Goal: Transaction & Acquisition: Subscribe to service/newsletter

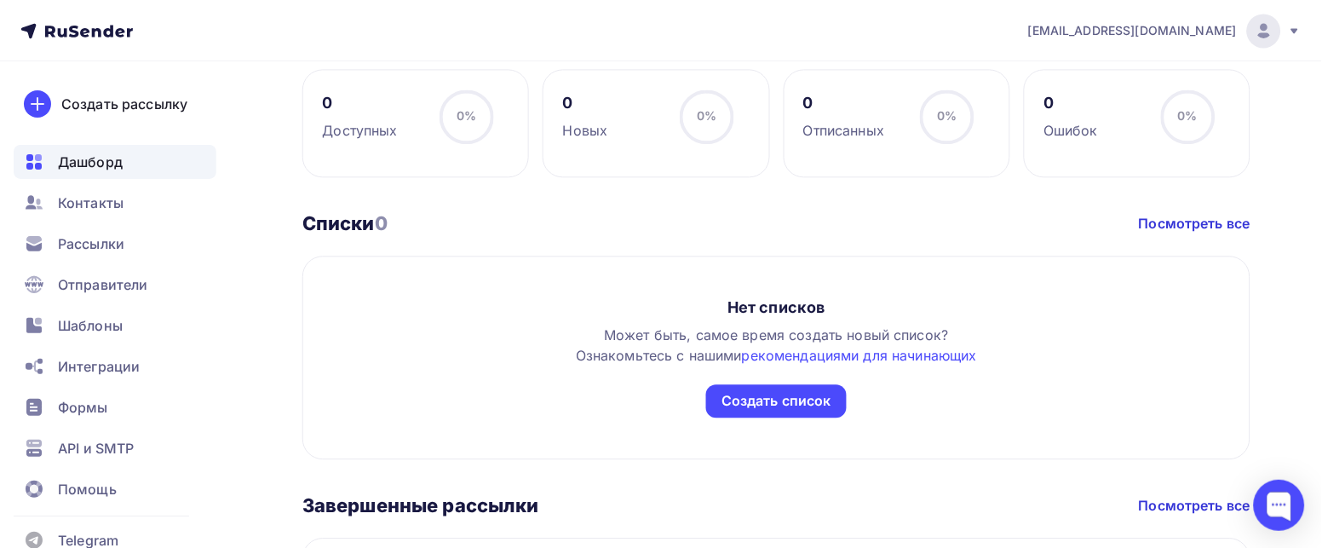
scroll to position [894, 0]
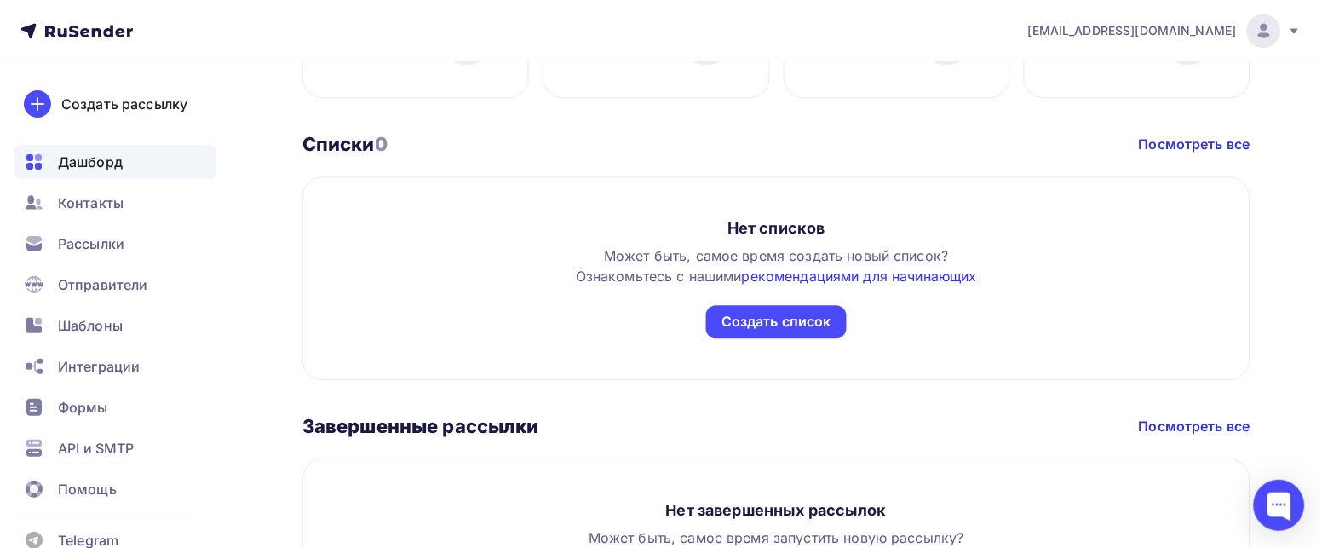
click at [806, 275] on link "рекомендациями для начинающих" at bounding box center [859, 275] width 235 height 17
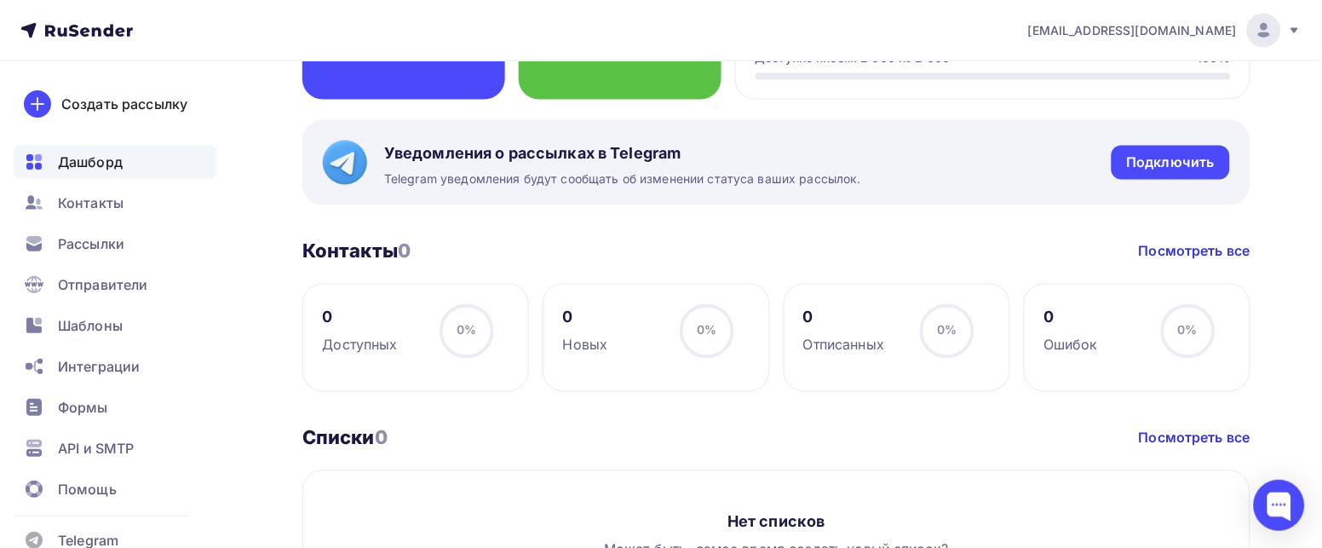
scroll to position [565, 0]
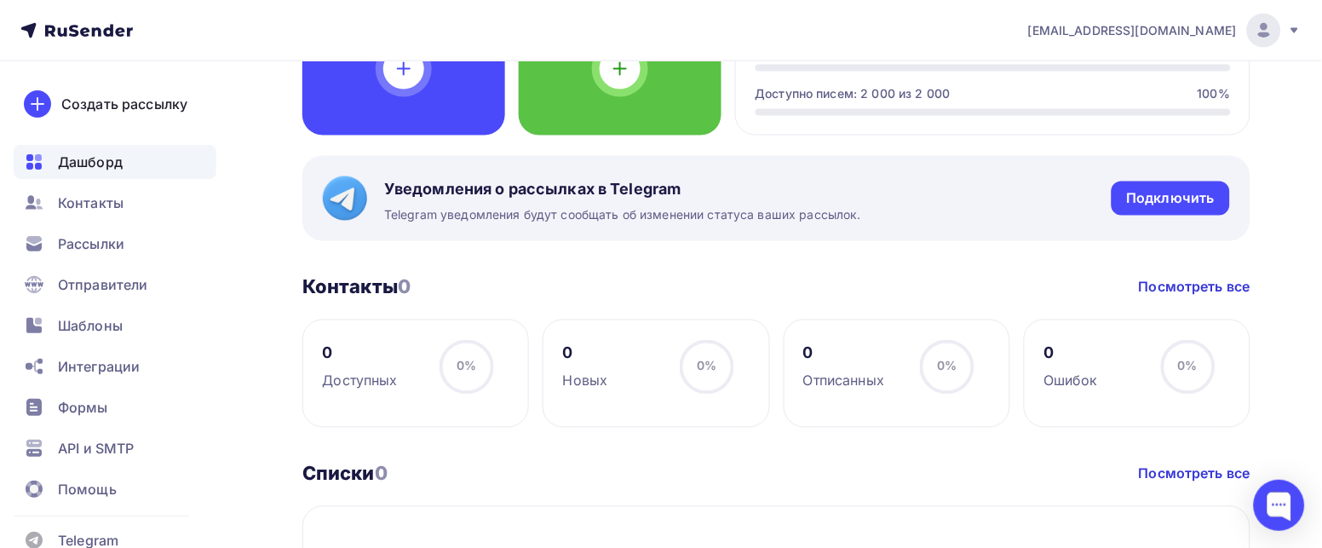
click at [363, 282] on h3 "Контакты 0" at bounding box center [356, 287] width 108 height 24
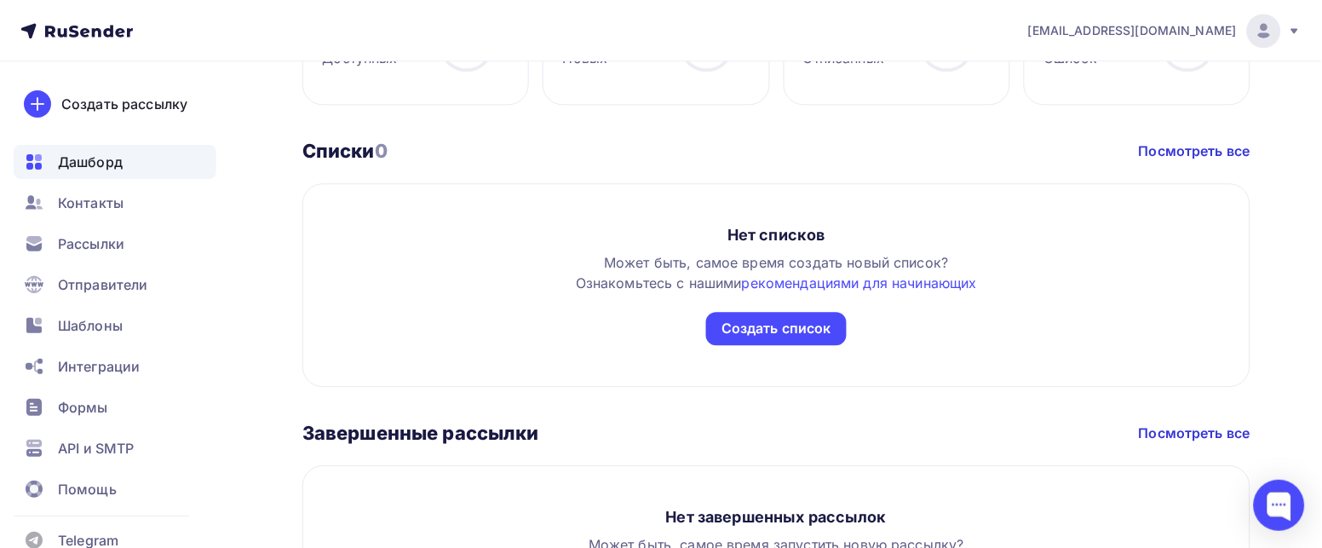
scroll to position [948, 0]
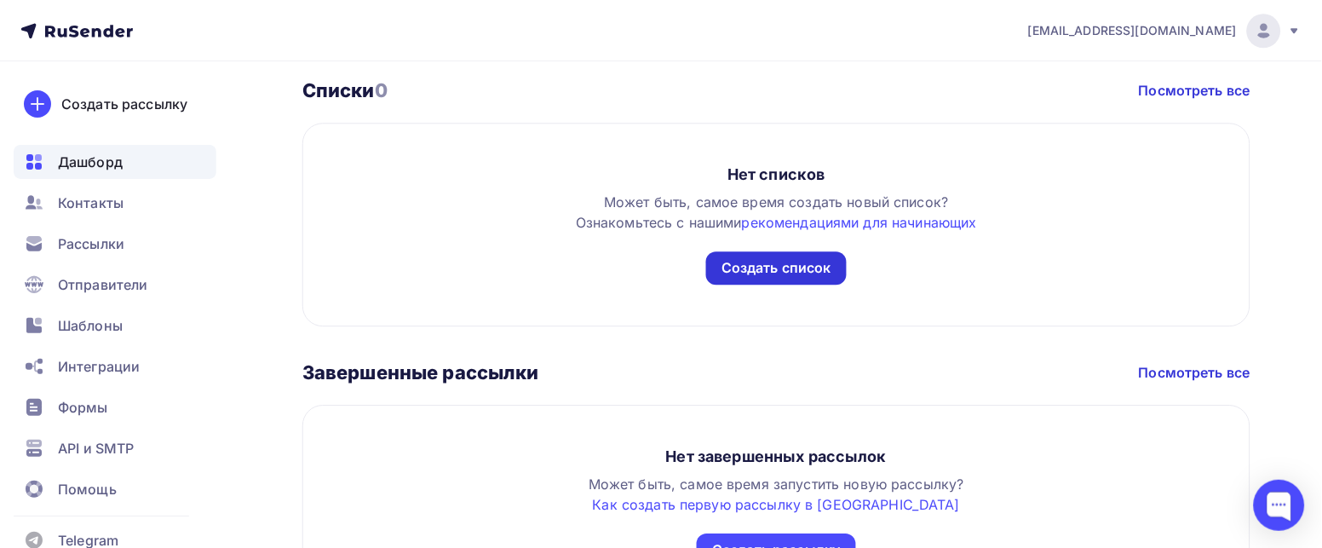
click at [767, 262] on div "Создать список" at bounding box center [776, 268] width 110 height 20
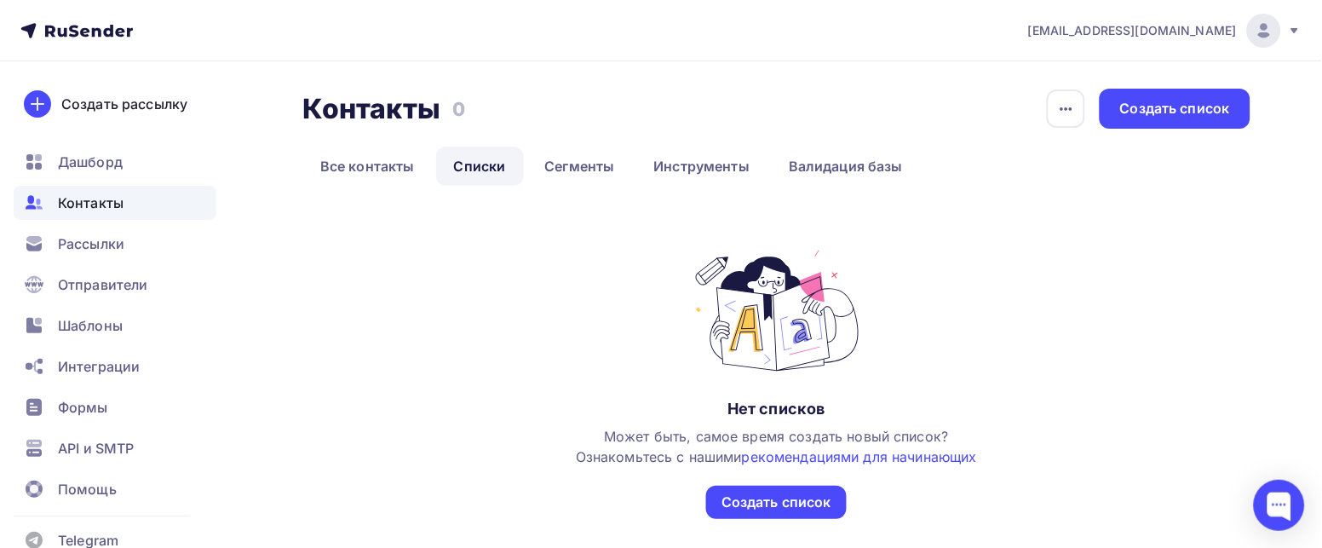
scroll to position [37, 0]
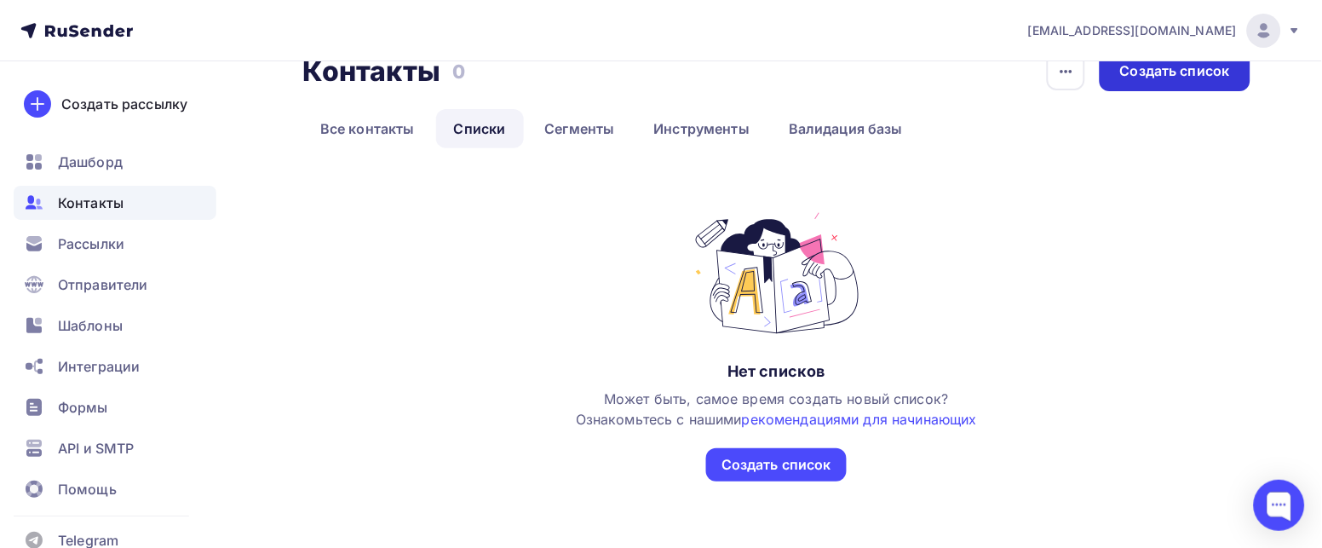
click at [1118, 70] on div "Создать список" at bounding box center [1175, 71] width 110 height 20
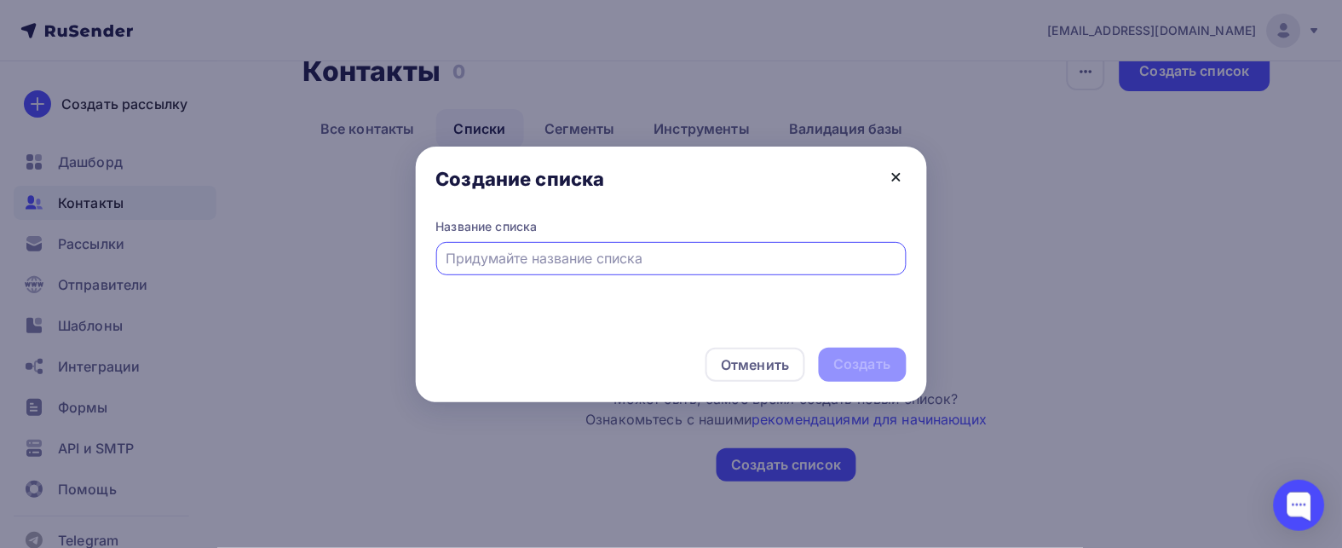
click at [900, 173] on icon at bounding box center [896, 177] width 20 height 20
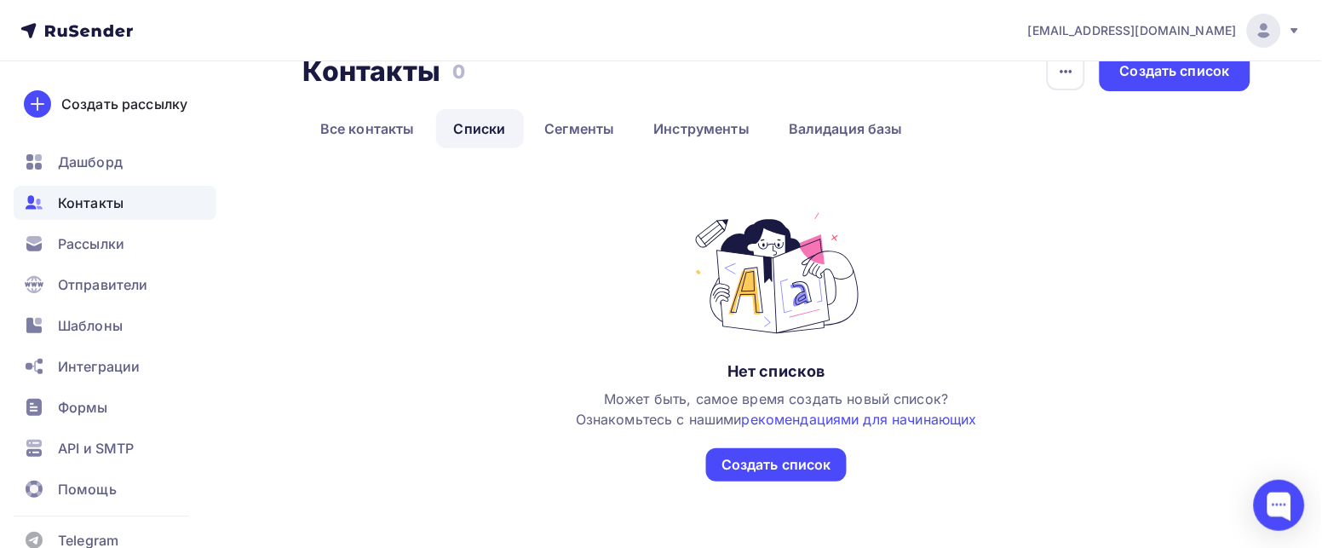
click at [101, 211] on span "Контакты" at bounding box center [91, 202] width 66 height 20
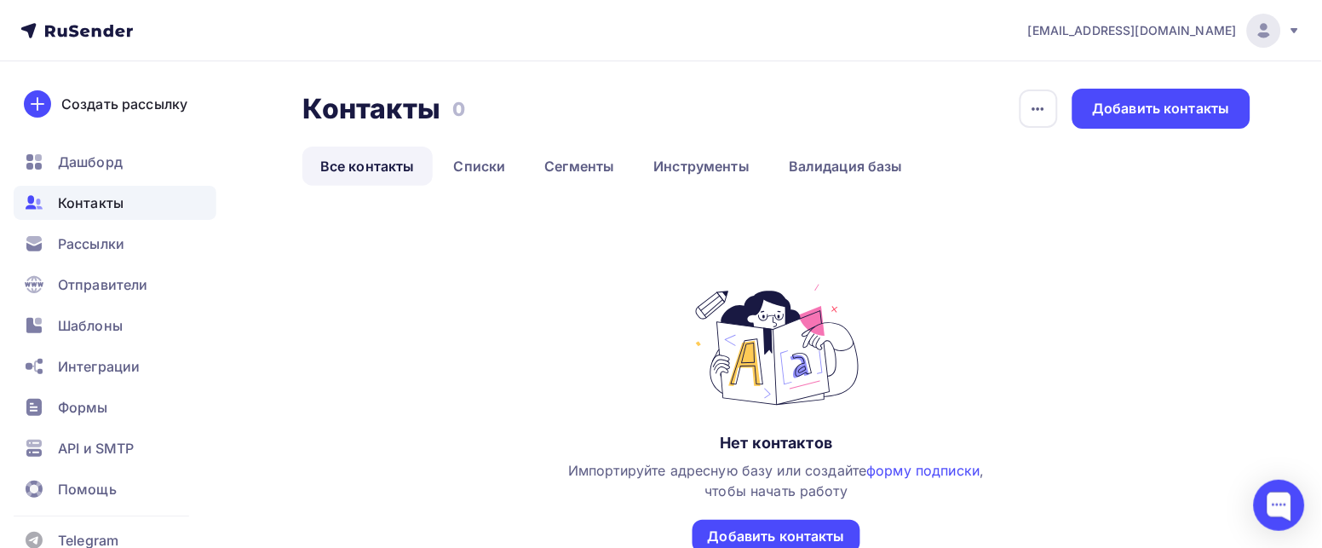
click at [378, 169] on link "Все контакты" at bounding box center [367, 166] width 130 height 39
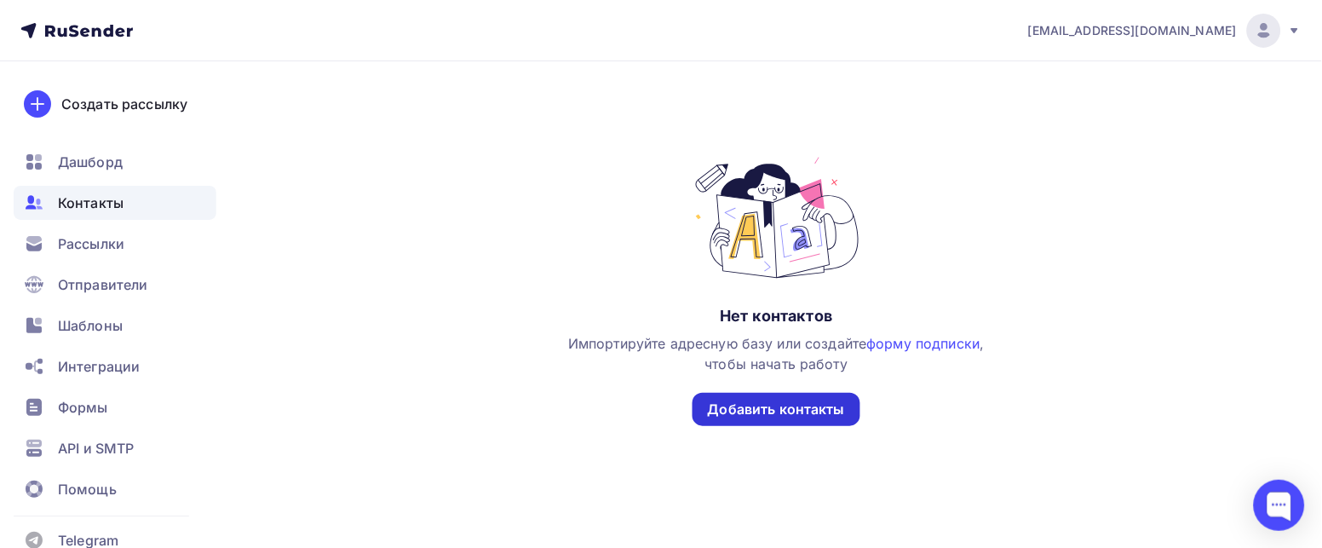
click at [744, 401] on div "Добавить контакты" at bounding box center [776, 409] width 137 height 20
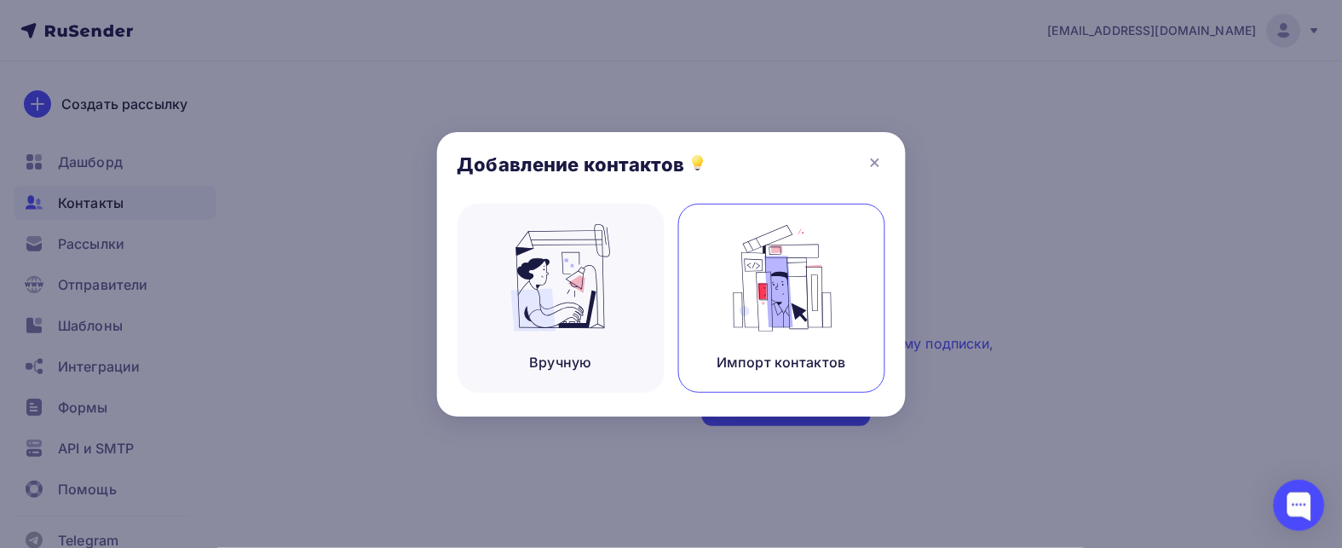
click at [753, 318] on img at bounding box center [781, 277] width 114 height 107
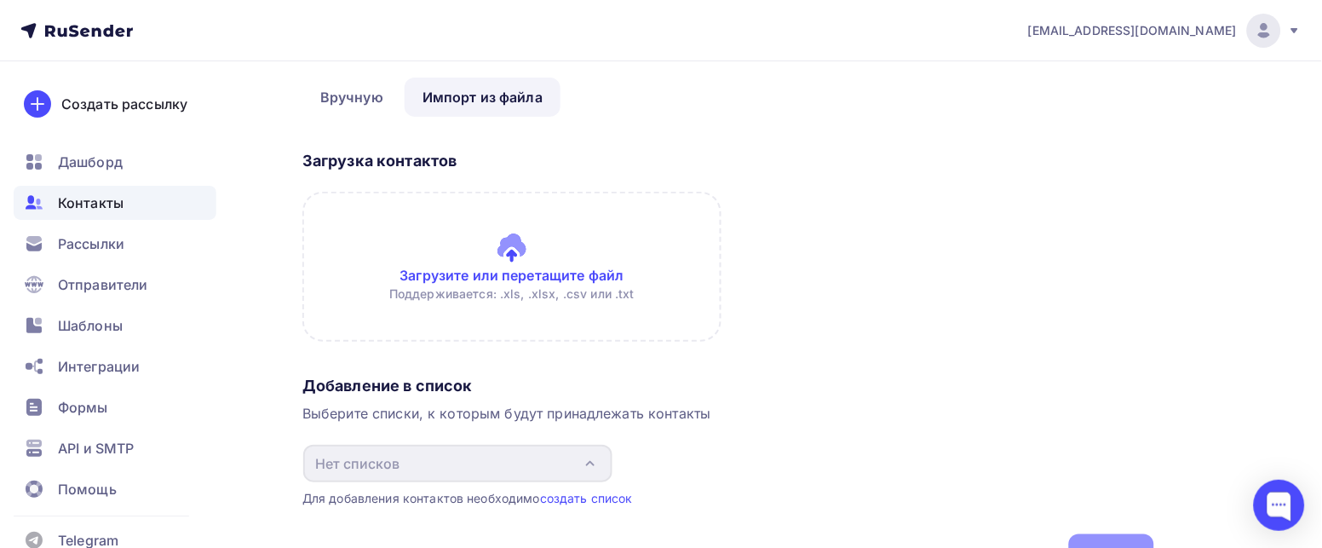
scroll to position [27, 0]
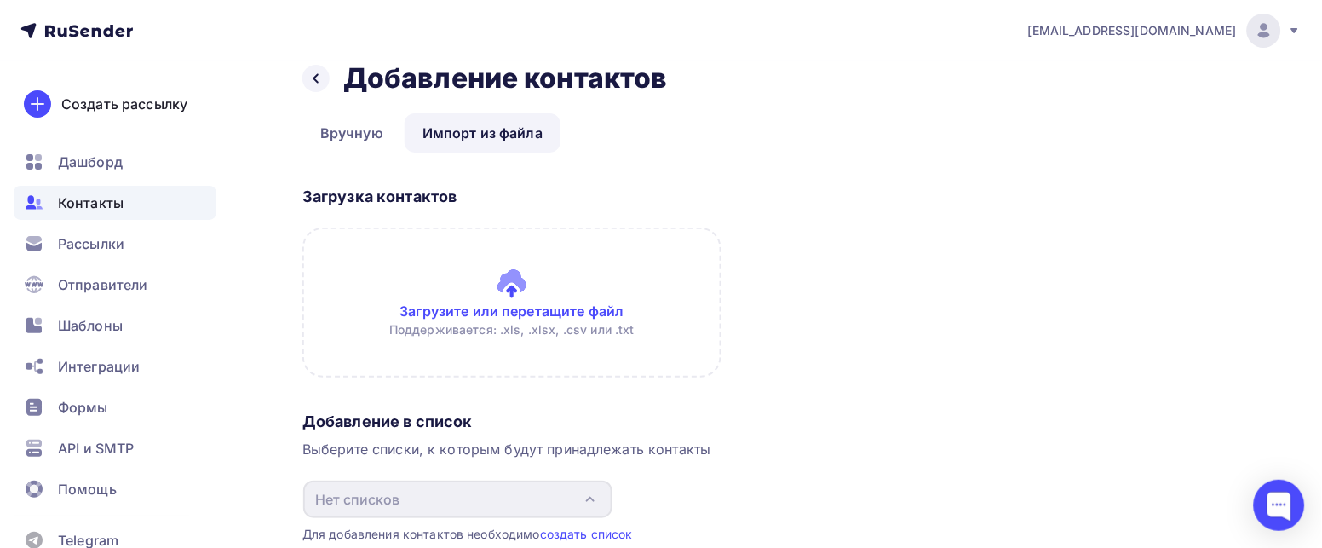
click at [495, 304] on input "file" at bounding box center [511, 302] width 419 height 150
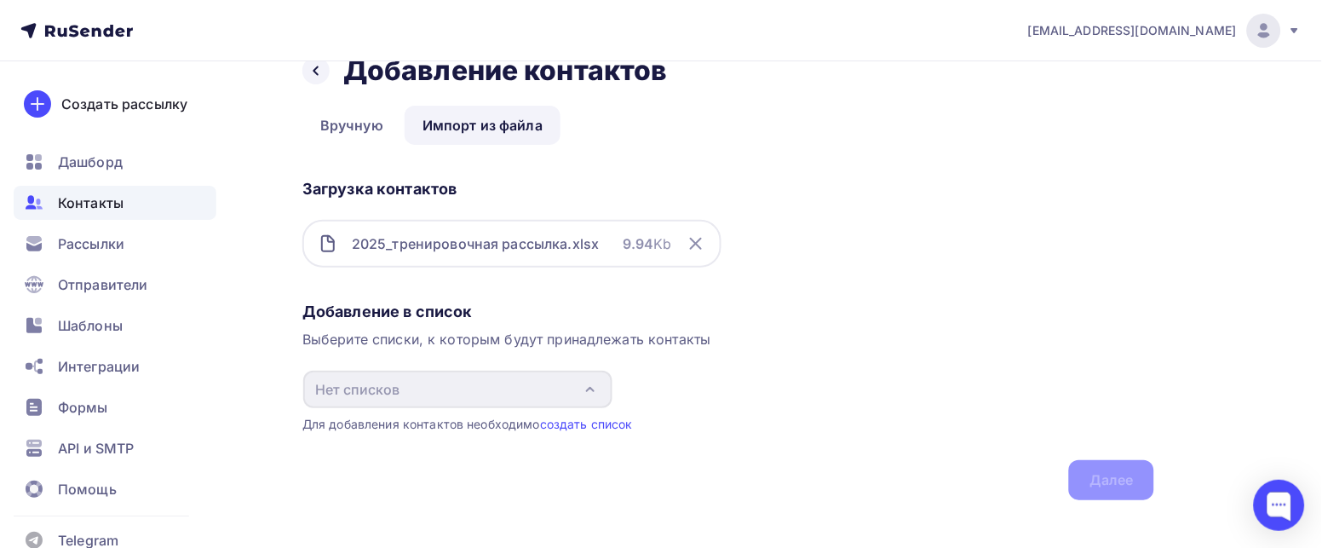
scroll to position [53, 0]
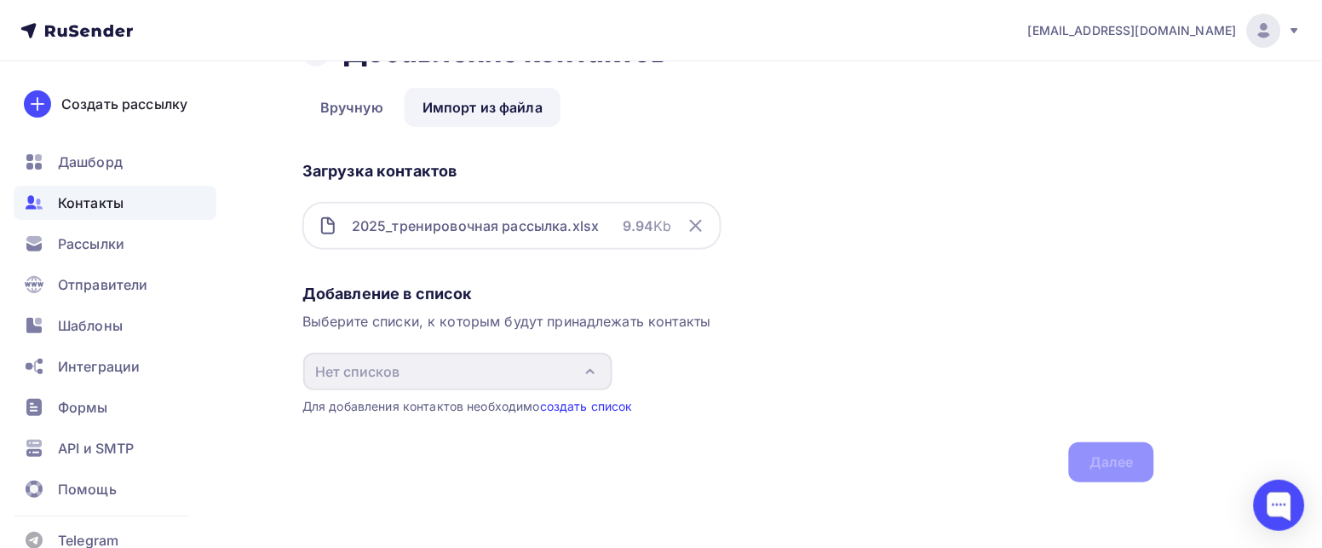
click at [571, 401] on link "создать список" at bounding box center [586, 406] width 93 height 14
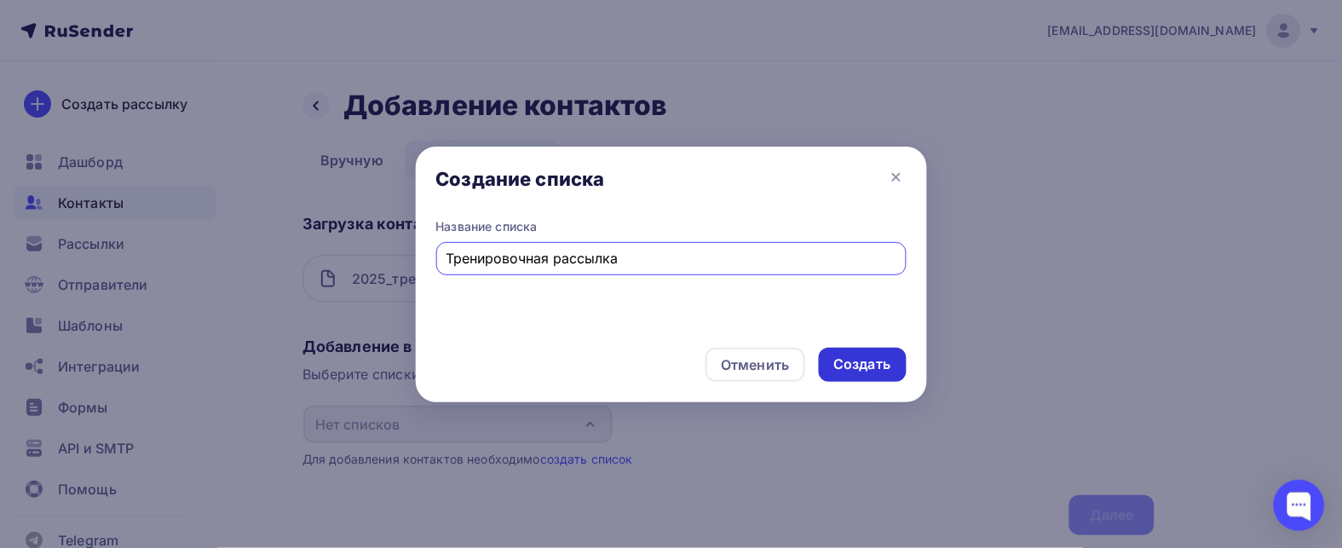
type input "Тренировочная рассылка"
click at [860, 359] on div "Создать" at bounding box center [862, 364] width 57 height 20
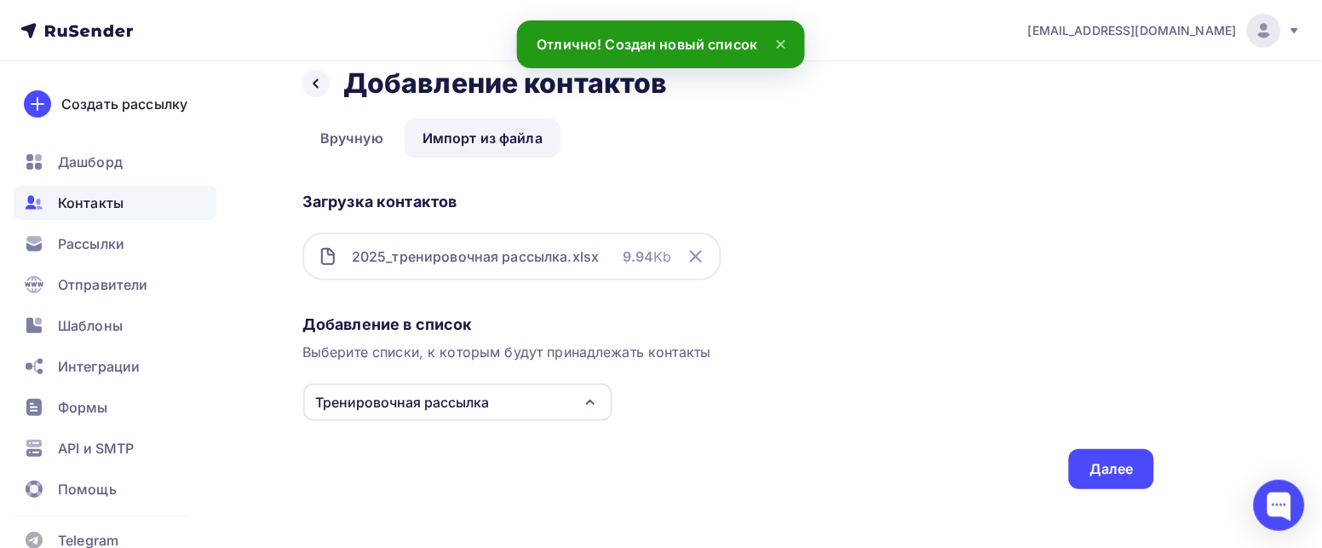
scroll to position [29, 0]
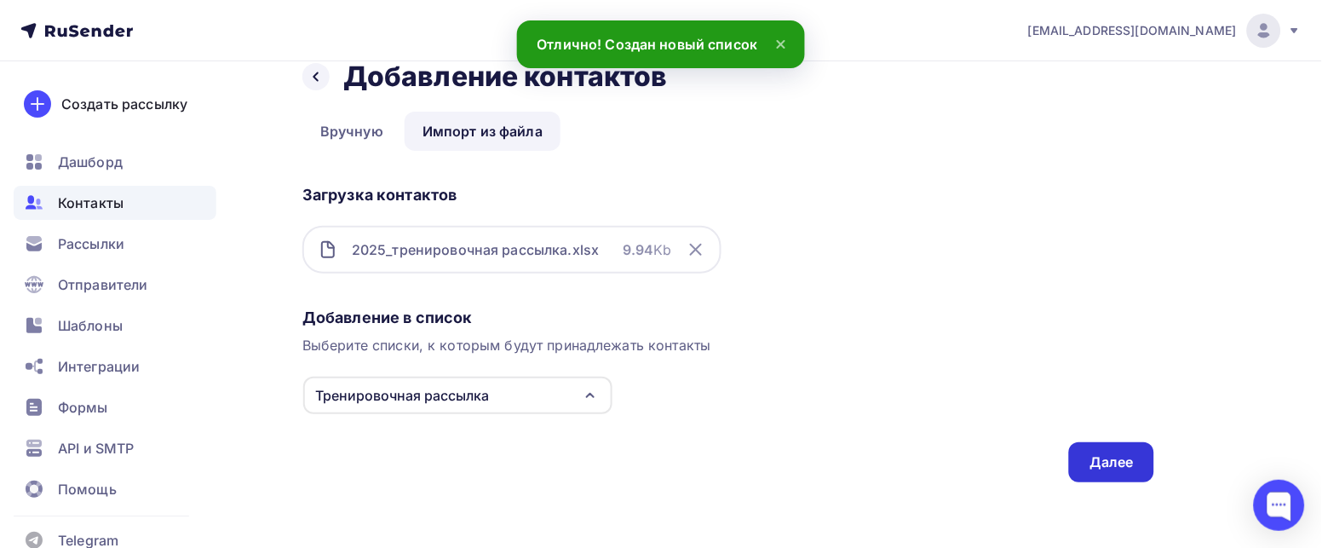
click at [1089, 452] on div "Далее" at bounding box center [1111, 462] width 44 height 20
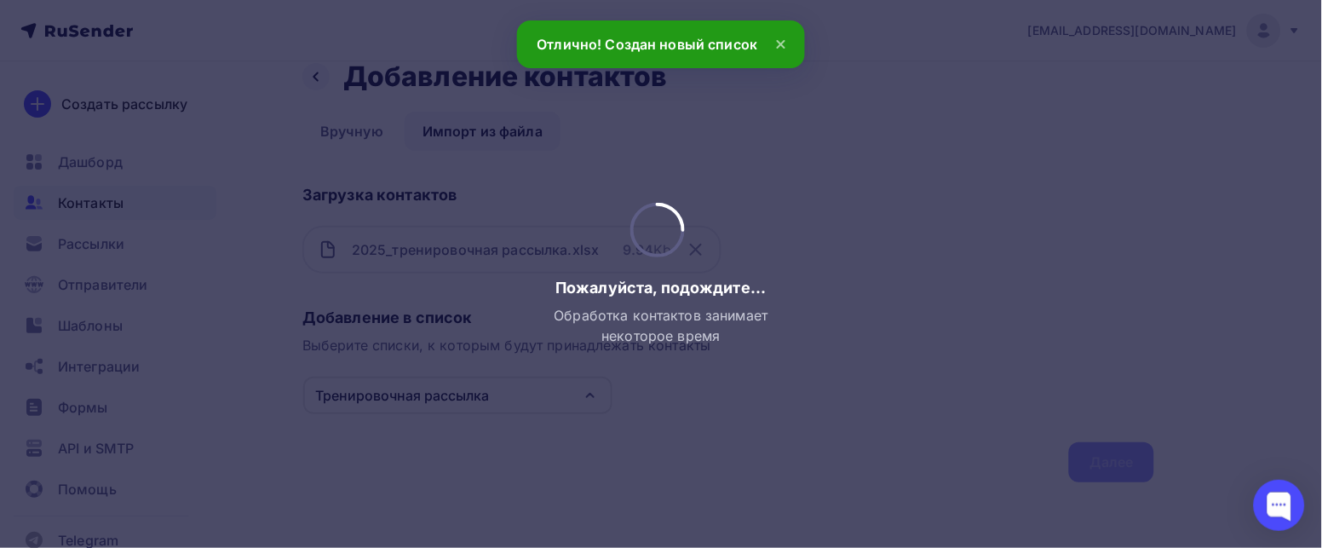
scroll to position [0, 0]
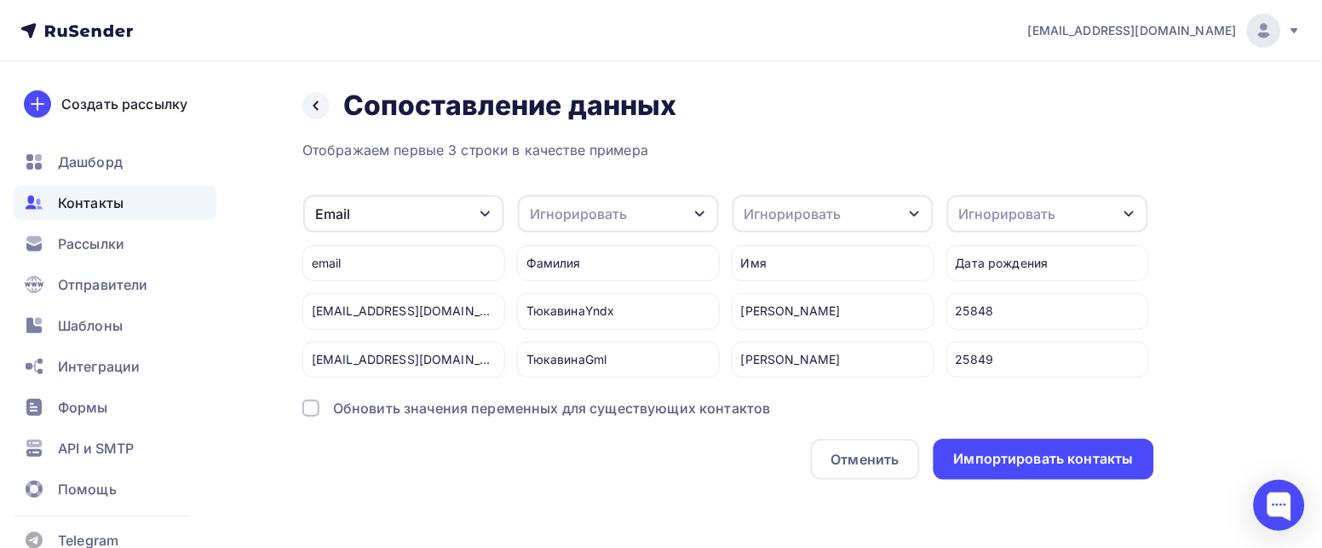
click at [704, 204] on div "Игнорировать" at bounding box center [618, 213] width 201 height 37
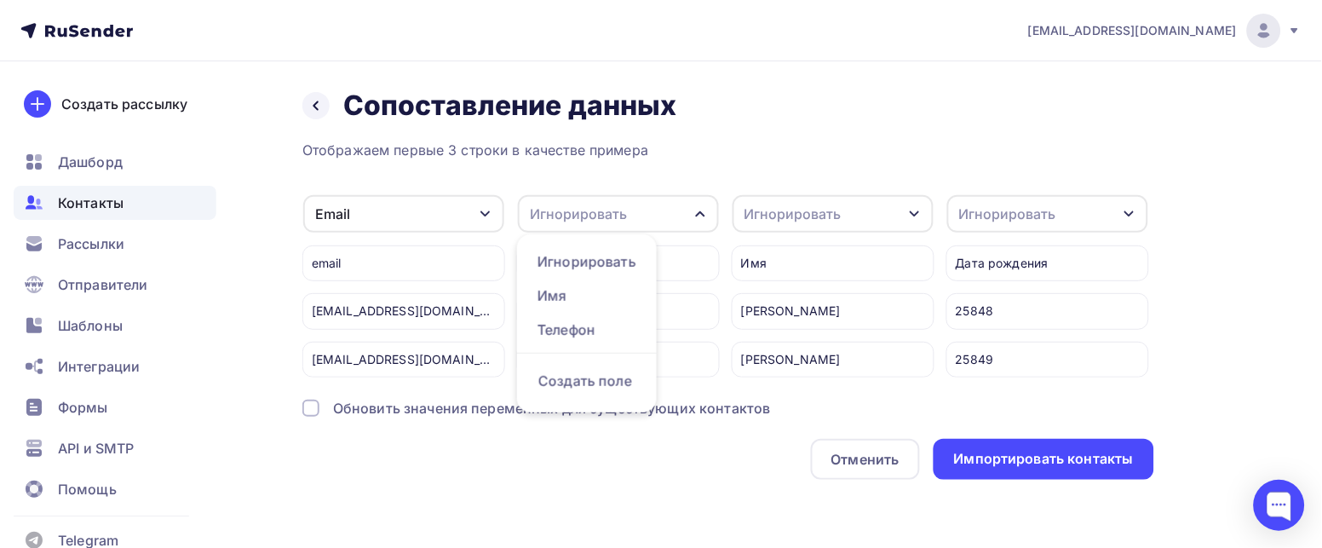
click at [704, 204] on div "Игнорировать" at bounding box center [618, 213] width 201 height 37
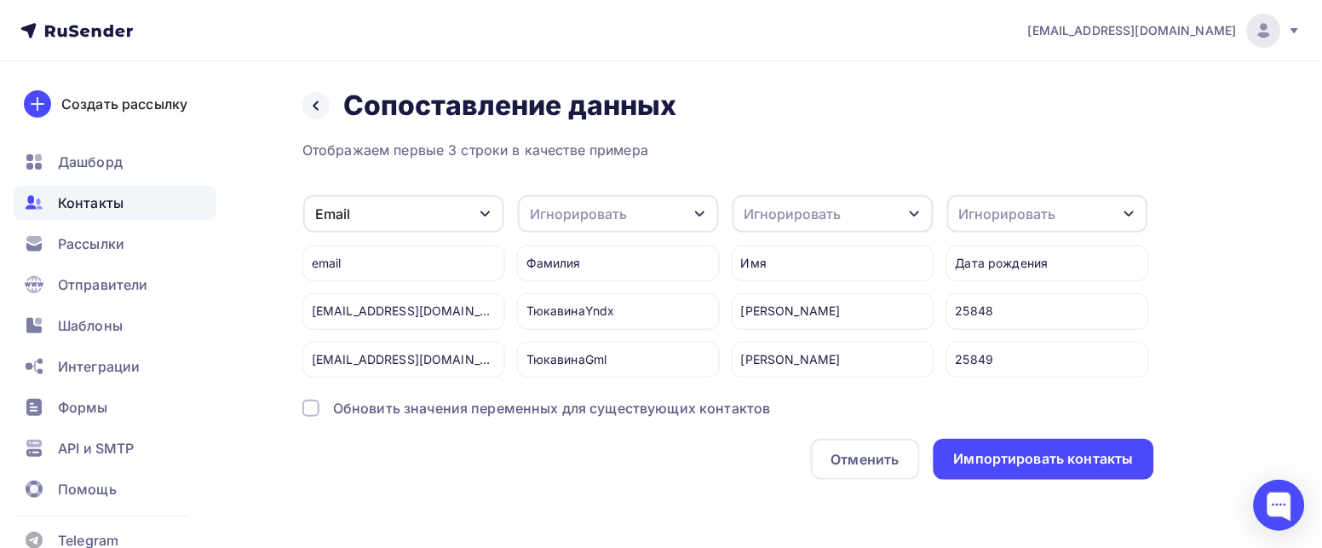
click at [700, 207] on icon "button" at bounding box center [700, 214] width 14 height 14
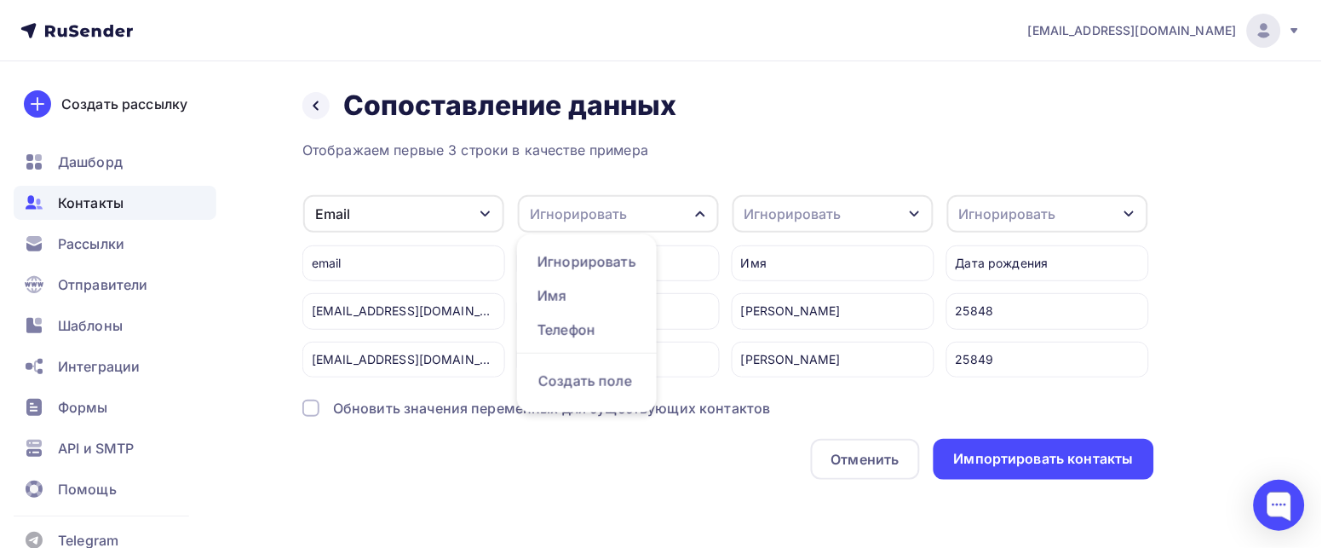
click at [655, 195] on div "Игнорировать" at bounding box center [618, 213] width 201 height 37
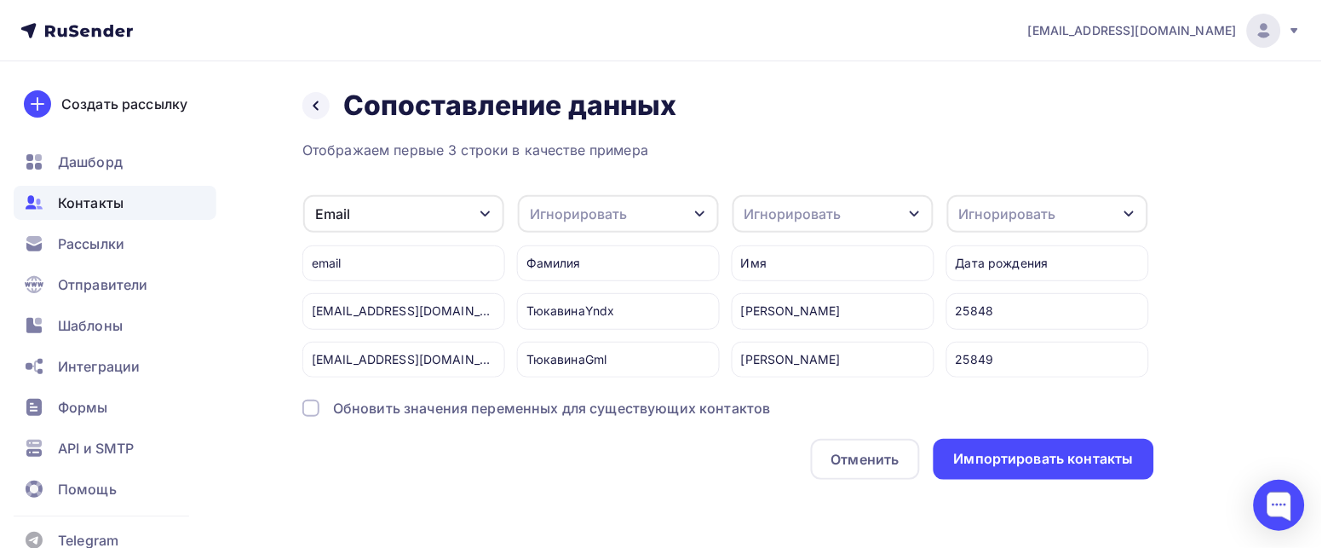
click at [1118, 207] on icon "button" at bounding box center [1130, 214] width 14 height 14
click at [991, 373] on div "Создать поле" at bounding box center [1016, 380] width 119 height 43
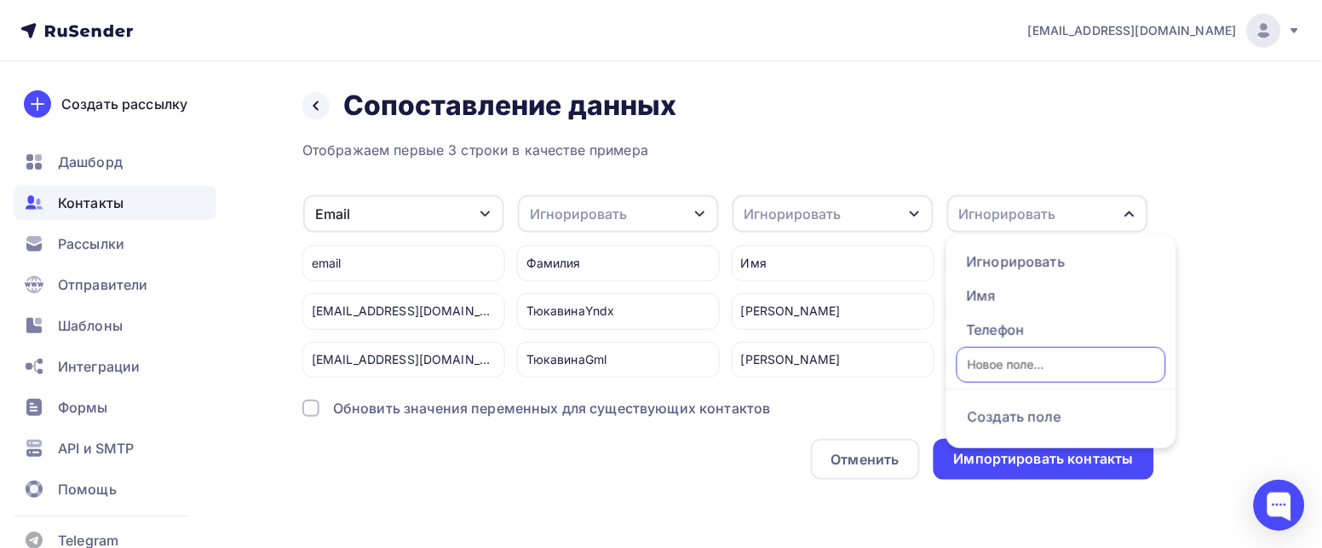
click at [1118, 248] on div "Назад Сопоставление данных Сопоставление данных Отображаем первые 3 строки в ка…" at bounding box center [661, 304] width 1322 height 486
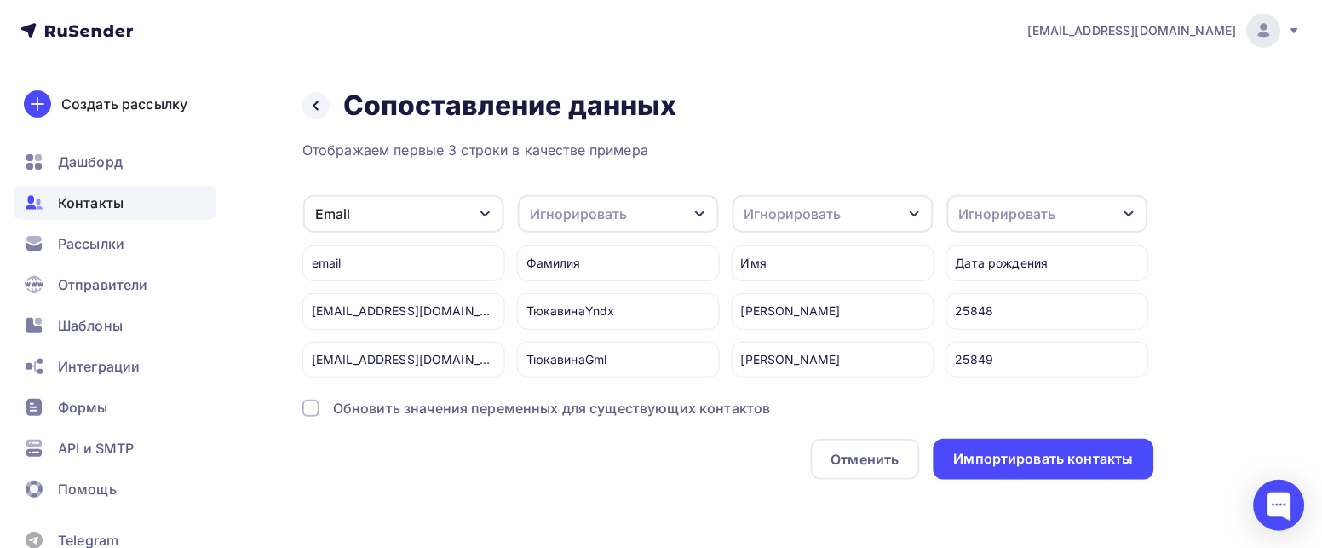
click at [699, 207] on icon "button" at bounding box center [700, 214] width 14 height 14
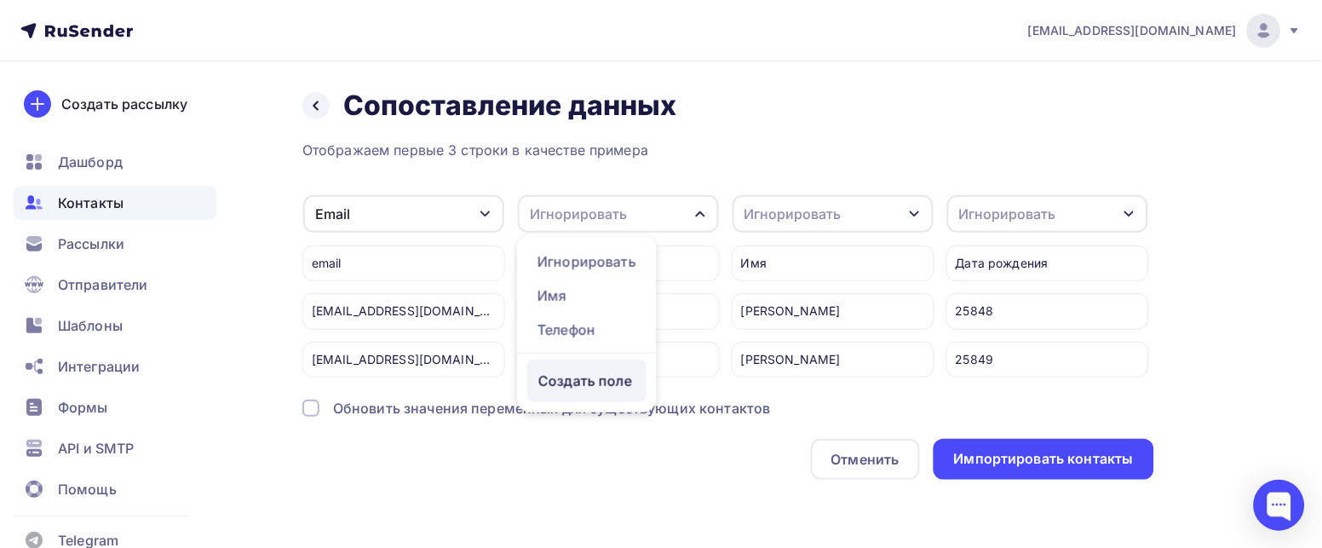
click at [611, 381] on div "Создать поле" at bounding box center [586, 380] width 119 height 43
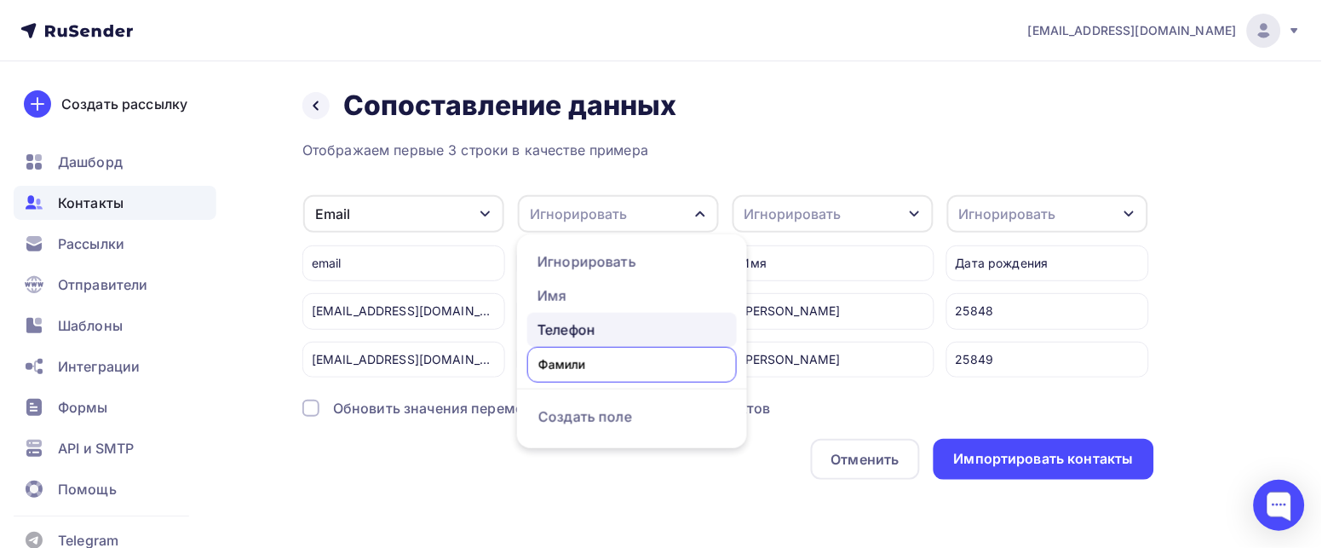
type input "Фамилия"
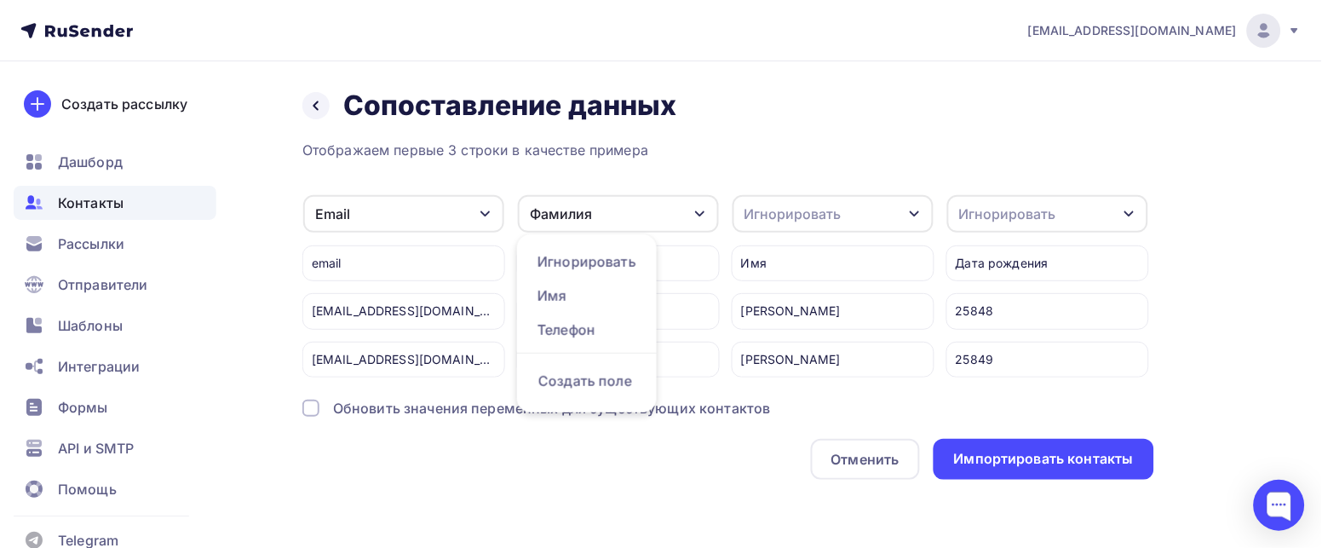
click at [817, 195] on div "Игнорировать" at bounding box center [833, 213] width 201 height 37
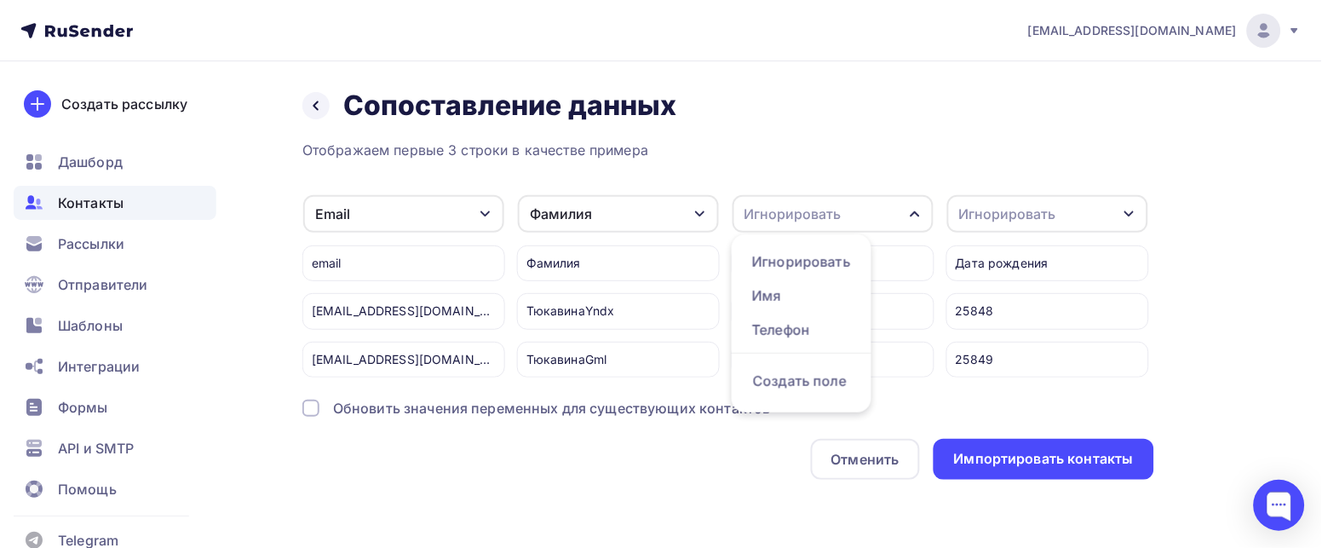
click at [893, 418] on div "Обновить значения переменных для существующих контактов" at bounding box center [728, 408] width 852 height 20
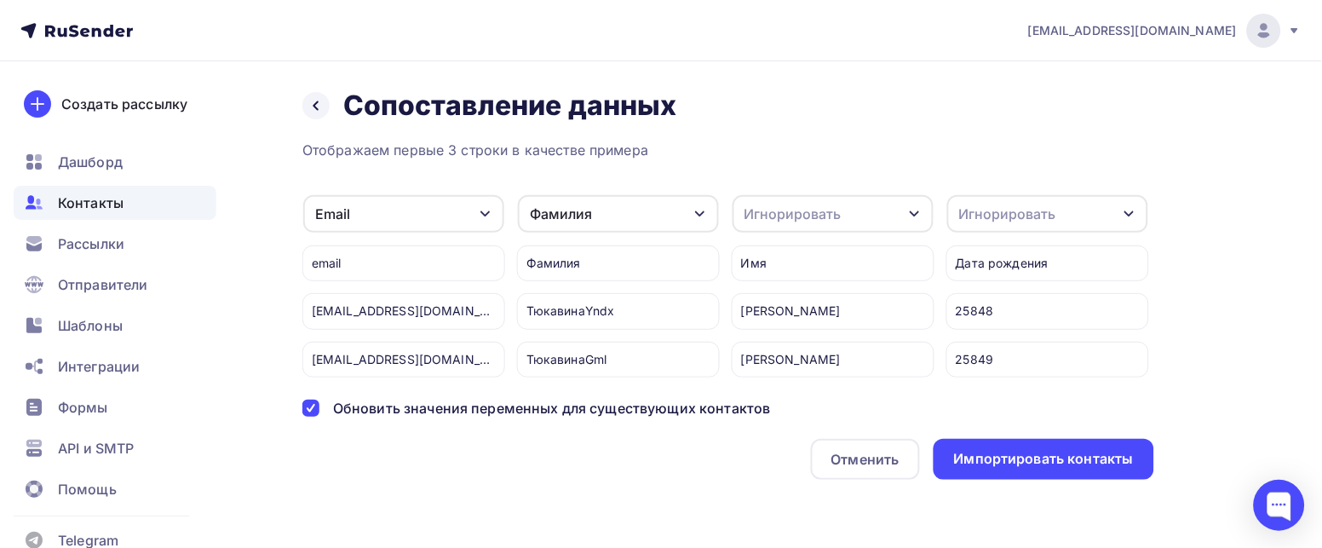
click at [921, 207] on icon "button" at bounding box center [915, 214] width 14 height 14
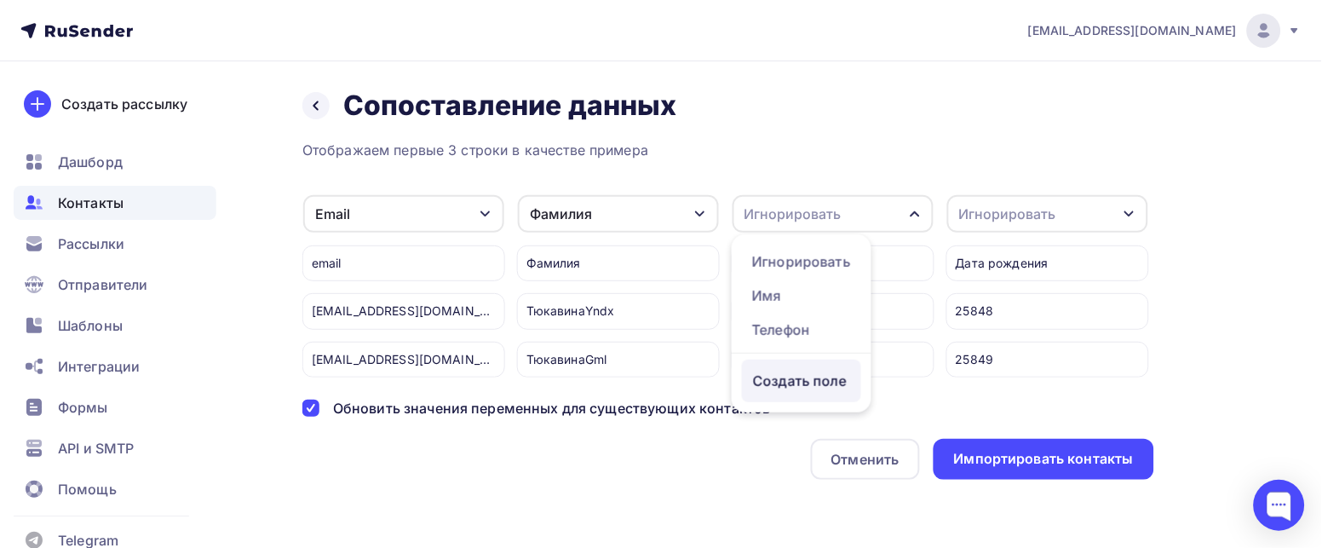
click at [823, 385] on div "Создать поле" at bounding box center [801, 380] width 119 height 43
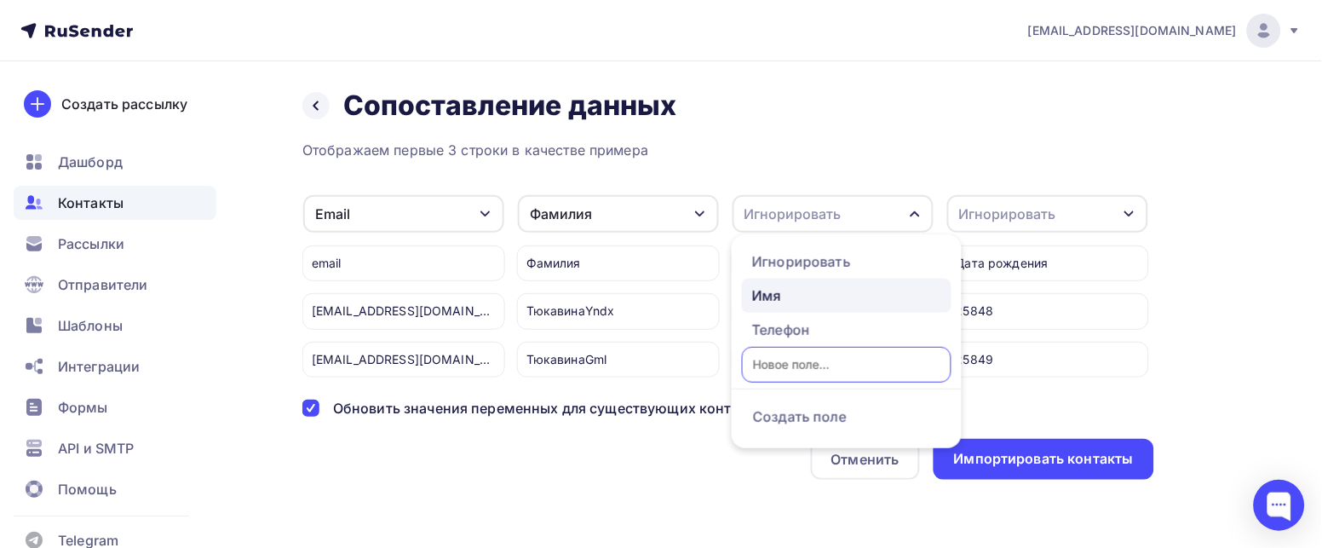
click at [796, 285] on div "Имя" at bounding box center [846, 295] width 189 height 20
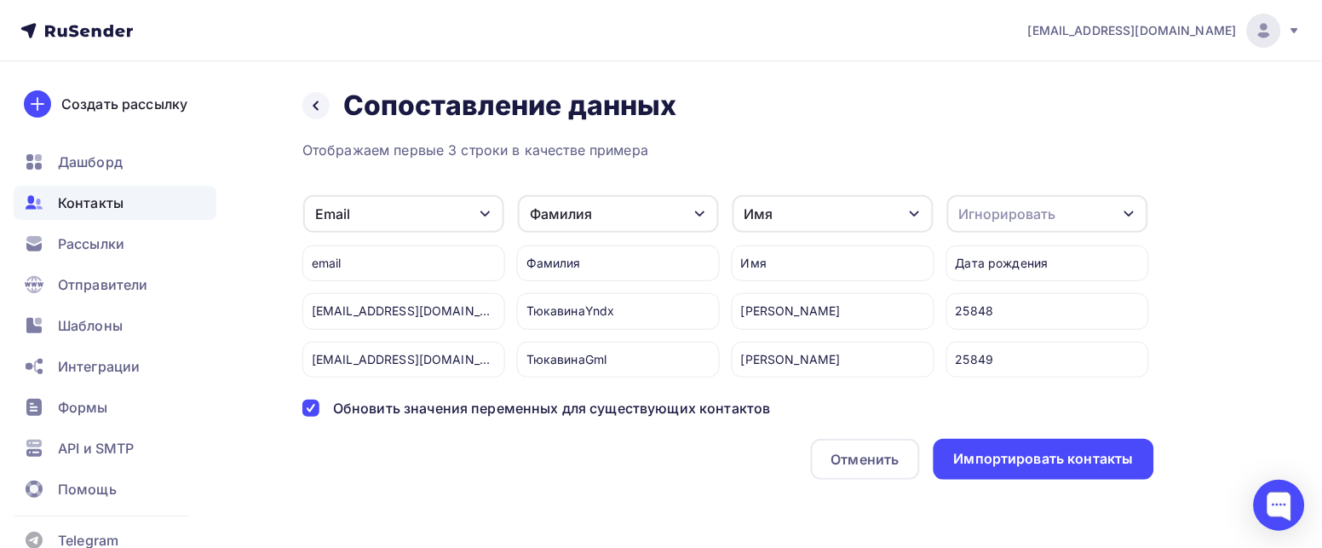
click at [1023, 204] on div "Игнорировать" at bounding box center [1007, 214] width 97 height 20
click at [1023, 376] on div "Создать поле" at bounding box center [1016, 380] width 119 height 43
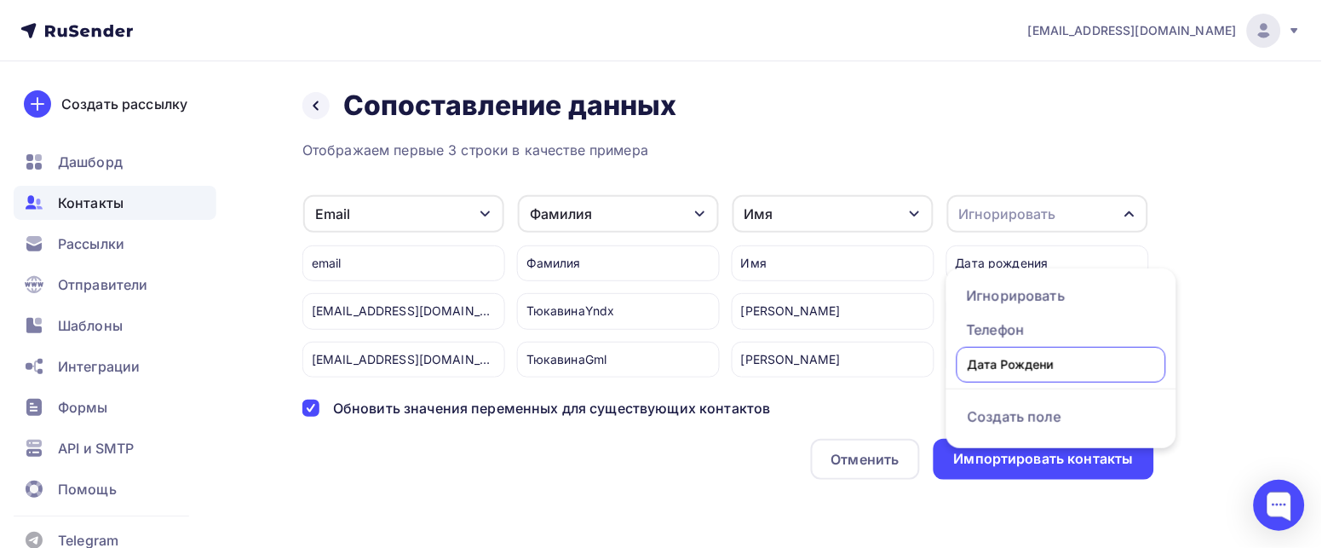
type input "Дата Рождения"
click at [988, 353] on input "Дата Рождения" at bounding box center [1062, 365] width 210 height 36
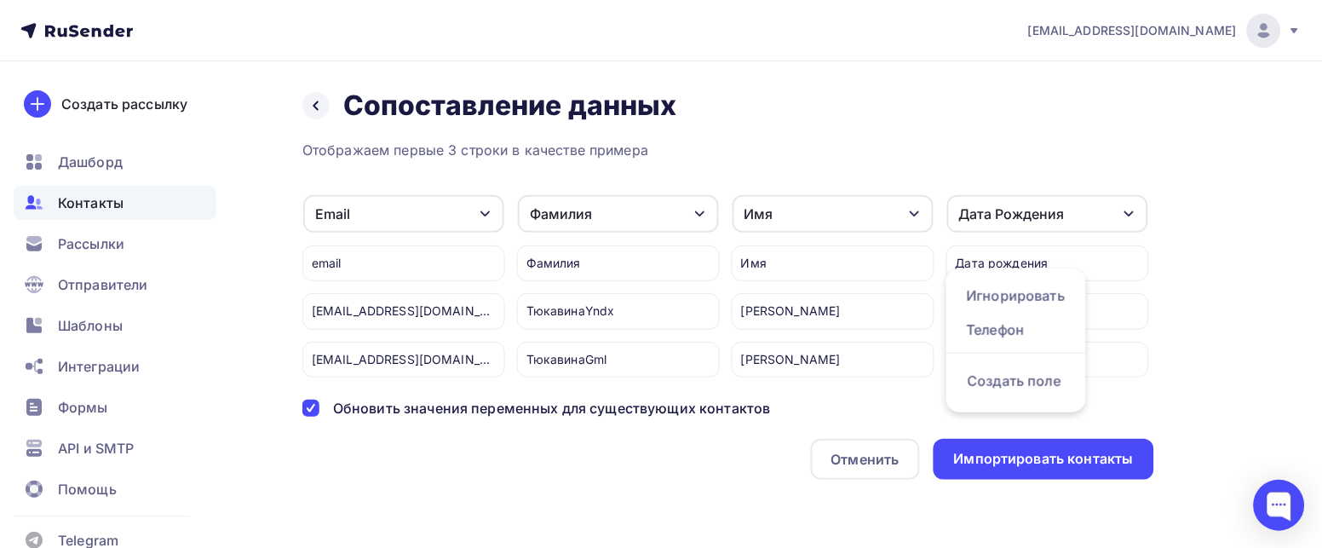
click at [1118, 207] on div "Назад Сопоставление данных Сопоставление данных Отображаем первые 3 строки в ка…" at bounding box center [661, 304] width 1322 height 486
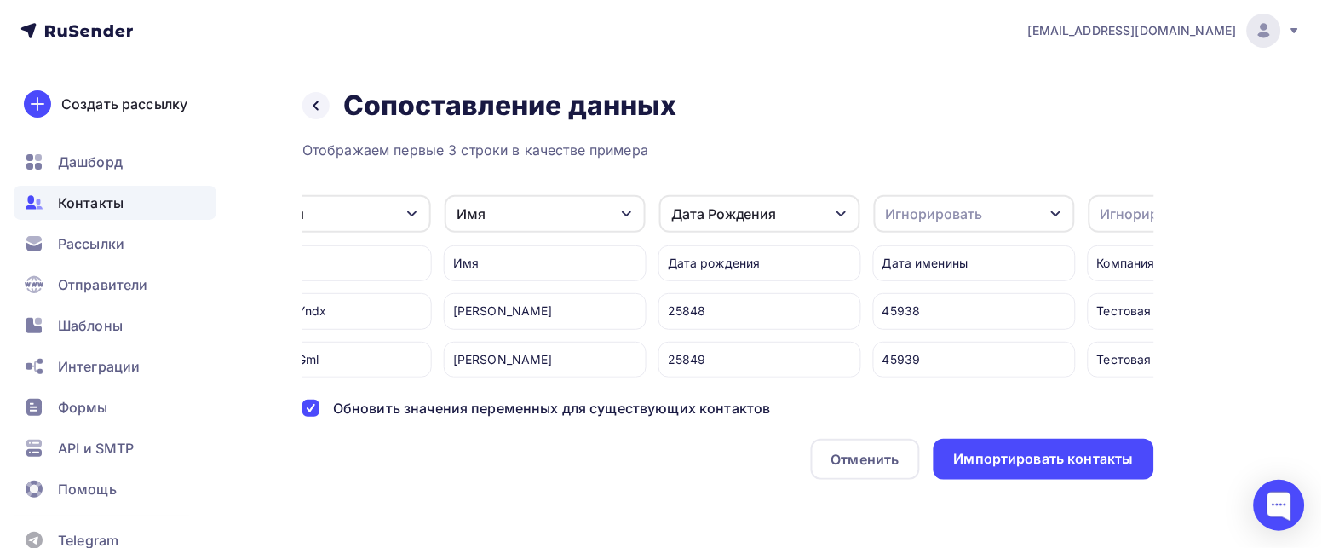
scroll to position [0, 307]
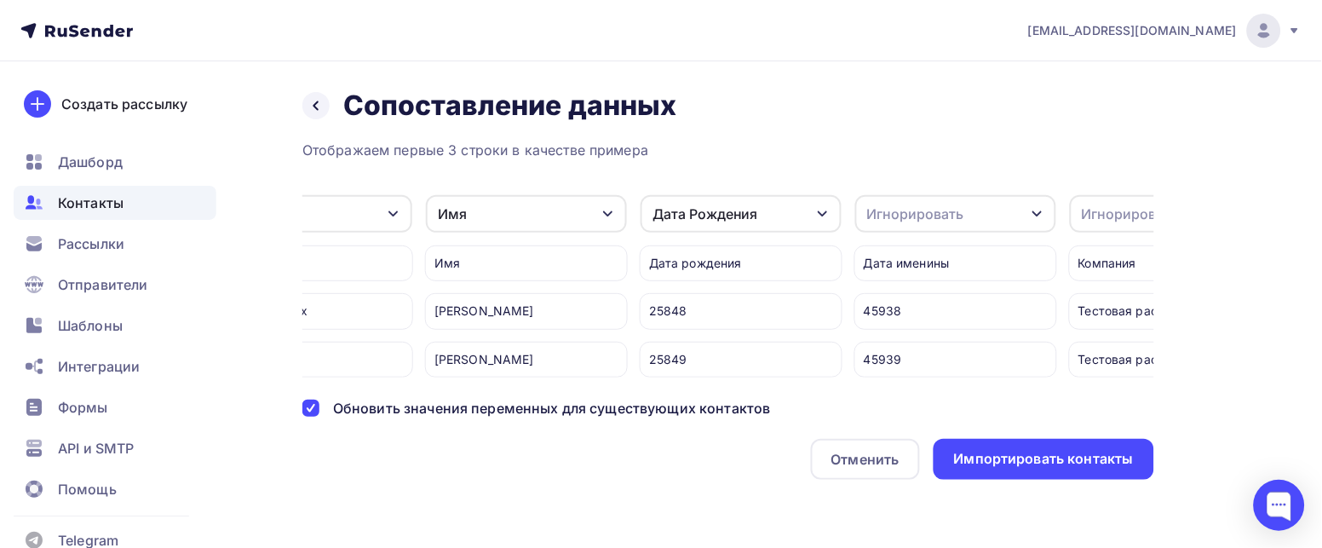
click at [1035, 207] on icon "button" at bounding box center [1038, 214] width 14 height 14
click at [944, 393] on div "Создать поле" at bounding box center [923, 380] width 119 height 43
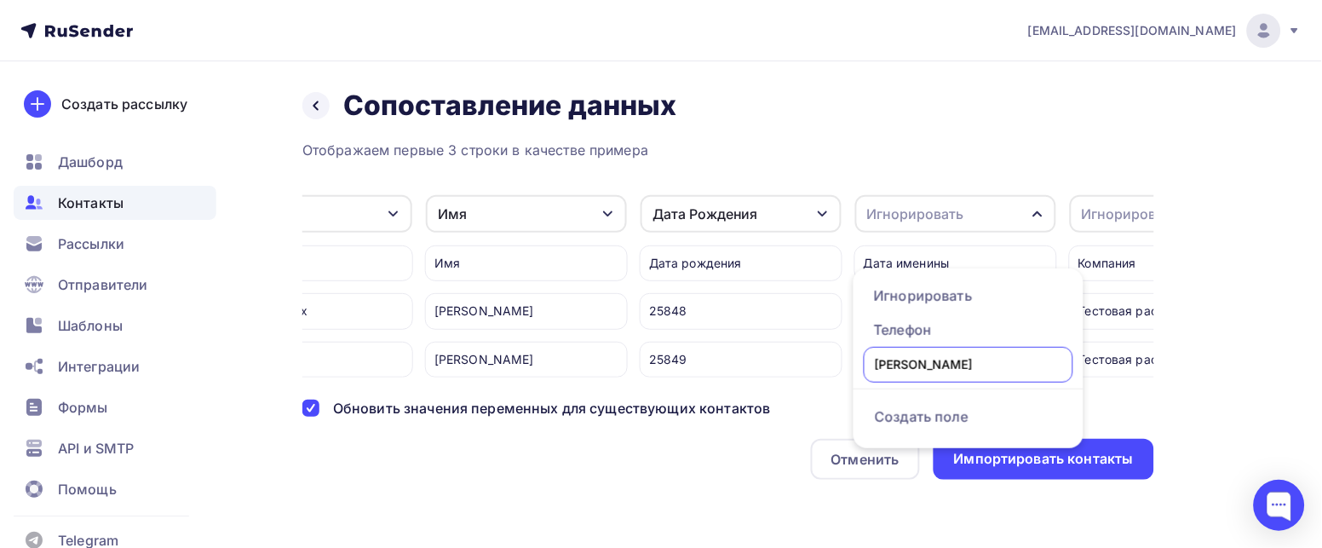
type input "Дата Именины"
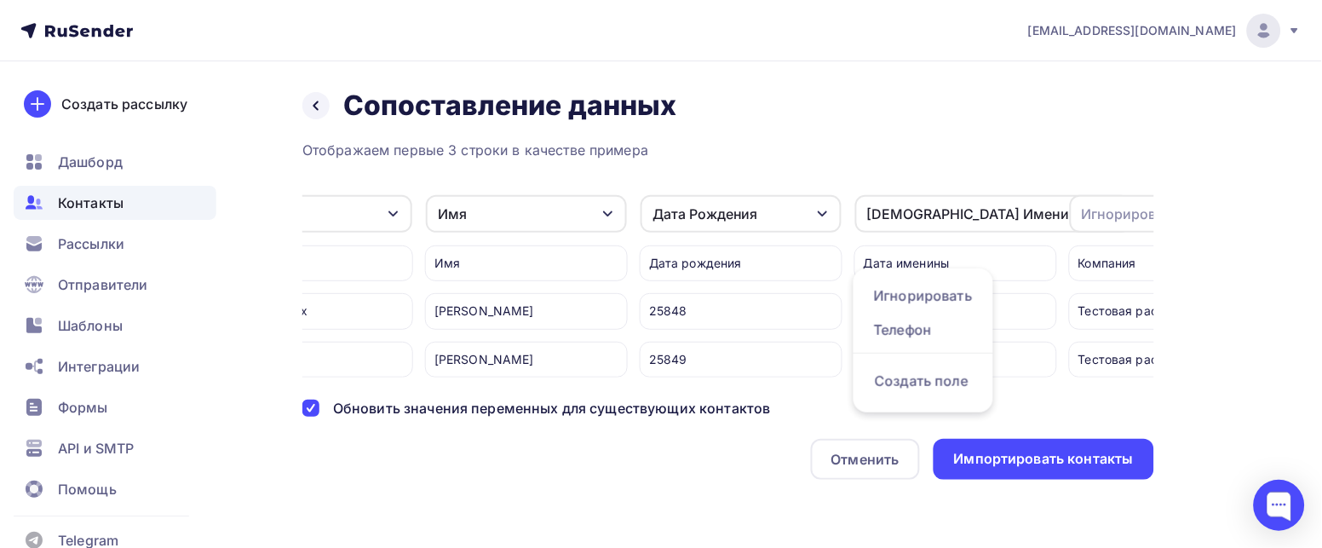
click at [1118, 204] on div "Игнорировать" at bounding box center [1130, 214] width 97 height 20
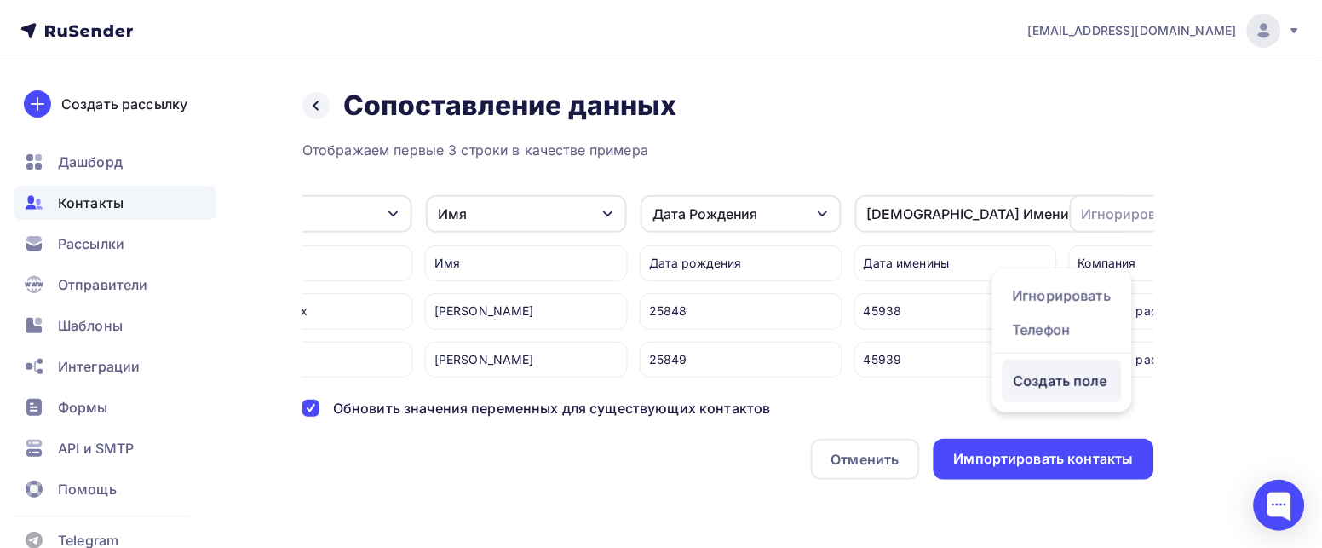
click at [1068, 379] on div "Создать поле" at bounding box center [1062, 380] width 119 height 43
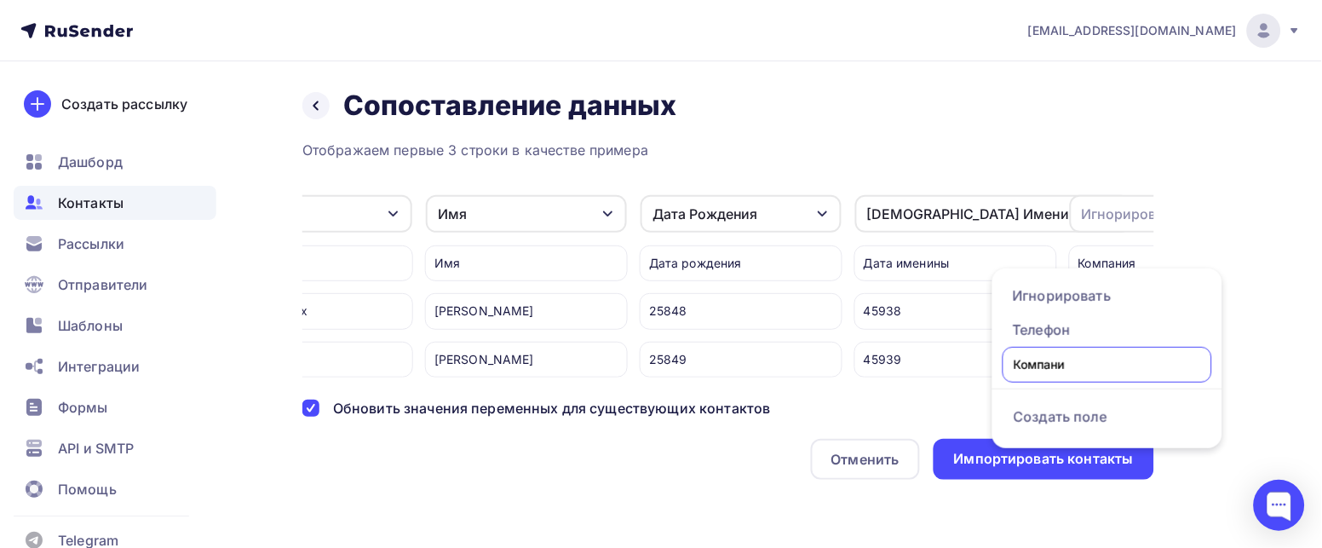
type input "Компания"
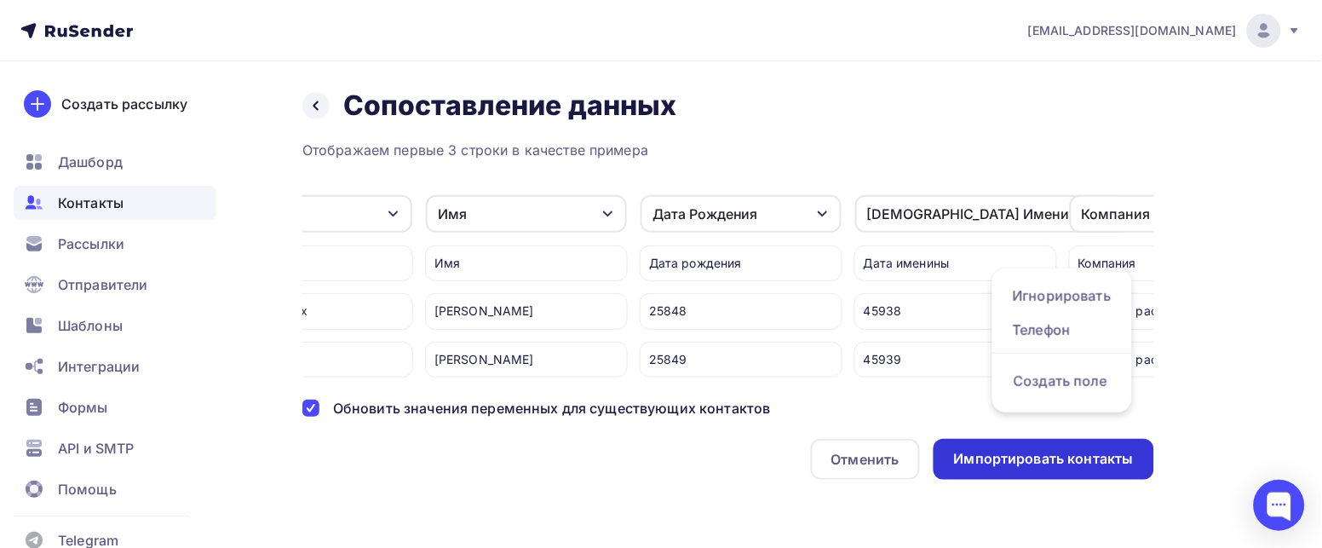
click at [1036, 451] on div "Импортировать контакты" at bounding box center [1044, 459] width 180 height 20
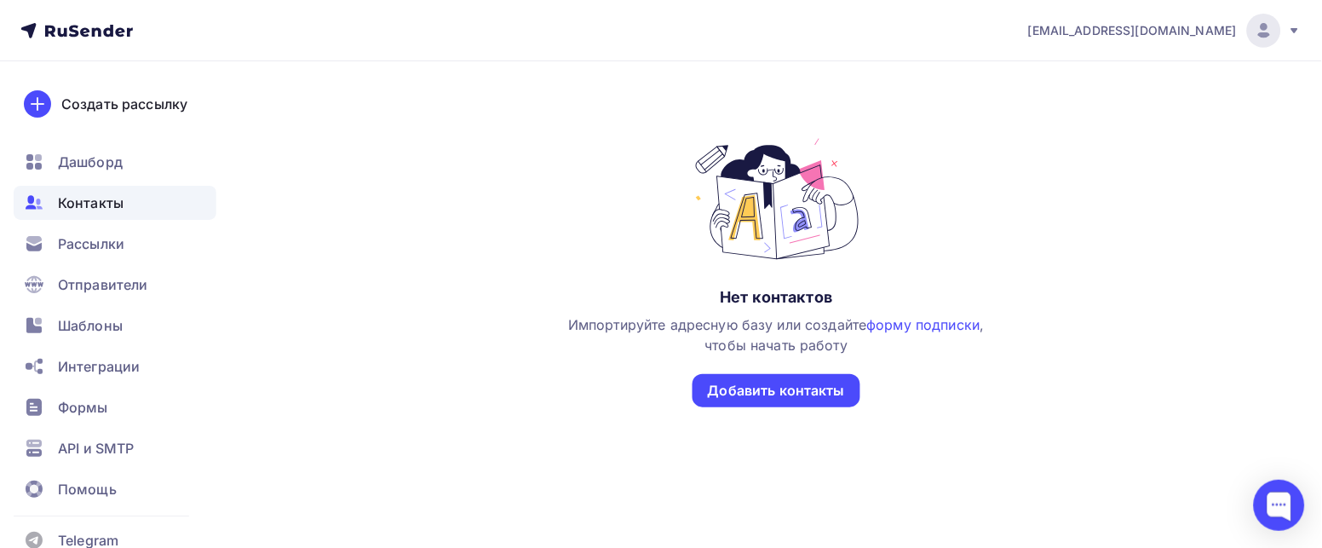
scroll to position [147, 0]
click at [92, 212] on span "Контакты" at bounding box center [91, 202] width 66 height 20
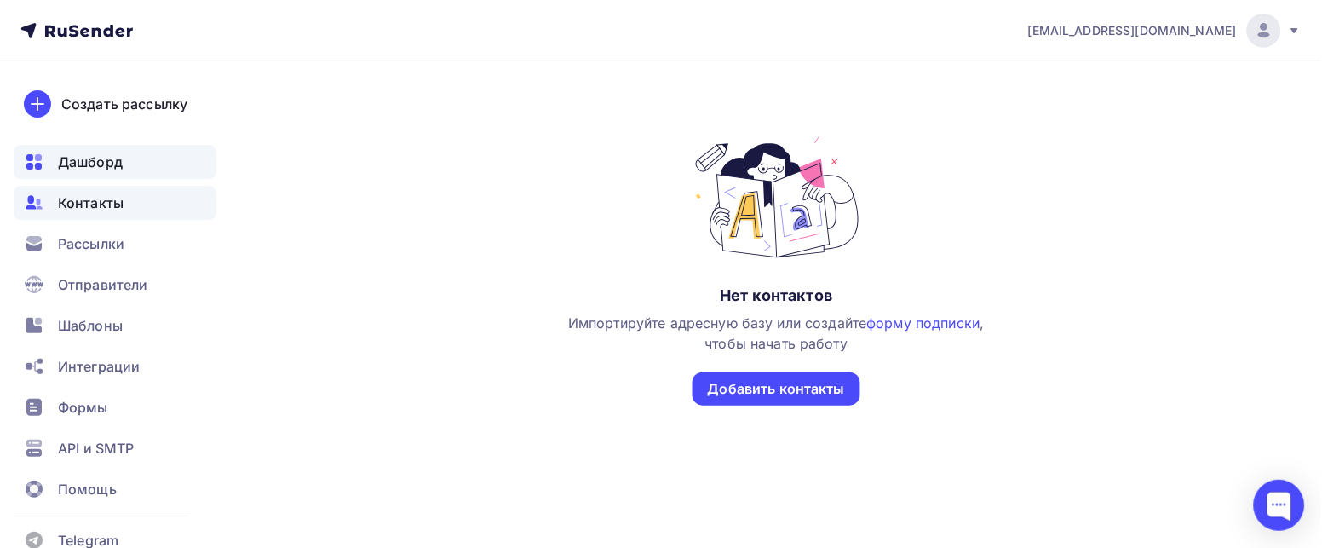
click at [97, 172] on span "Дашборд" at bounding box center [90, 162] width 65 height 20
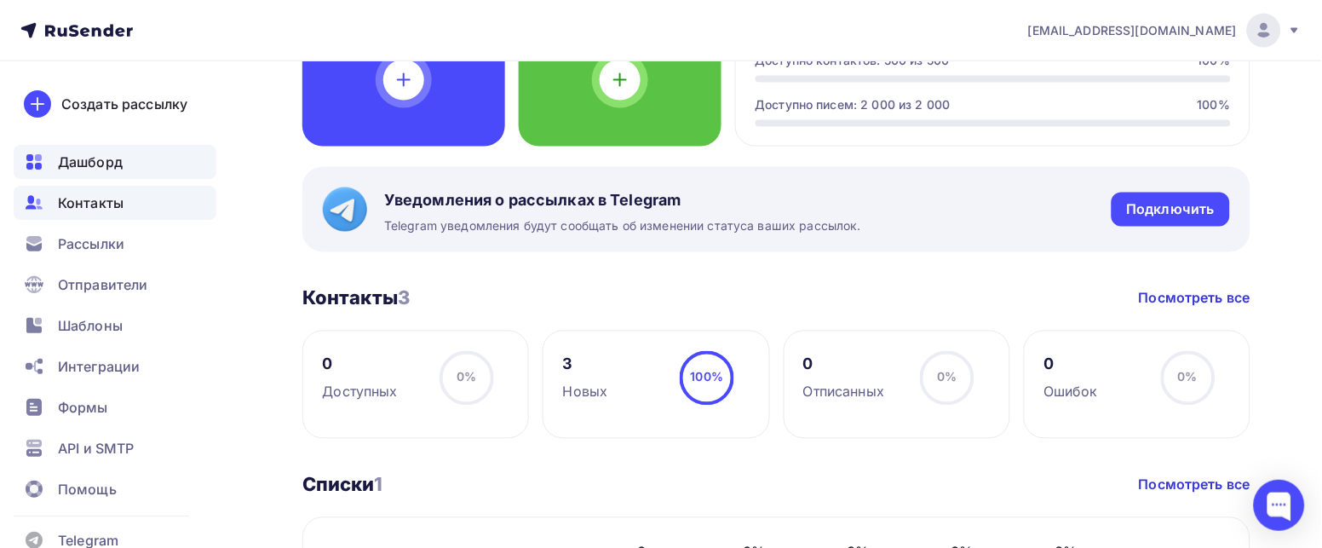
scroll to position [511, 0]
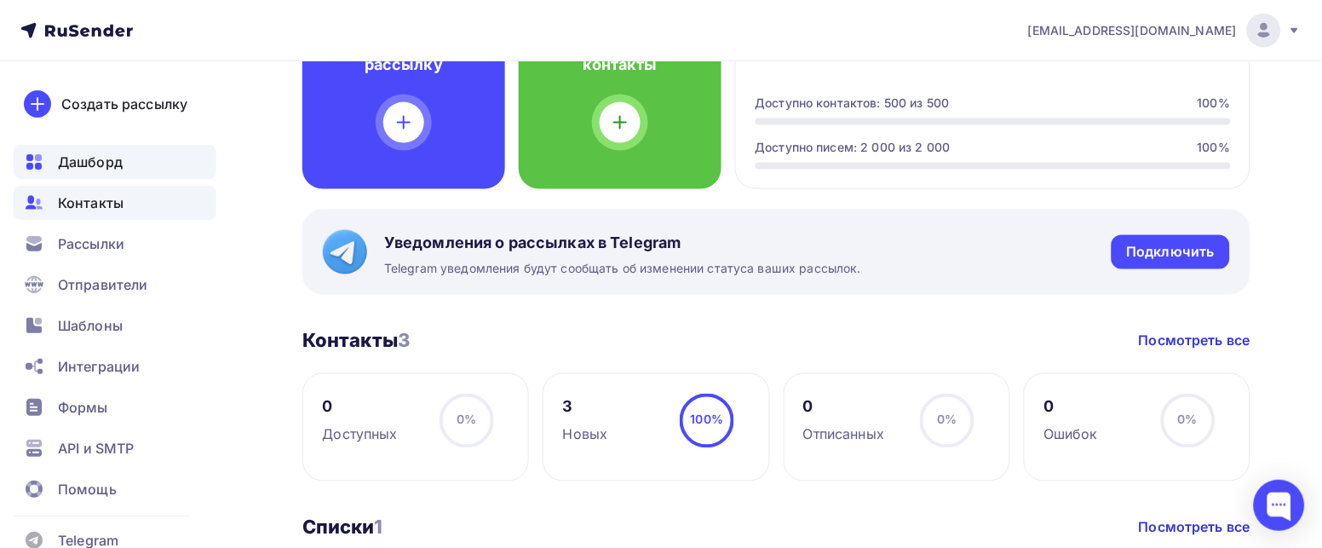
click at [113, 213] on span "Контакты" at bounding box center [91, 202] width 66 height 20
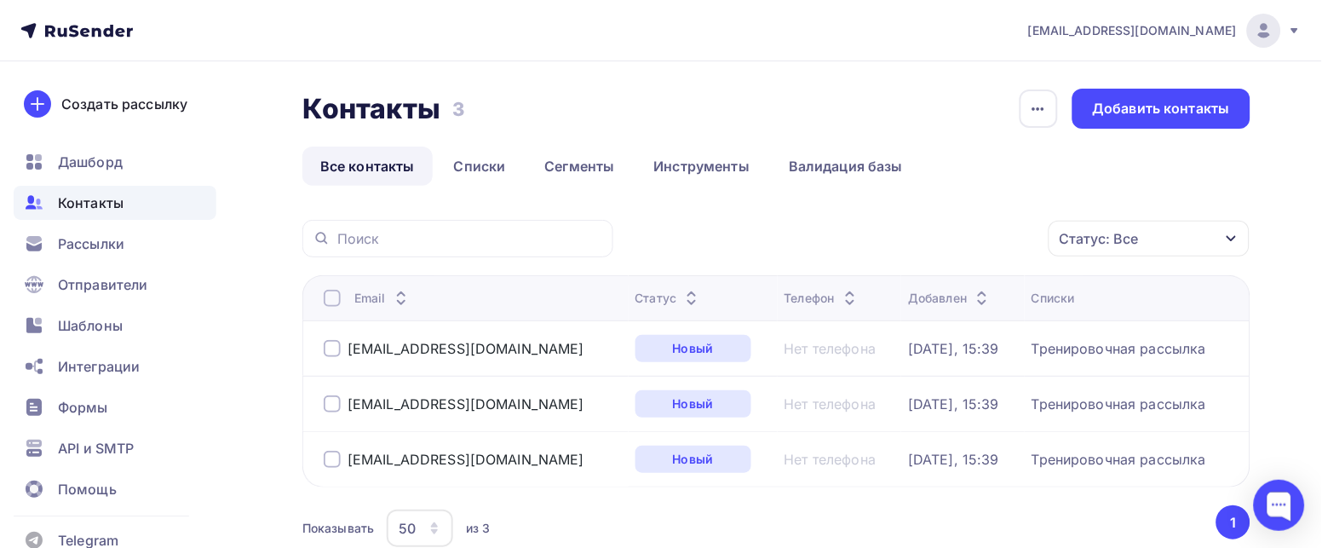
scroll to position [113, 0]
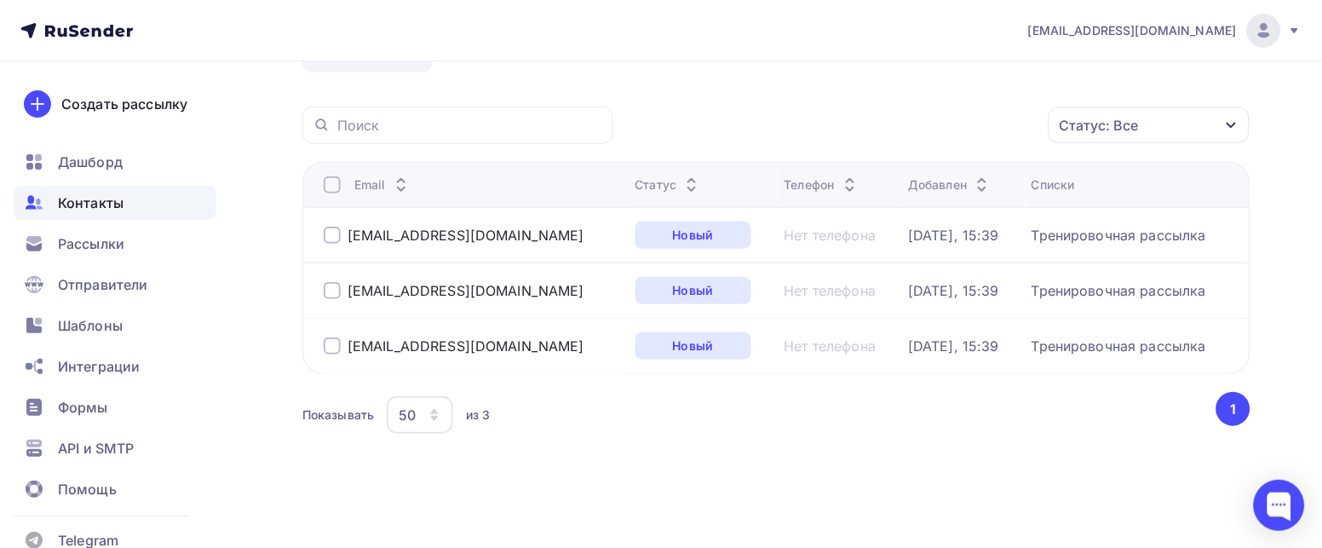
click at [1115, 232] on div "Тренировочная рассылка" at bounding box center [1118, 235] width 175 height 17
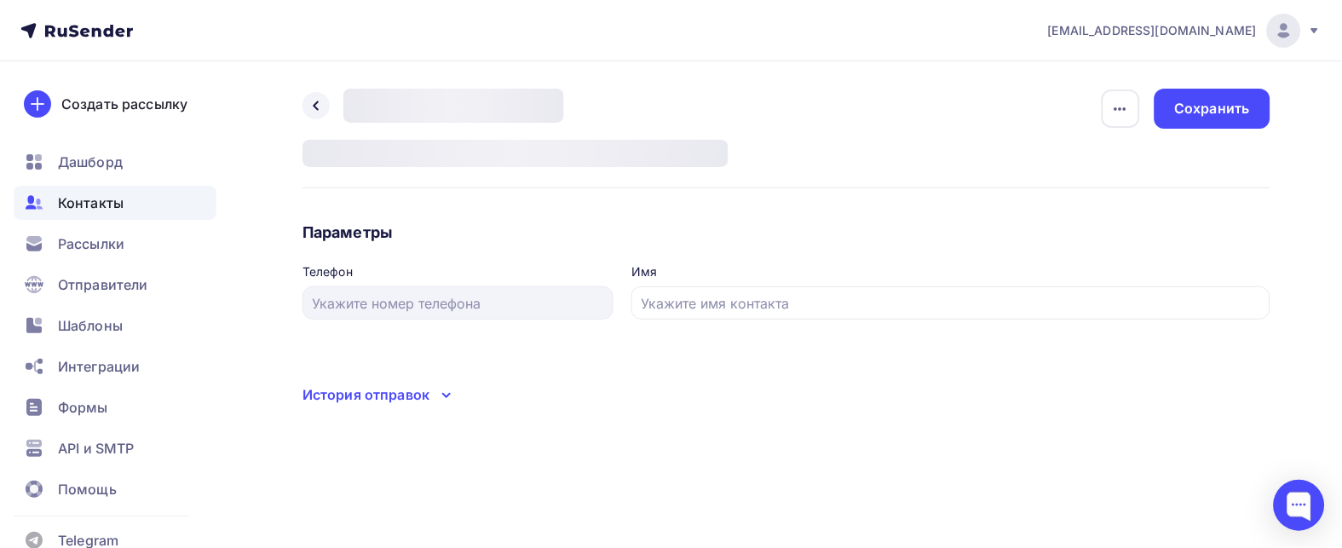
type input "Наталья Gmail"
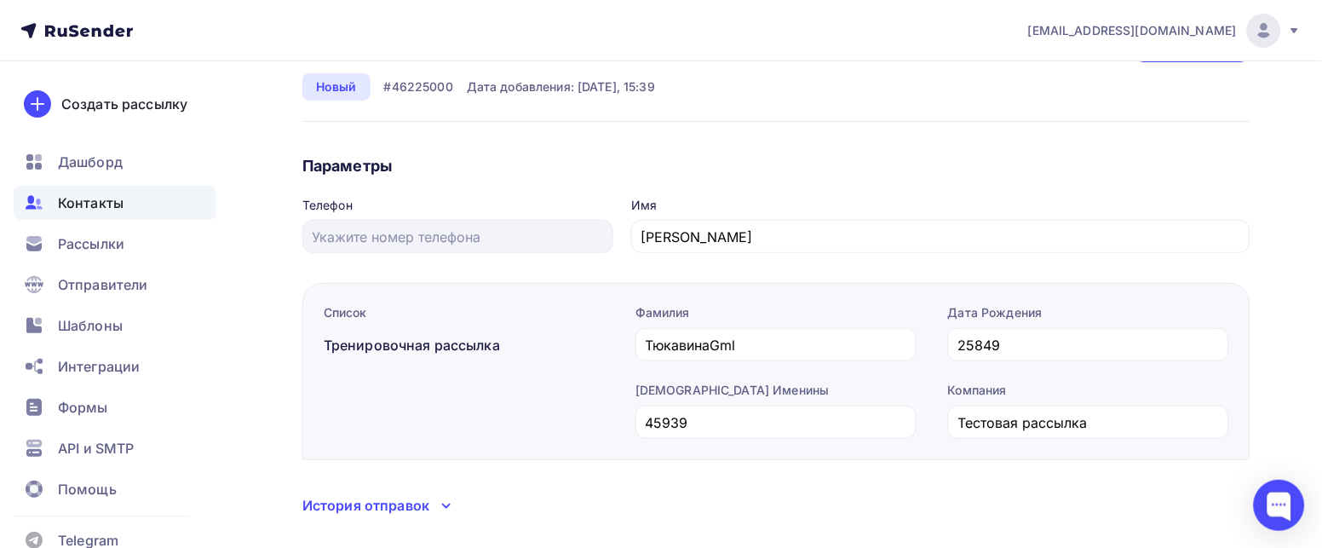
scroll to position [102, 0]
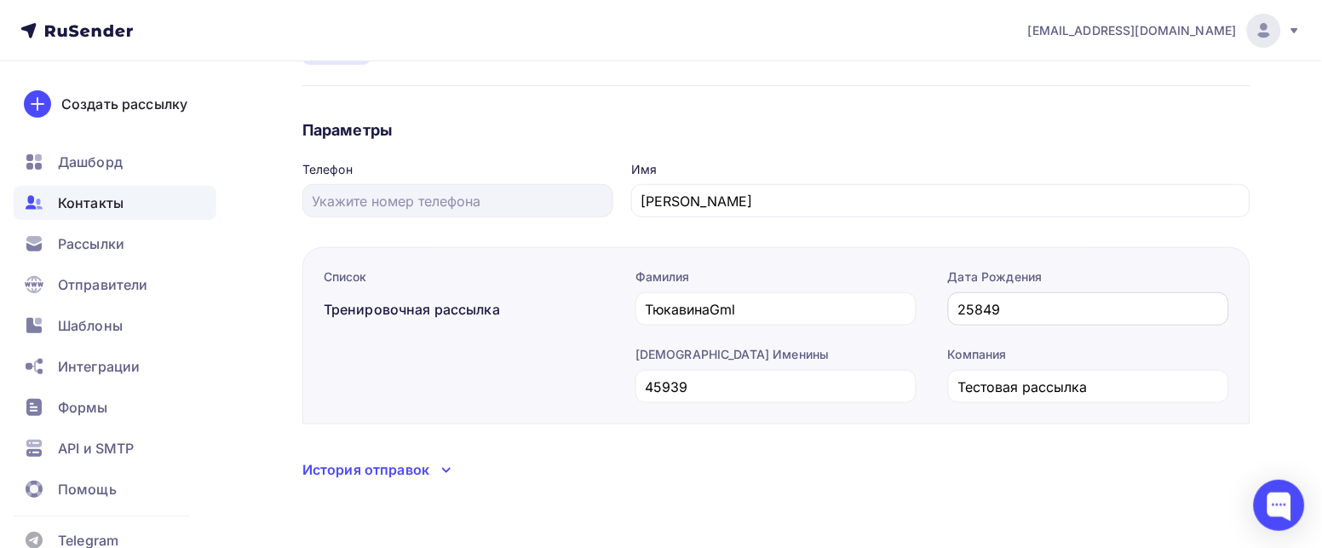
click at [1003, 299] on input "25849" at bounding box center [1088, 309] width 261 height 20
click at [992, 276] on div "Дата Рождения" at bounding box center [1088, 276] width 281 height 17
click at [715, 387] on input "45939" at bounding box center [776, 386] width 261 height 20
click at [681, 360] on div "Дата Именины" at bounding box center [775, 354] width 281 height 17
click at [681, 388] on input "45939" at bounding box center [776, 386] width 261 height 20
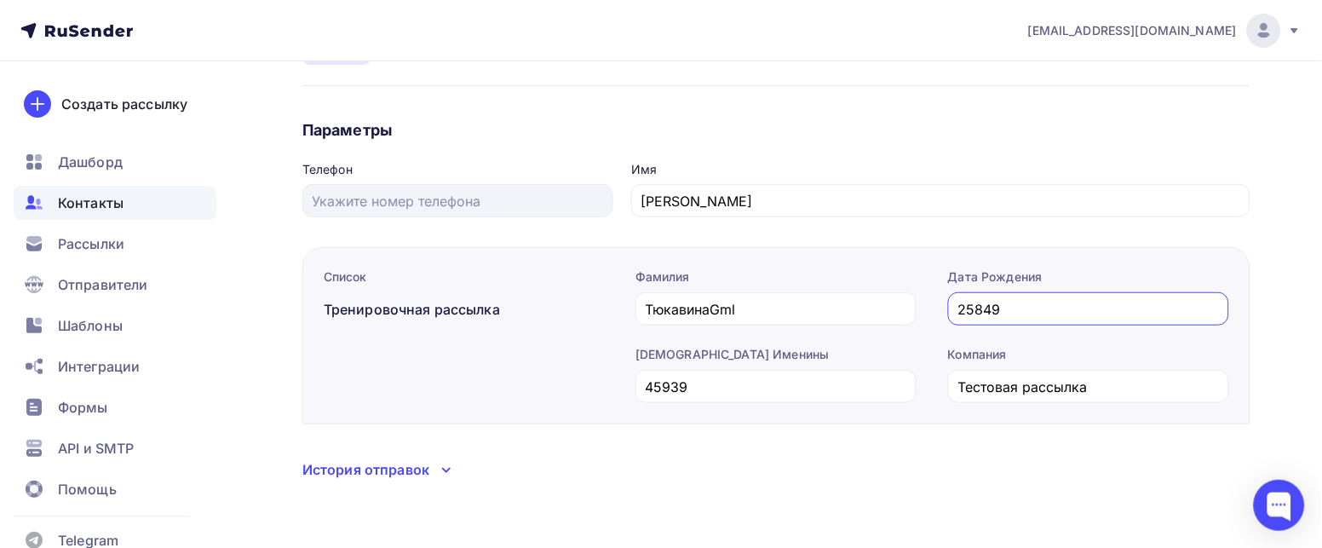
click at [979, 299] on input "25849" at bounding box center [1088, 309] width 261 height 20
click at [121, 213] on span "Контакты" at bounding box center [91, 202] width 66 height 20
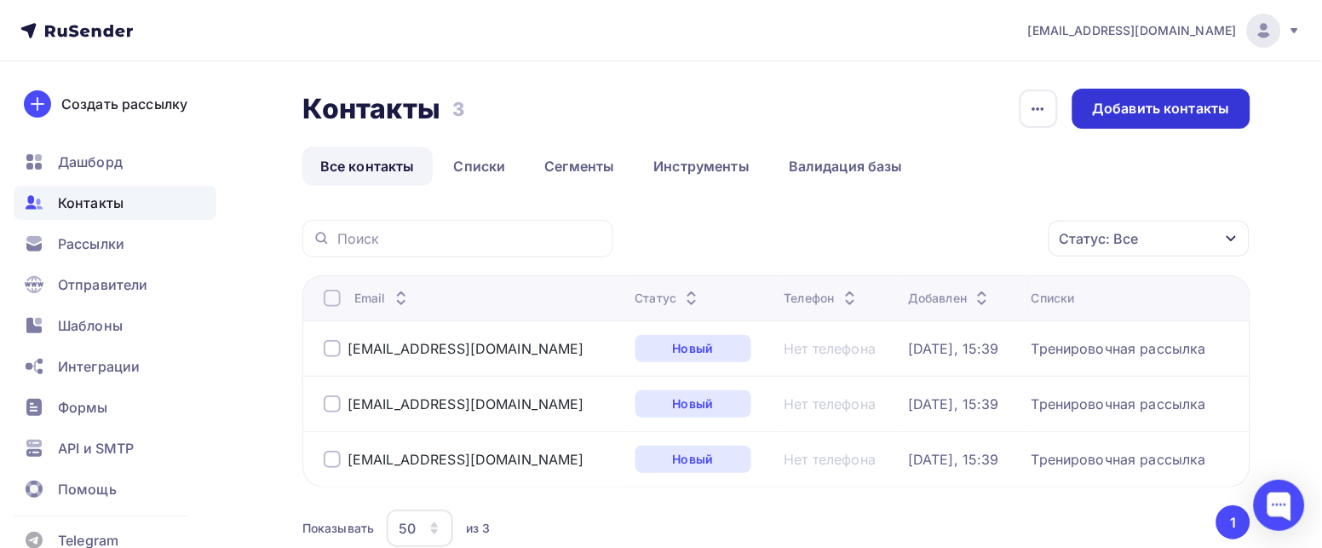
click at [1118, 95] on div "Добавить контакты" at bounding box center [1161, 109] width 178 height 40
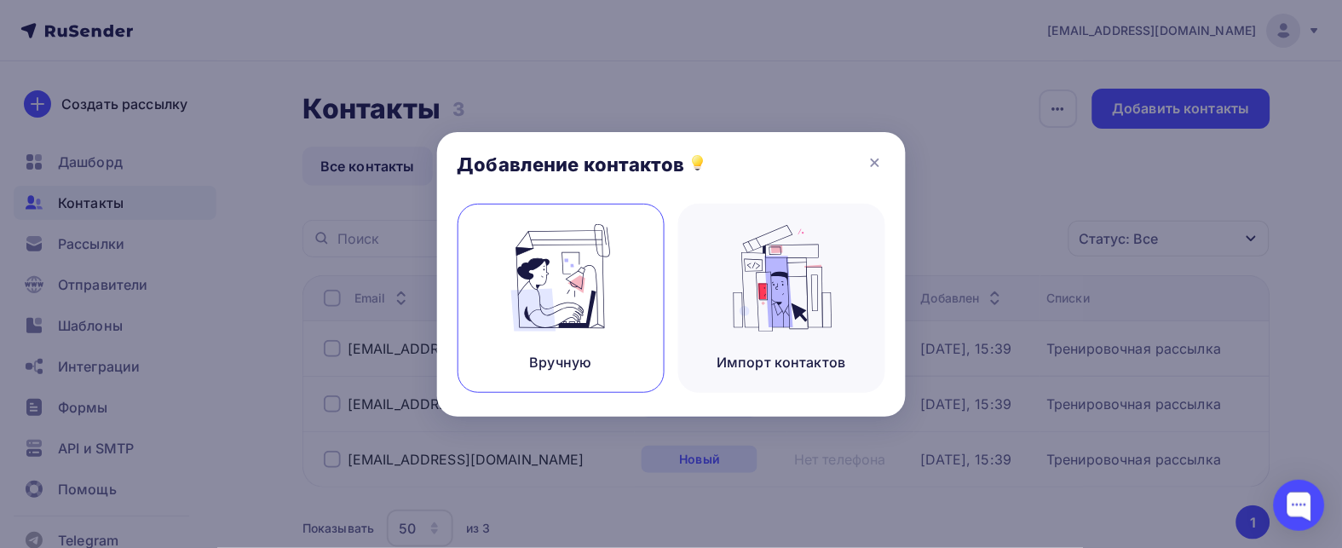
click at [580, 273] on img at bounding box center [560, 277] width 114 height 107
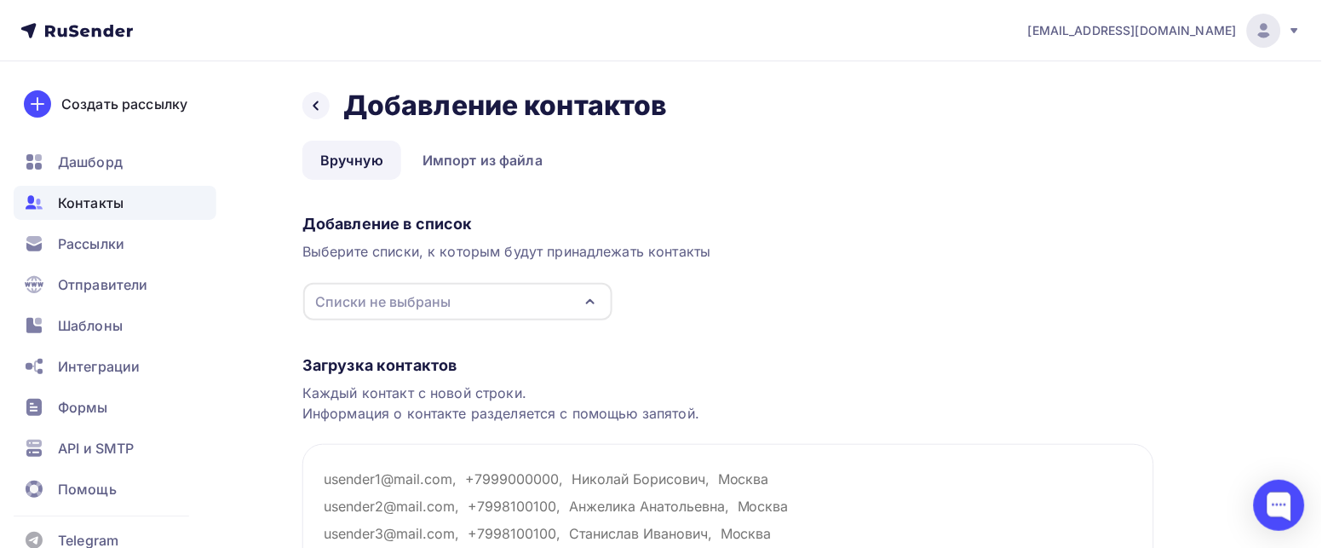
click at [591, 295] on icon "button" at bounding box center [590, 301] width 20 height 20
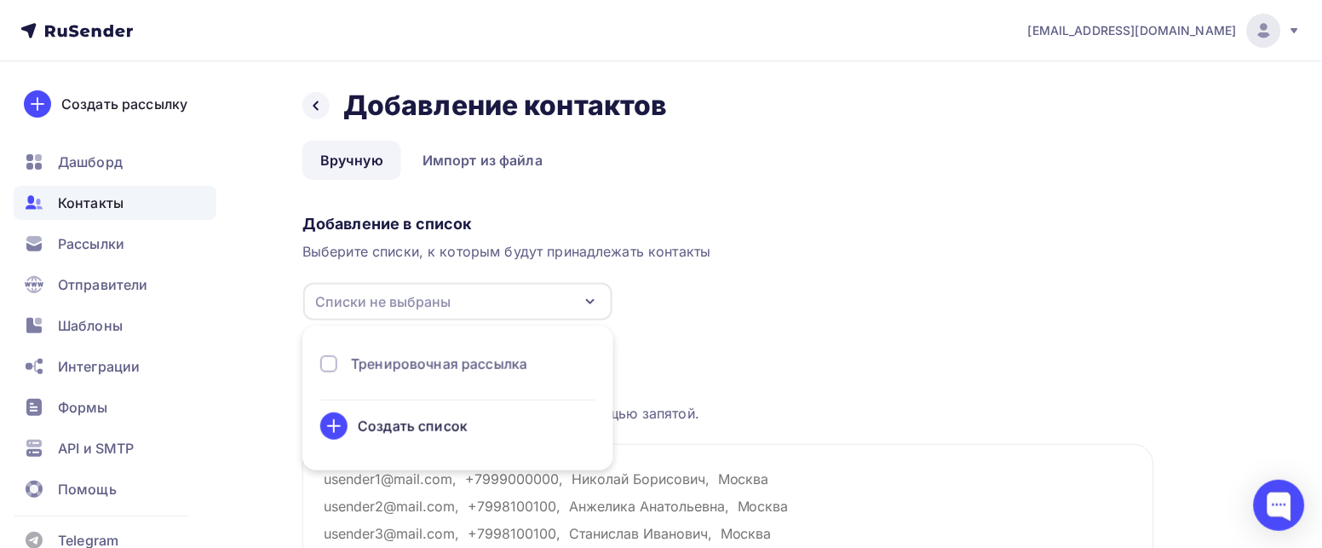
click at [435, 357] on div "Тренировочная рассылка" at bounding box center [439, 363] width 176 height 20
click at [759, 298] on div "Добавление в список Выберите списки, к которым будут принадлежать контакты Трен…" at bounding box center [728, 264] width 852 height 114
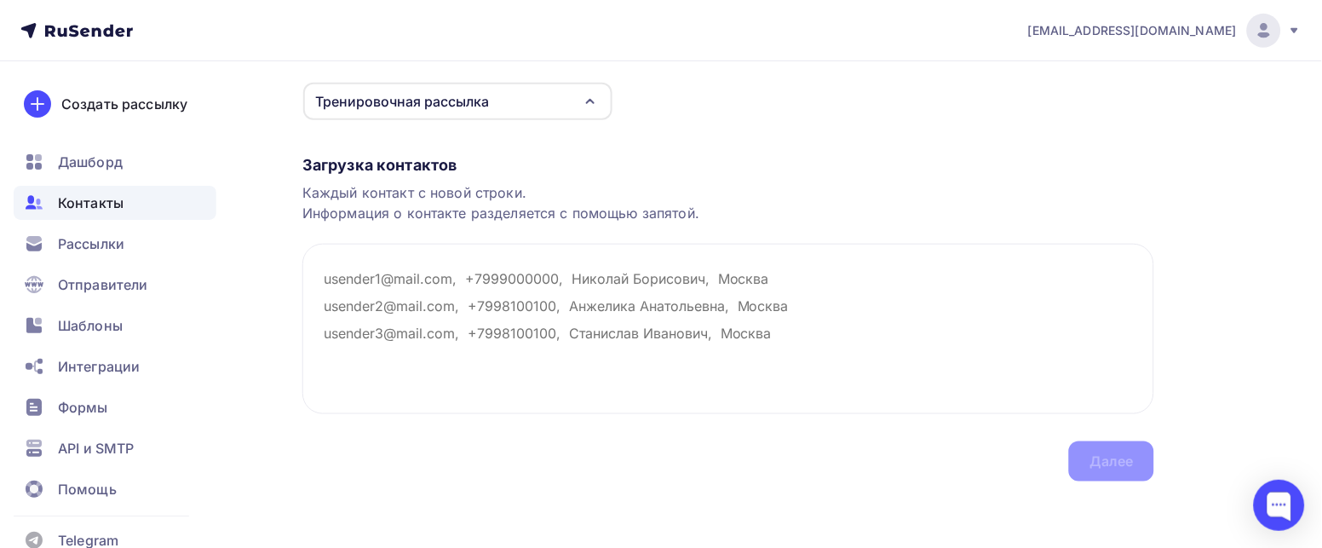
scroll to position [42, 0]
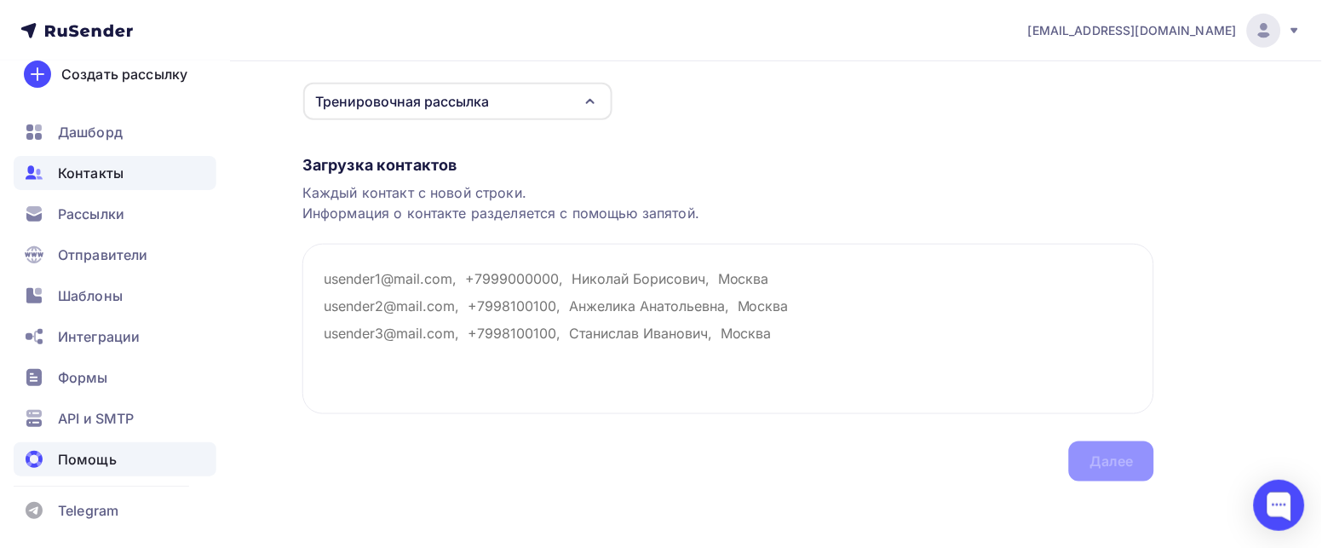
click at [95, 457] on span "Помощь" at bounding box center [87, 459] width 59 height 20
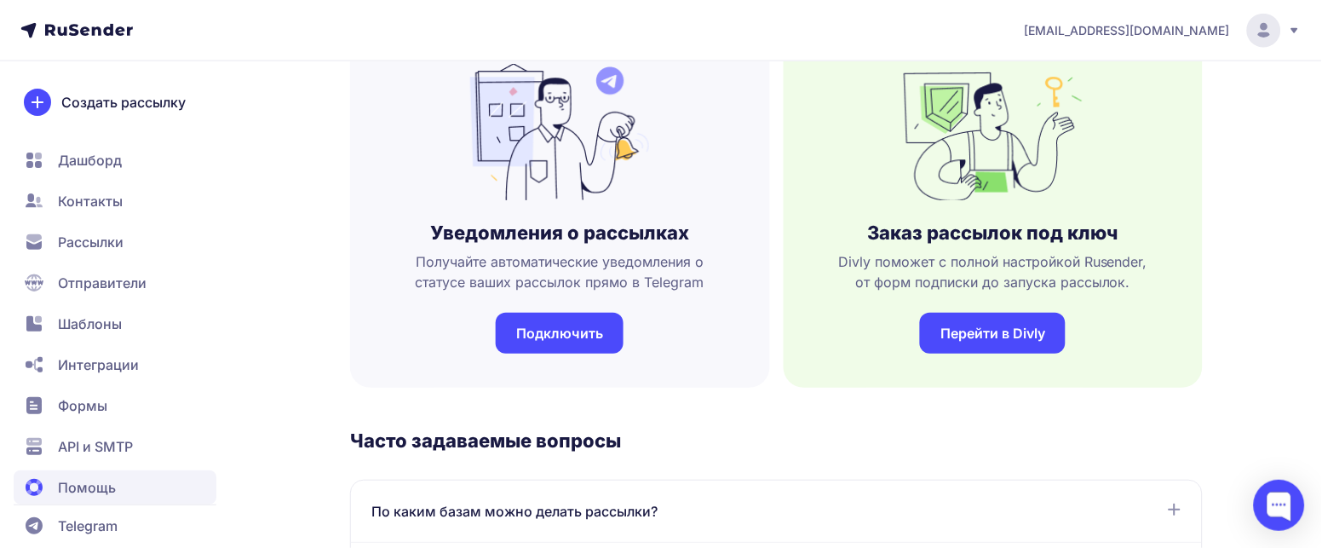
scroll to position [163, 0]
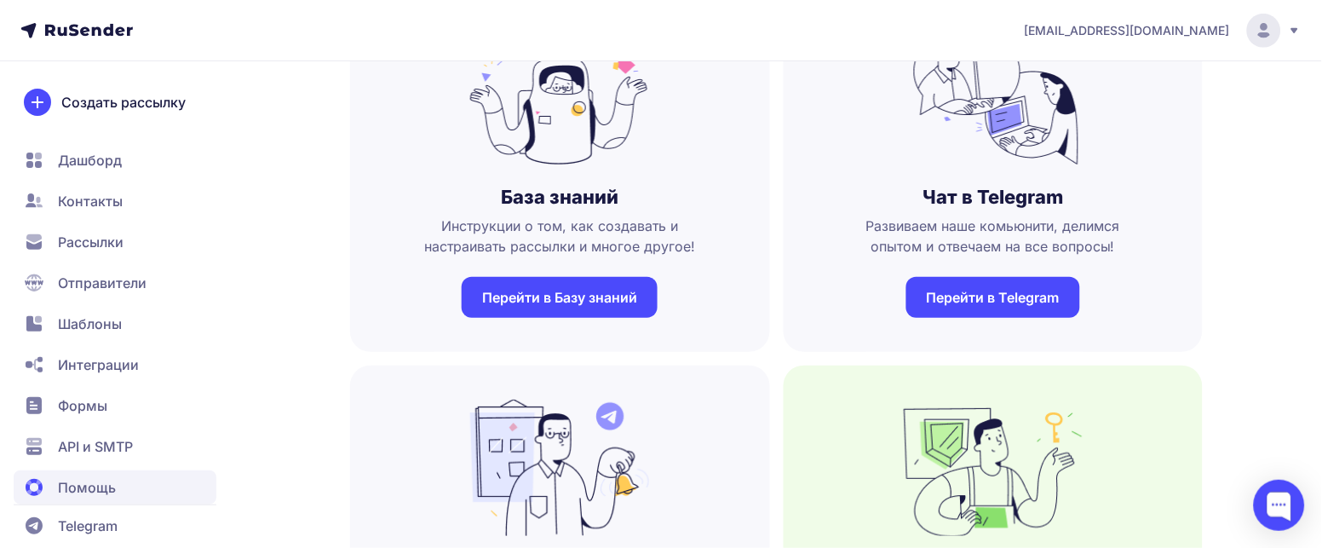
click at [584, 286] on link "Перейти в Базу знаний" at bounding box center [560, 297] width 196 height 41
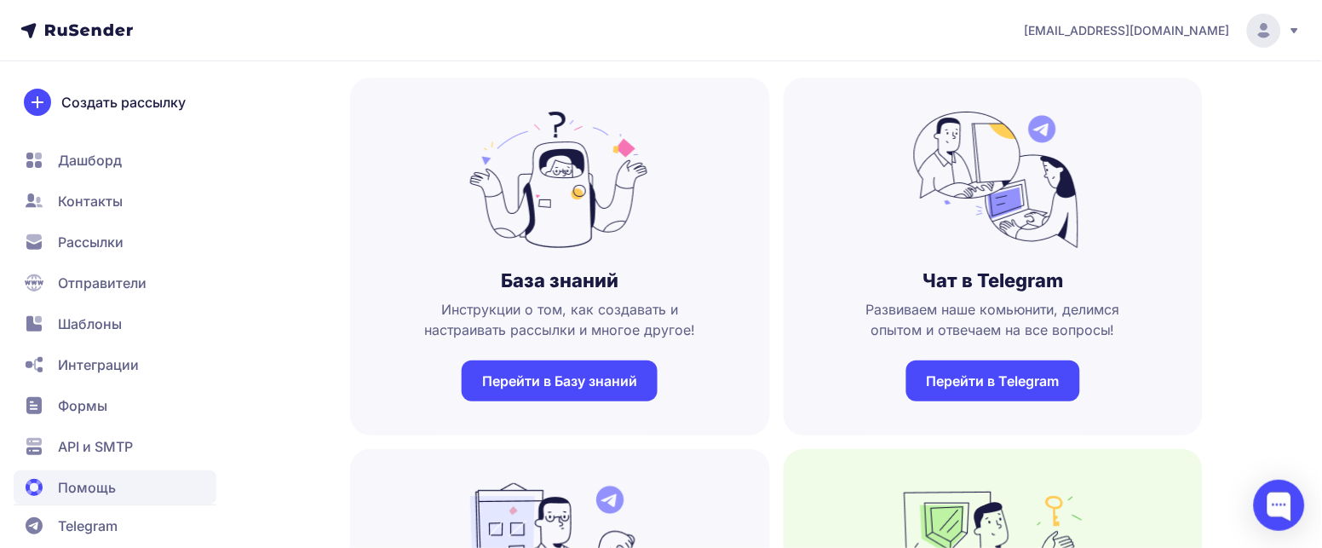
scroll to position [0, 0]
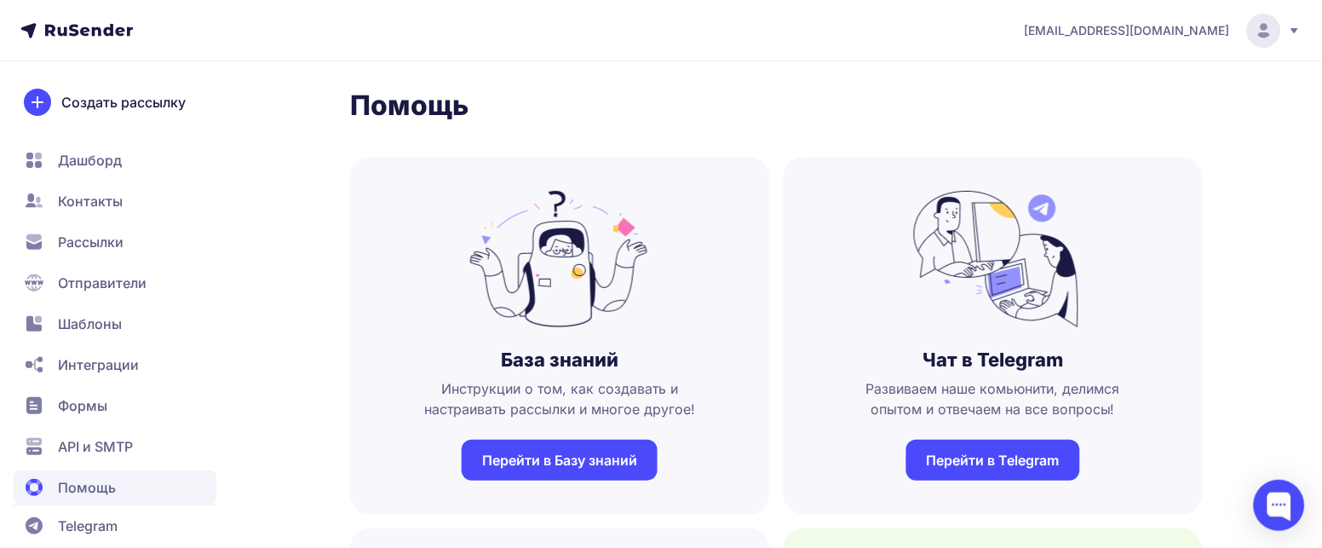
click at [63, 191] on span "Контакты" at bounding box center [90, 201] width 65 height 20
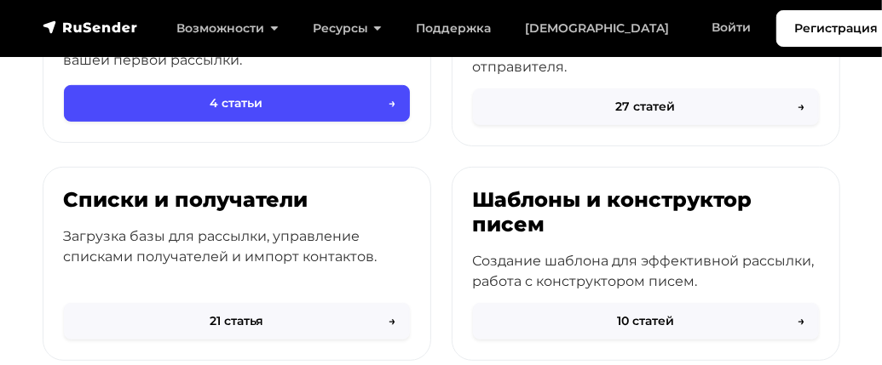
scroll to position [341, 0]
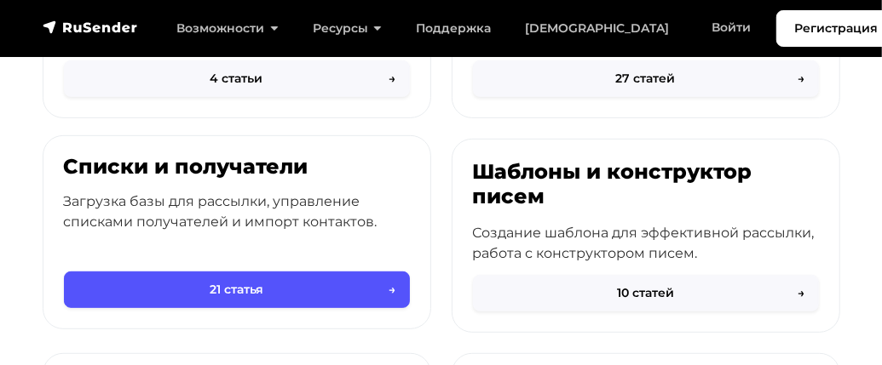
click at [225, 289] on button "21 статья →" at bounding box center [237, 290] width 346 height 37
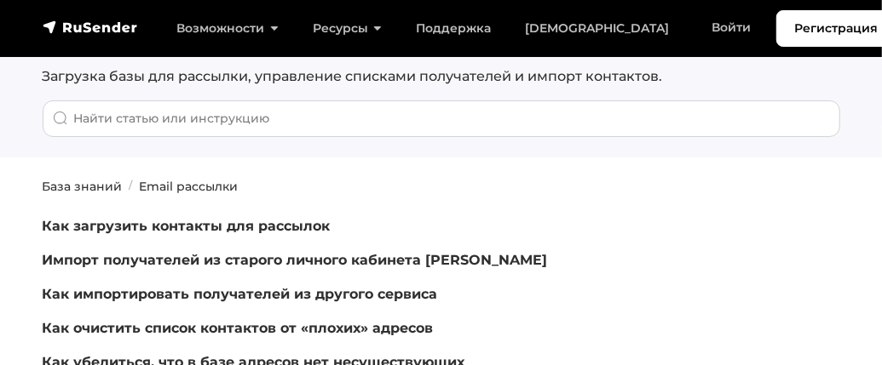
scroll to position [84, 0]
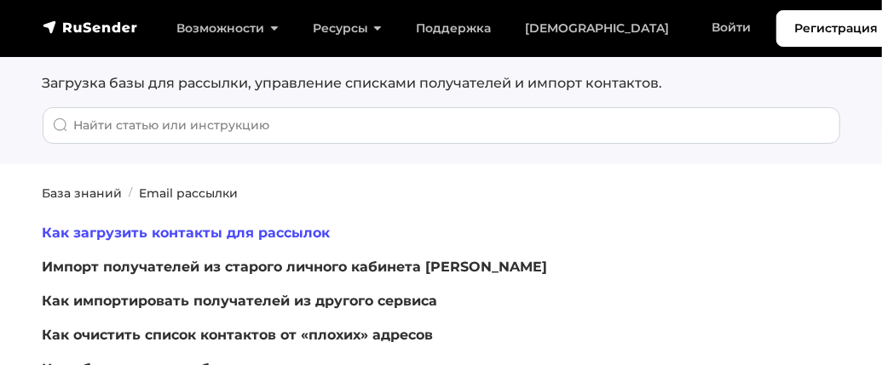
click at [176, 233] on link "Как загрузить контакты для рассылок" at bounding box center [187, 233] width 288 height 16
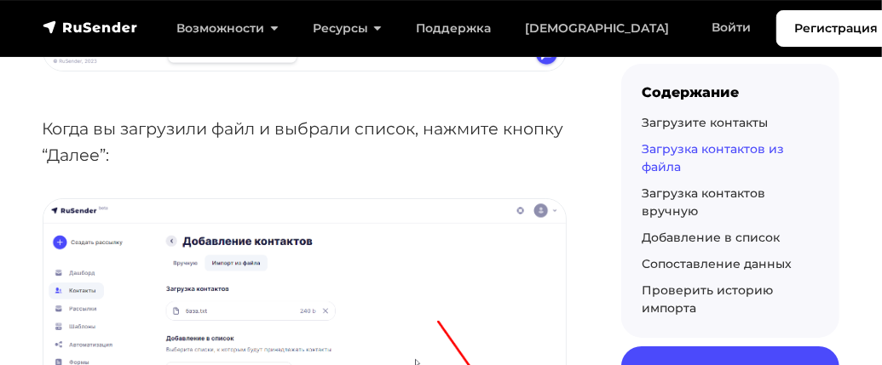
scroll to position [3066, 0]
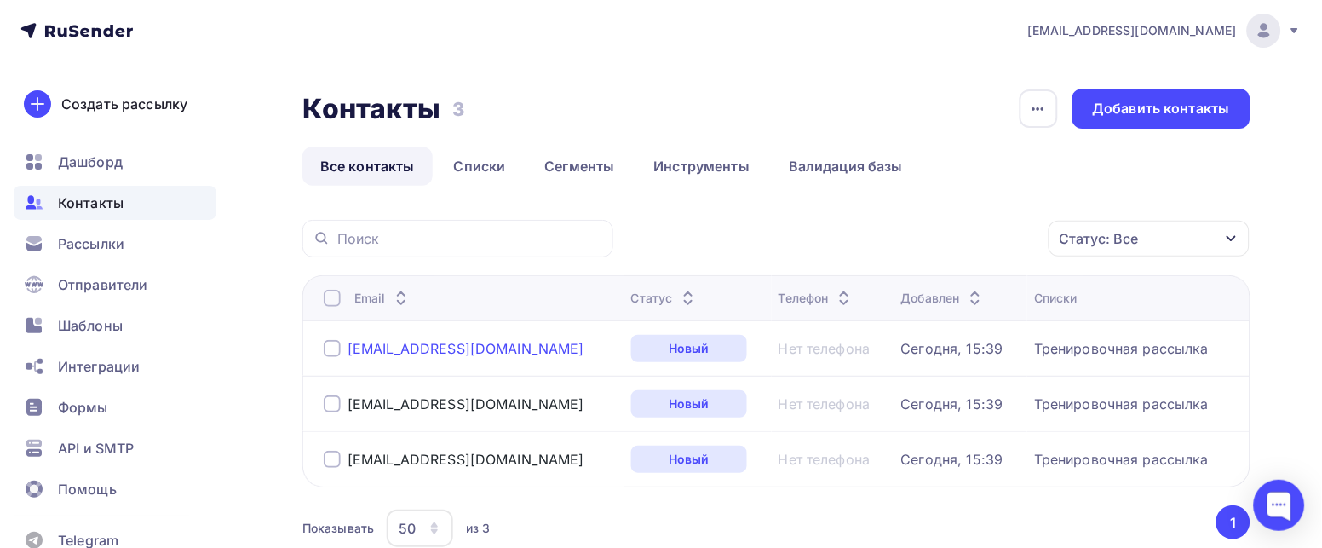
click at [405, 346] on div "chandranima@gmail.ru" at bounding box center [466, 348] width 237 height 17
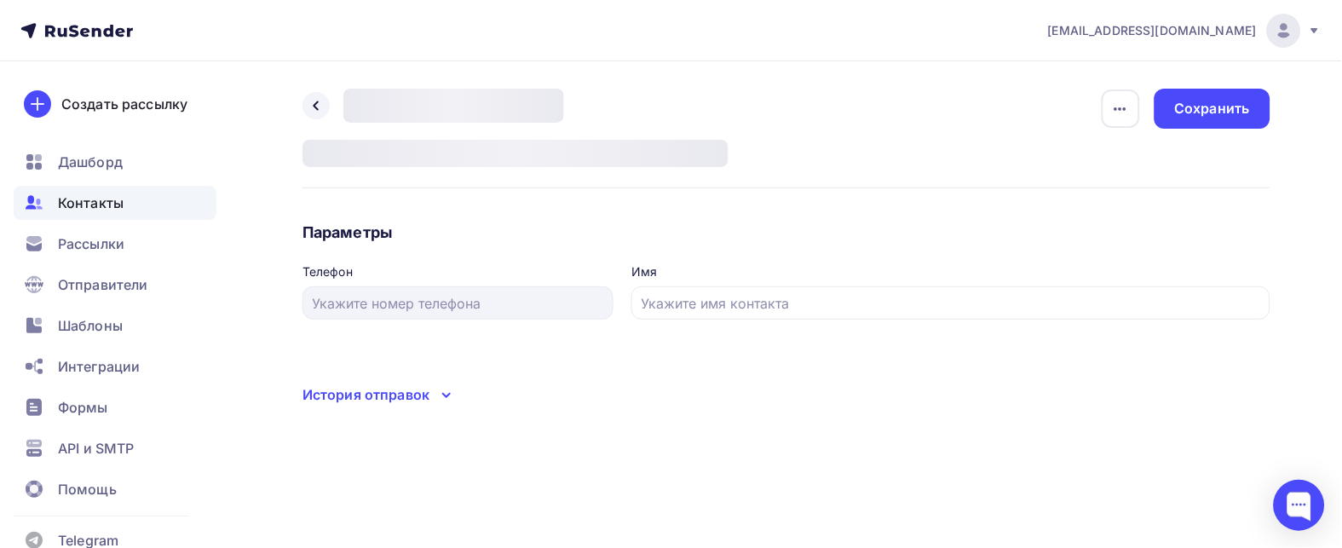
type input "Наталья Gmail"
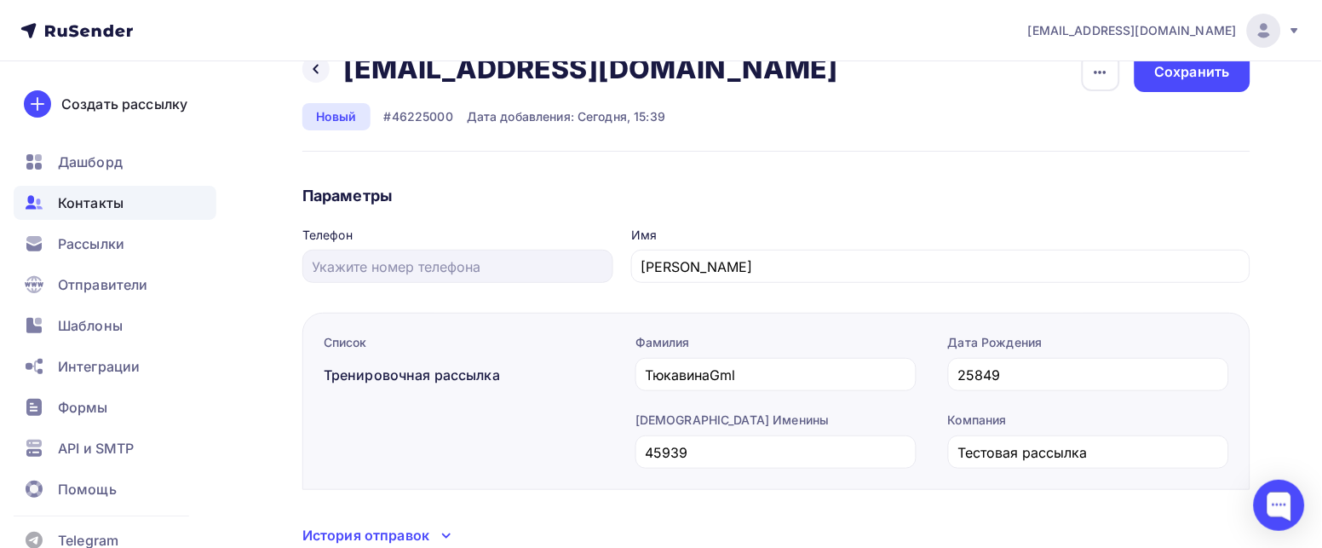
scroll to position [102, 0]
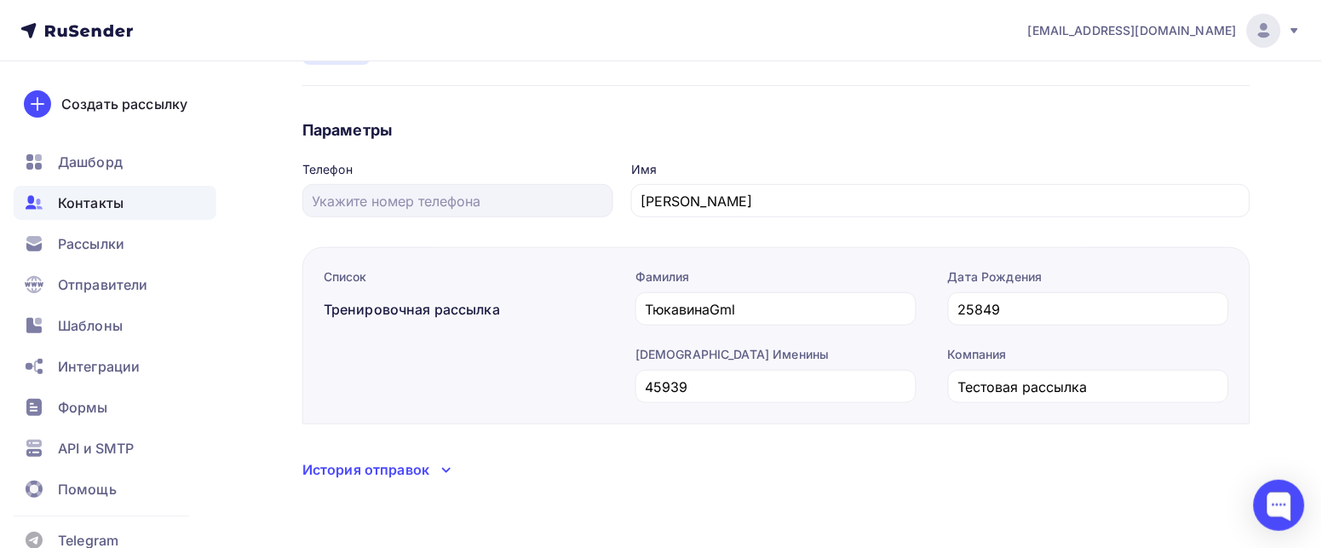
click at [99, 213] on span "Контакты" at bounding box center [91, 202] width 66 height 20
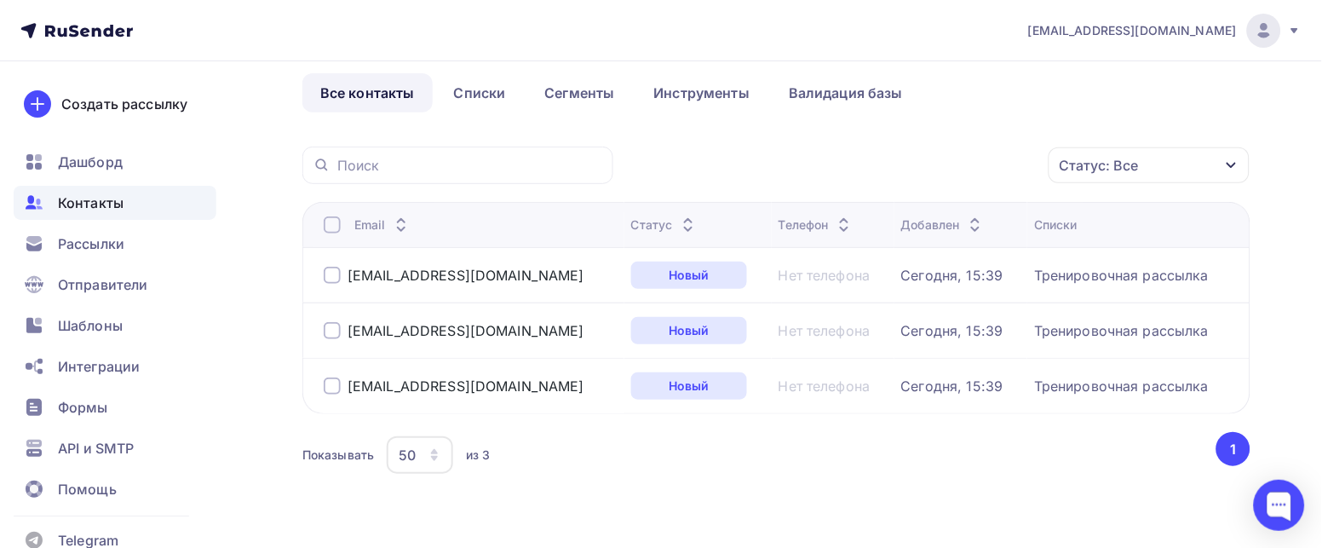
scroll to position [113, 0]
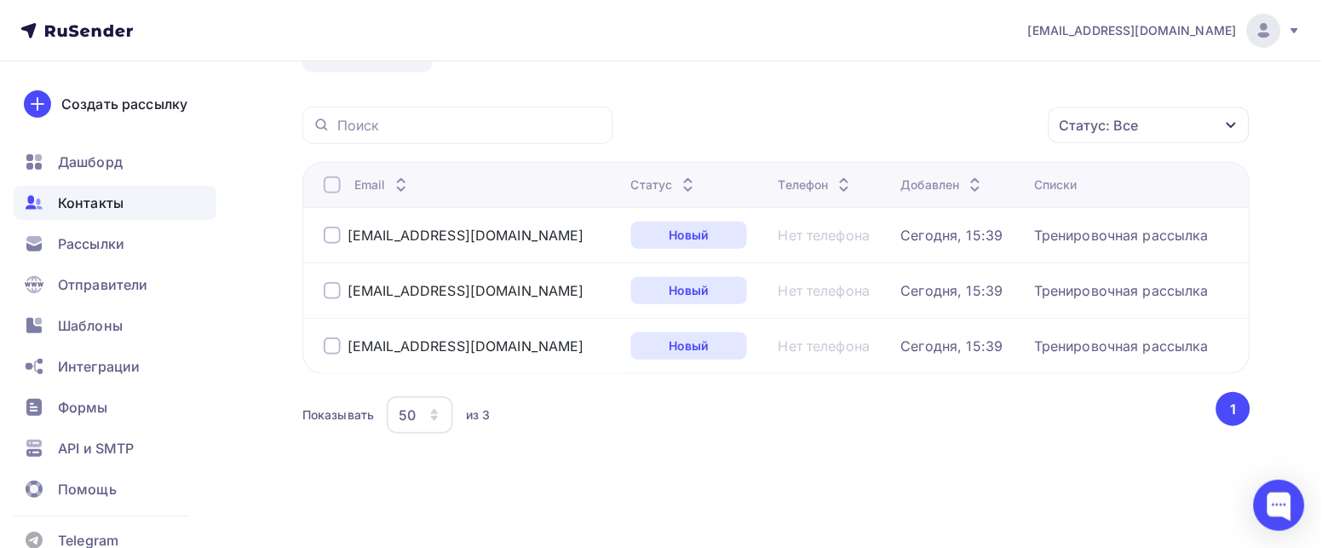
click at [326, 237] on div at bounding box center [332, 235] width 17 height 17
click at [331, 285] on div at bounding box center [332, 290] width 17 height 17
click at [339, 338] on div at bounding box center [332, 345] width 17 height 17
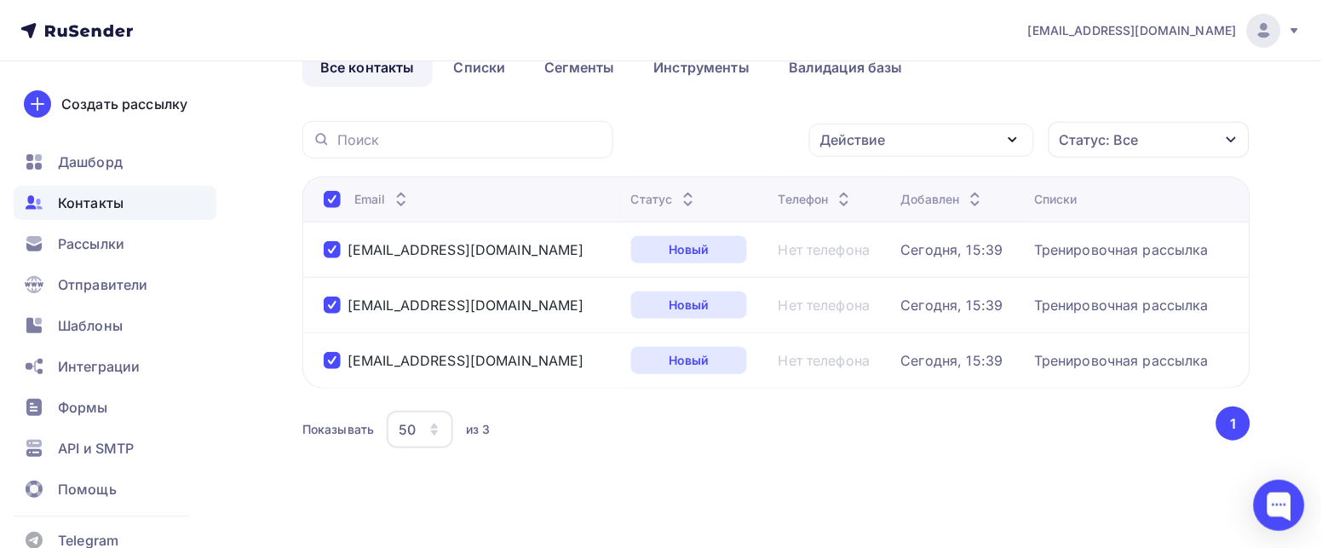
scroll to position [0, 0]
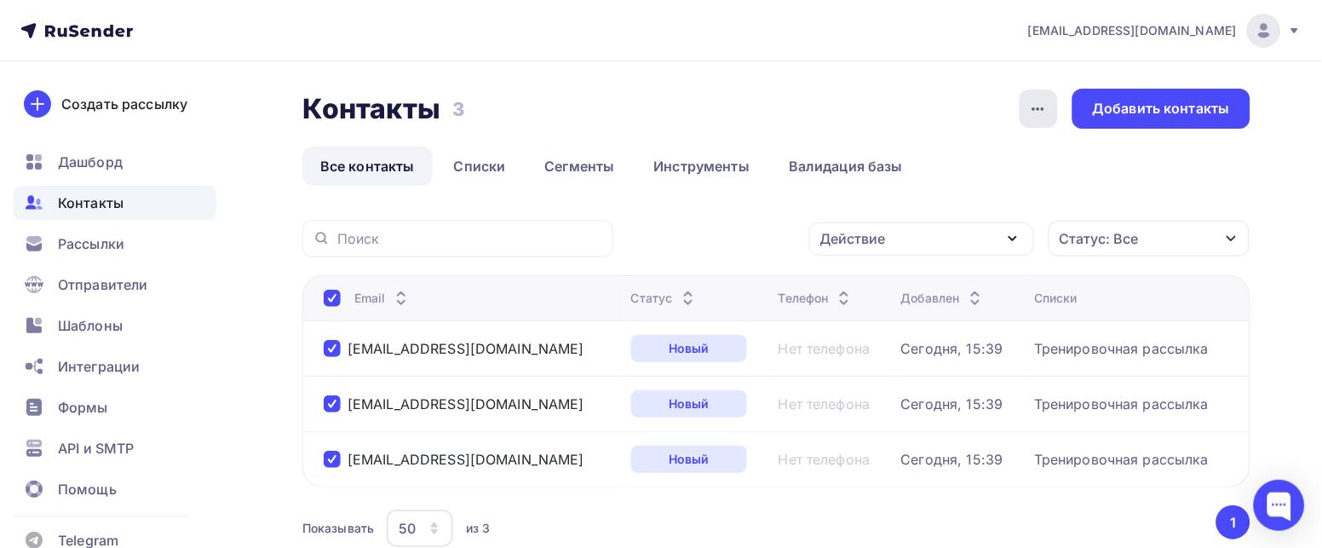
click at [1037, 103] on icon "button" at bounding box center [1038, 109] width 20 height 20
click at [964, 243] on div "Действие" at bounding box center [921, 238] width 225 height 33
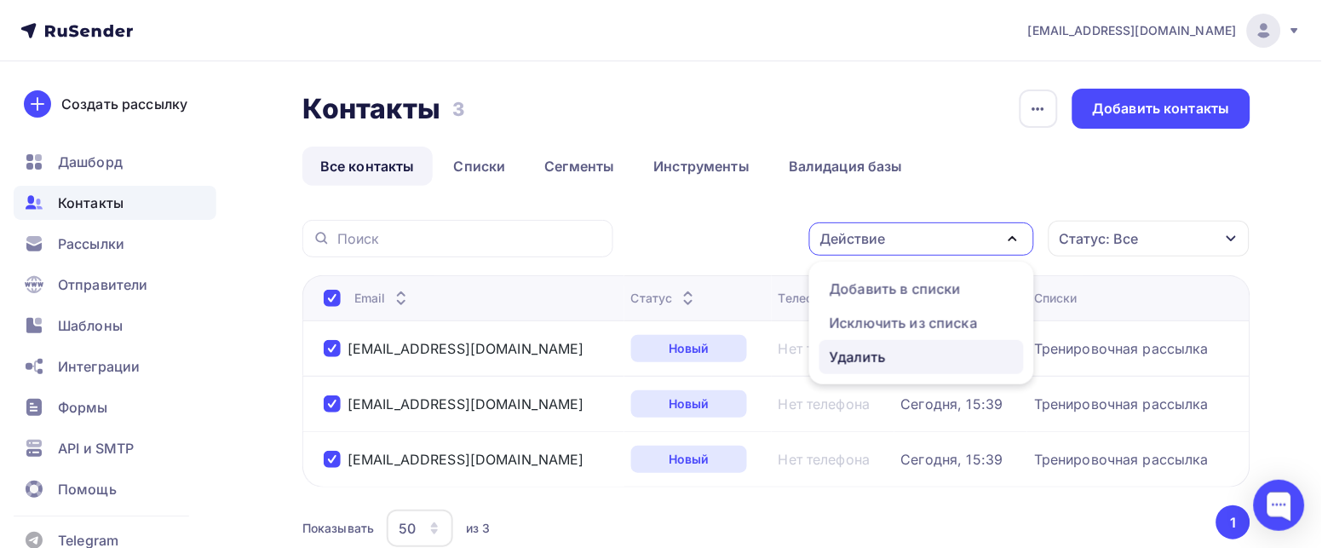
click at [879, 355] on div "Удалить" at bounding box center [858, 357] width 56 height 20
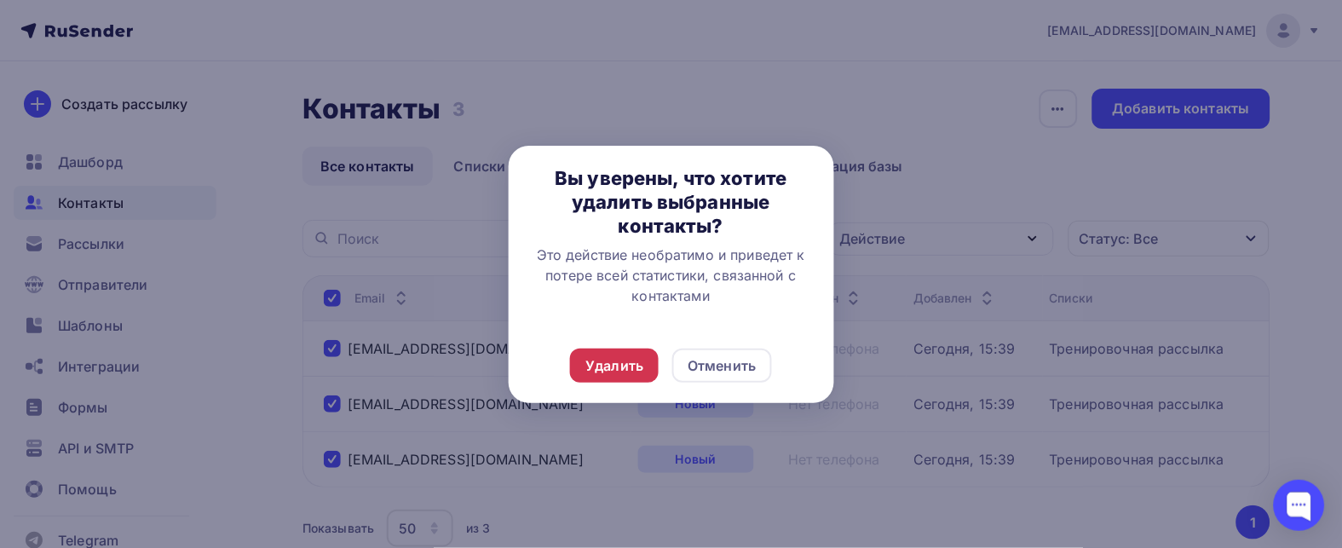
click at [615, 363] on div "Удалить" at bounding box center [614, 365] width 58 height 20
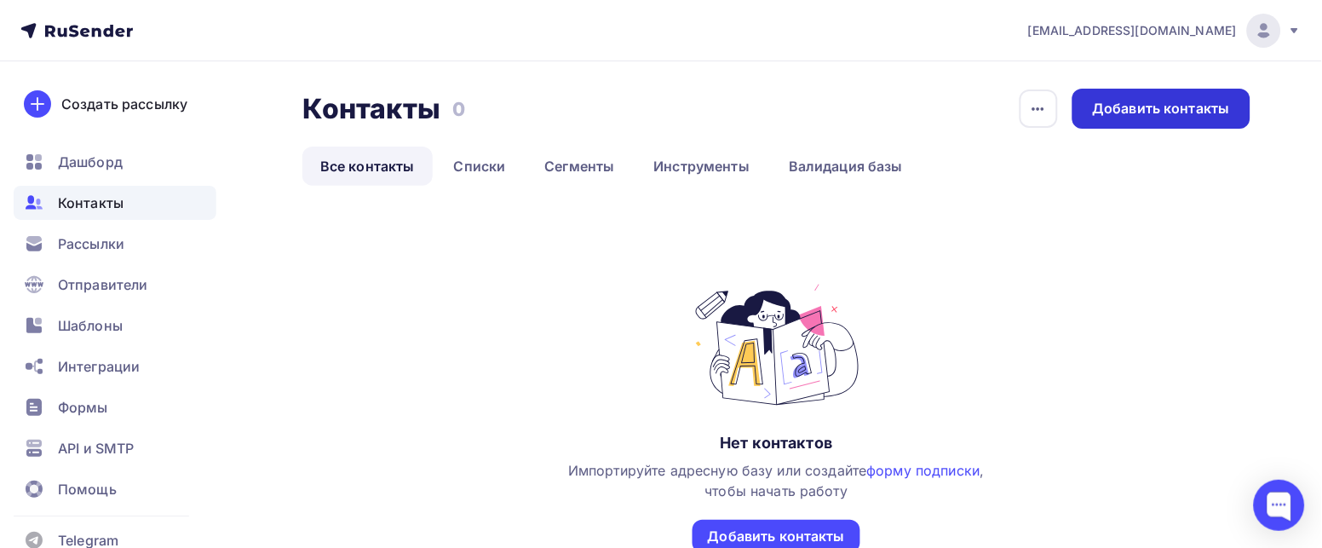
click at [1151, 115] on div "Добавить контакты" at bounding box center [1161, 109] width 137 height 20
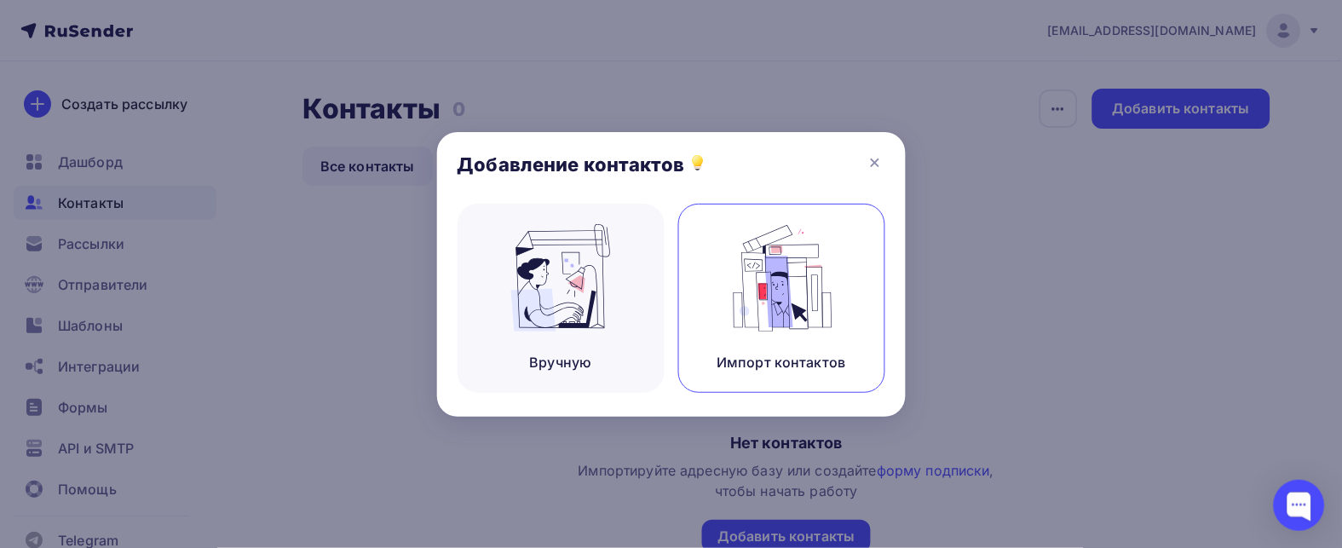
click at [732, 305] on img at bounding box center [781, 277] width 114 height 107
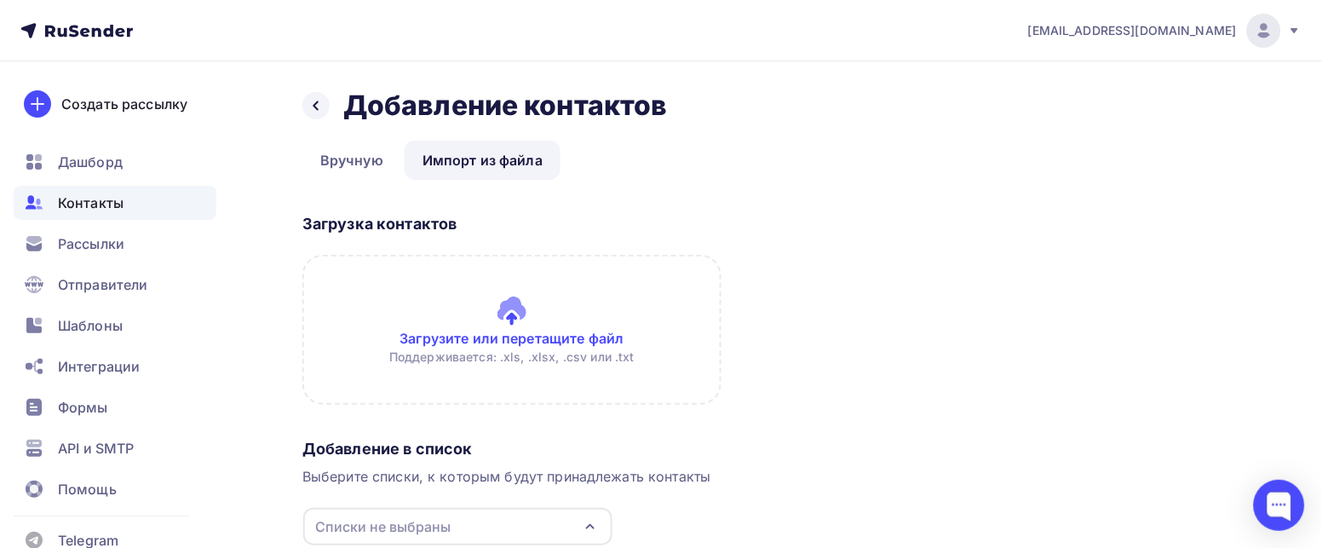
click at [444, 152] on link "Импорт из файла" at bounding box center [483, 160] width 156 height 39
click at [495, 331] on input "file" at bounding box center [511, 330] width 419 height 150
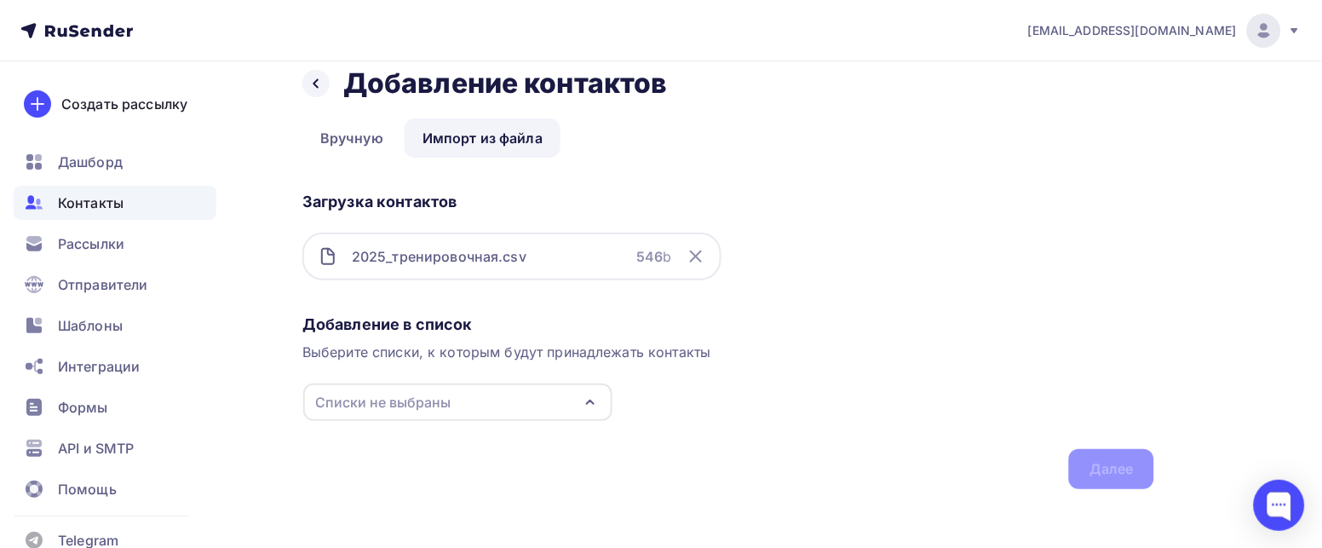
scroll to position [29, 0]
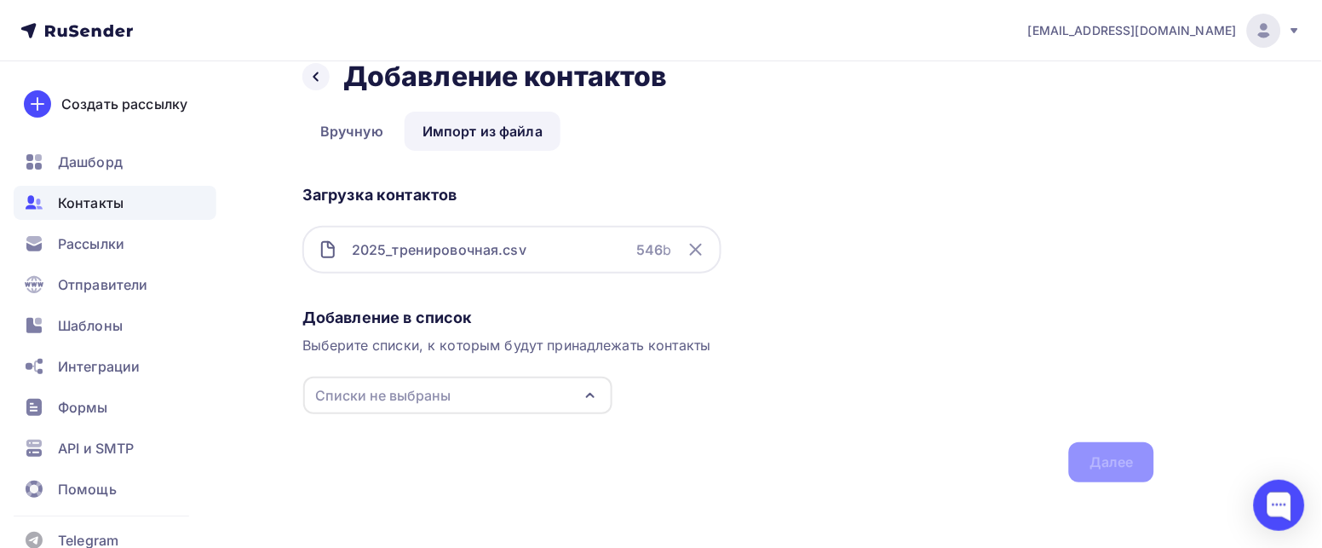
click at [591, 388] on icon "button" at bounding box center [590, 395] width 20 height 20
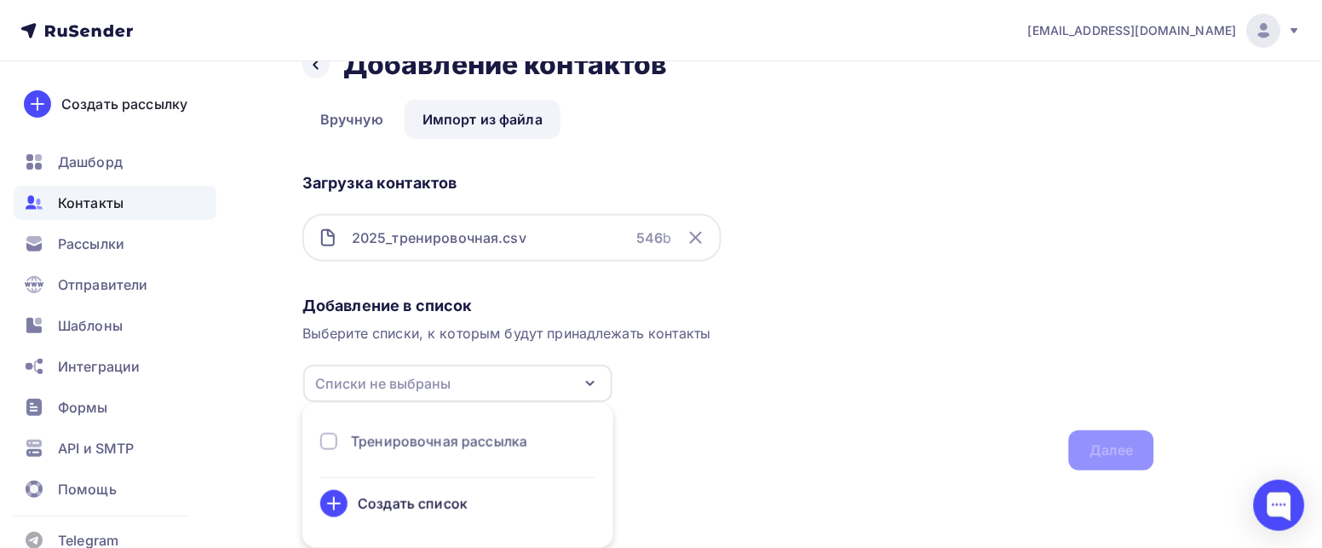
drag, startPoint x: 326, startPoint y: 439, endPoint x: 418, endPoint y: 398, distance: 100.7
click at [326, 439] on div at bounding box center [328, 441] width 17 height 17
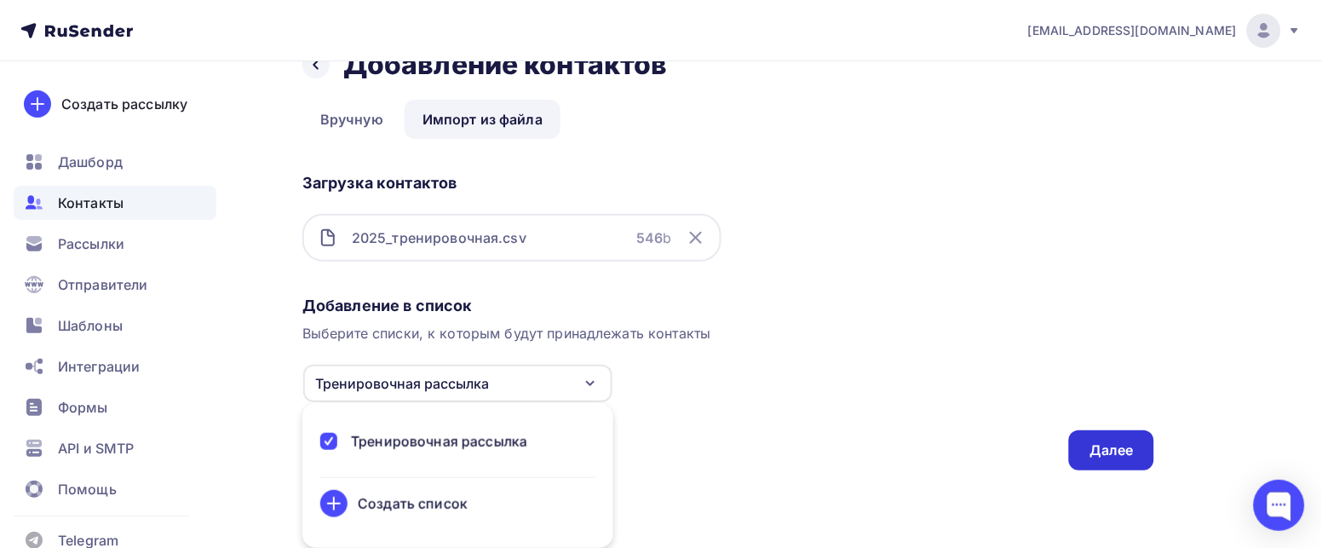
click at [1088, 448] on div "Далее" at bounding box center [1111, 450] width 85 height 40
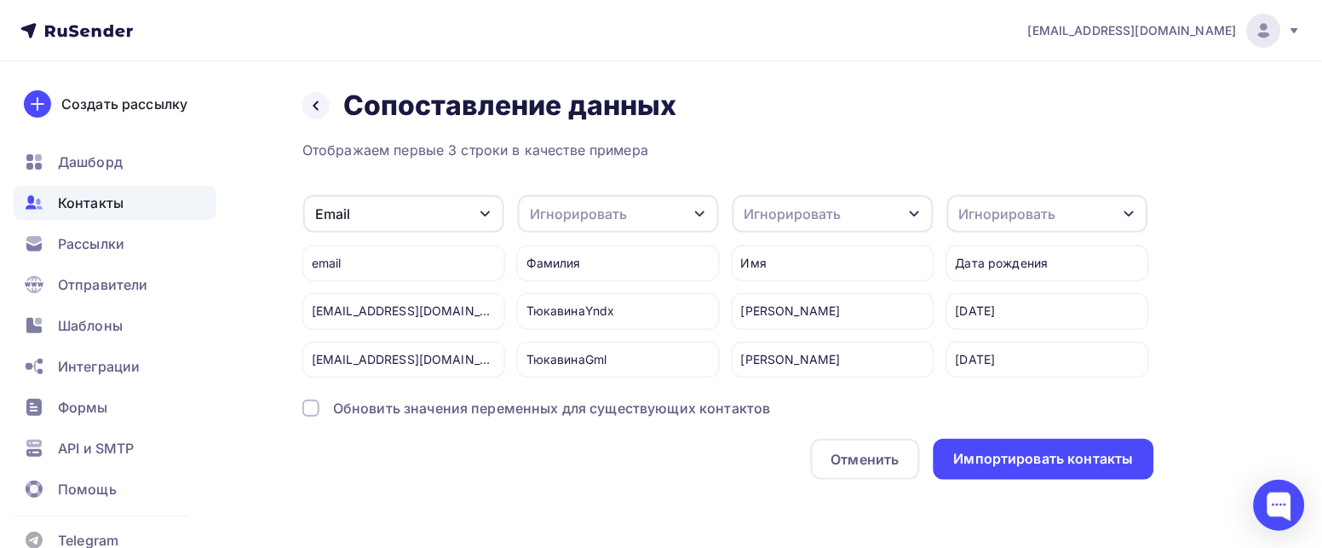
scroll to position [17, 0]
click at [701, 207] on icon "button" at bounding box center [700, 214] width 14 height 14
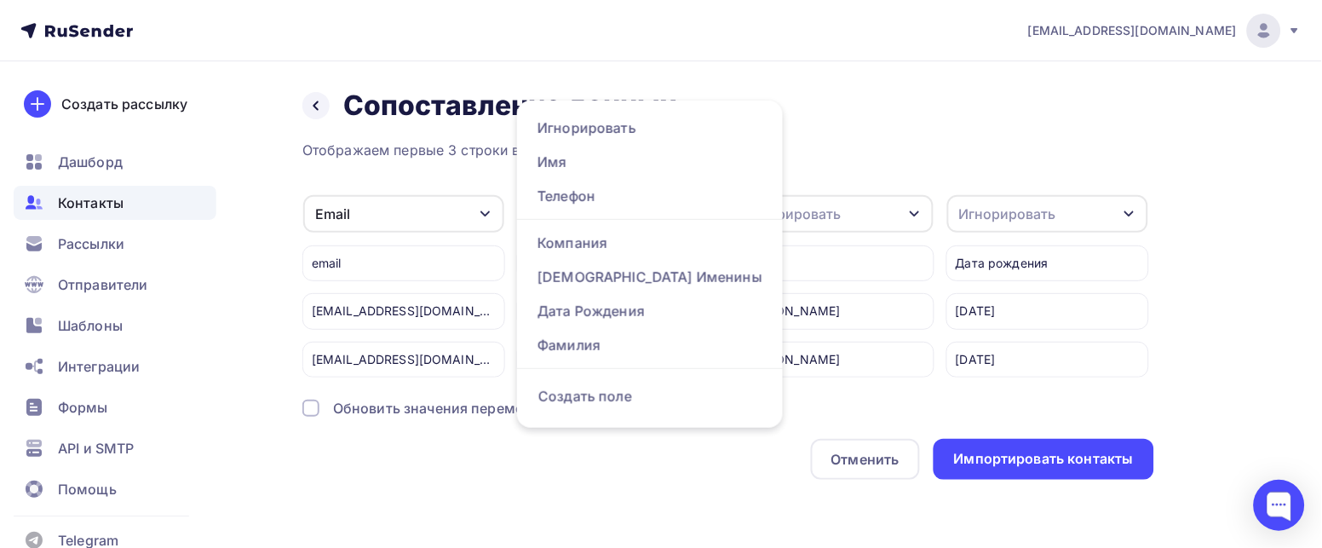
click at [701, 207] on icon "button" at bounding box center [700, 214] width 14 height 14
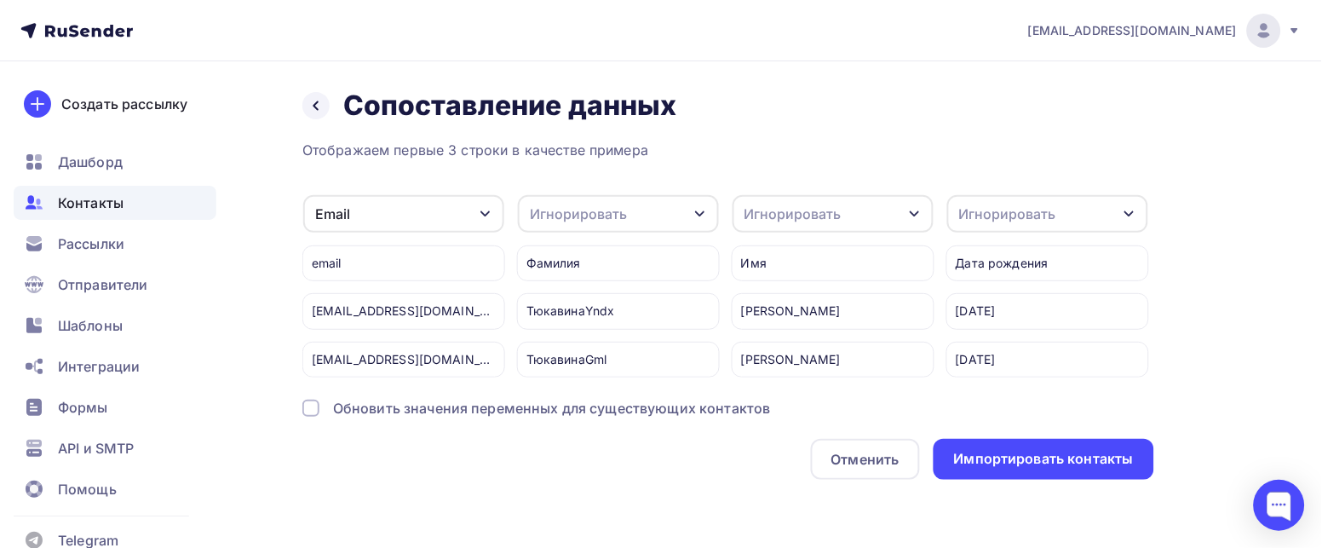
click at [701, 207] on icon "button" at bounding box center [700, 214] width 14 height 14
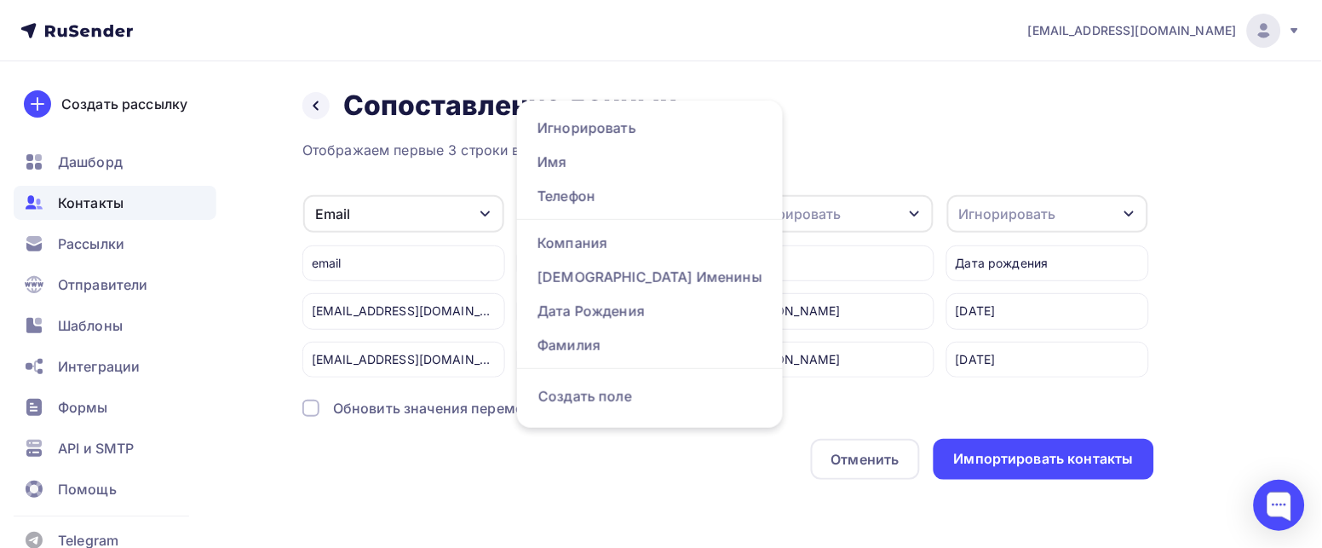
scroll to position [14, 0]
click at [585, 335] on div "Фамилия" at bounding box center [649, 345] width 225 height 20
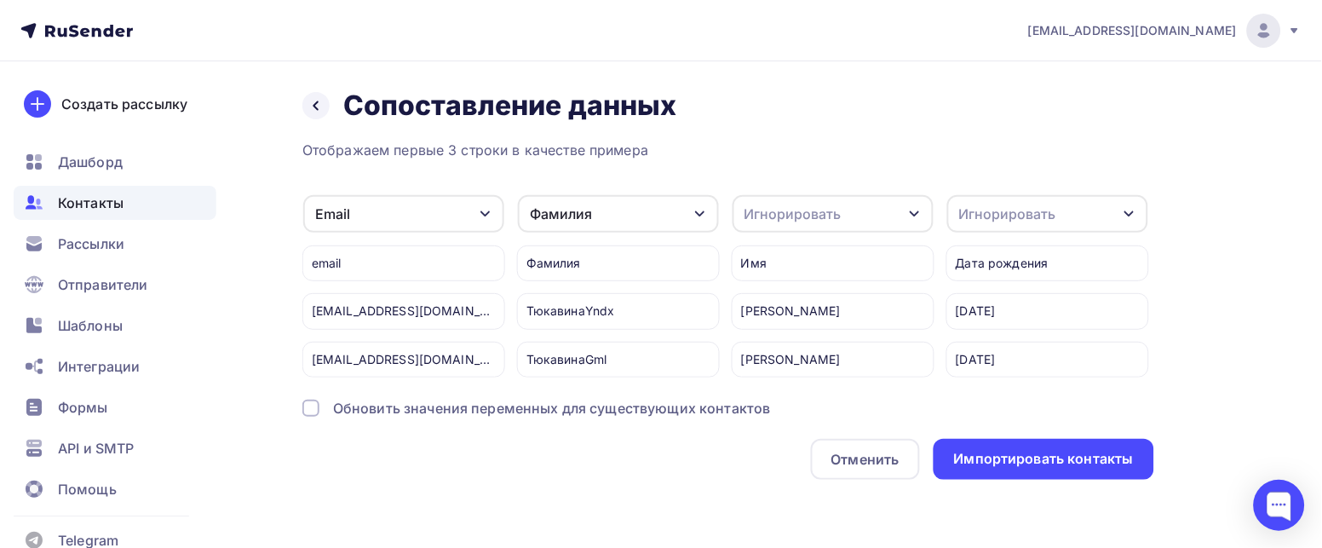
scroll to position [0, 0]
click at [854, 195] on div "Игнорировать" at bounding box center [833, 213] width 201 height 37
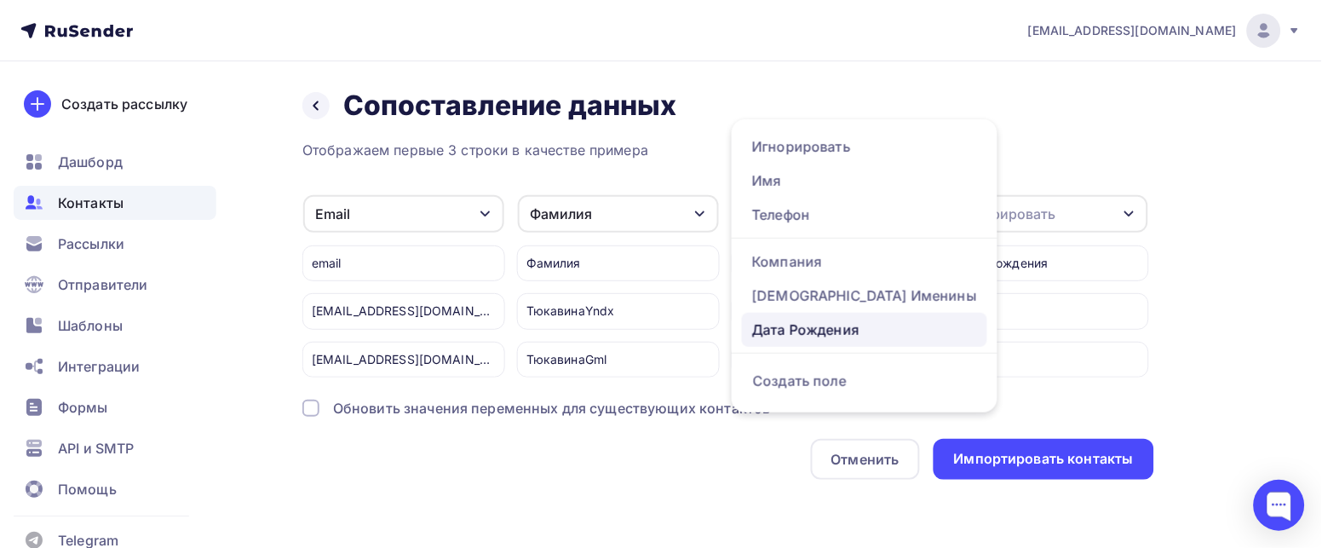
click at [840, 319] on div "Дата Рождения" at bounding box center [864, 329] width 225 height 20
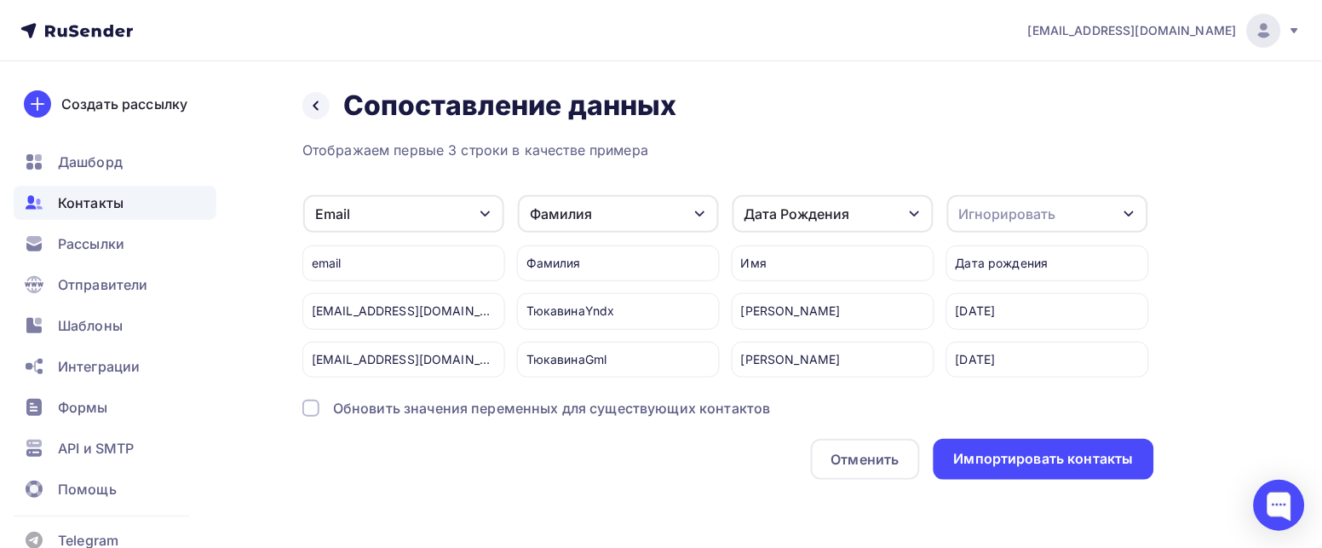
click at [911, 207] on icon "button" at bounding box center [915, 214] width 14 height 14
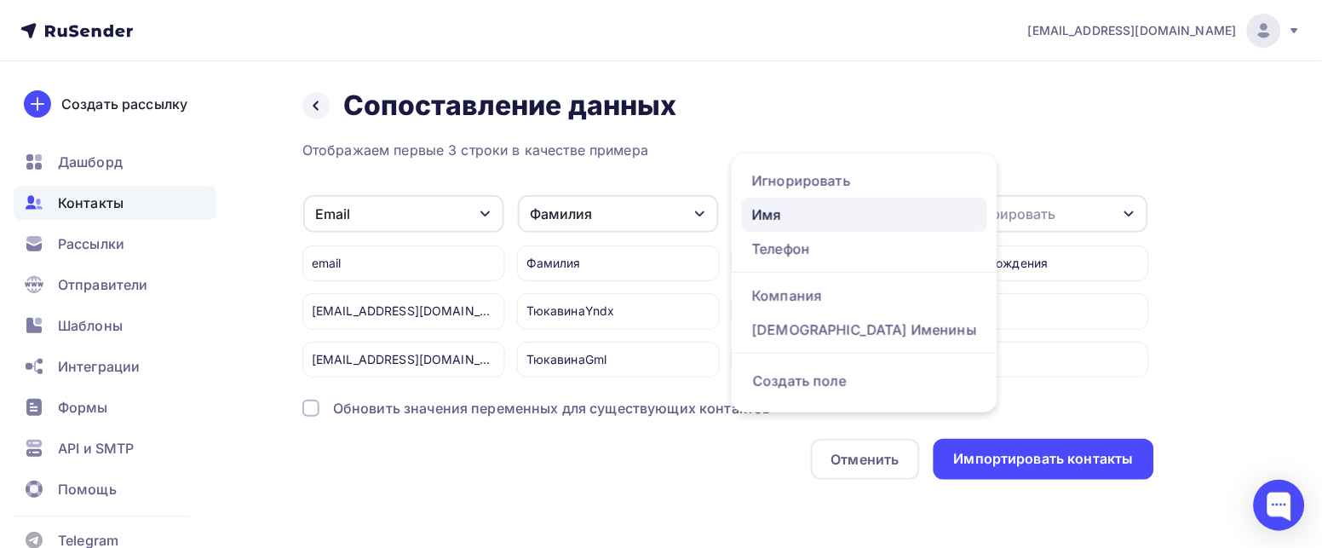
click at [821, 204] on div "Имя" at bounding box center [864, 214] width 225 height 20
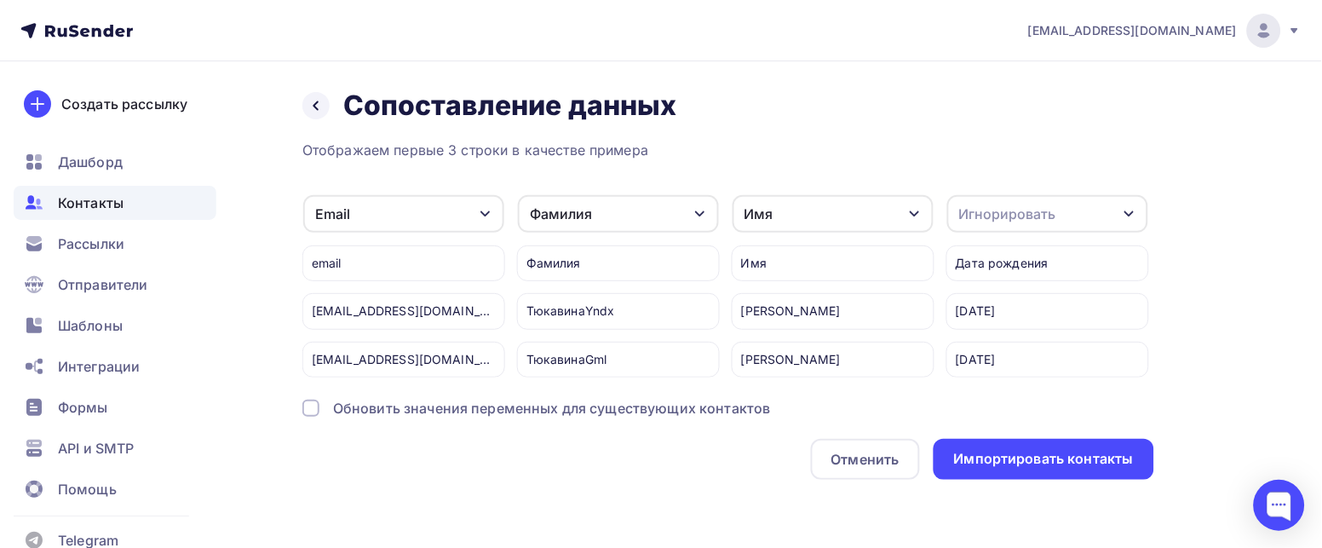
click at [1005, 204] on div "Игнорировать" at bounding box center [1007, 214] width 97 height 20
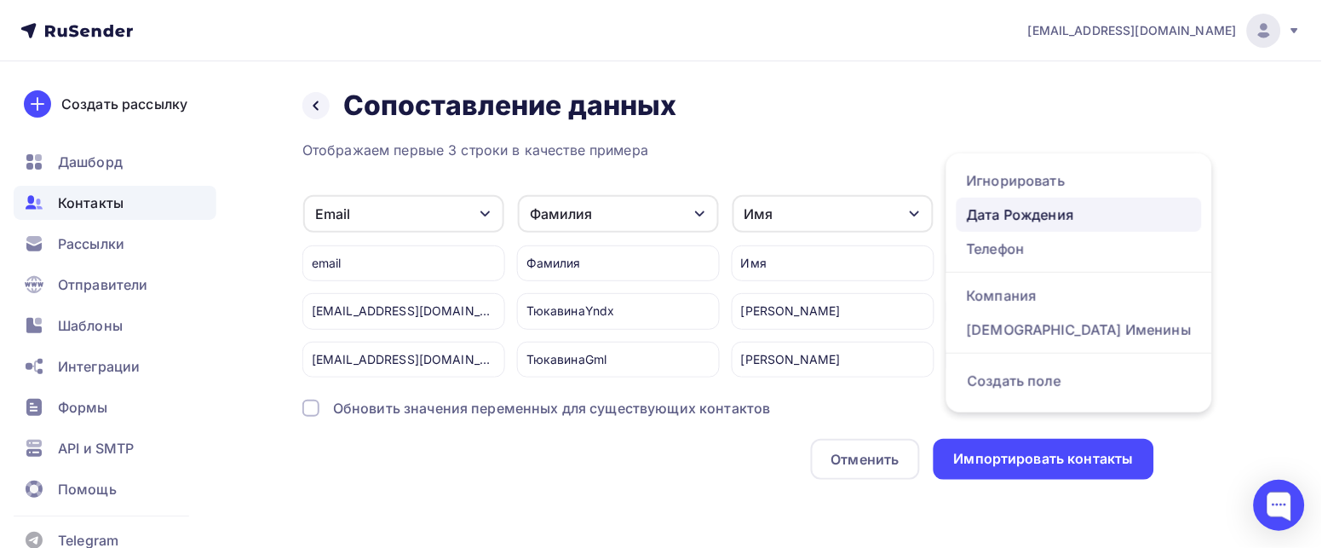
click at [997, 204] on div "Дата Рождения" at bounding box center [1079, 214] width 225 height 20
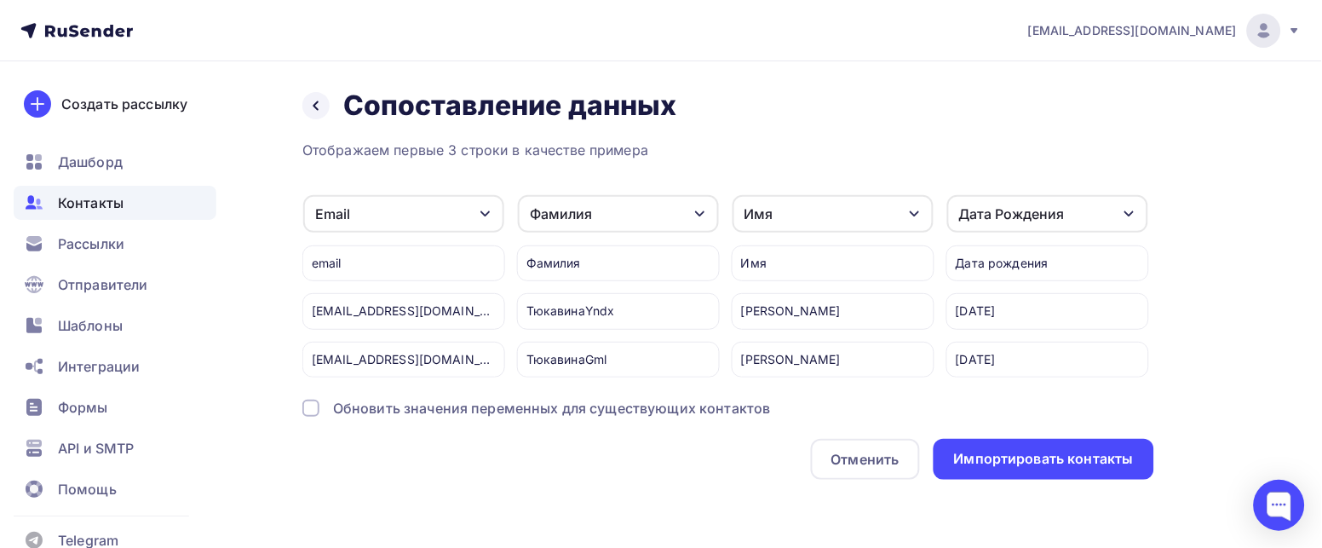
click at [997, 204] on div "Дата Рождения" at bounding box center [1012, 214] width 106 height 20
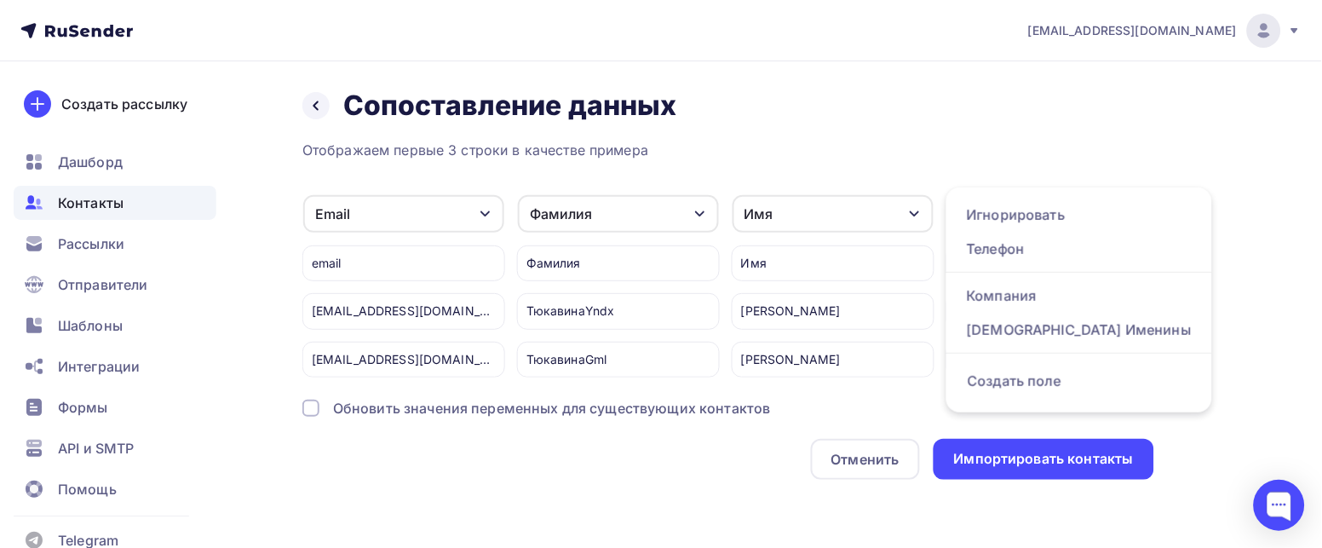
click at [1229, 213] on div "Назад Сопоставление данных Сопоставление данных Отображаем первые 3 строки в ка…" at bounding box center [661, 304] width 1322 height 486
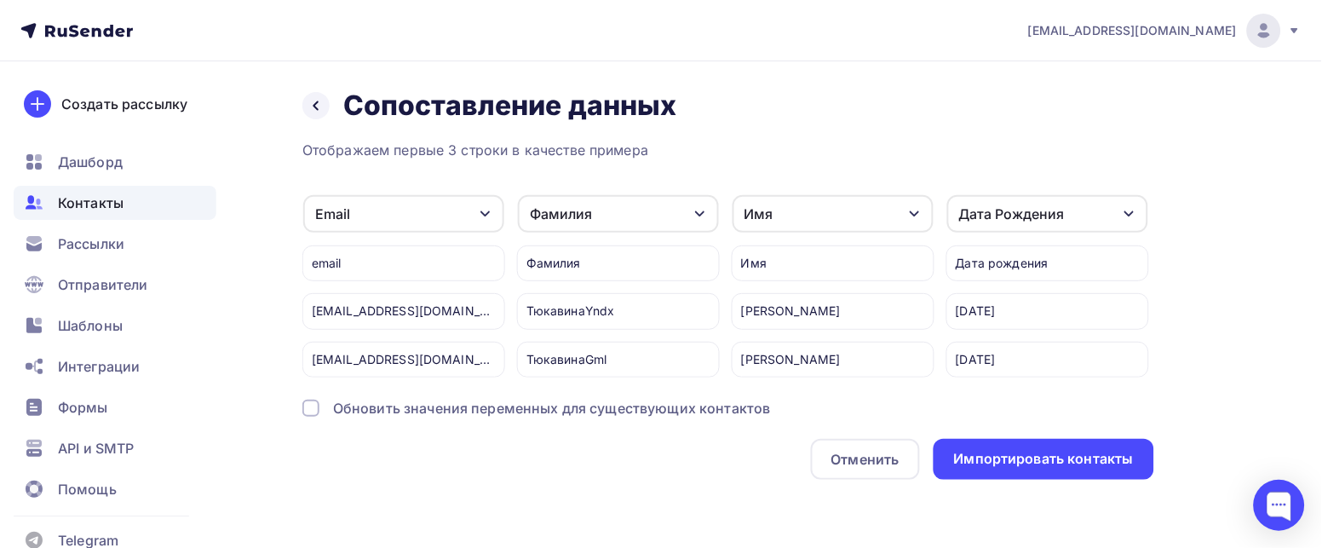
drag, startPoint x: 1020, startPoint y: 188, endPoint x: 1212, endPoint y: 198, distance: 191.9
click at [1212, 198] on div "Назад Сопоставление данных Сопоставление данных Отображаем первые 3 строки в ка…" at bounding box center [661, 304] width 1322 height 486
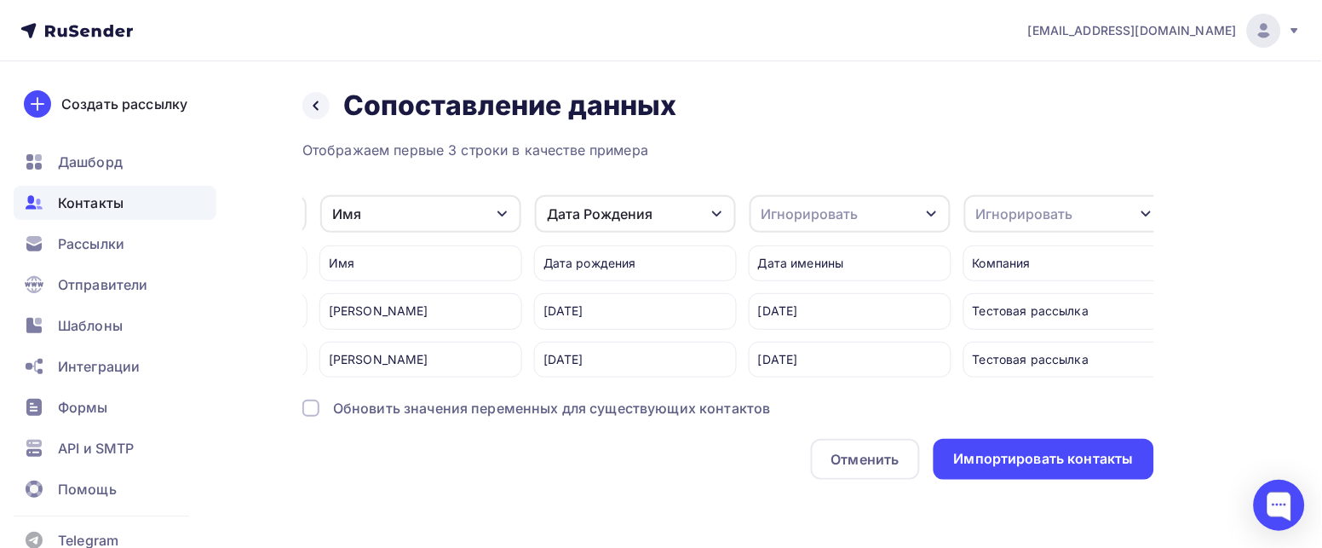
scroll to position [0, 423]
click at [922, 207] on icon "button" at bounding box center [921, 214] width 14 height 14
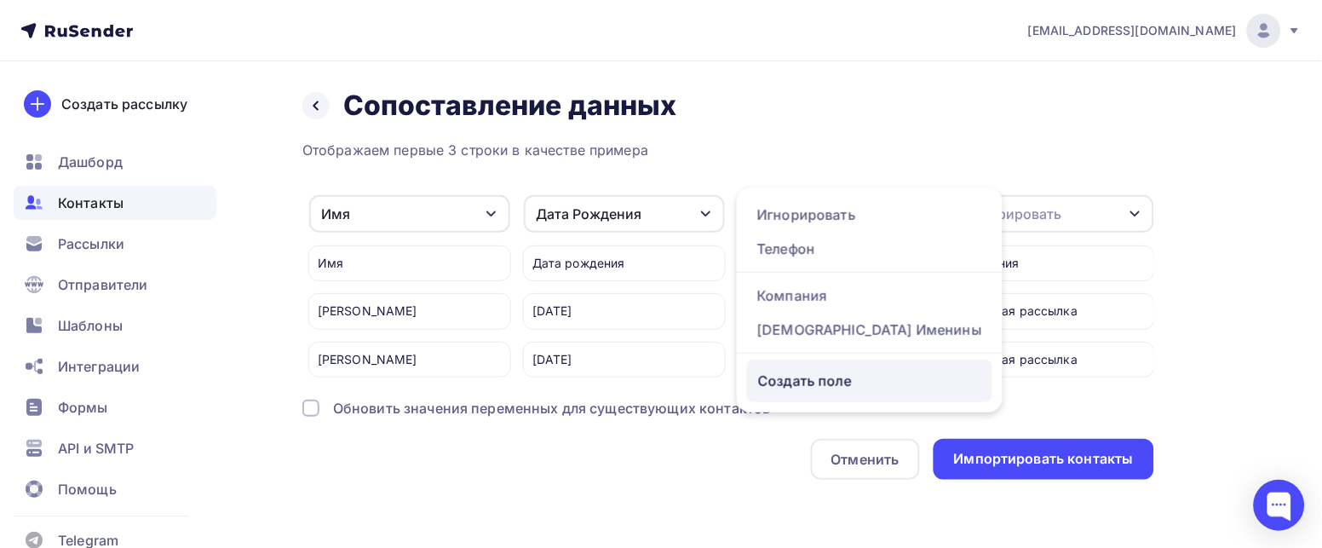
click at [815, 391] on div "Создать поле" at bounding box center [869, 380] width 245 height 43
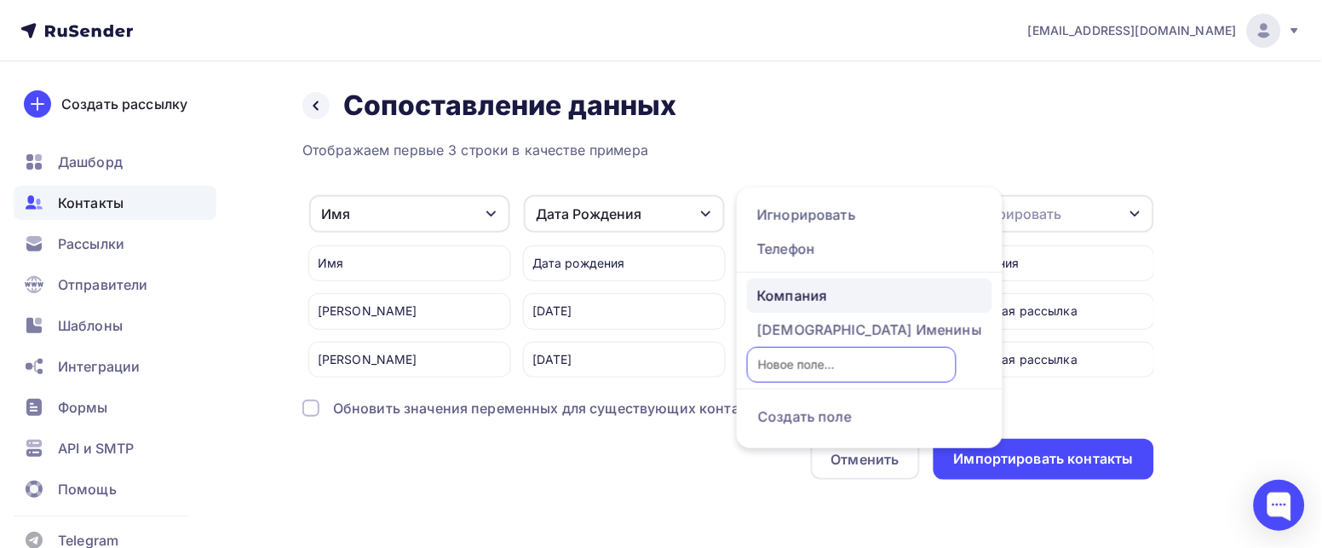
click at [879, 285] on div "Компания" at bounding box center [869, 295] width 225 height 20
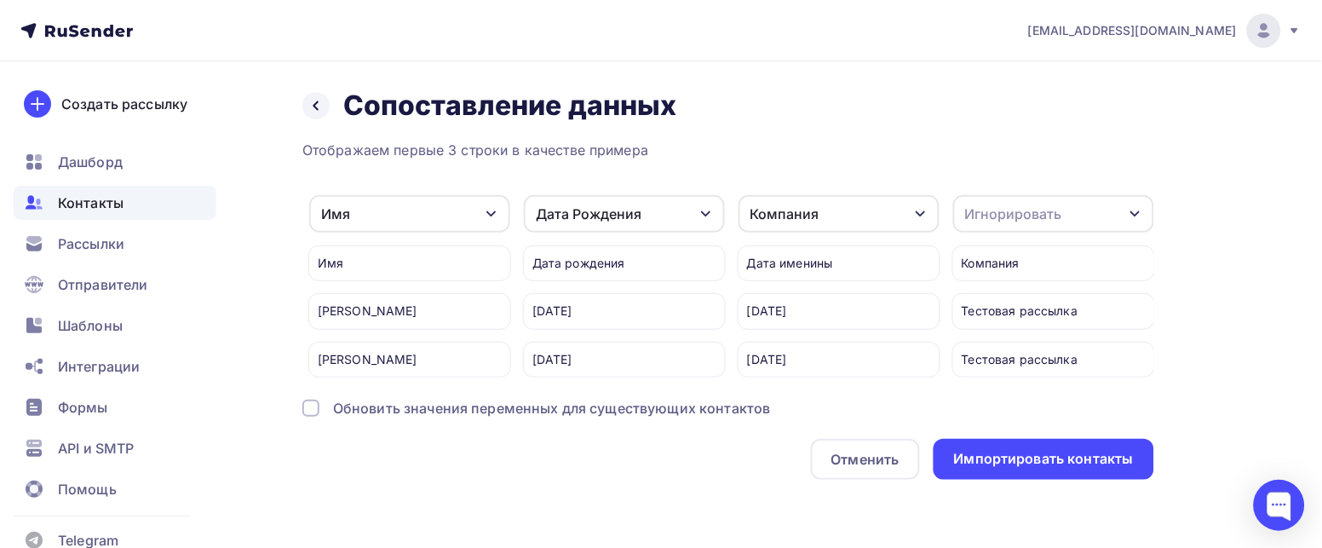
click at [912, 195] on div "Компания" at bounding box center [838, 213] width 201 height 37
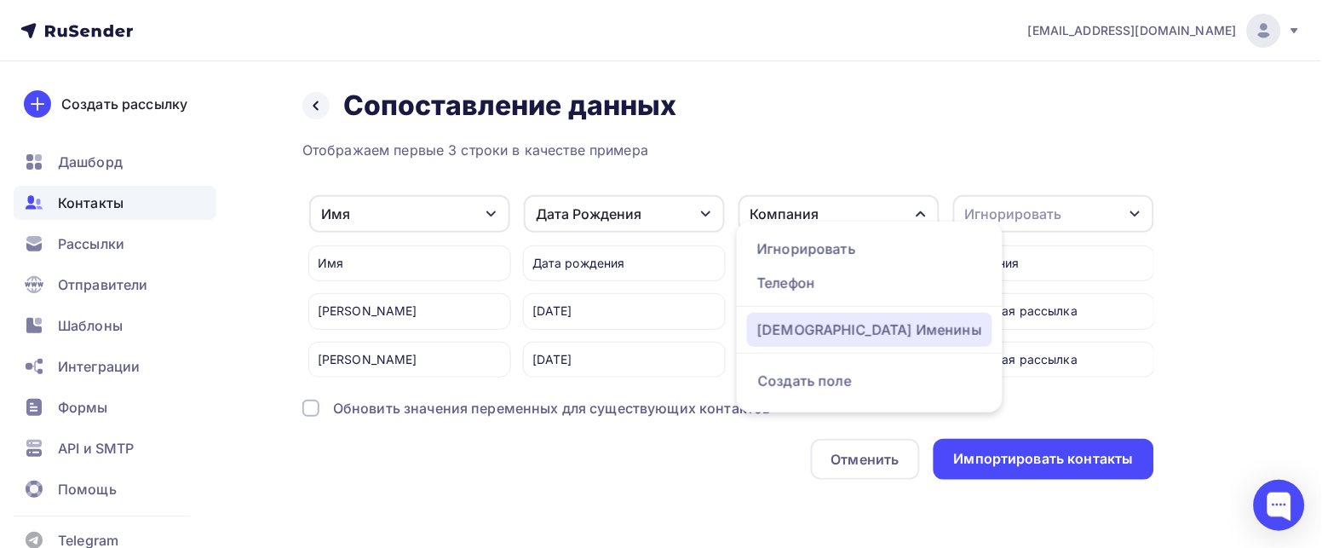
drag, startPoint x: 784, startPoint y: 303, endPoint x: 808, endPoint y: 284, distance: 31.5
click at [784, 319] on div "Дата Именины" at bounding box center [869, 329] width 225 height 20
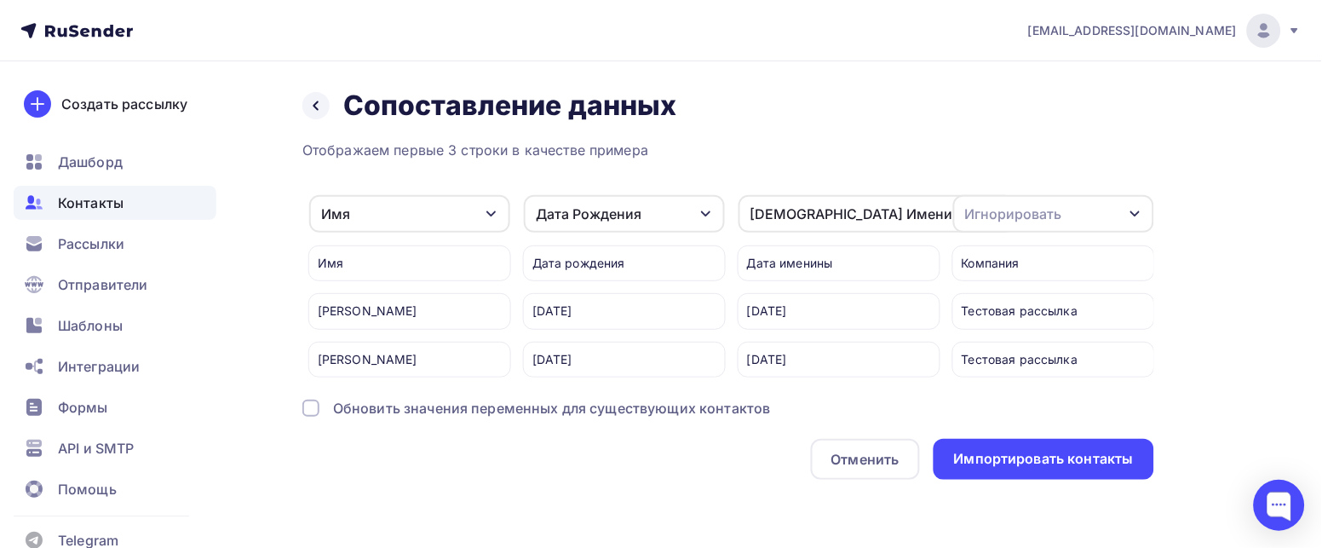
click at [1130, 207] on icon "button" at bounding box center [1136, 214] width 14 height 14
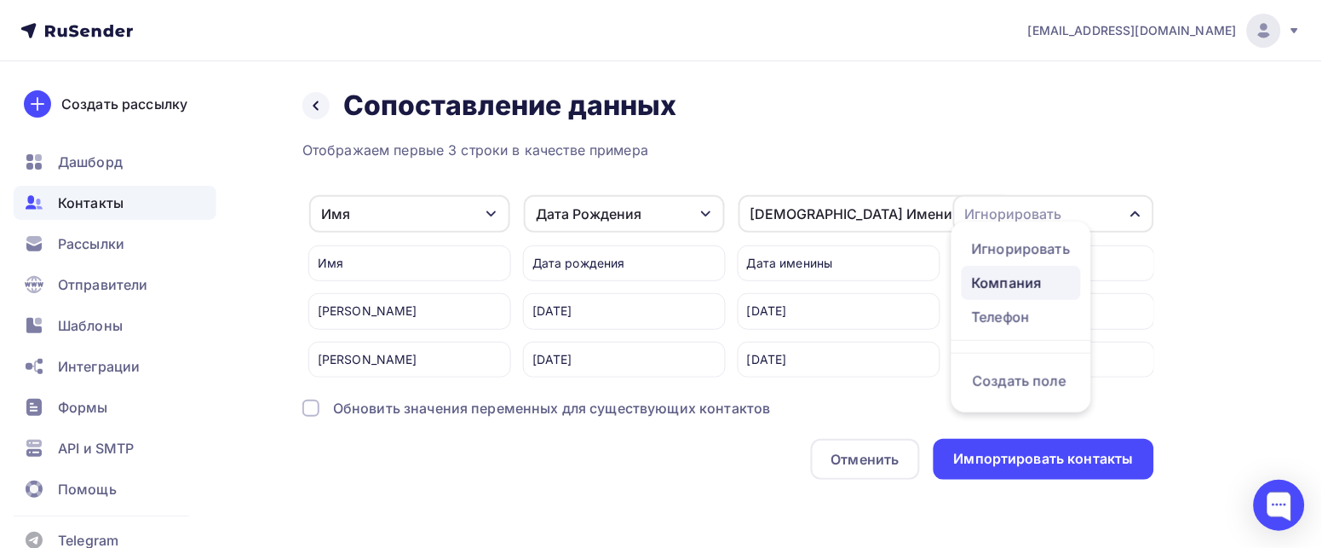
click at [998, 266] on link "Компания" at bounding box center [1021, 283] width 119 height 34
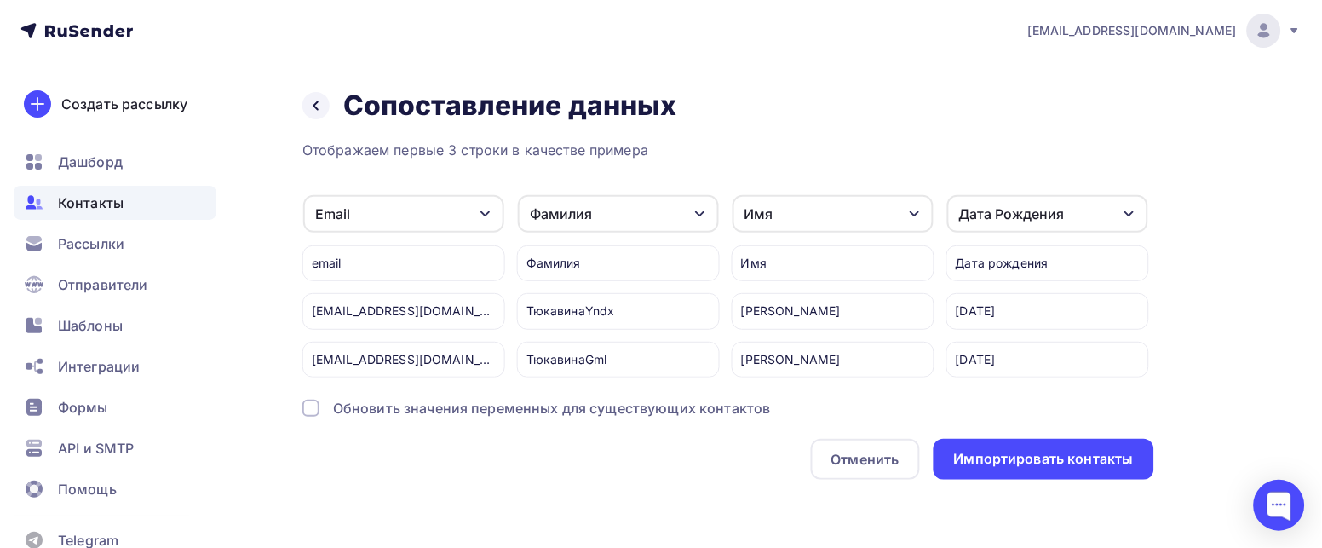
scroll to position [17, 0]
click at [878, 458] on div "Отменить" at bounding box center [865, 459] width 68 height 20
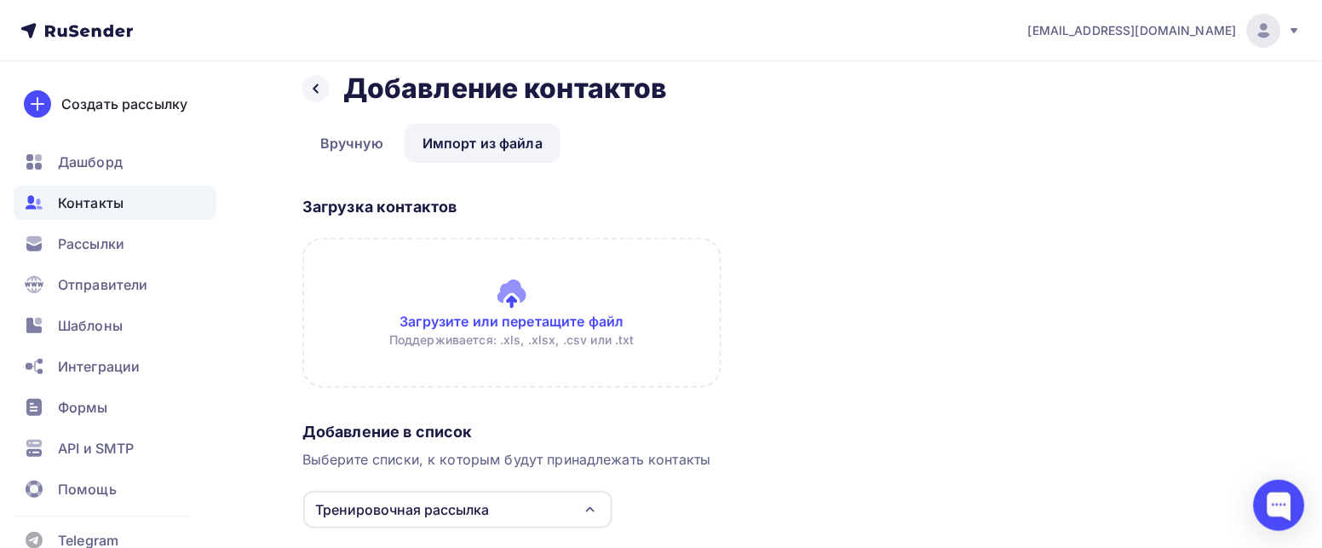
click at [104, 213] on span "Контакты" at bounding box center [91, 202] width 66 height 20
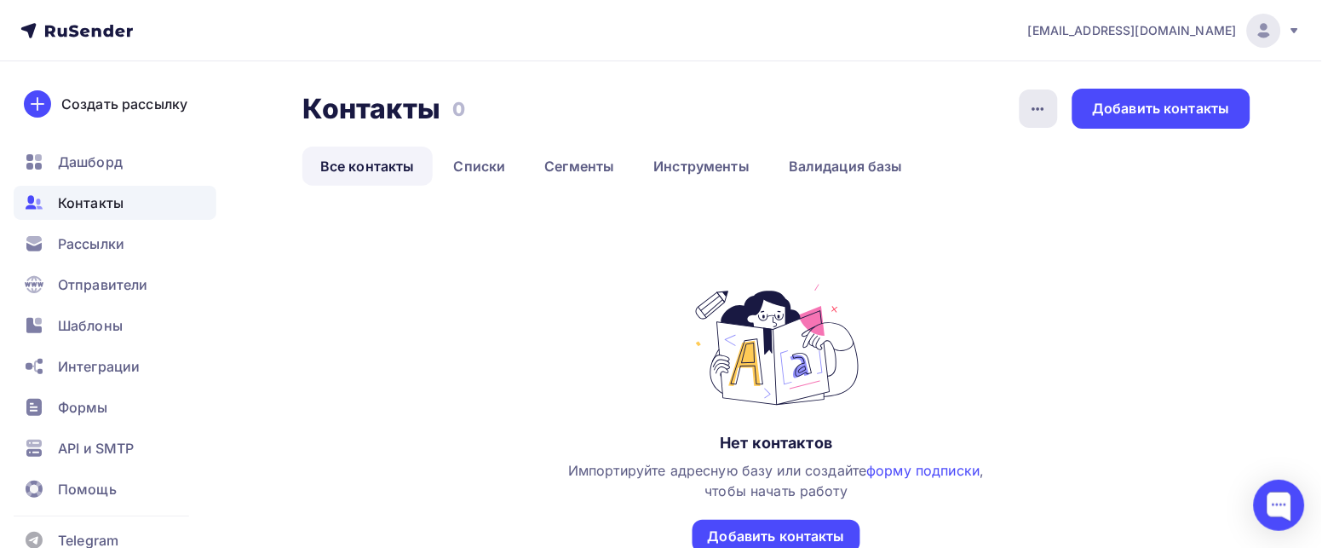
click at [1047, 111] on icon "button" at bounding box center [1038, 109] width 20 height 20
click at [1047, 112] on icon "button" at bounding box center [1038, 109] width 20 height 20
click at [501, 173] on link "Списки" at bounding box center [480, 166] width 88 height 39
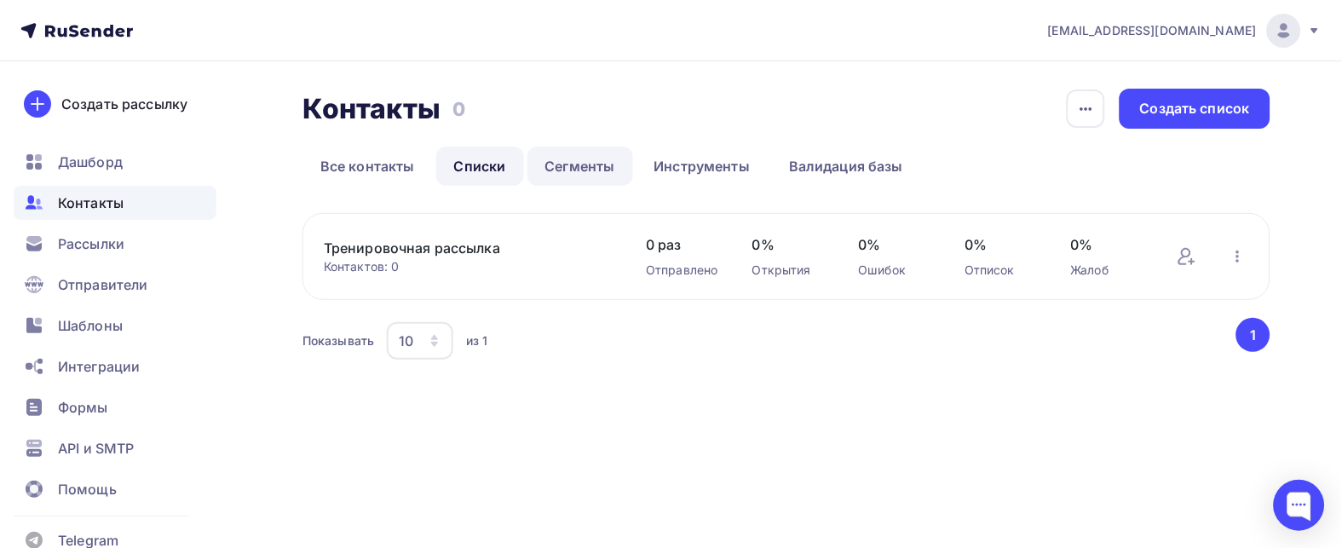
click at [564, 157] on link "Сегменты" at bounding box center [580, 166] width 106 height 39
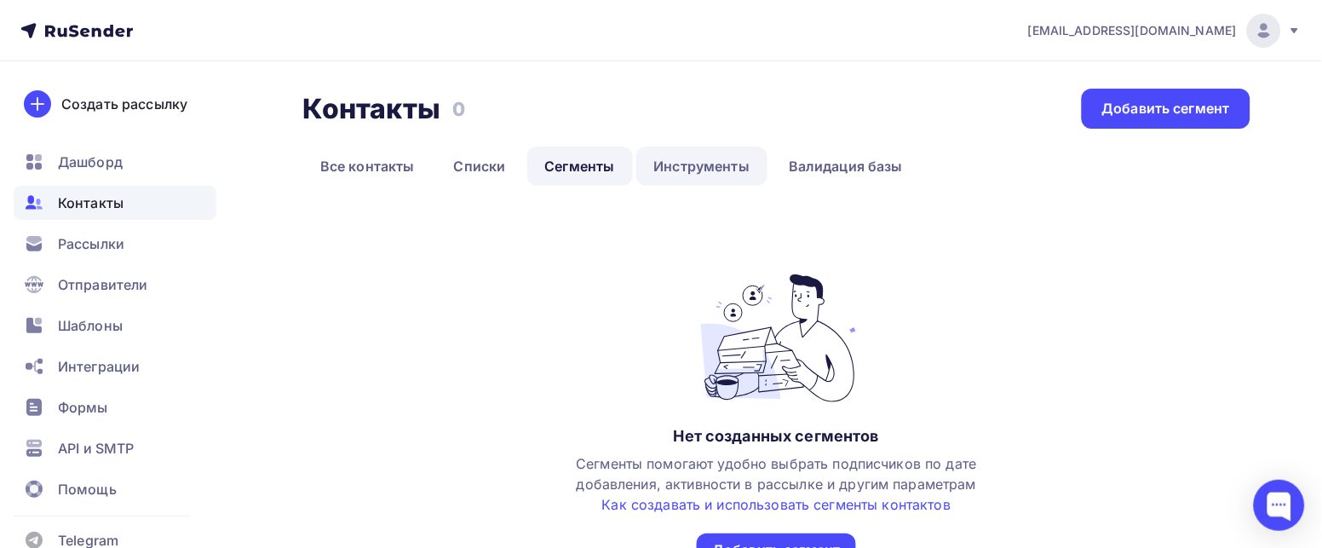
click at [670, 157] on link "Инструменты" at bounding box center [702, 166] width 132 height 39
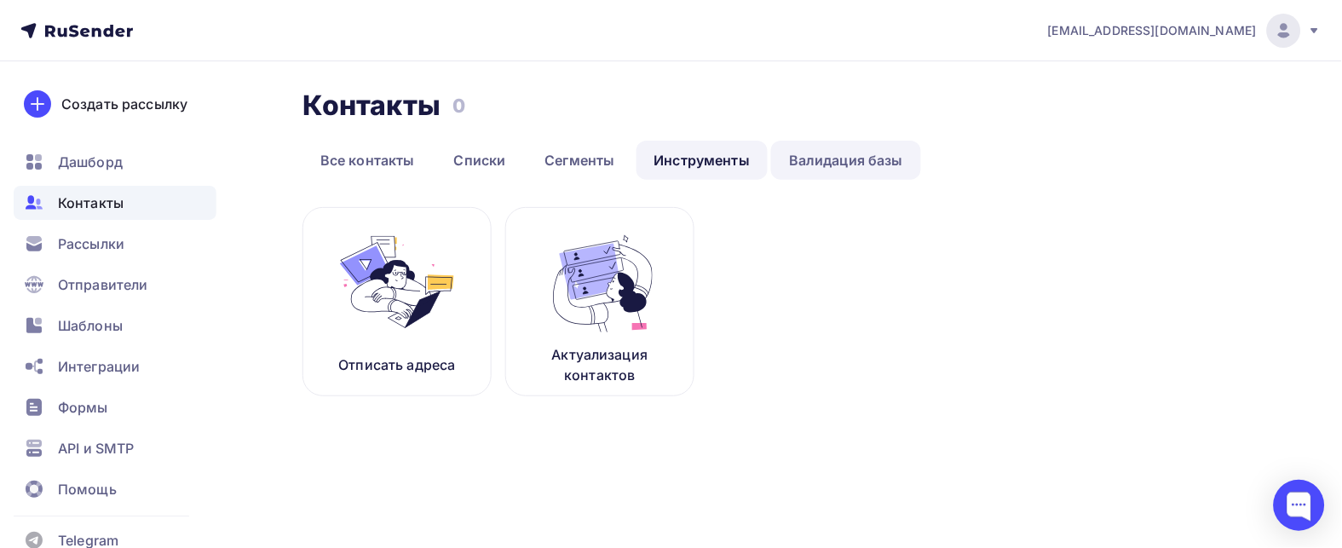
click at [812, 153] on link "Валидация базы" at bounding box center [846, 160] width 150 height 39
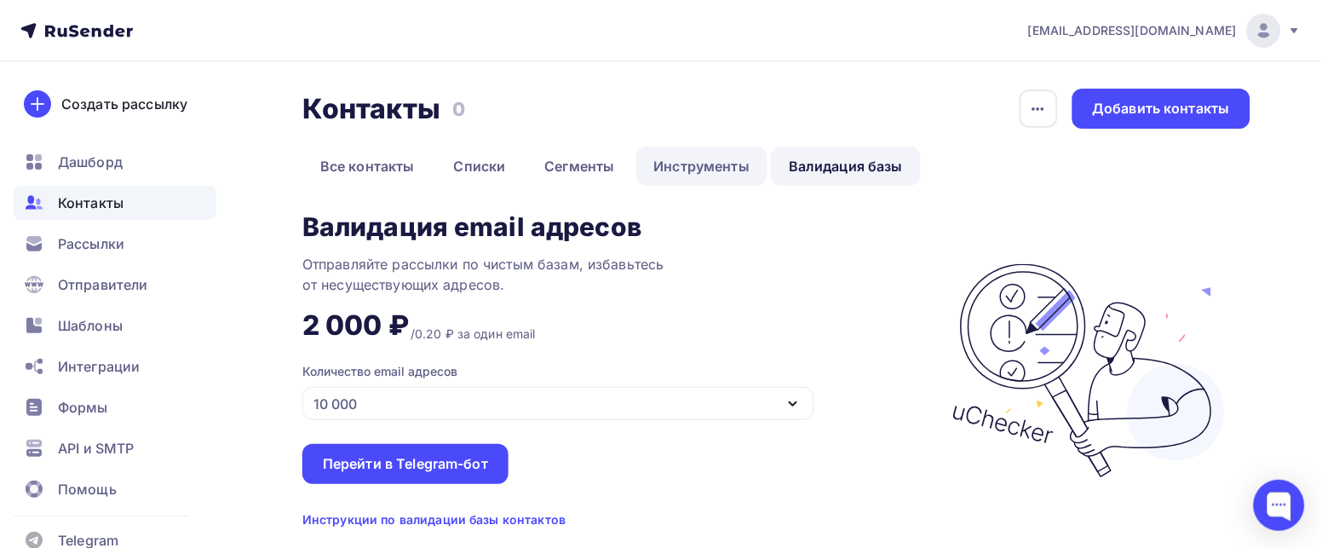
click at [678, 160] on link "Инструменты" at bounding box center [702, 166] width 132 height 39
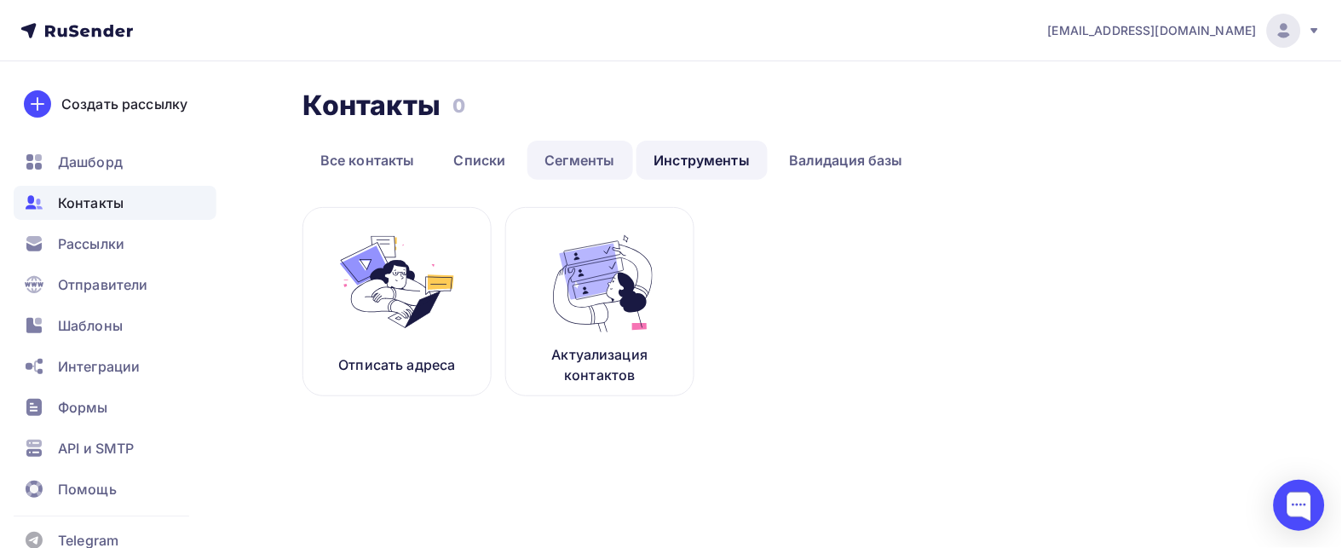
click at [578, 151] on link "Сегменты" at bounding box center [580, 160] width 106 height 39
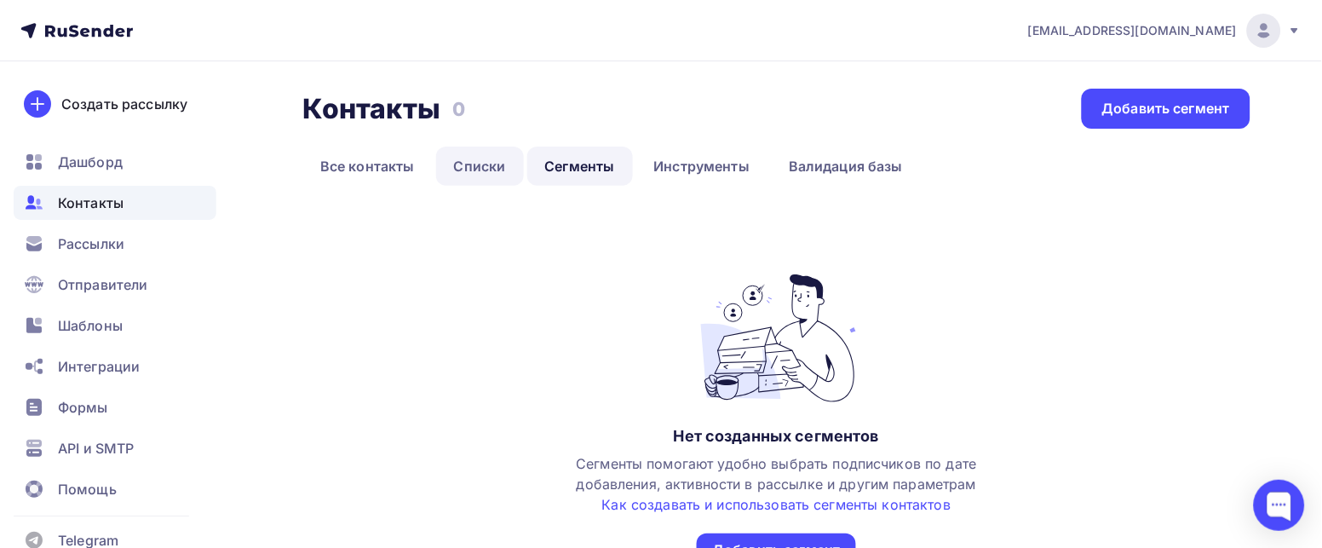
click at [480, 155] on link "Списки" at bounding box center [480, 166] width 88 height 39
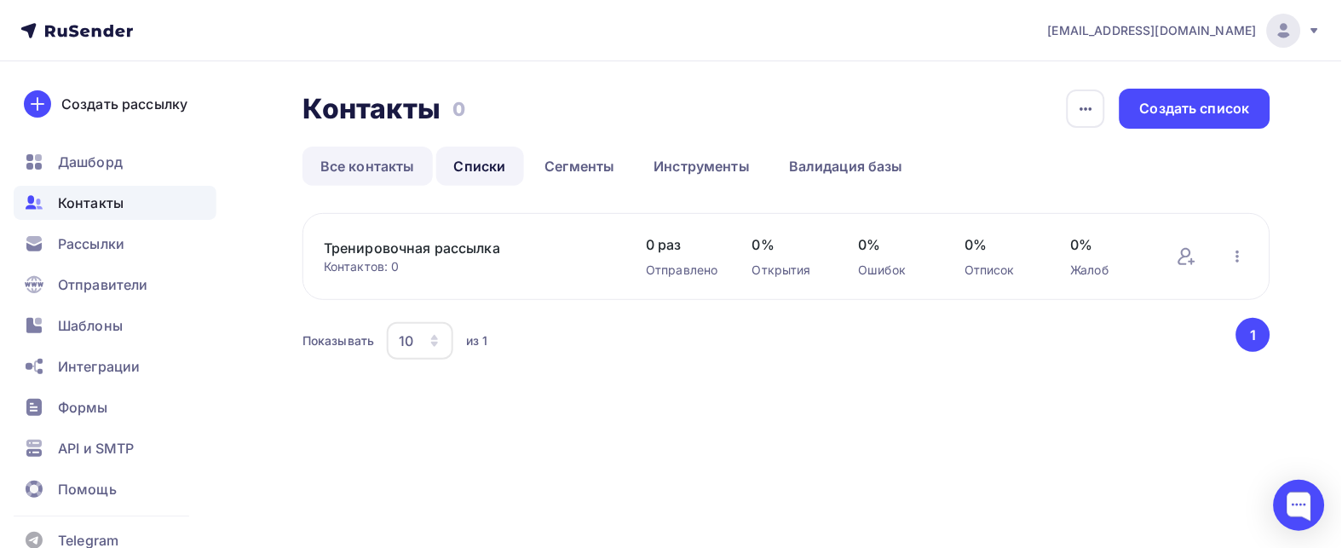
click at [362, 172] on link "Все контакты" at bounding box center [367, 166] width 130 height 39
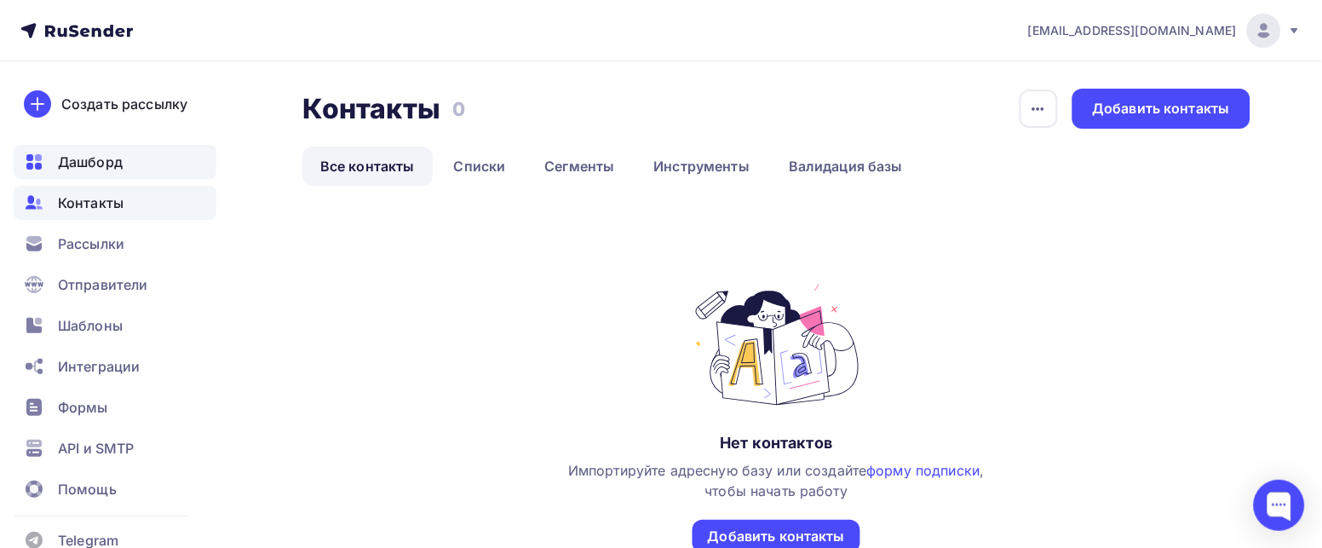
click at [125, 169] on div "Дашборд" at bounding box center [115, 162] width 203 height 34
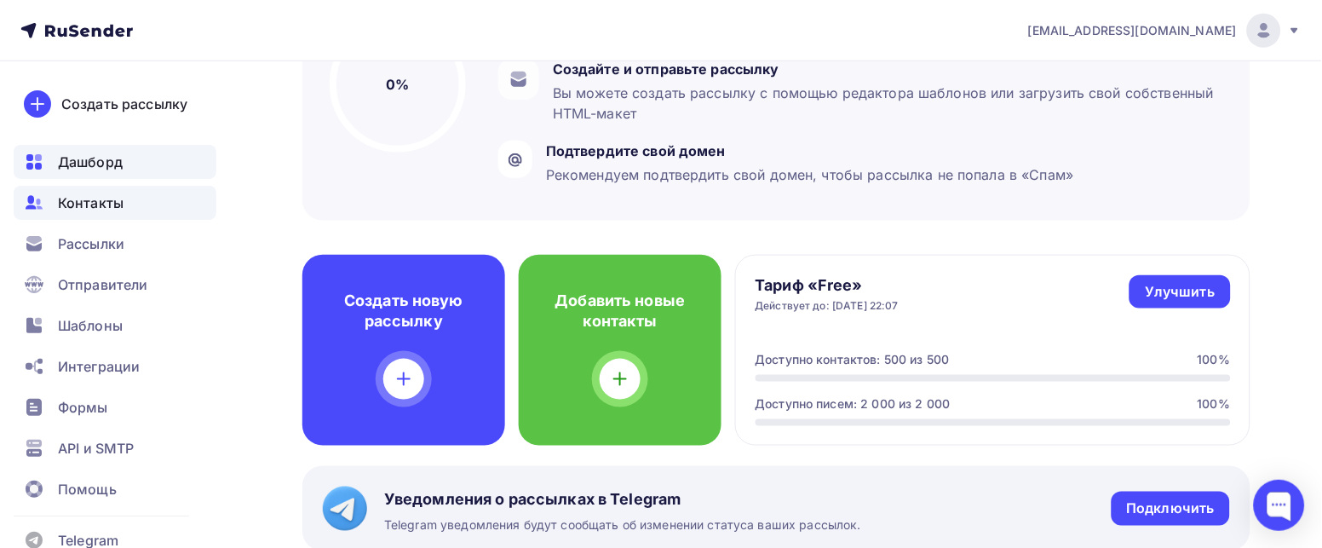
click at [78, 211] on span "Контакты" at bounding box center [91, 202] width 66 height 20
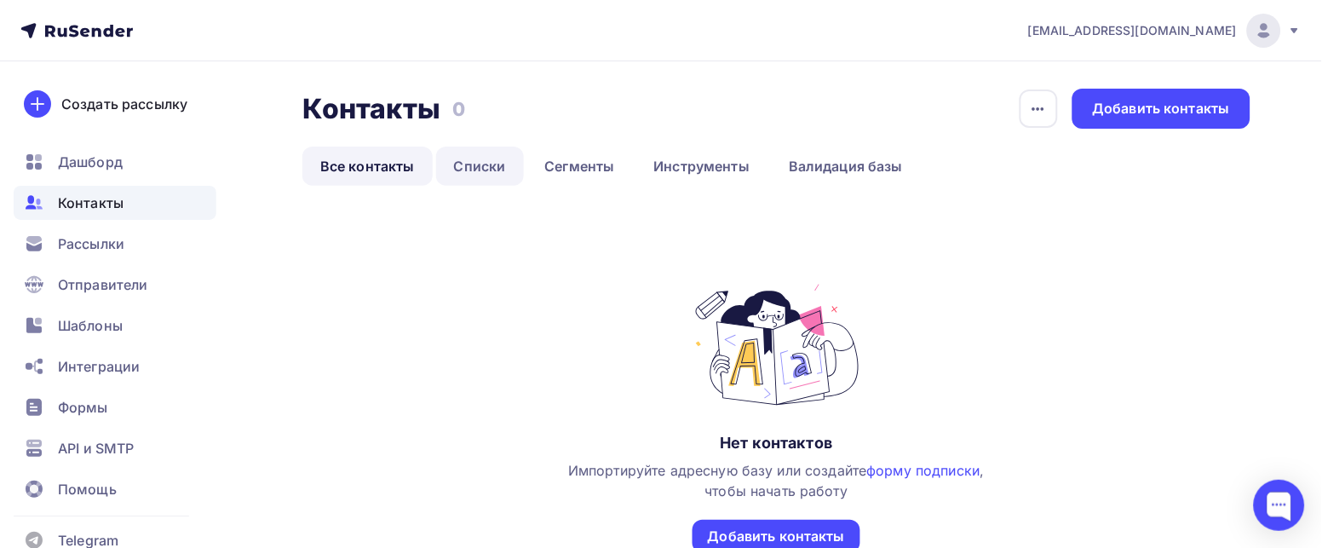
click at [472, 159] on link "Списки" at bounding box center [480, 166] width 88 height 39
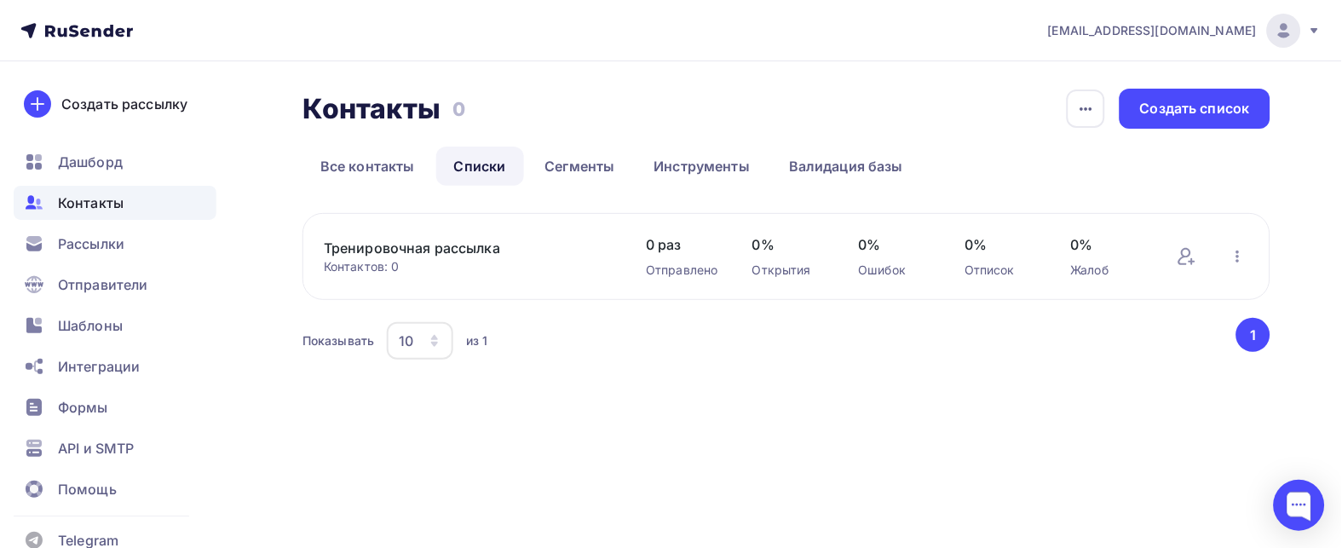
click at [427, 245] on link "Тренировочная рассылка" at bounding box center [468, 248] width 288 height 20
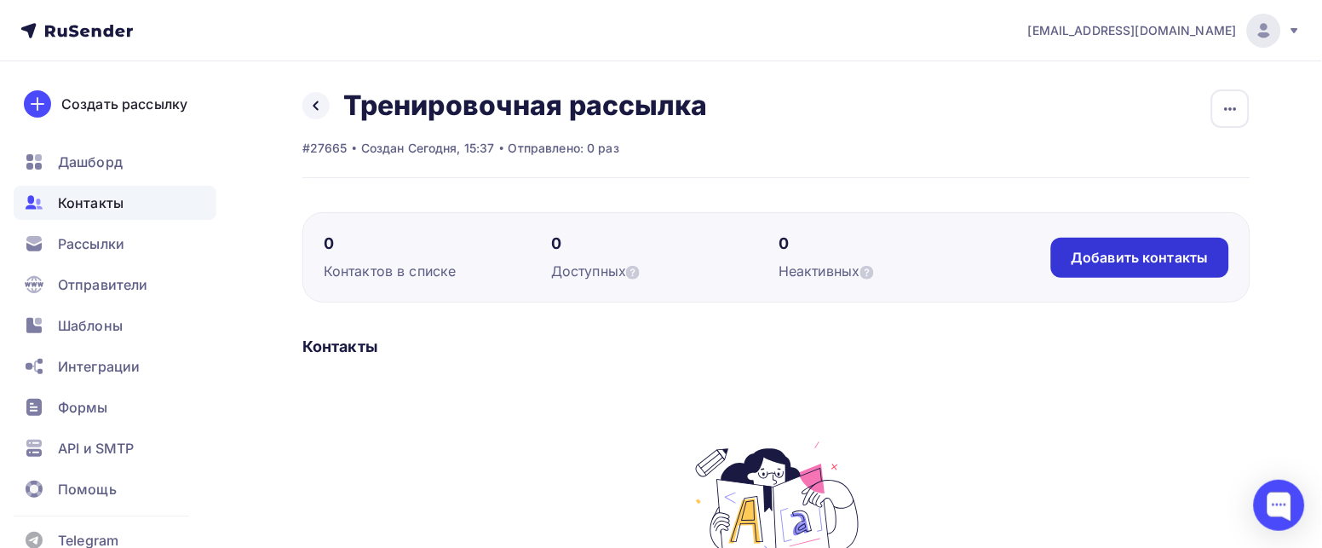
click at [1152, 257] on div "Добавить контакты" at bounding box center [1140, 258] width 137 height 20
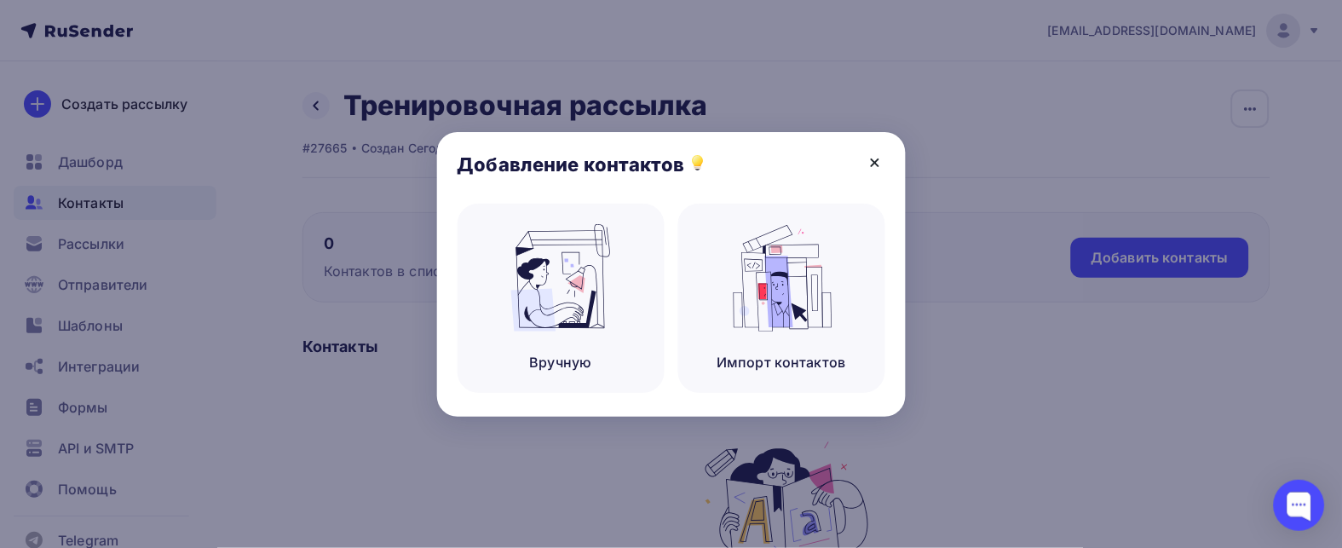
click at [878, 160] on icon at bounding box center [874, 162] width 7 height 7
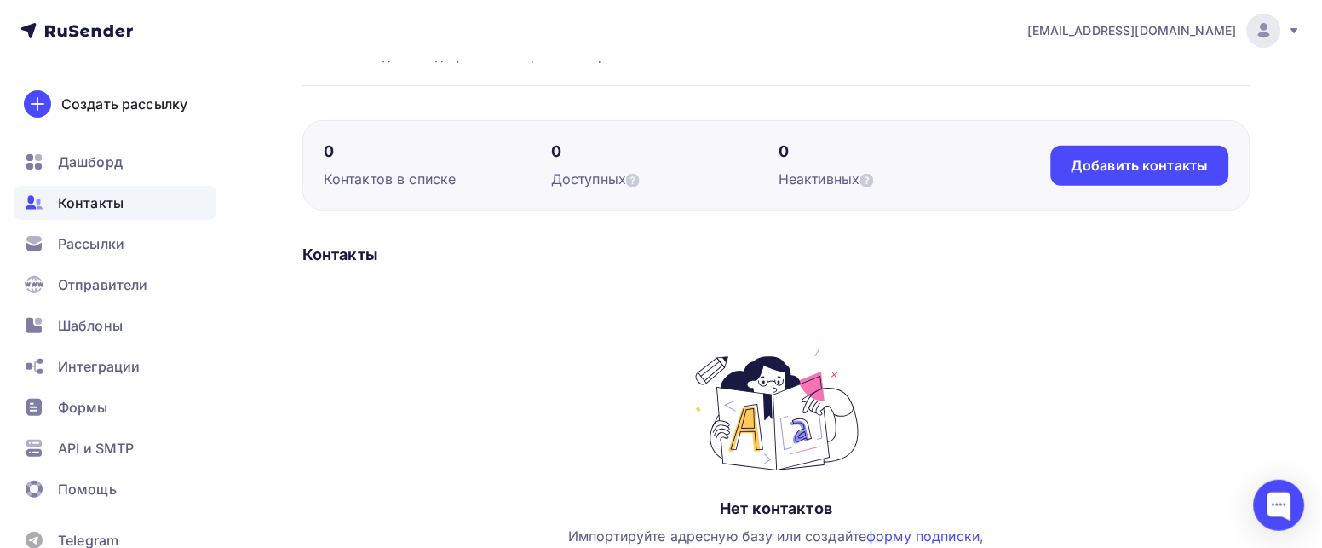
scroll to position [255, 0]
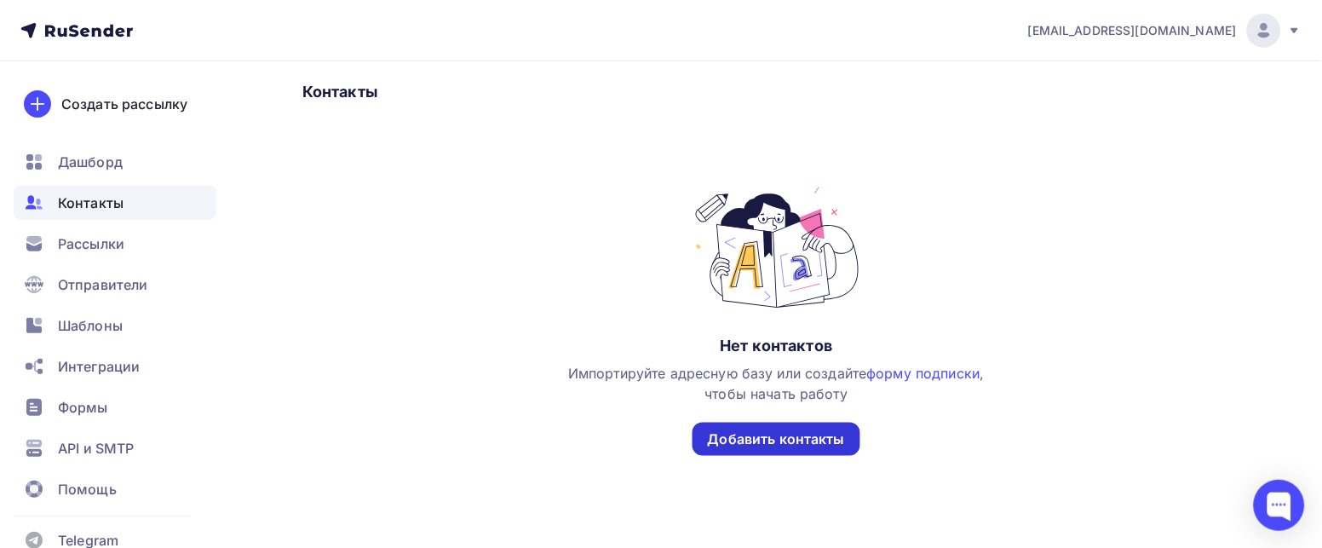
click at [798, 438] on div "Добавить контакты" at bounding box center [776, 439] width 137 height 20
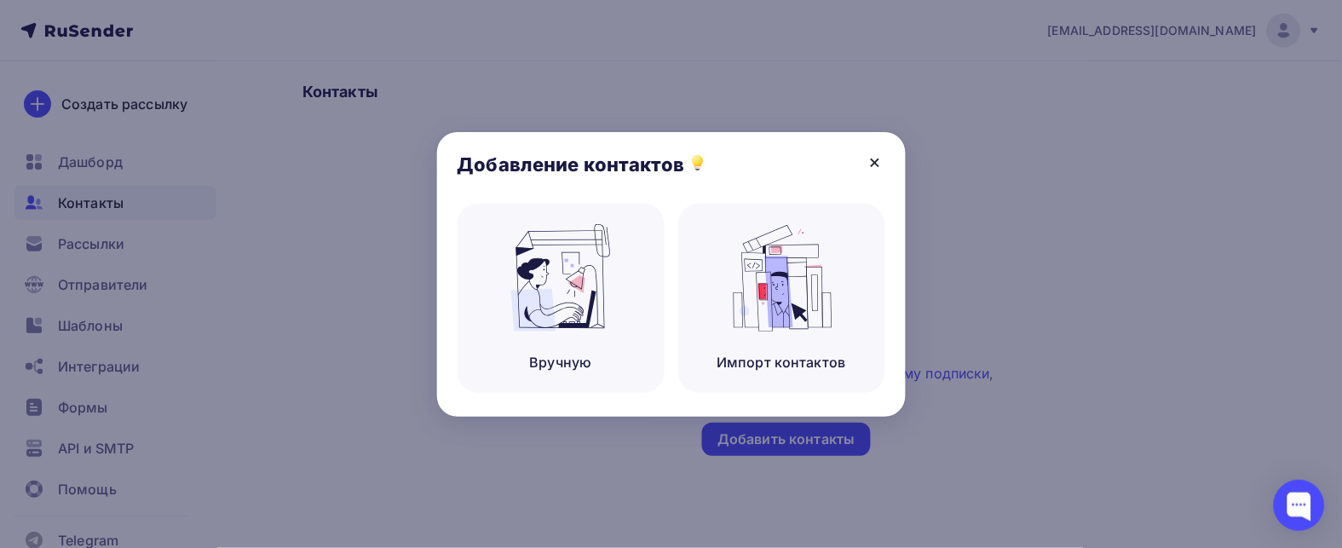
click at [880, 157] on icon at bounding box center [875, 162] width 20 height 20
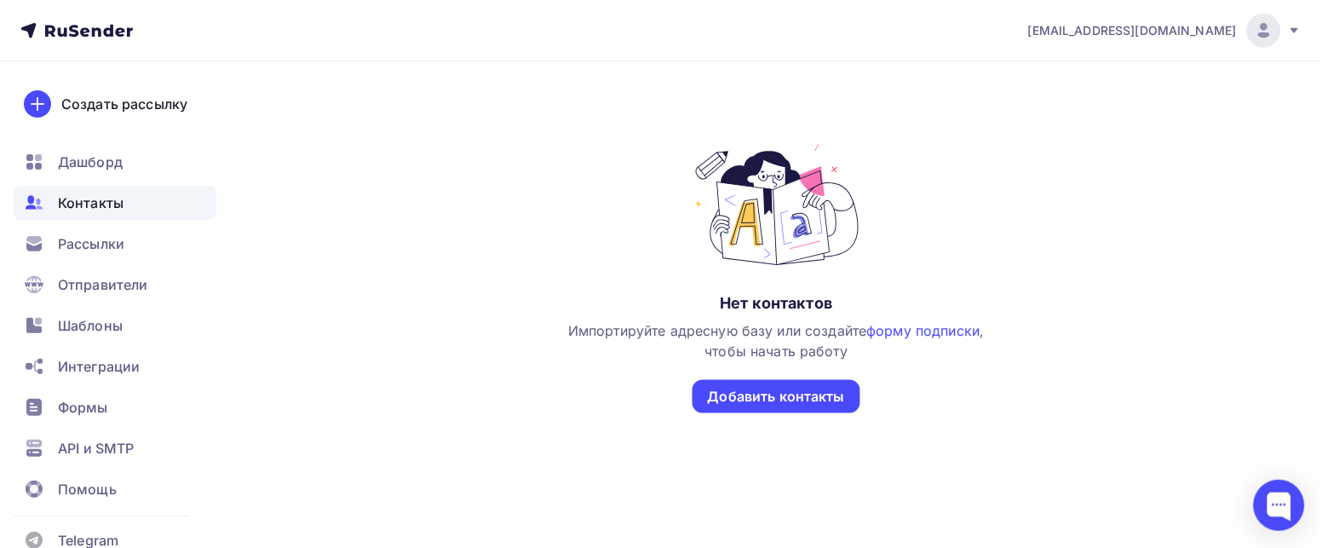
scroll to position [306, 0]
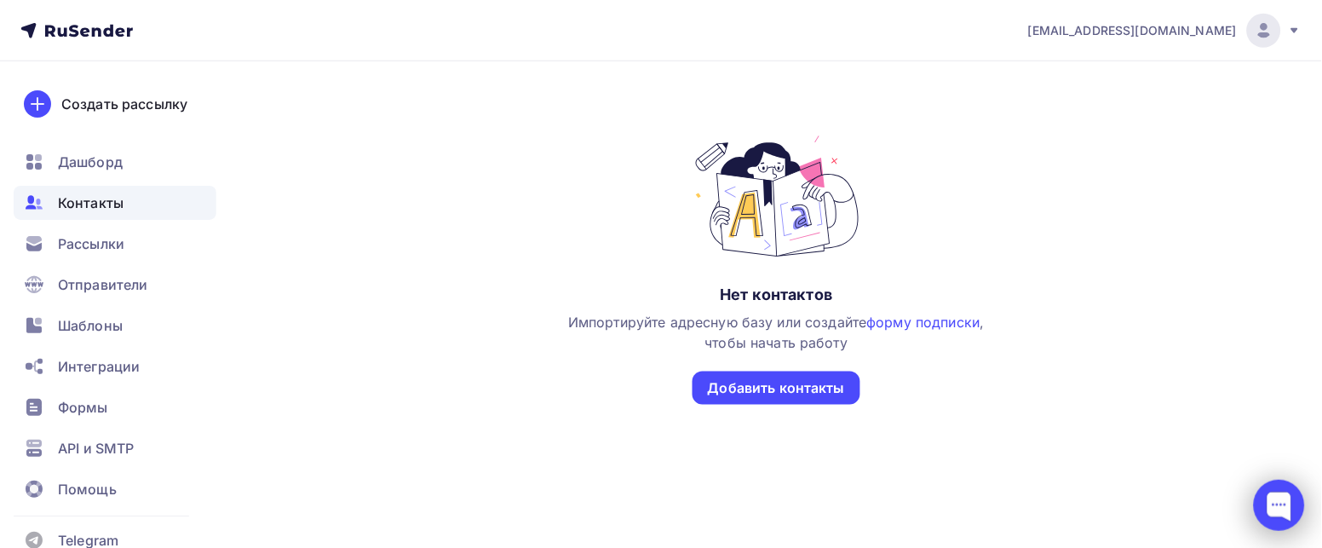
click at [1271, 501] on div at bounding box center [1279, 505] width 51 height 51
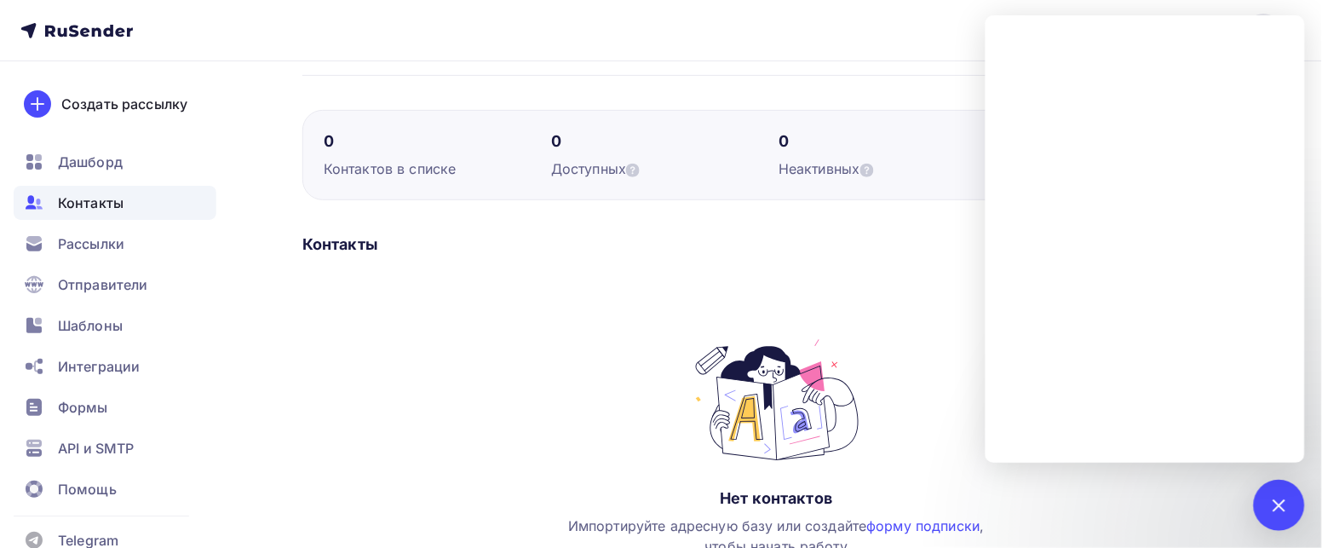
scroll to position [0, 0]
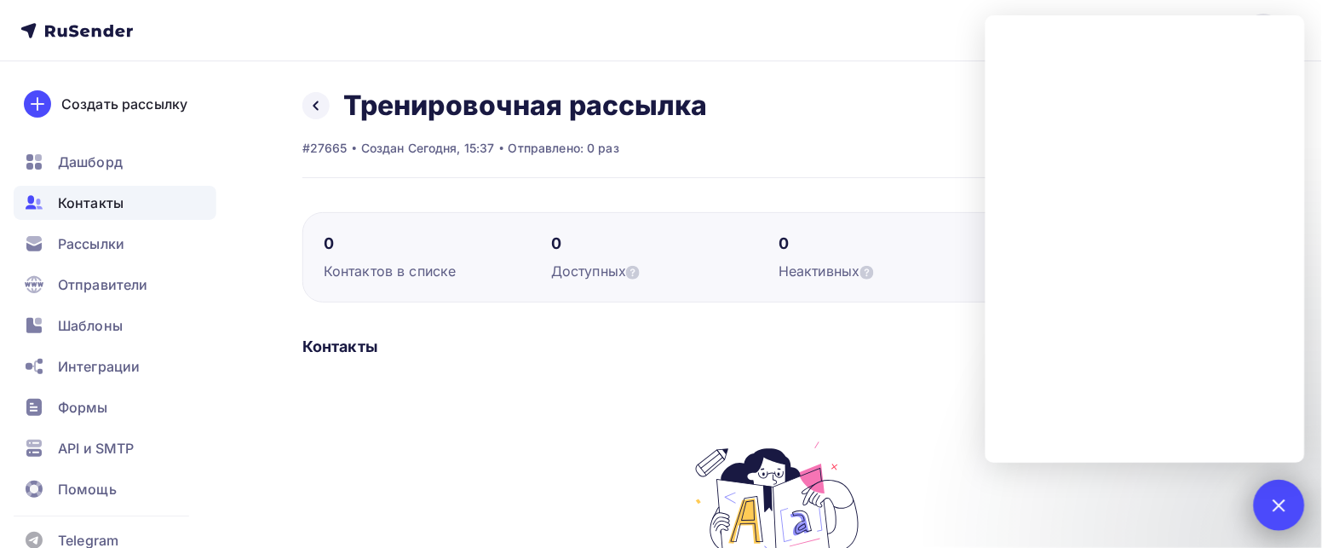
click at [1290, 495] on div at bounding box center [1279, 505] width 51 height 51
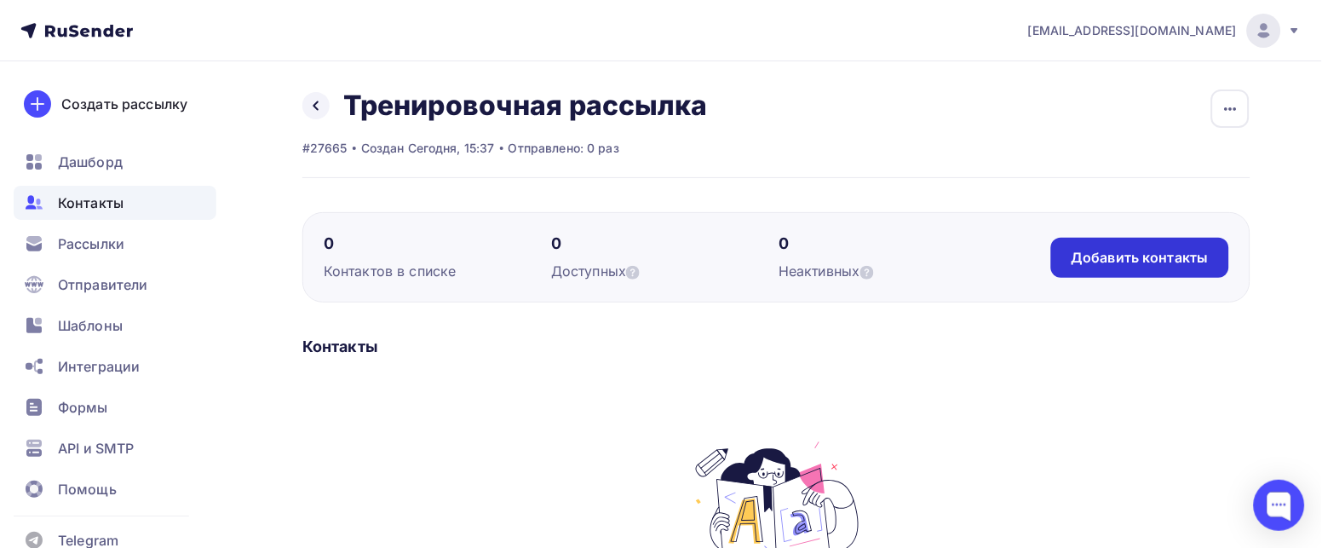
click at [1114, 245] on div "Добавить контакты" at bounding box center [1140, 258] width 178 height 40
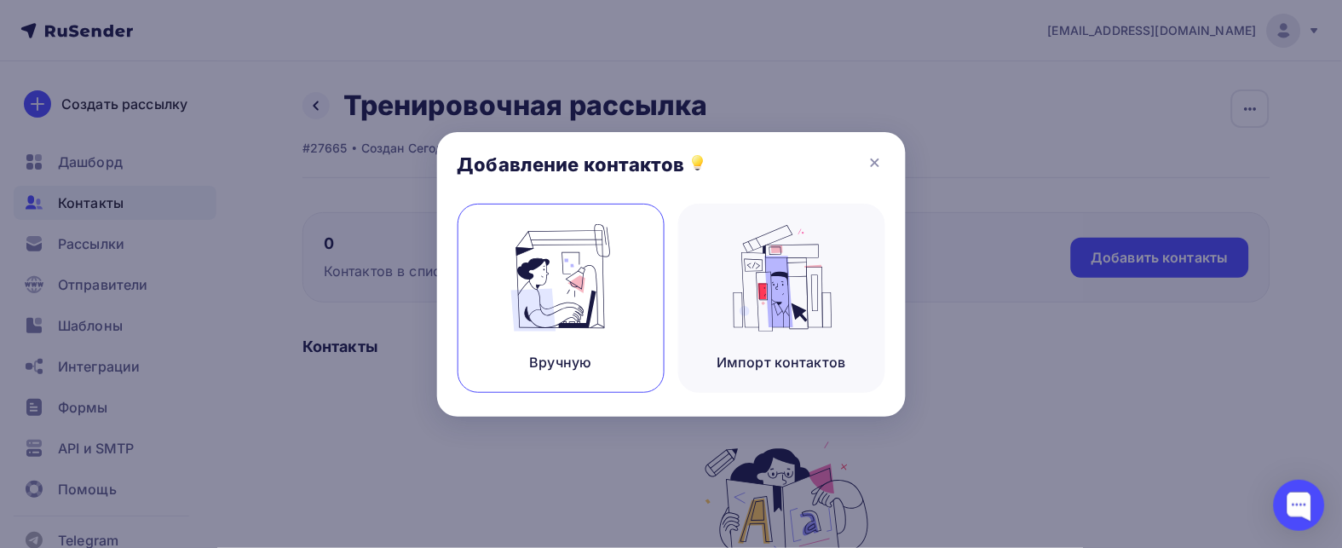
click at [562, 286] on img at bounding box center [560, 277] width 114 height 107
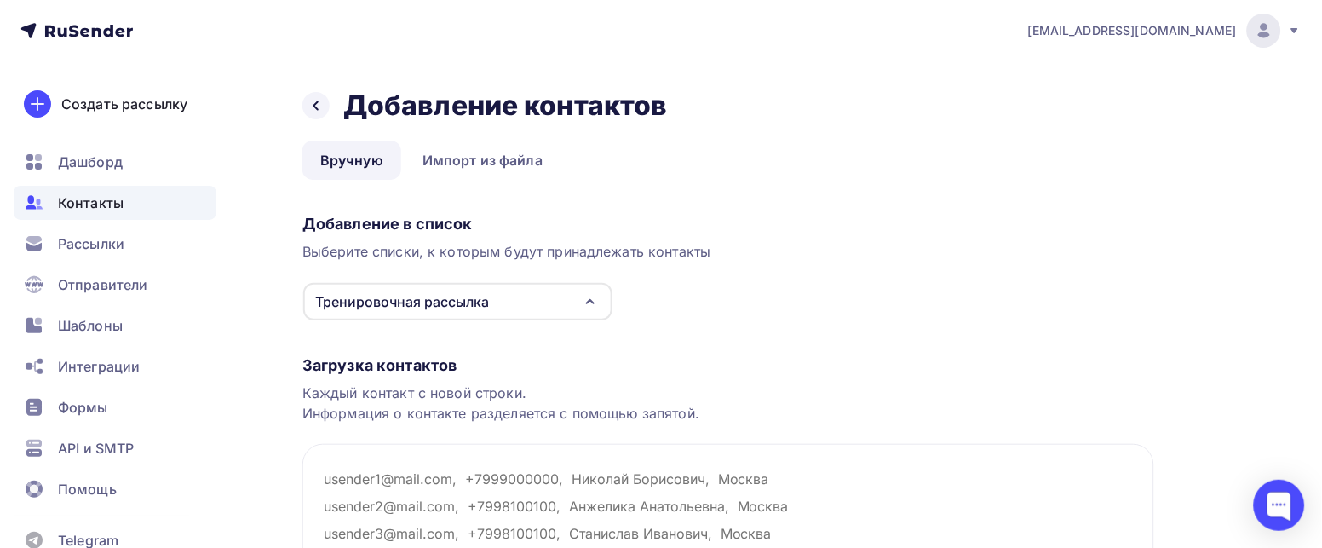
scroll to position [127, 0]
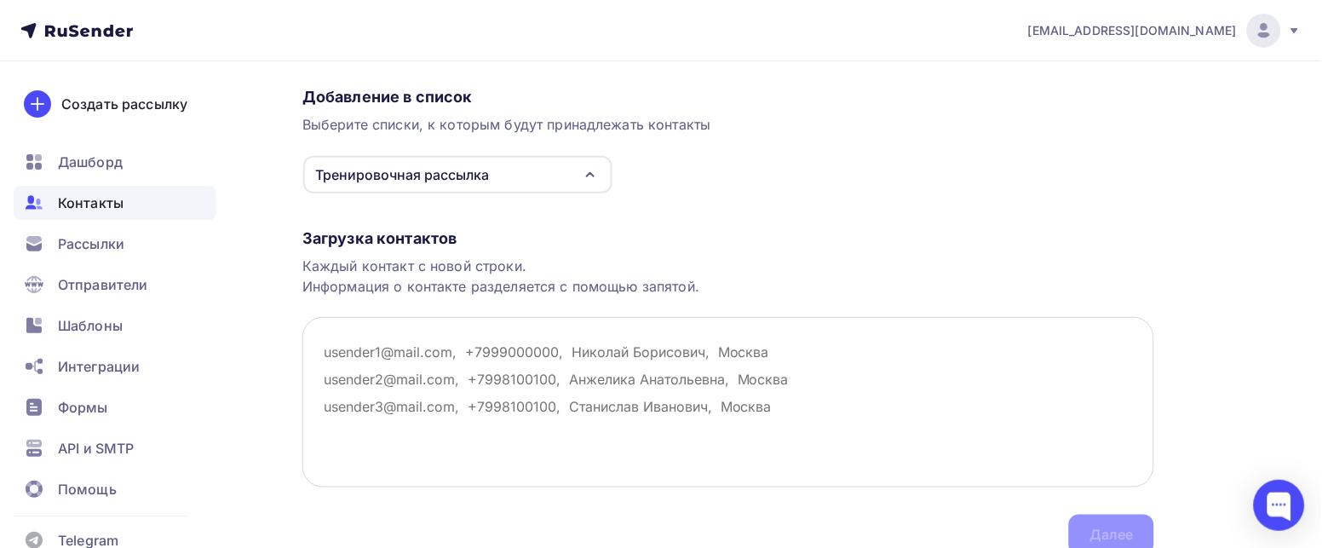
click at [618, 342] on textarea at bounding box center [728, 402] width 852 height 170
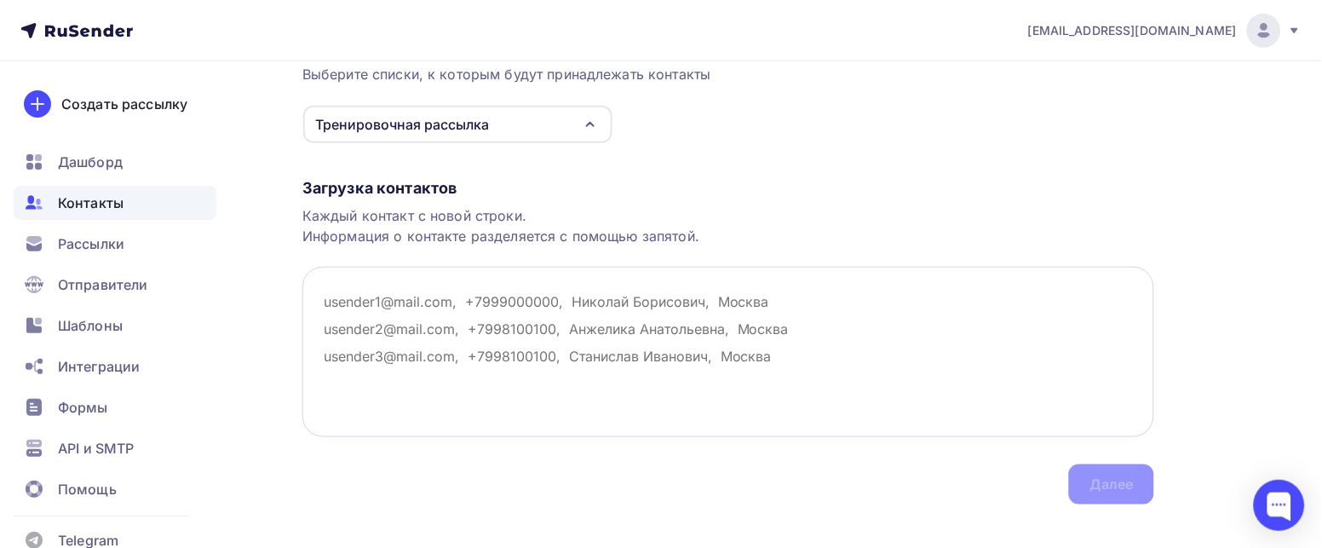
scroll to position [200, 0]
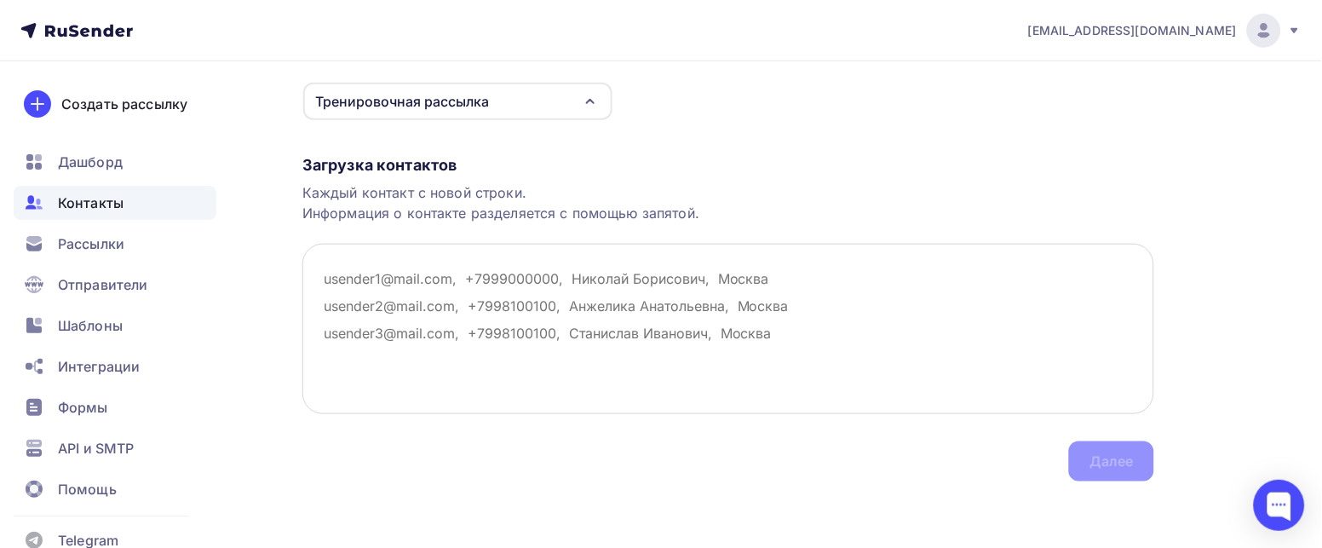
drag, startPoint x: 451, startPoint y: 284, endPoint x: 350, endPoint y: 278, distance: 100.7
click at [350, 278] on textarea at bounding box center [728, 329] width 852 height 170
drag, startPoint x: 450, startPoint y: 271, endPoint x: 364, endPoint y: 253, distance: 87.9
click at [364, 253] on textarea at bounding box center [728, 329] width 852 height 170
drag, startPoint x: 324, startPoint y: 273, endPoint x: 416, endPoint y: 290, distance: 93.4
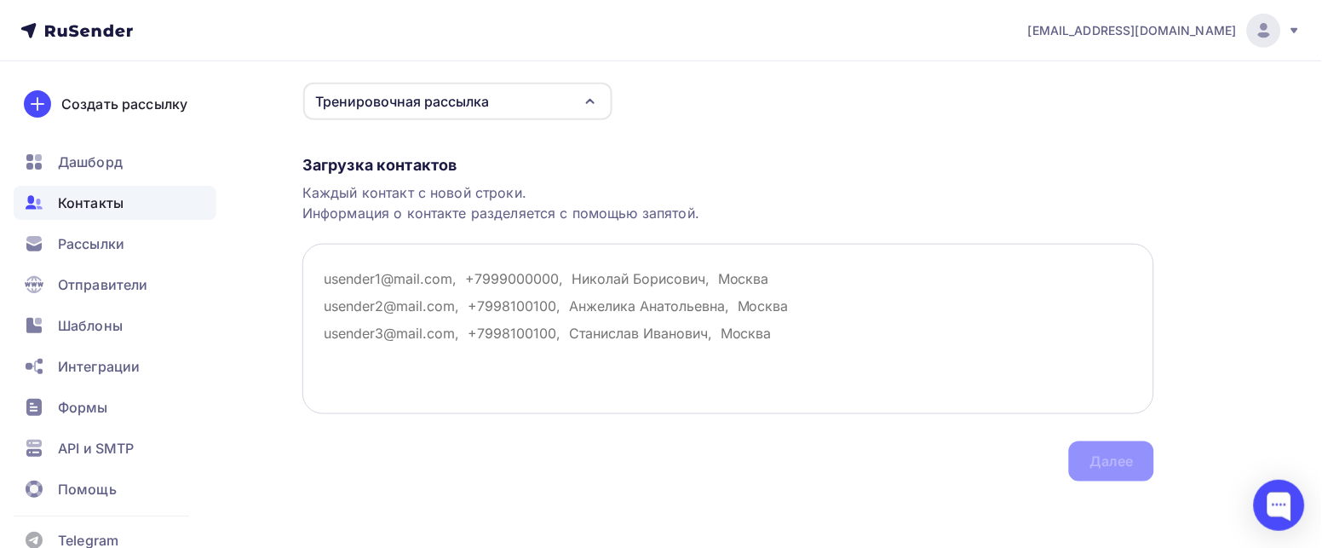
click at [416, 290] on textarea at bounding box center [728, 329] width 852 height 170
paste textarea "nt134@yandex.ru"
type textarea "nt134@yandex.ru"
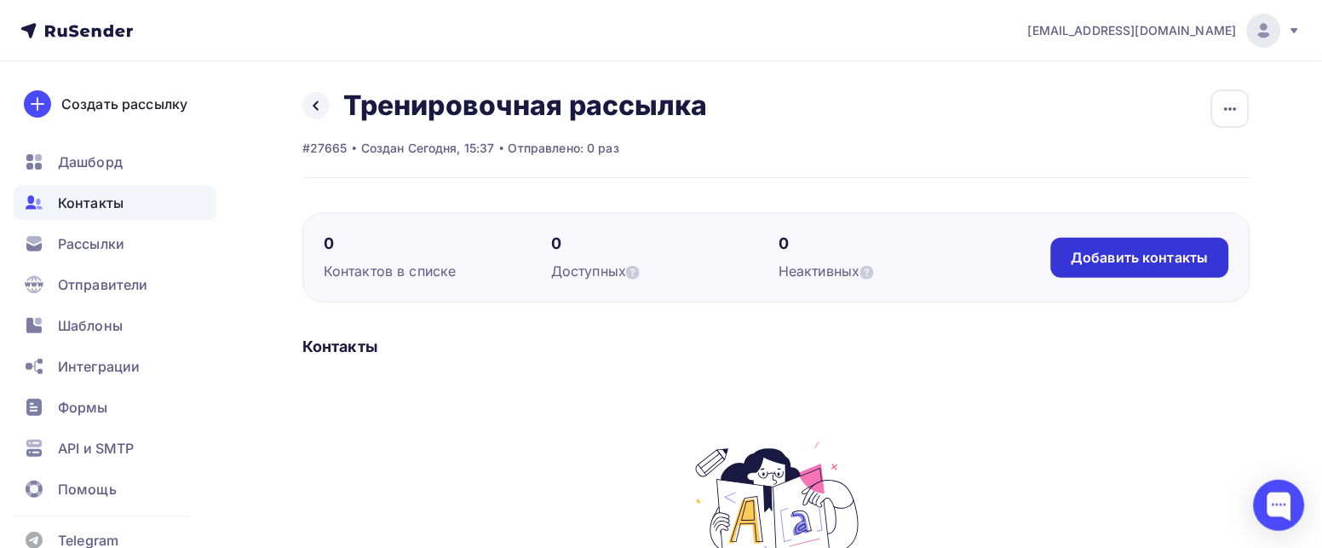
click at [1113, 248] on div "Добавить контакты" at bounding box center [1140, 258] width 137 height 20
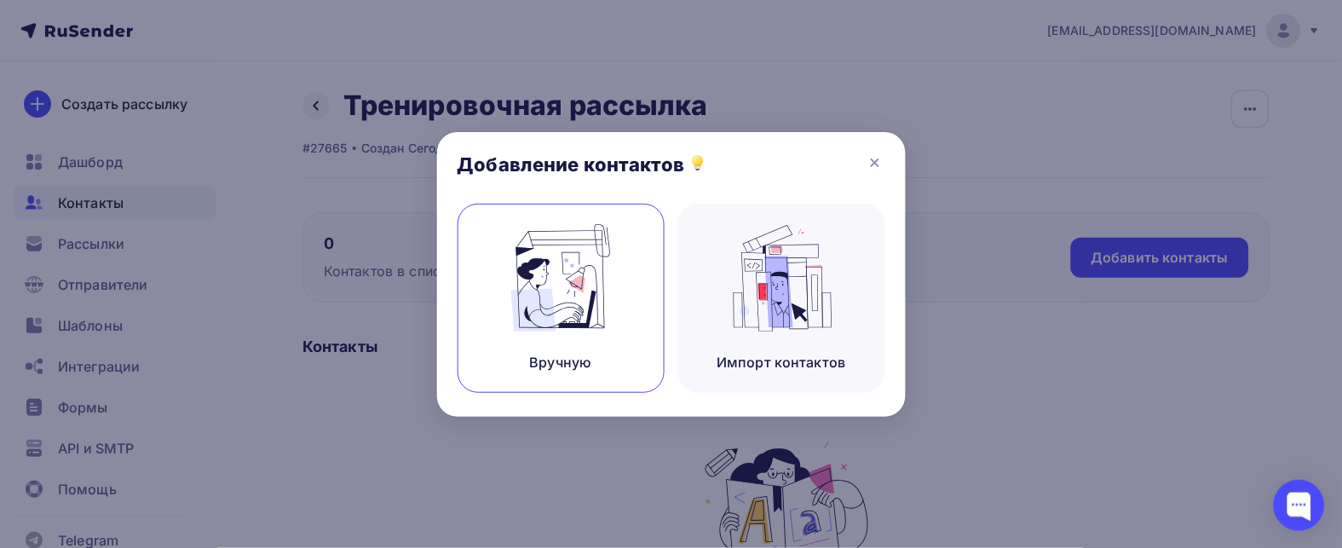
click at [540, 309] on img at bounding box center [560, 277] width 114 height 107
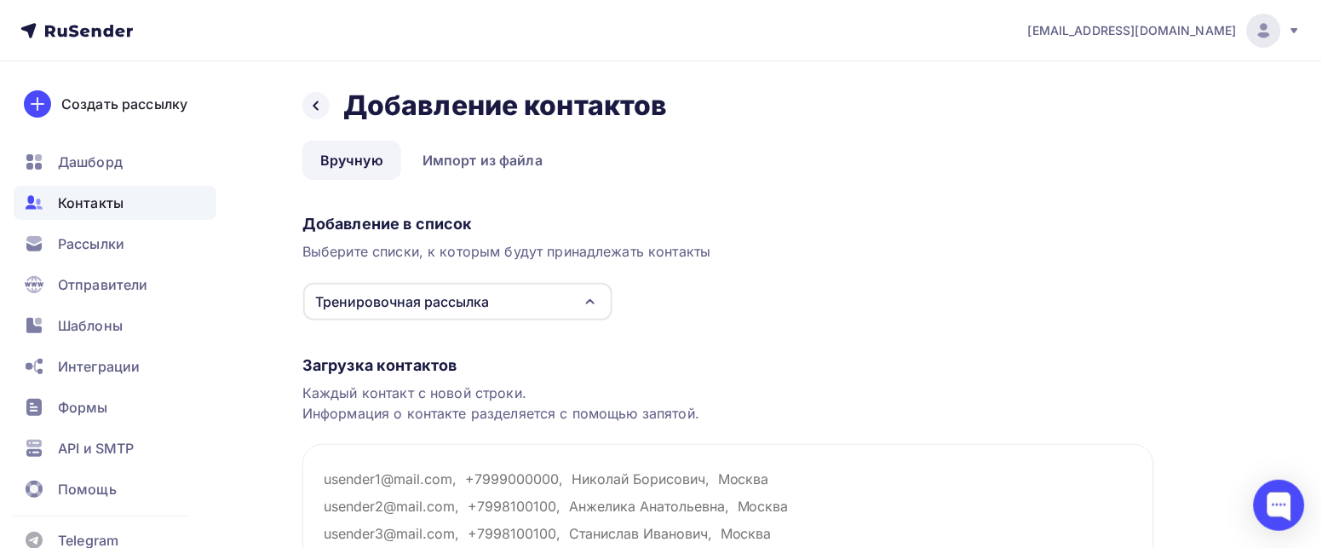
scroll to position [127, 0]
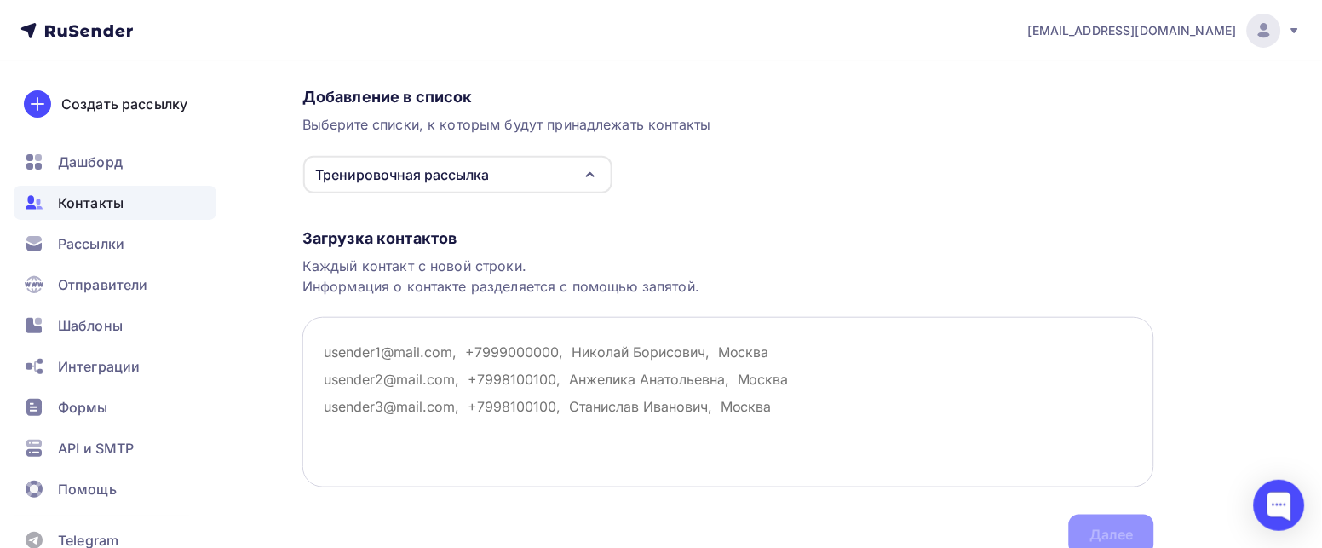
click at [549, 349] on textarea at bounding box center [728, 402] width 852 height 170
drag, startPoint x: 779, startPoint y: 418, endPoint x: 779, endPoint y: 399, distance: 18.7
click at [779, 418] on textarea at bounding box center [728, 402] width 852 height 170
click at [779, 392] on textarea at bounding box center [728, 402] width 852 height 170
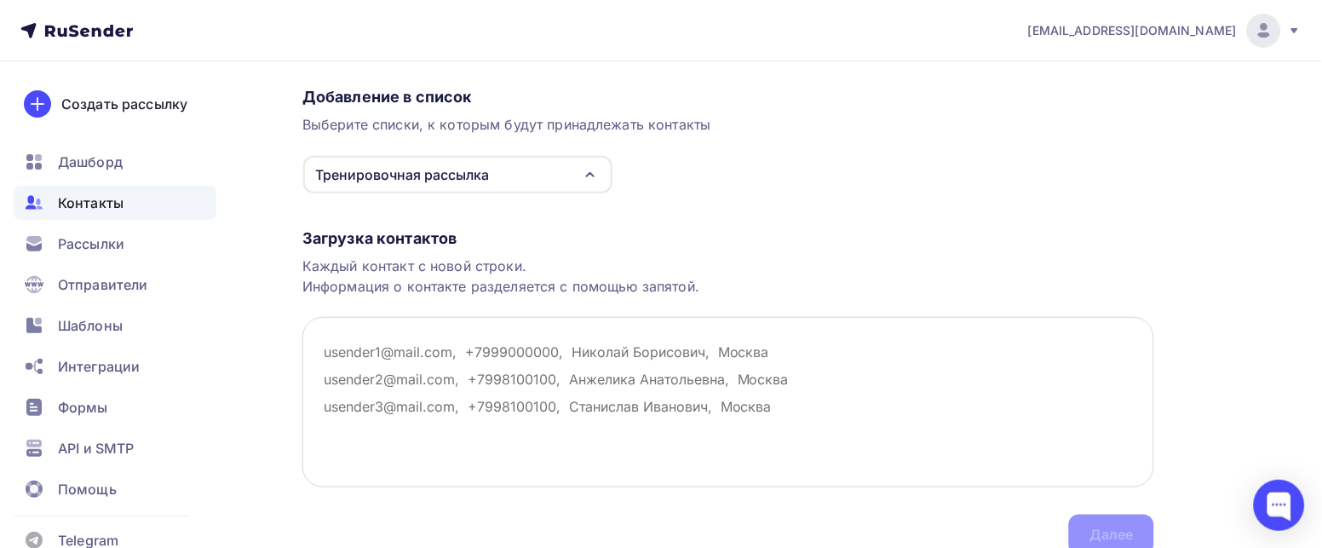
click at [751, 344] on textarea at bounding box center [728, 402] width 852 height 170
drag, startPoint x: 807, startPoint y: 343, endPoint x: 615, endPoint y: 342, distance: 192.5
click at [615, 342] on textarea at bounding box center [728, 402] width 852 height 170
click at [764, 365] on textarea at bounding box center [728, 402] width 852 height 170
click at [428, 412] on textarea at bounding box center [728, 402] width 852 height 170
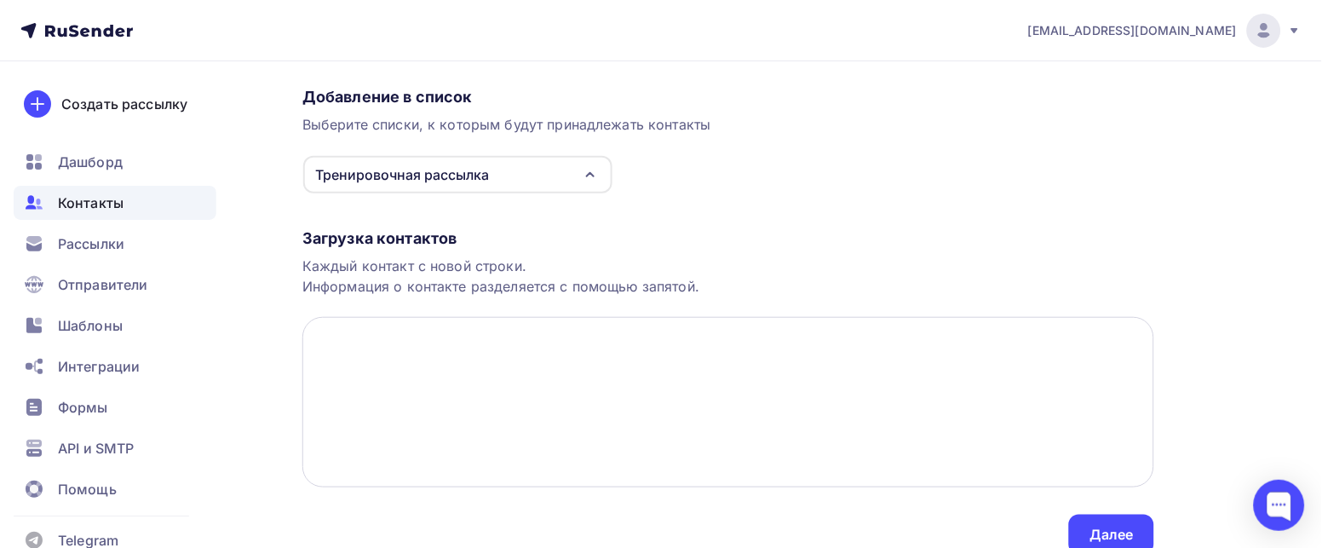
click at [326, 353] on textarea at bounding box center [728, 402] width 852 height 170
paste textarea "ТюкавинаYndx"
paste textarea "Наталья Yandex"
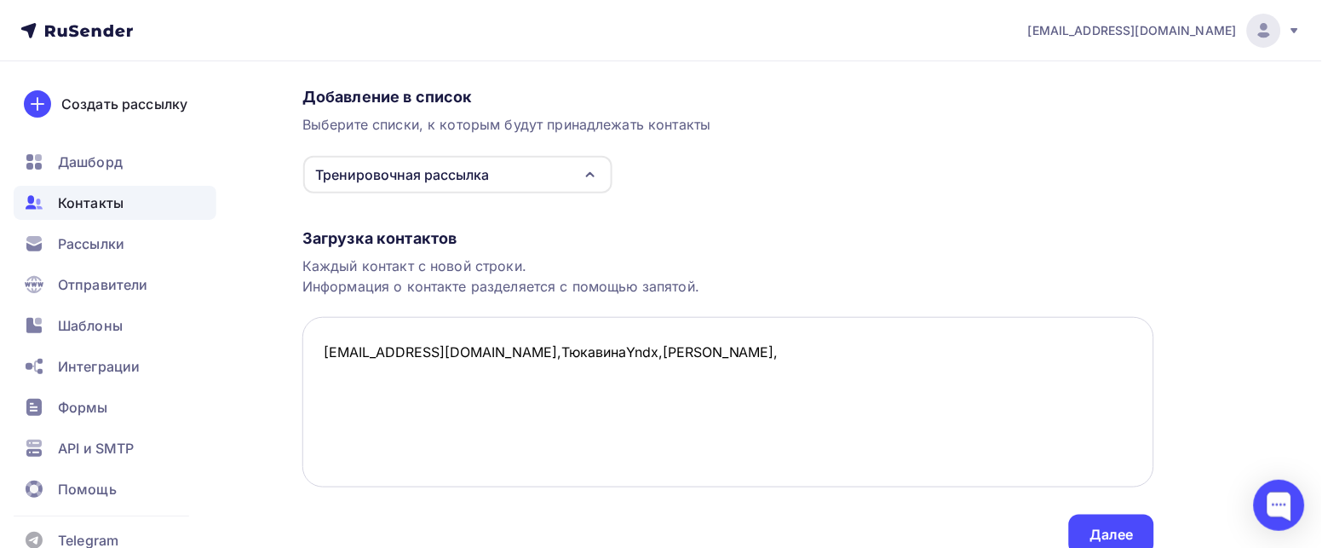
paste textarea "07.10.1970"
paste textarea "08.10.2025"
paste textarea "Тестовая рассылка"
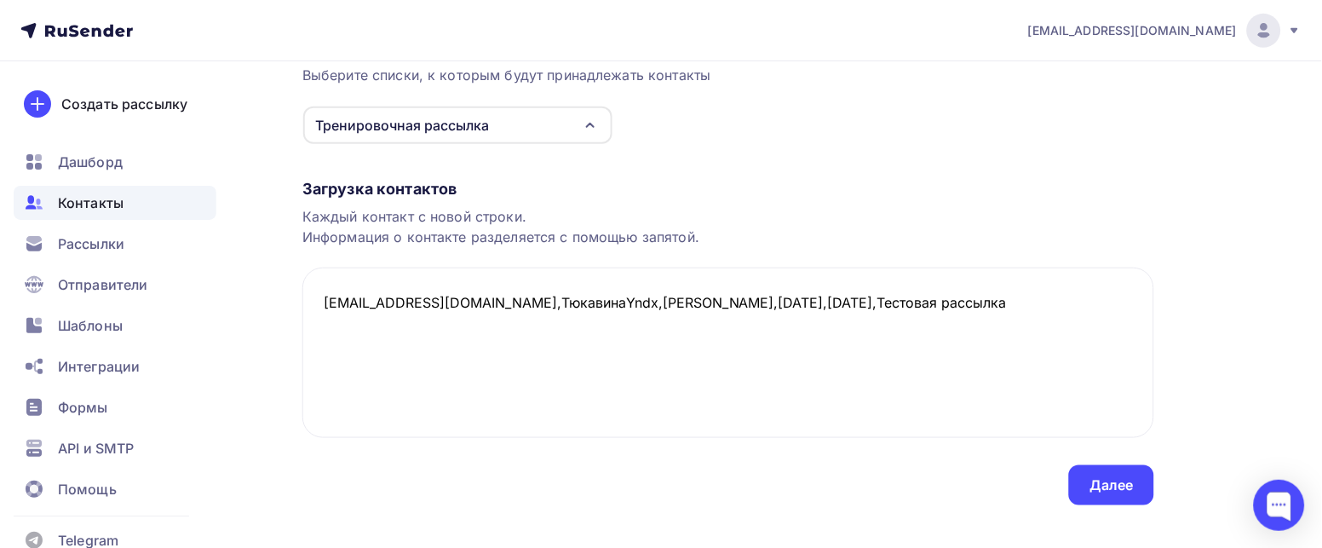
scroll to position [200, 0]
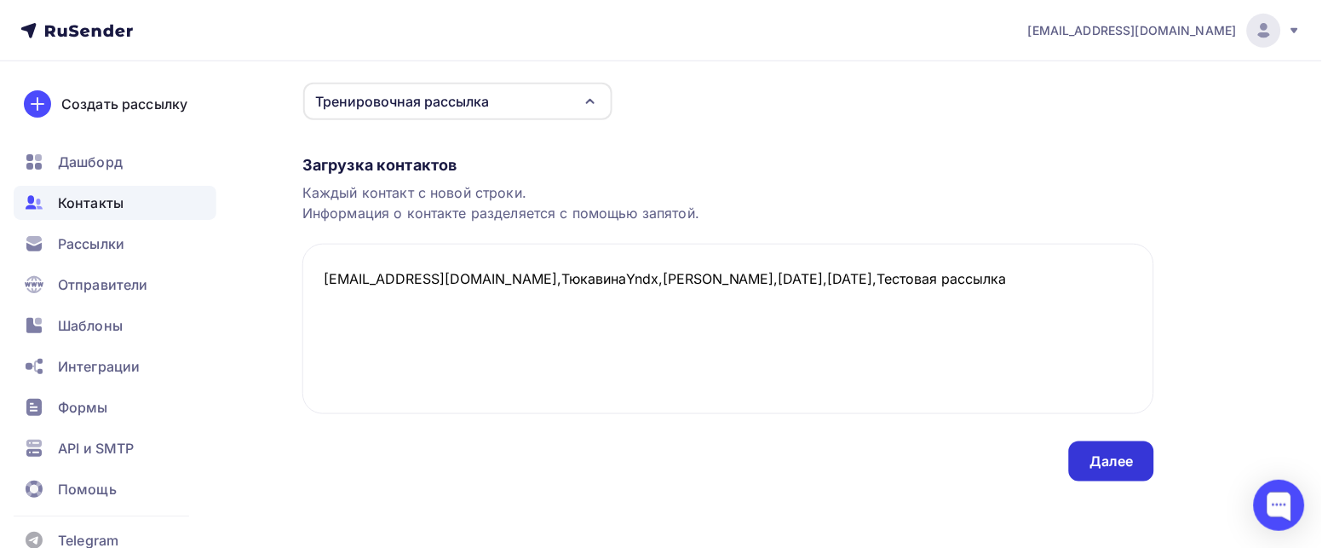
type textarea "nt134@yandex.ru,ТюкавинаYndx,Наталья Yandex,07.10.1970,08.10.2025,Тестовая расс…"
click at [1108, 454] on div "Далее" at bounding box center [1111, 461] width 44 height 20
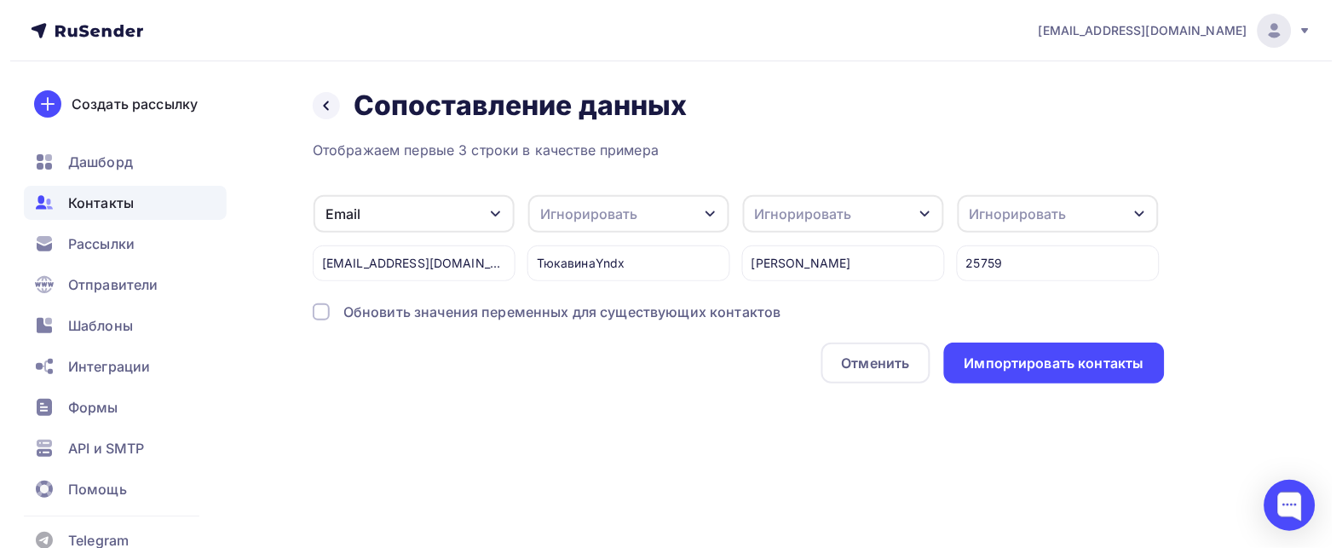
scroll to position [0, 0]
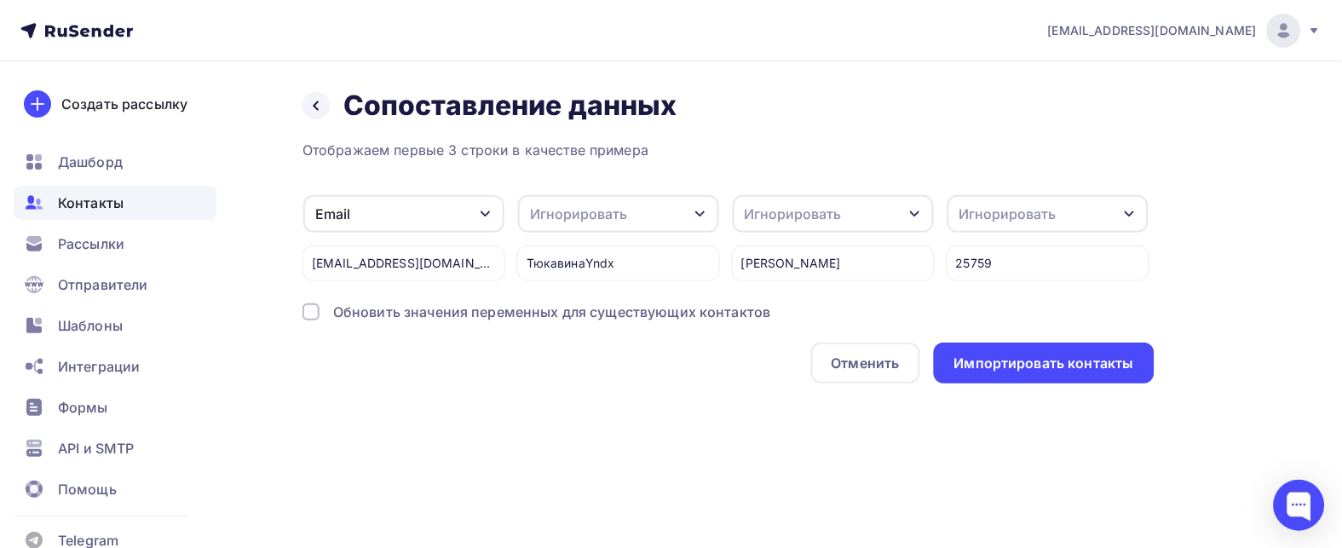
click at [982, 265] on div "25759" at bounding box center [1047, 263] width 203 height 36
click at [1122, 198] on div "Игнорировать" at bounding box center [1047, 213] width 201 height 37
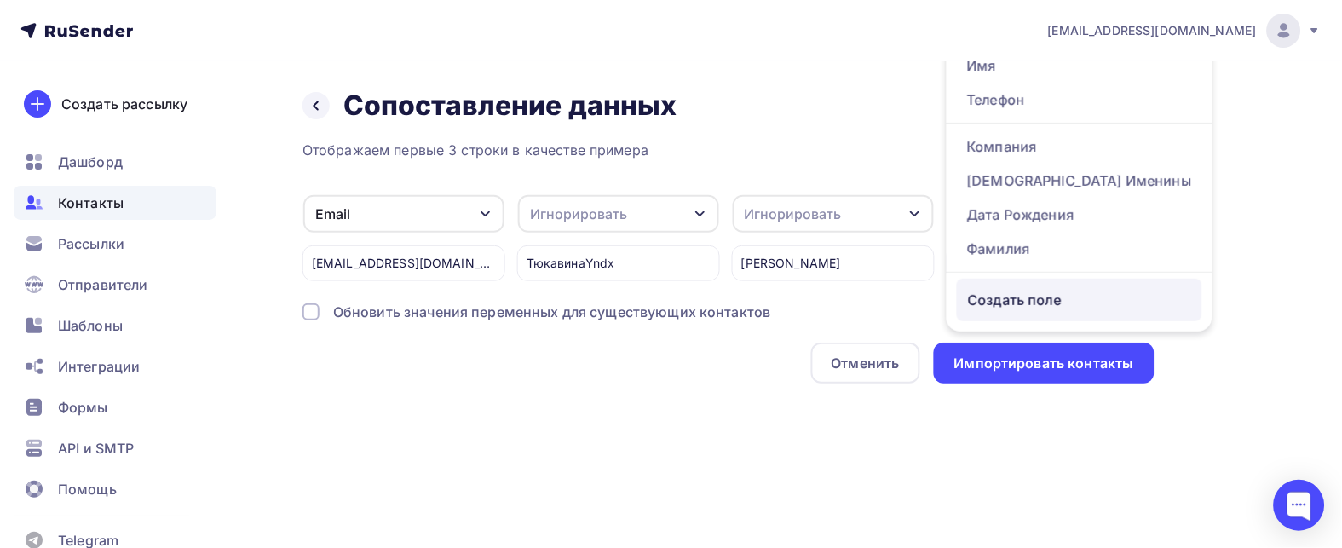
click at [1034, 306] on div "Создать поле" at bounding box center [1079, 300] width 245 height 43
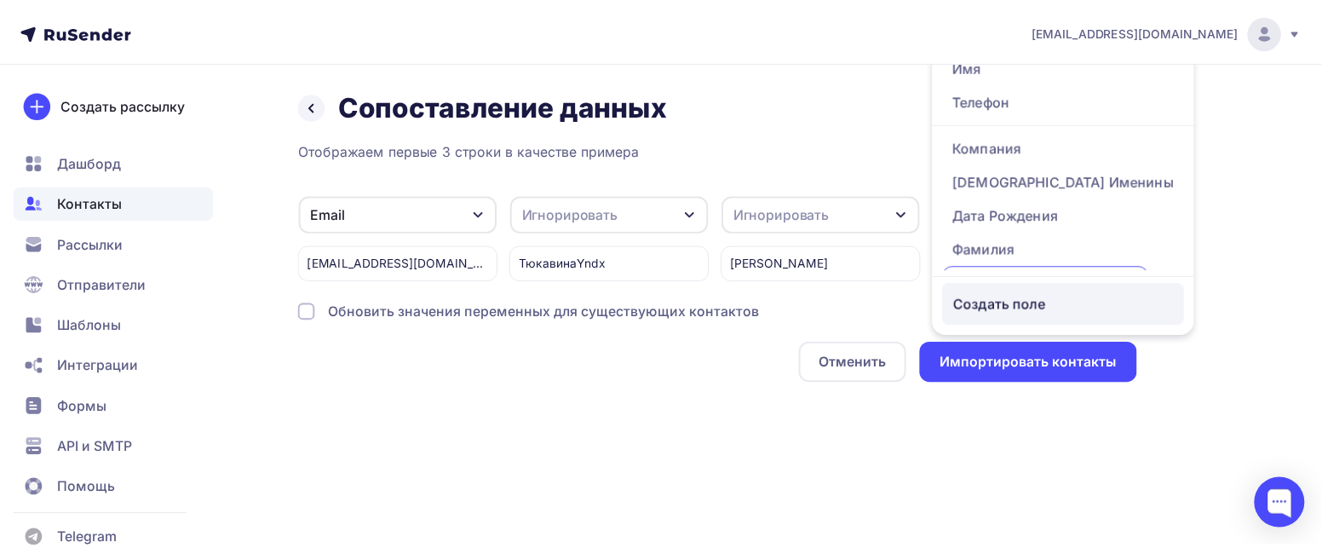
scroll to position [52, 0]
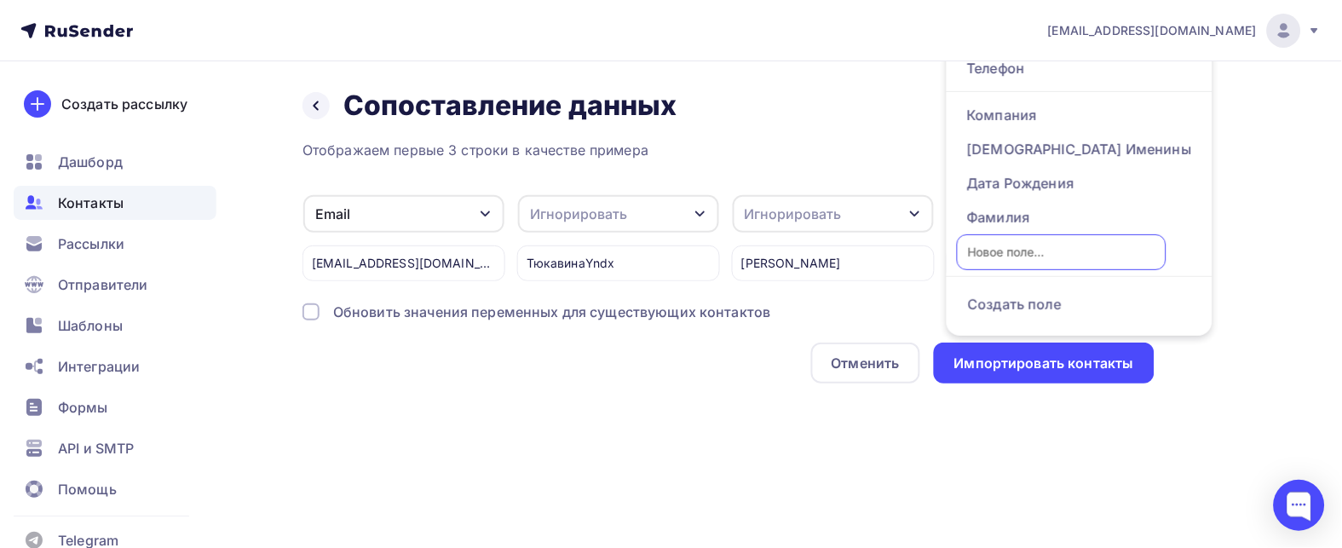
click at [1073, 234] on input "text" at bounding box center [1062, 252] width 210 height 36
click at [1069, 234] on input "text" at bounding box center [1062, 252] width 210 height 36
click at [1130, 486] on div "info@duchonovo.ru Аккаунт Тарифы Выйти Создать рассылку Дашборд Контакты Рассыл…" at bounding box center [671, 274] width 1342 height 548
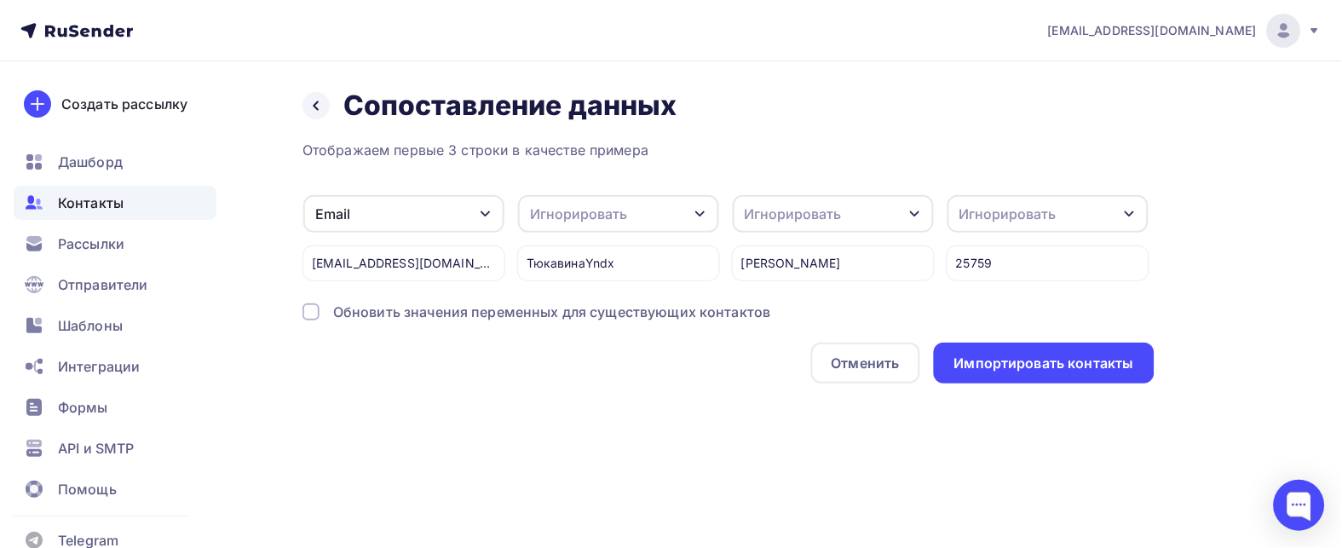
click at [1003, 254] on div "25759" at bounding box center [1047, 263] width 203 height 36
click at [982, 252] on div "25759" at bounding box center [1047, 263] width 203 height 36
click at [996, 264] on div "25759" at bounding box center [1047, 263] width 203 height 36
click at [1293, 509] on div at bounding box center [1298, 505] width 51 height 51
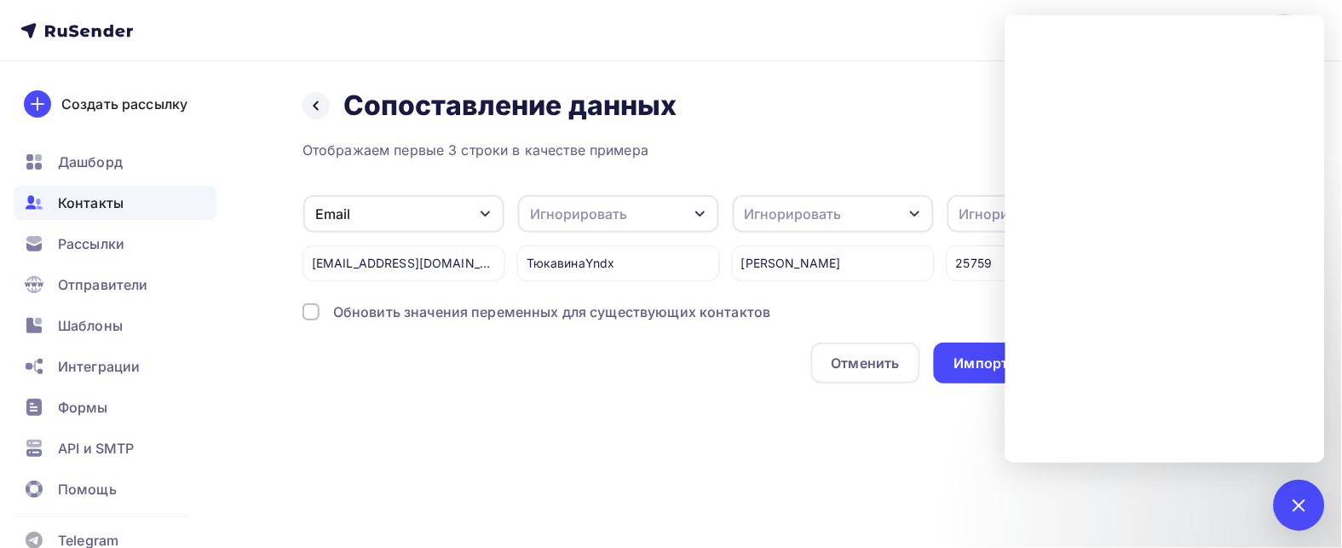
drag, startPoint x: 957, startPoint y: 258, endPoint x: 991, endPoint y: 260, distance: 35.0
click at [991, 260] on div "25759" at bounding box center [1047, 263] width 203 height 36
copy div "25759"
click at [962, 265] on div "25759" at bounding box center [1047, 263] width 203 height 36
drag, startPoint x: 957, startPoint y: 258, endPoint x: 991, endPoint y: 261, distance: 35.0
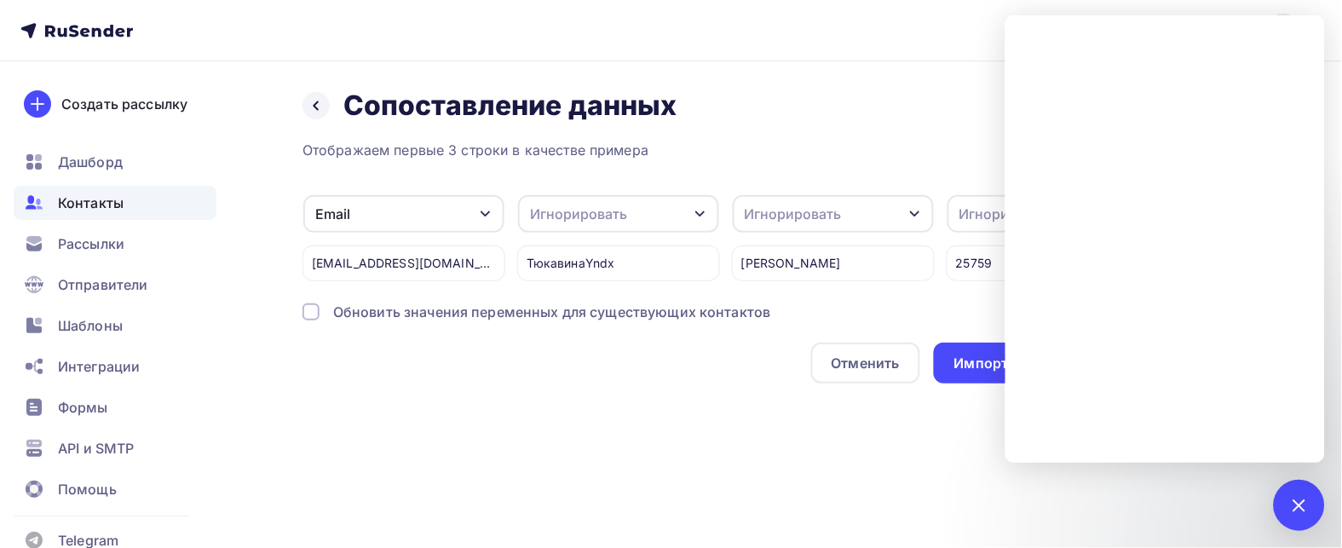
click at [991, 261] on div "25759" at bounding box center [1047, 263] width 203 height 36
copy div "25759"
click at [1290, 503] on div at bounding box center [1298, 504] width 23 height 23
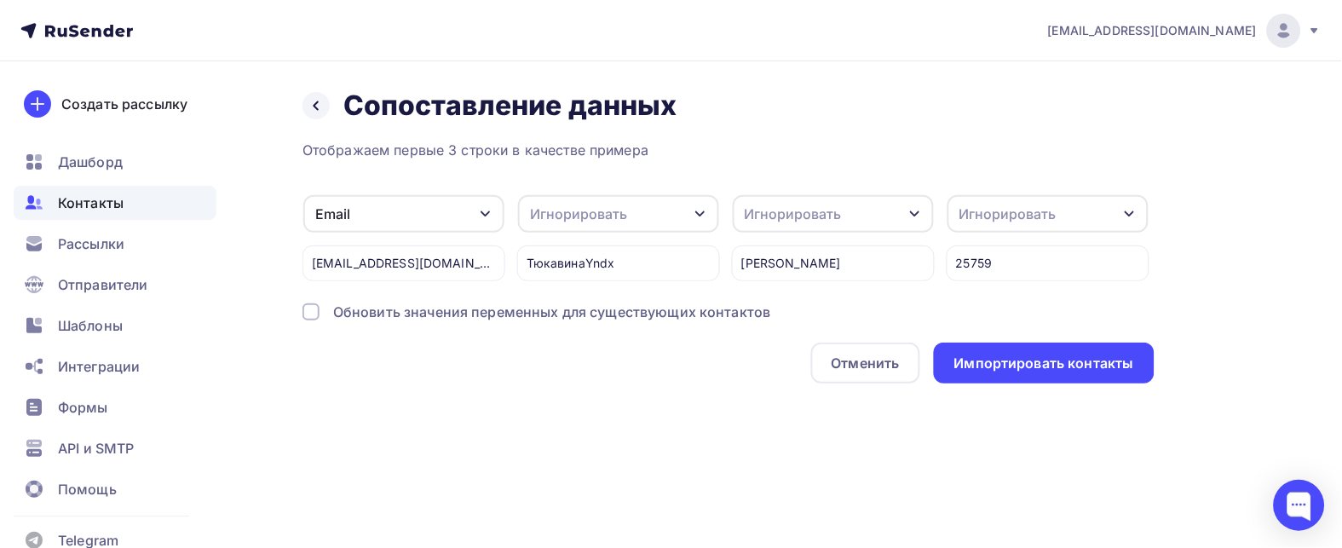
click at [61, 204] on div "Контакты" at bounding box center [115, 203] width 203 height 34
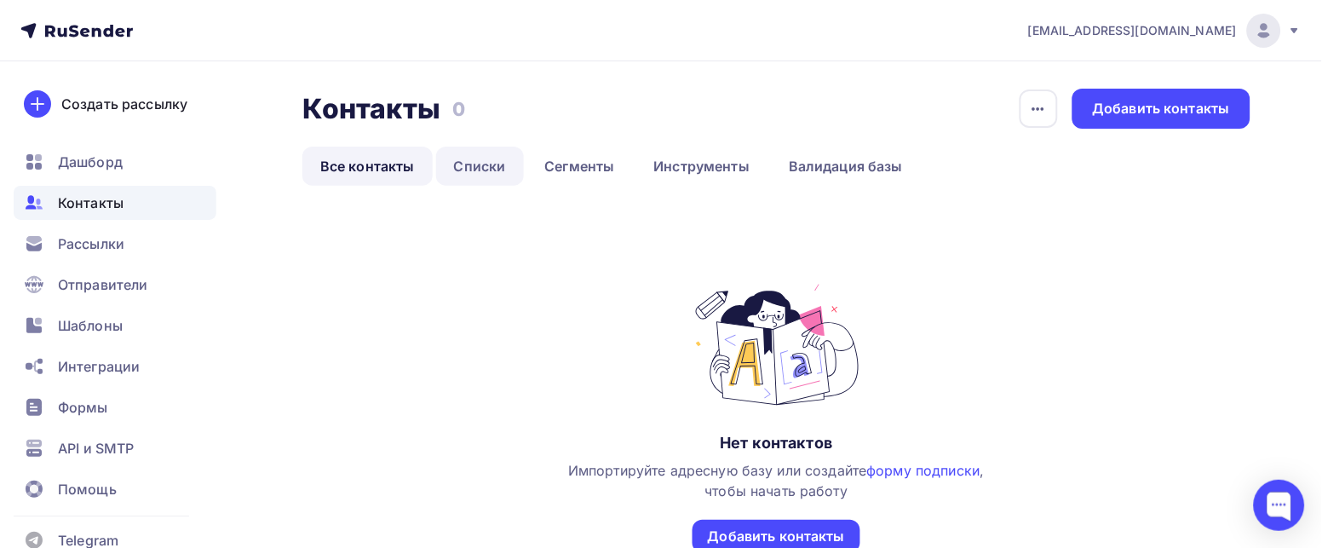
click at [460, 161] on link "Списки" at bounding box center [480, 166] width 88 height 39
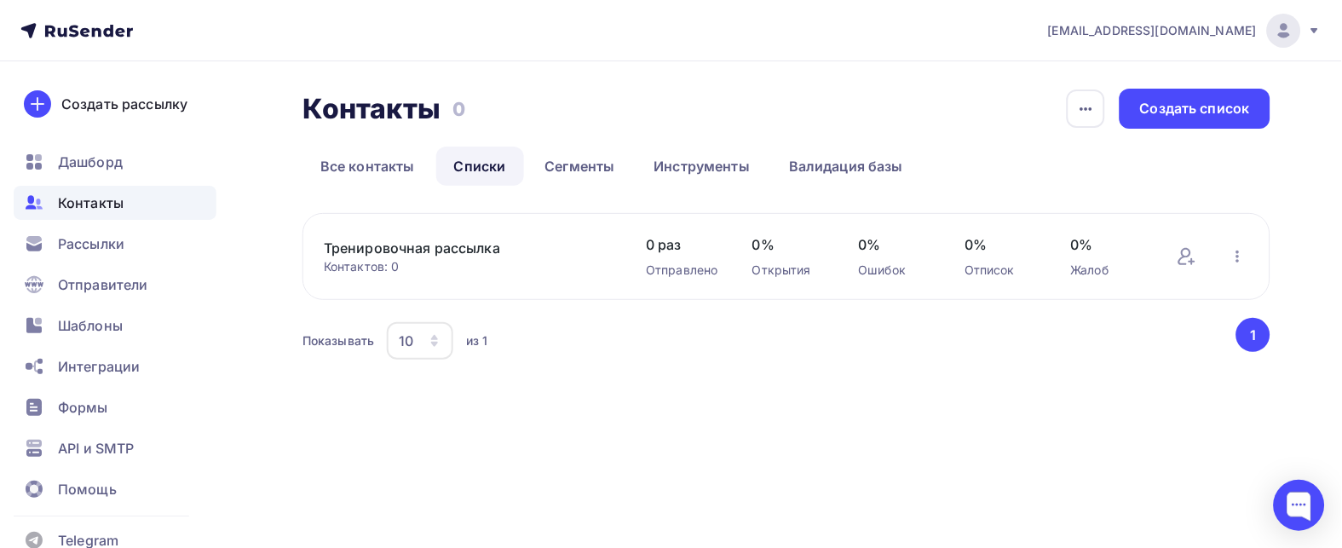
click at [420, 245] on link "Тренировочная рассылка" at bounding box center [468, 248] width 288 height 20
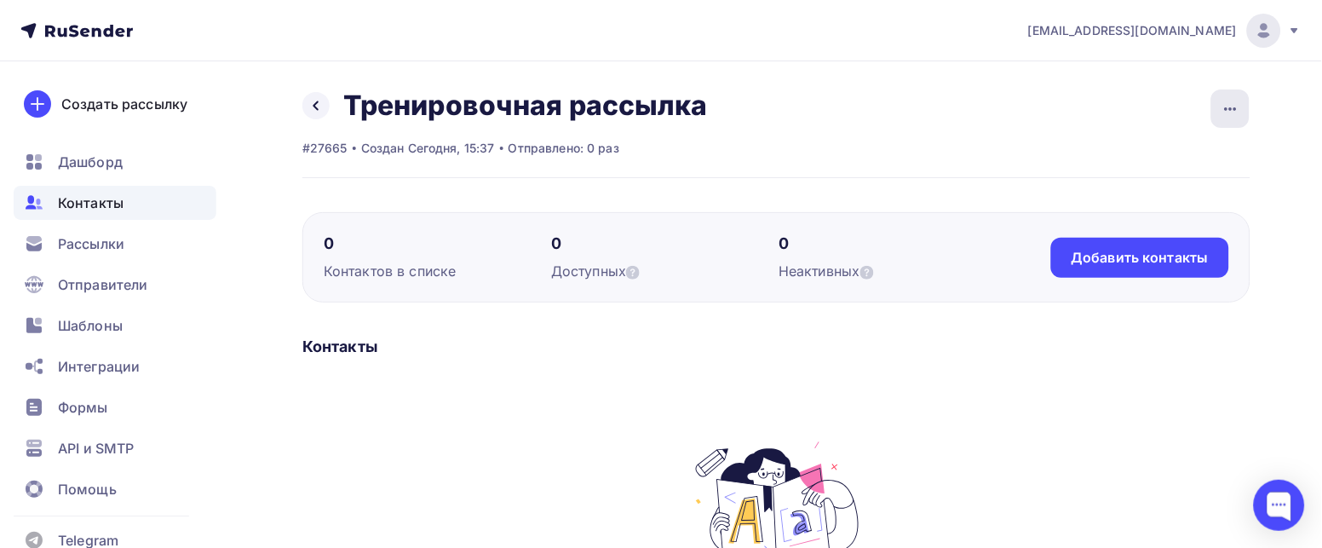
click at [1236, 106] on icon "button" at bounding box center [1231, 109] width 20 height 20
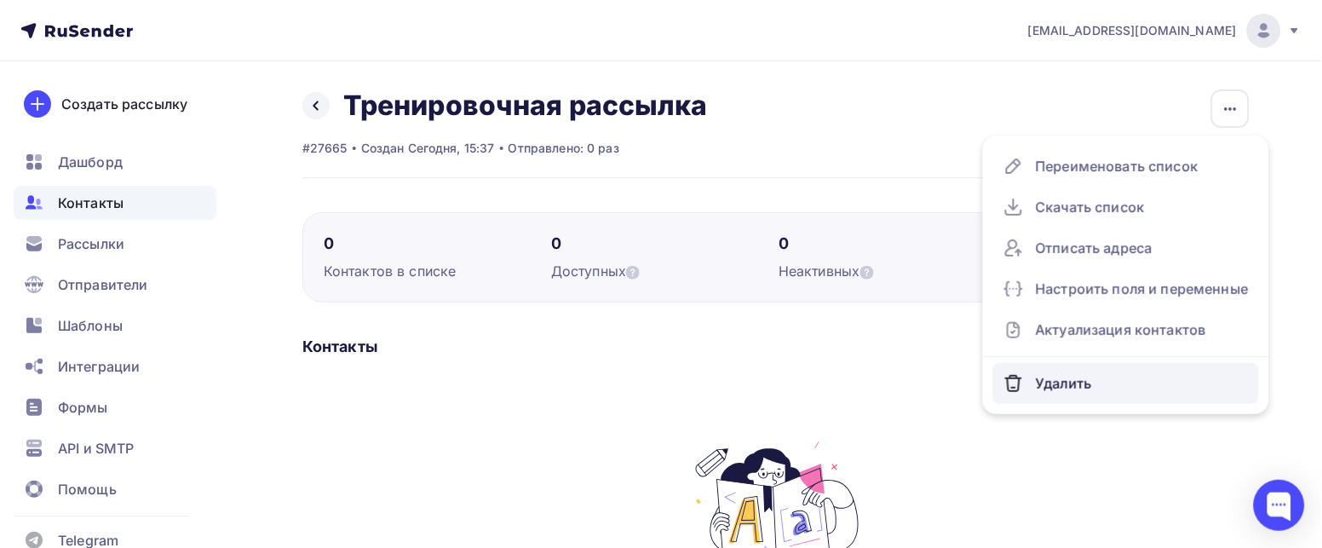
click at [1040, 375] on div "Удалить" at bounding box center [1125, 383] width 245 height 27
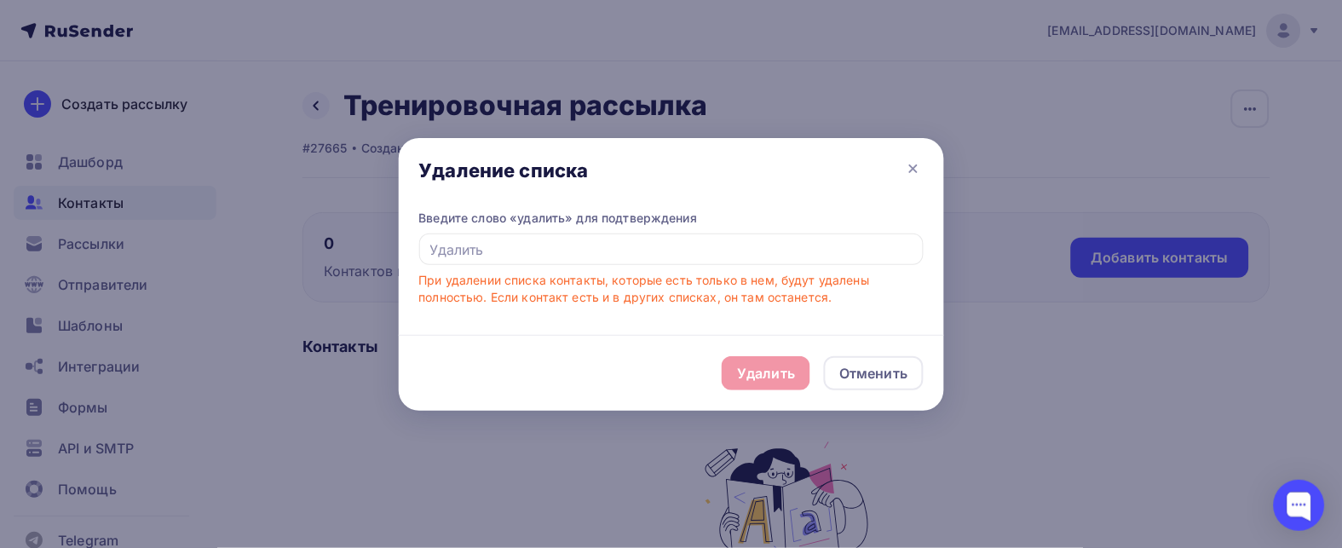
click at [750, 376] on div "Удалить Отменить" at bounding box center [671, 373] width 545 height 76
click at [863, 371] on div "Отменить" at bounding box center [873, 373] width 68 height 20
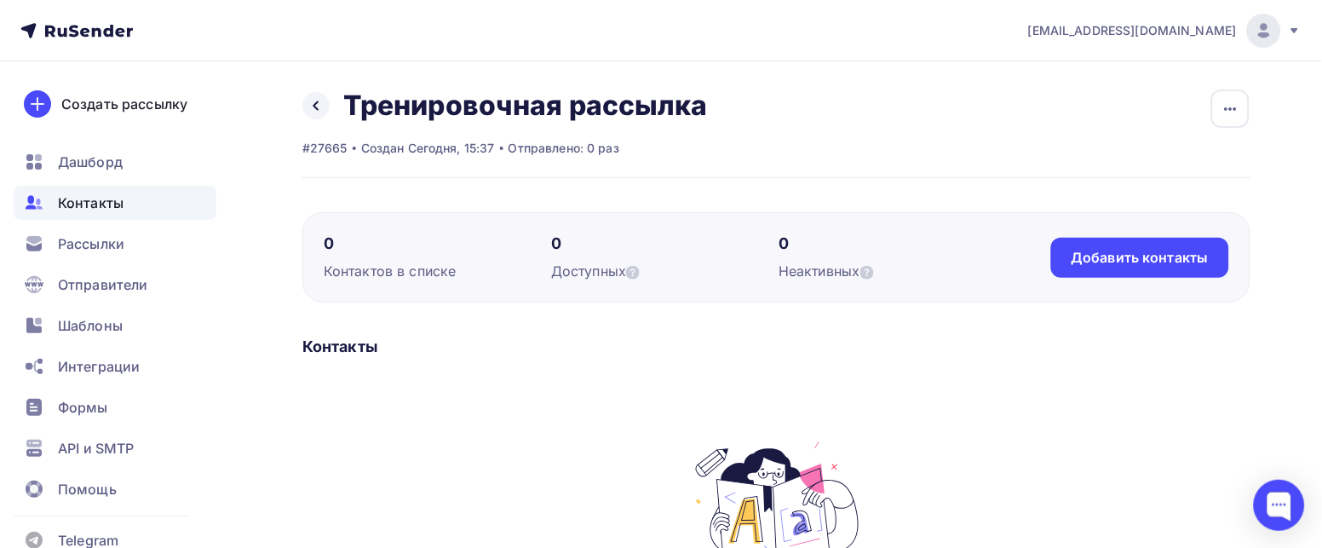
click at [84, 204] on div "Контакты" at bounding box center [115, 203] width 203 height 34
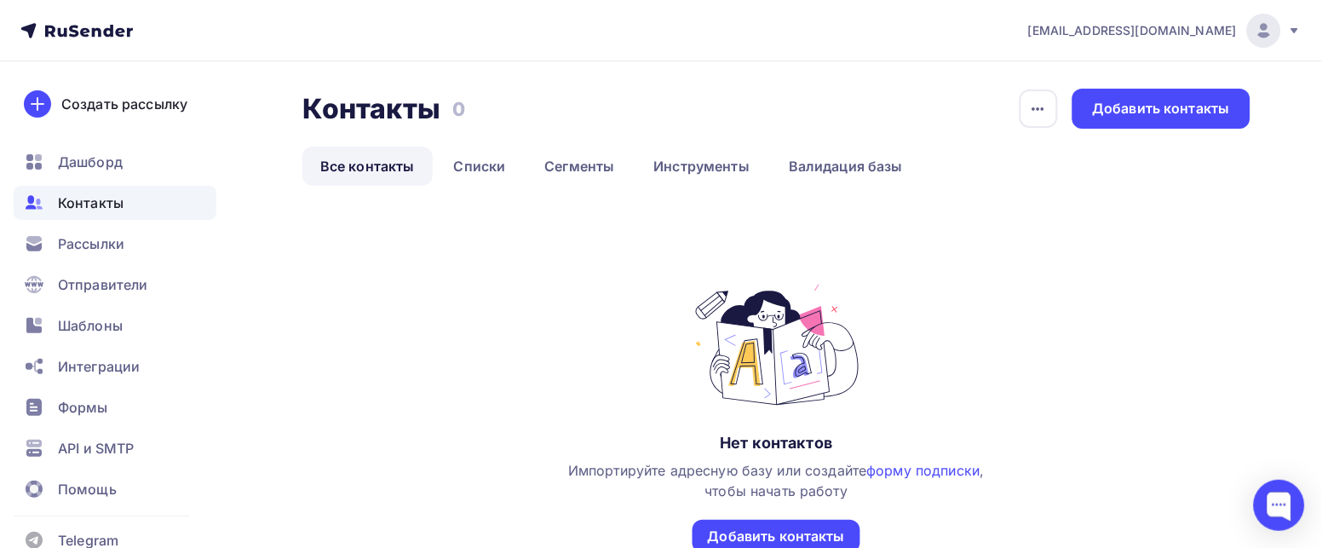
scroll to position [147, 0]
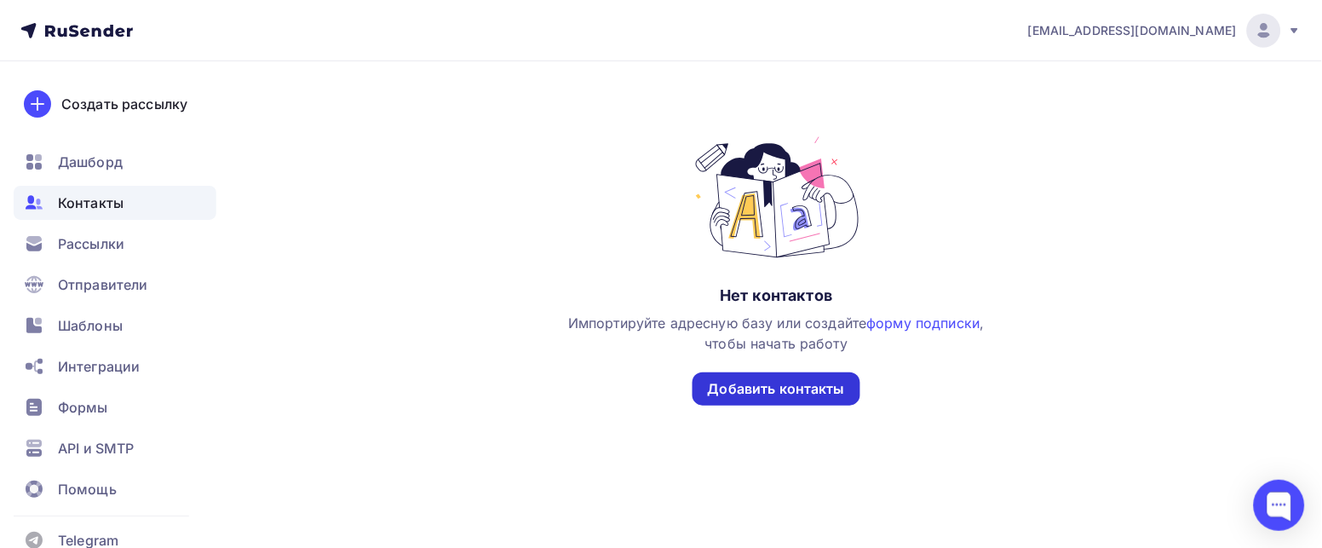
click at [751, 376] on div "Добавить контакты" at bounding box center [776, 388] width 168 height 33
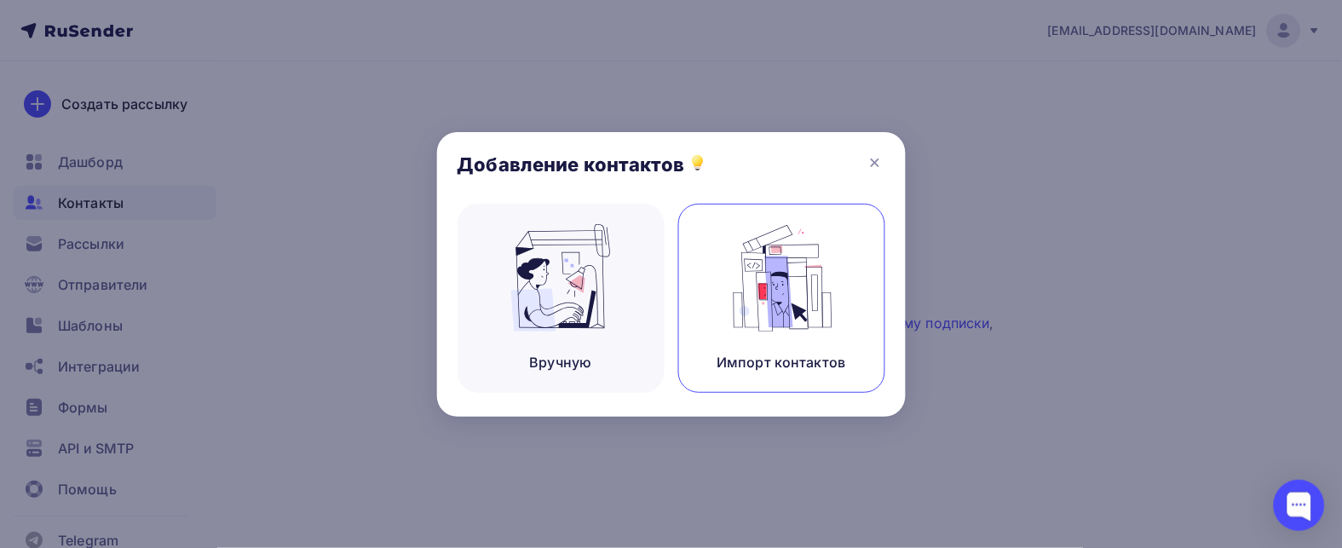
click at [810, 305] on img at bounding box center [781, 277] width 114 height 107
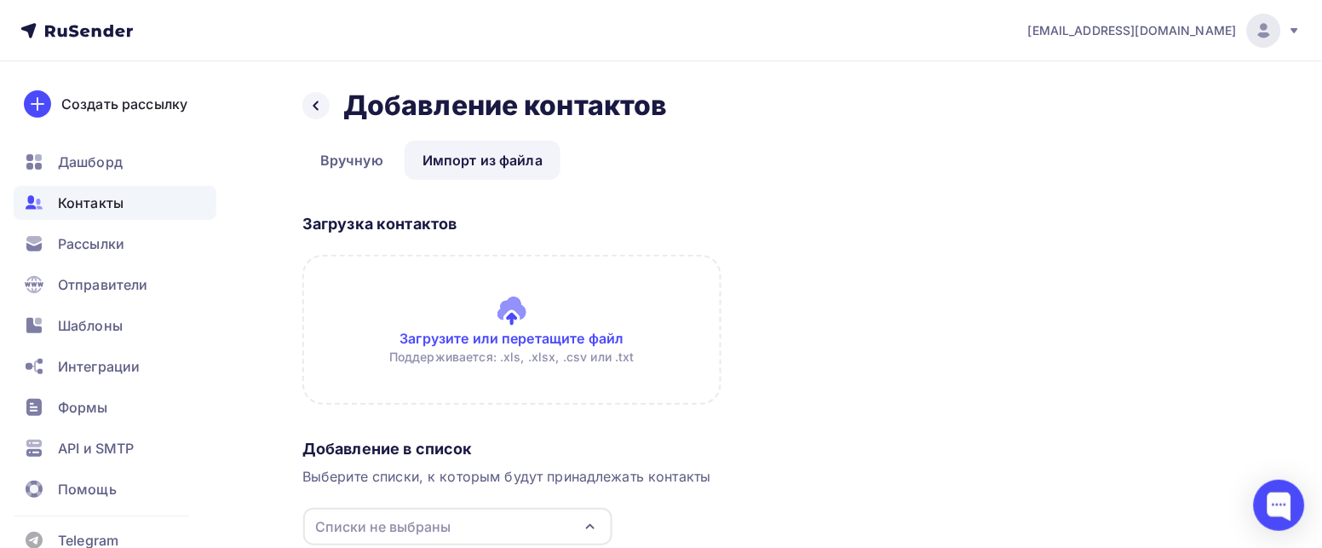
click at [499, 335] on input "file" at bounding box center [511, 330] width 419 height 150
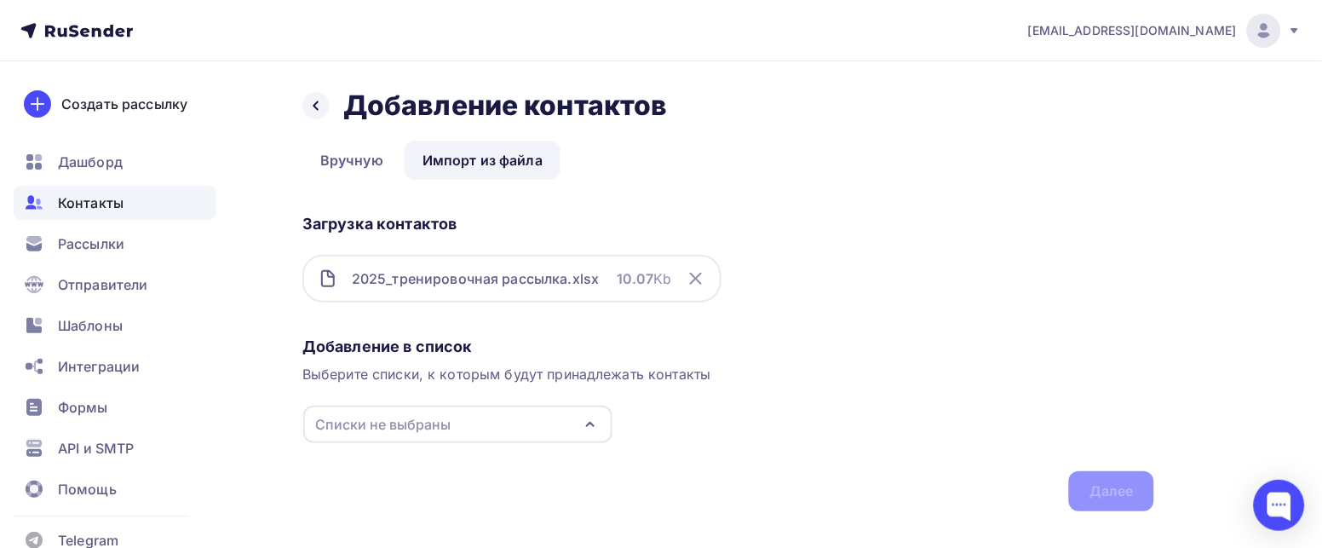
click at [593, 421] on icon "button" at bounding box center [590, 424] width 20 height 20
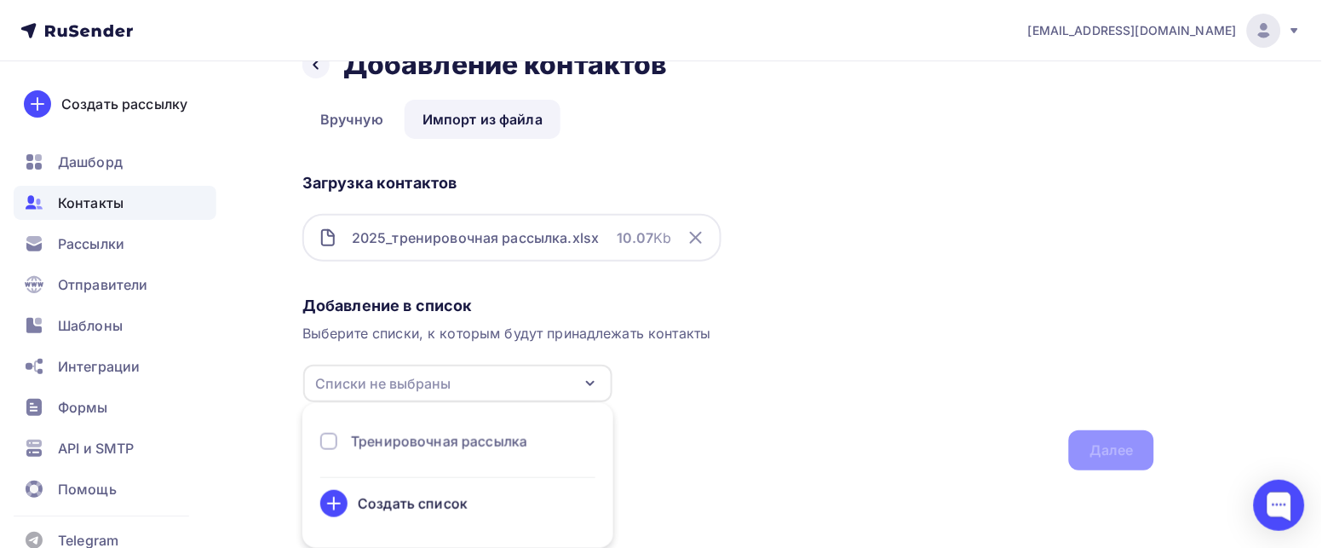
click at [430, 428] on li "Тренировочная рассылка Создать список" at bounding box center [457, 475] width 311 height 124
click at [334, 445] on div at bounding box center [328, 441] width 17 height 17
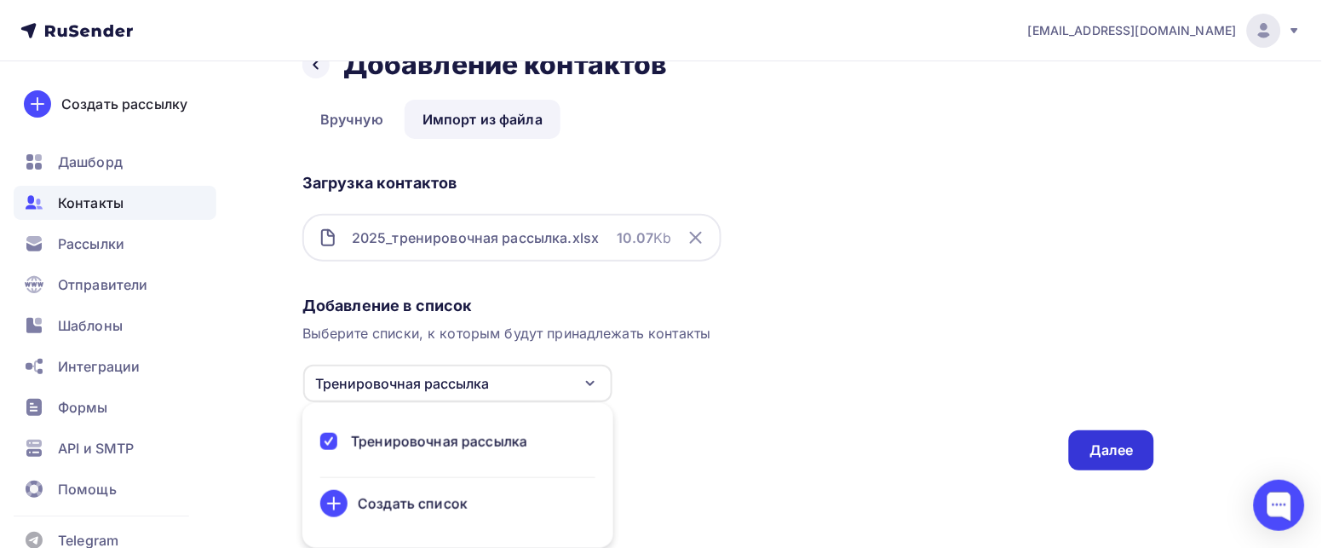
click at [1106, 443] on div "Далее" at bounding box center [1111, 450] width 44 height 20
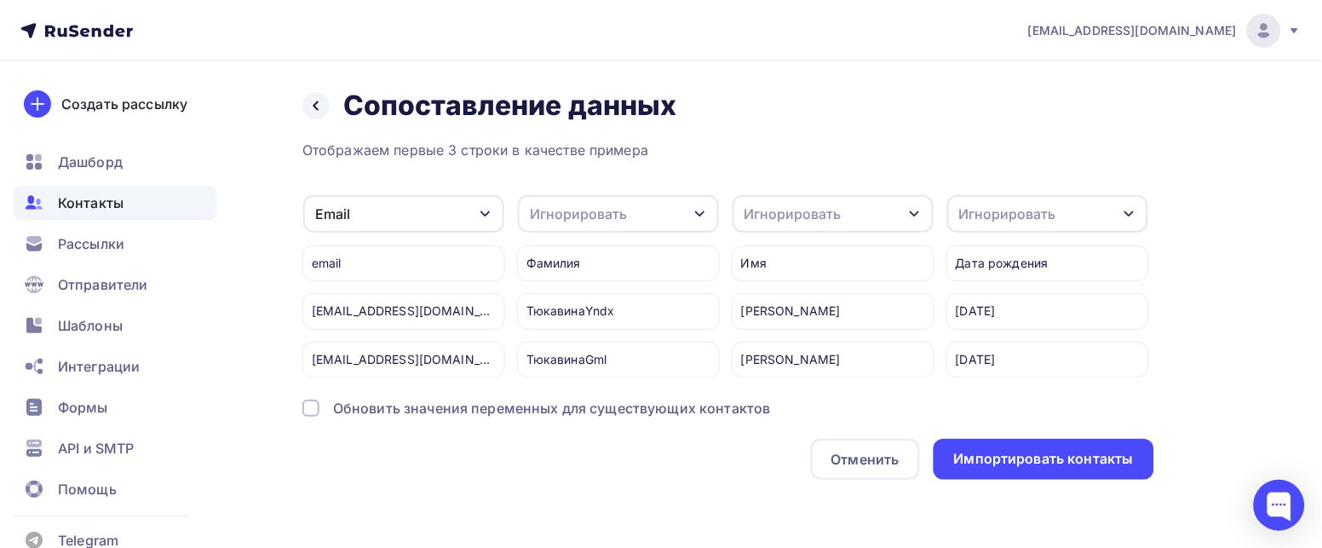
scroll to position [17, 0]
click at [693, 207] on icon "button" at bounding box center [700, 214] width 14 height 14
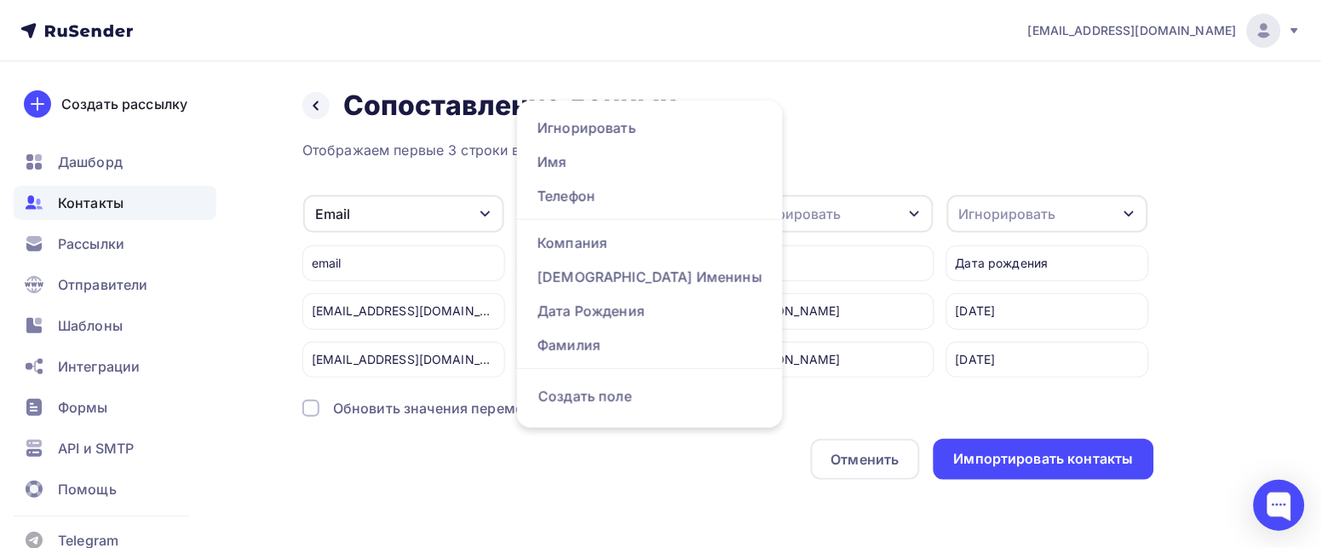
scroll to position [14, 0]
click at [570, 335] on div "Фамилия" at bounding box center [649, 345] width 225 height 20
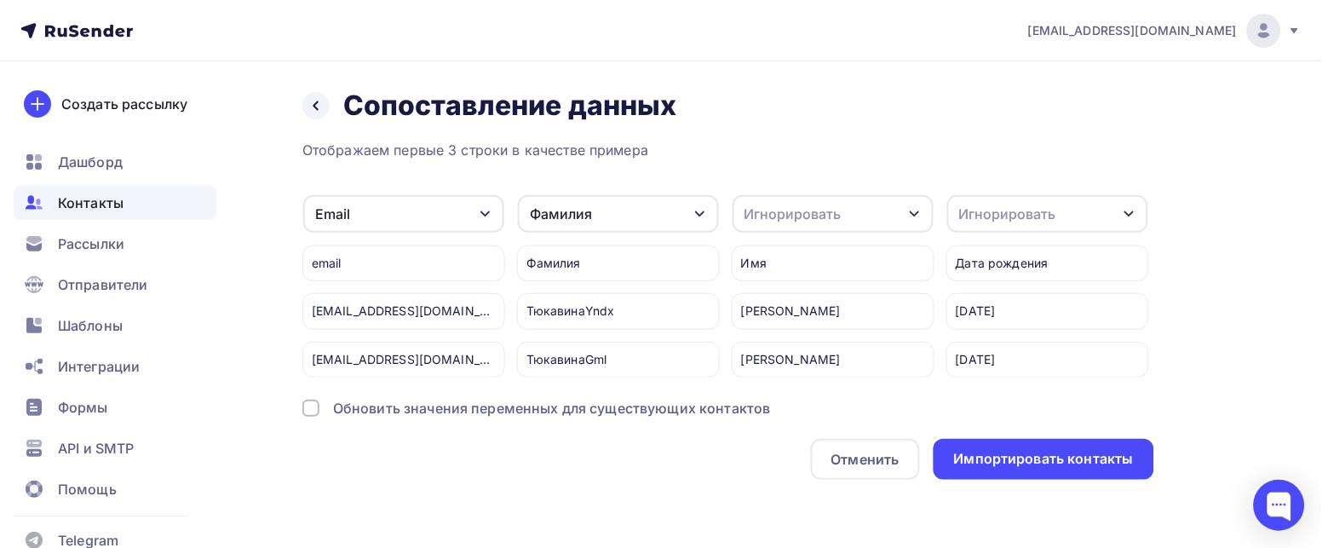
click at [913, 207] on icon "button" at bounding box center [915, 214] width 14 height 14
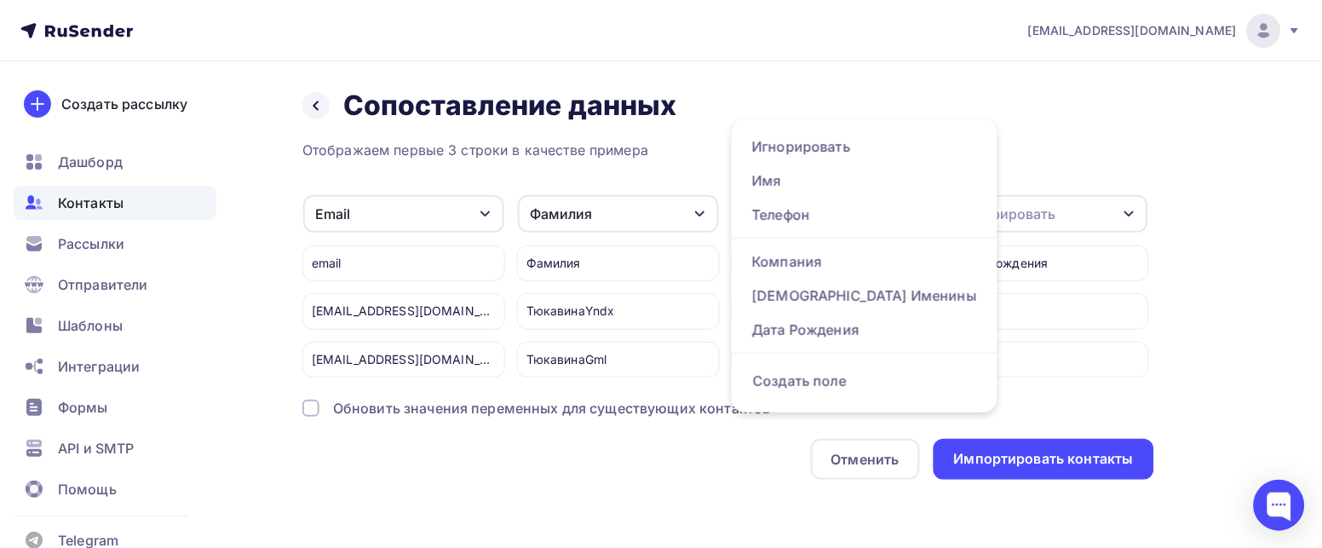
click at [828, 89] on div "Назад Сопоставление данных Сопоставление данных" at bounding box center [728, 106] width 852 height 34
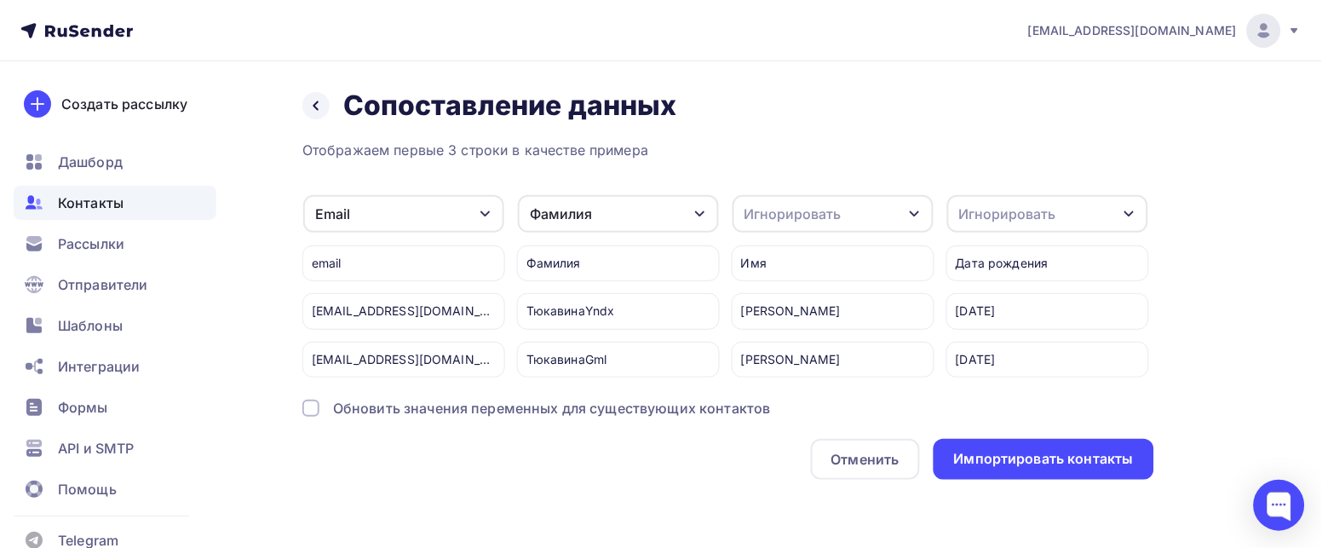
click at [911, 207] on icon "button" at bounding box center [915, 214] width 14 height 14
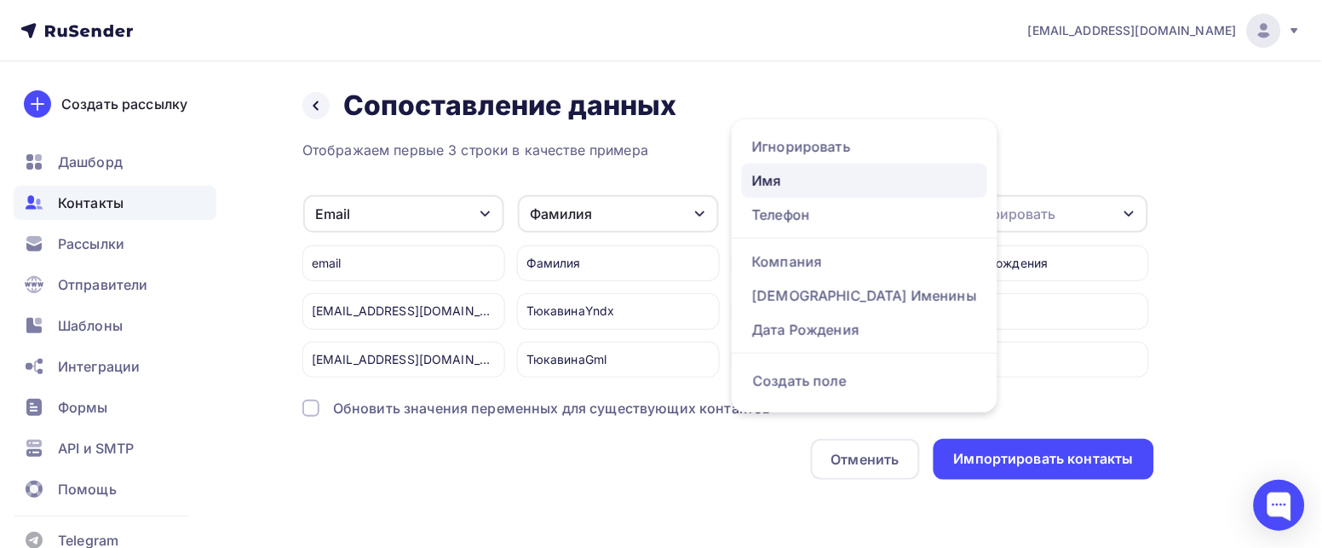
click at [793, 170] on div "Имя" at bounding box center [864, 180] width 225 height 20
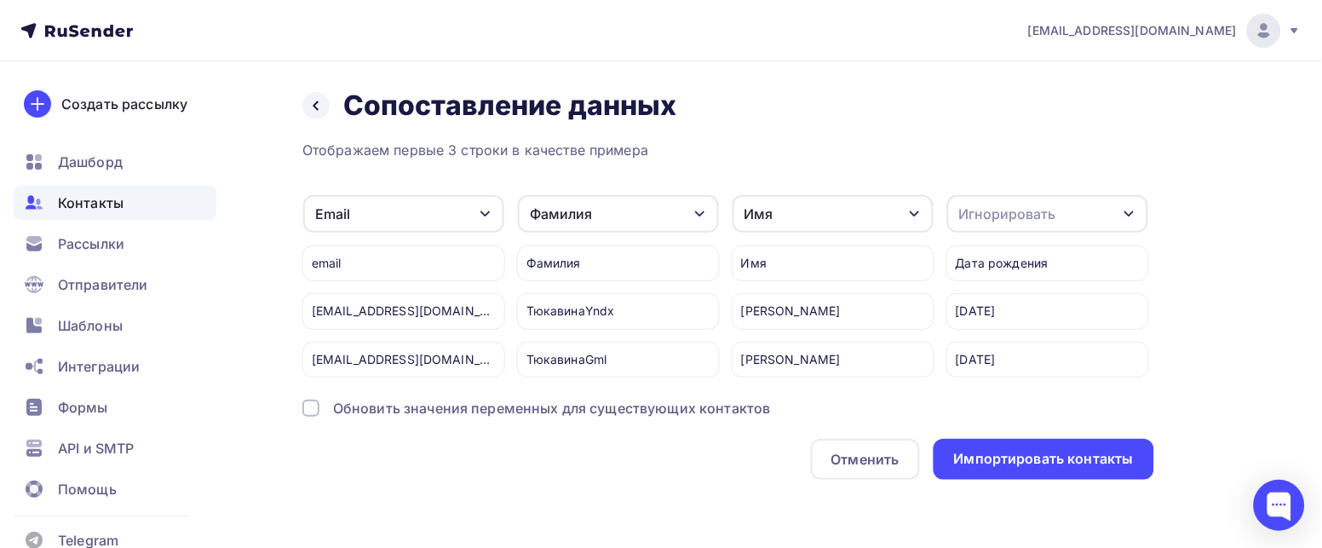
click at [1129, 207] on icon "button" at bounding box center [1130, 214] width 14 height 14
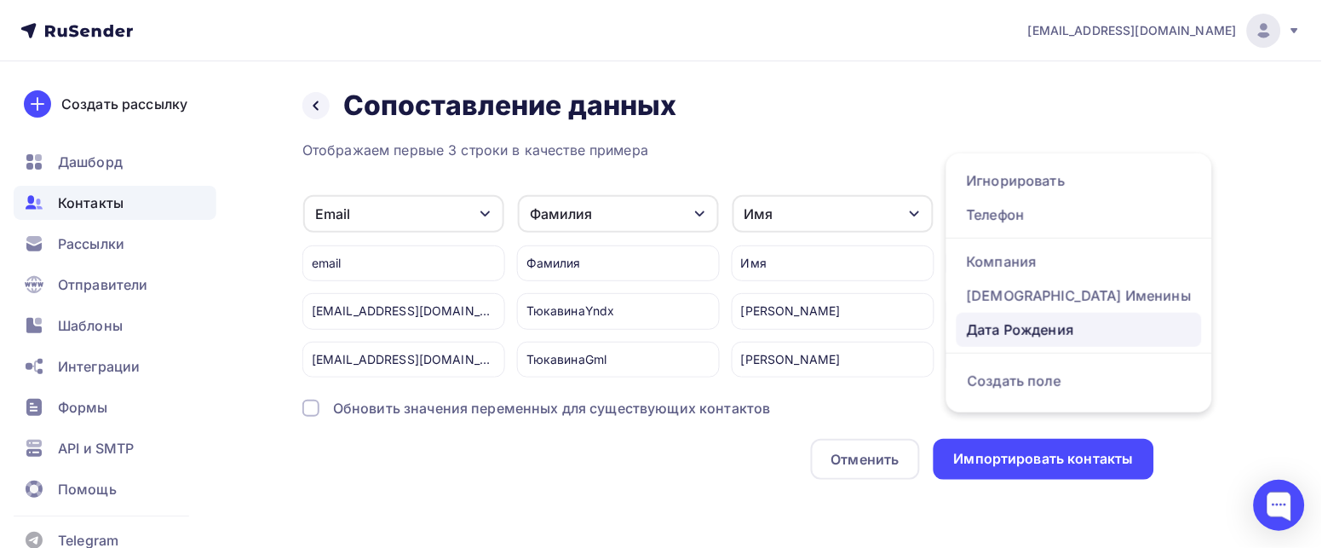
click at [1044, 319] on div "Дата Рождения" at bounding box center [1079, 329] width 225 height 20
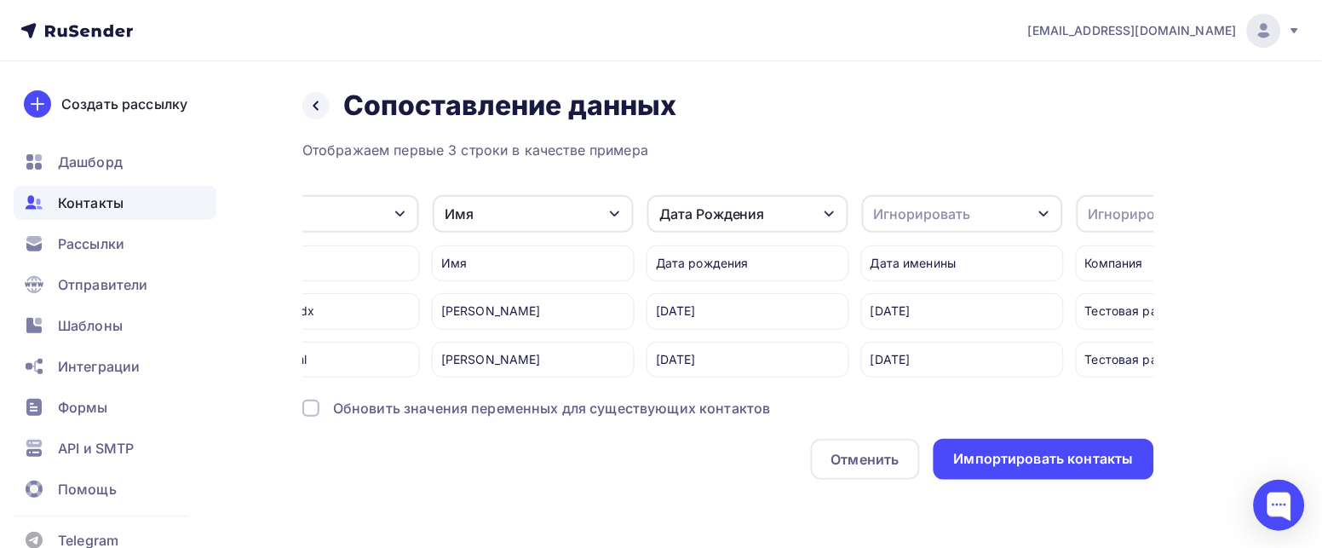
scroll to position [0, 307]
click at [1034, 207] on icon "button" at bounding box center [1038, 214] width 14 height 14
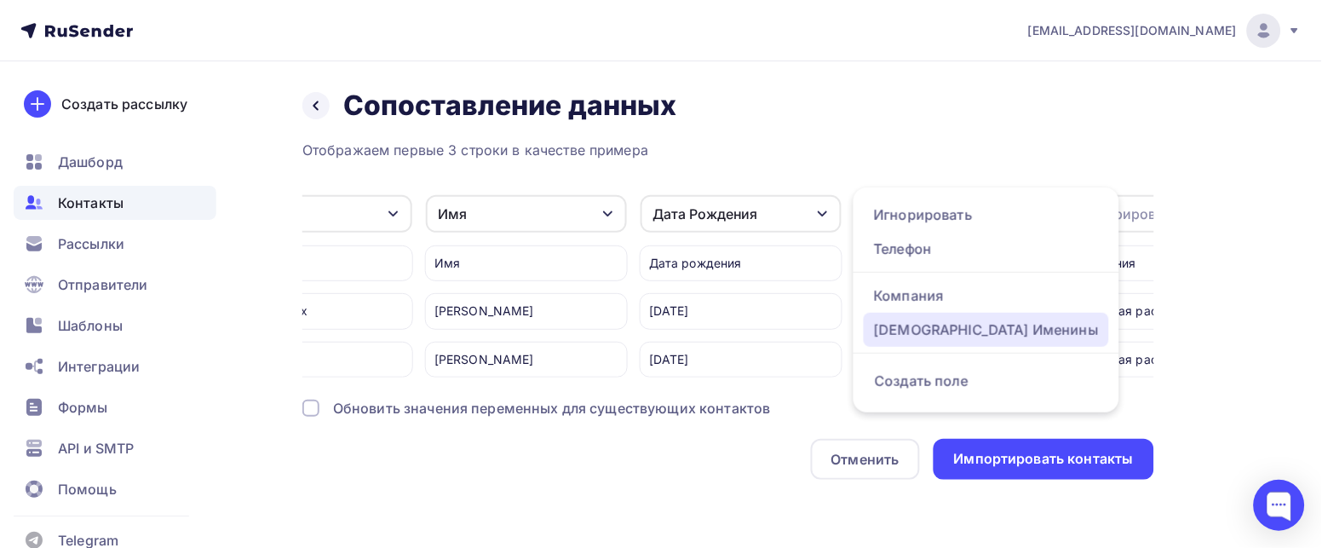
click at [951, 319] on div "Дата Именины" at bounding box center [986, 329] width 225 height 20
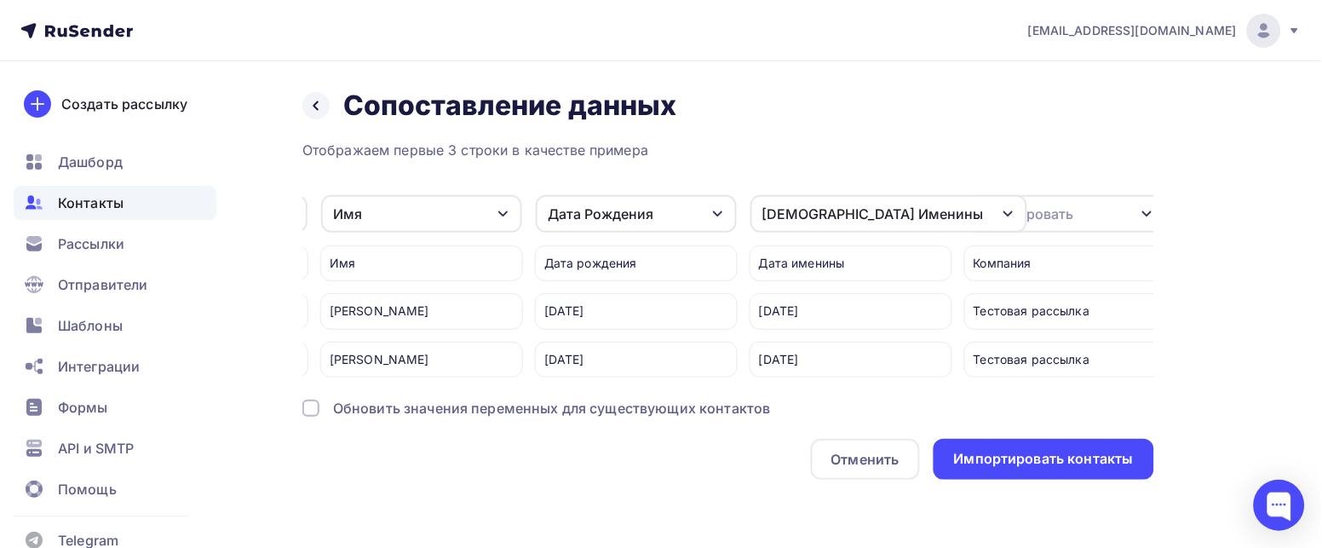
scroll to position [0, 423]
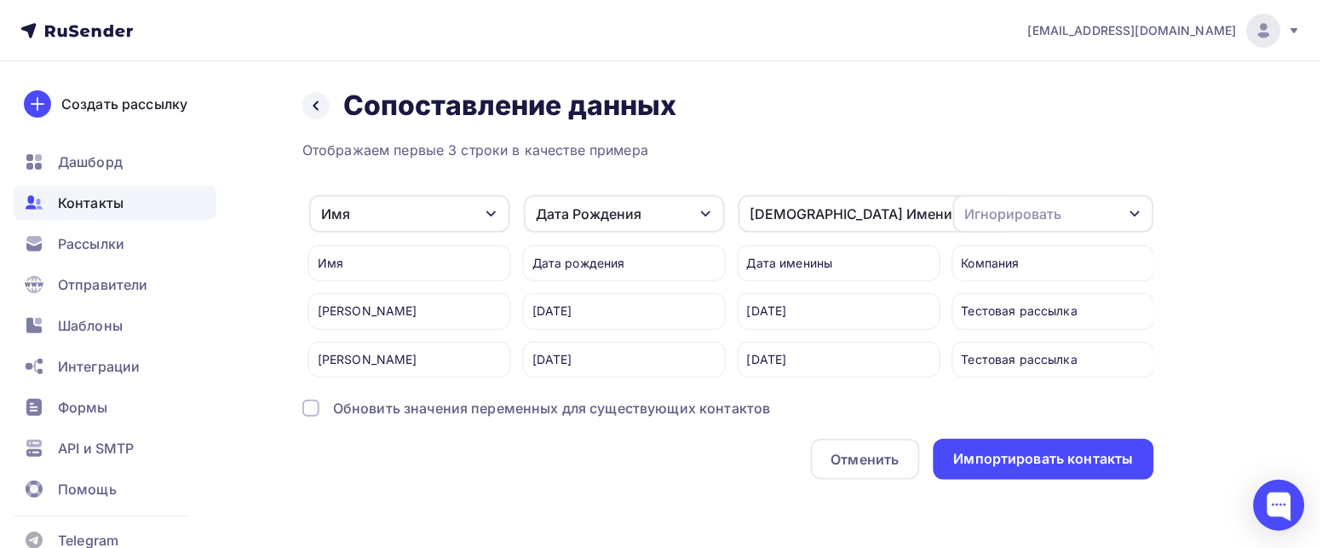
click at [1130, 207] on icon "button" at bounding box center [1136, 214] width 14 height 14
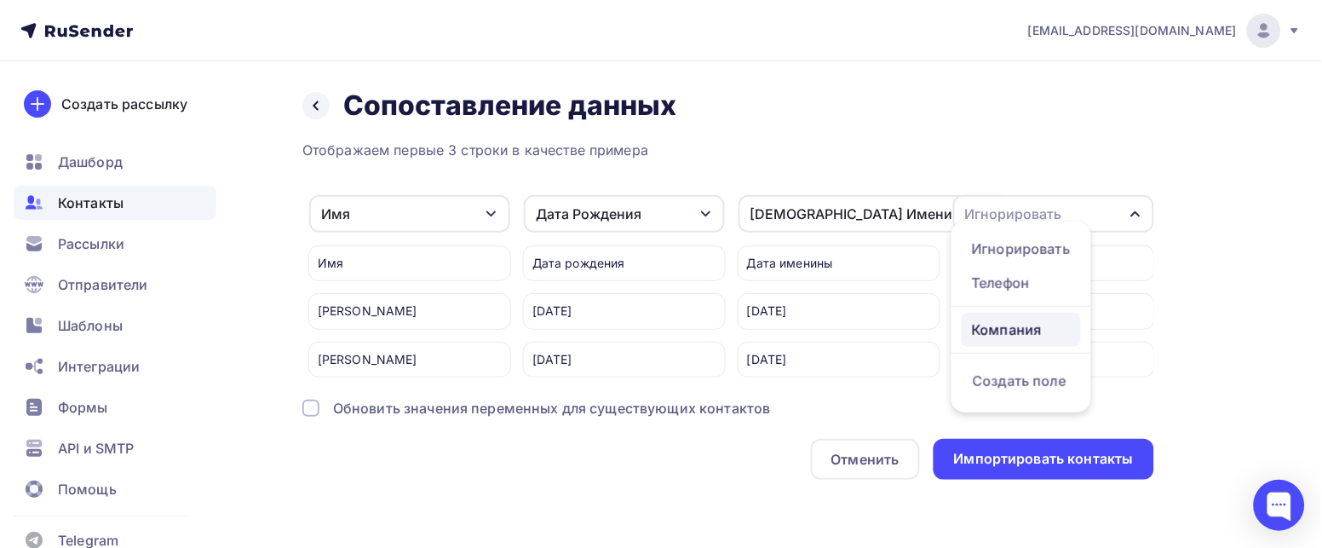
click at [1002, 319] on div "Компания" at bounding box center [1021, 329] width 99 height 20
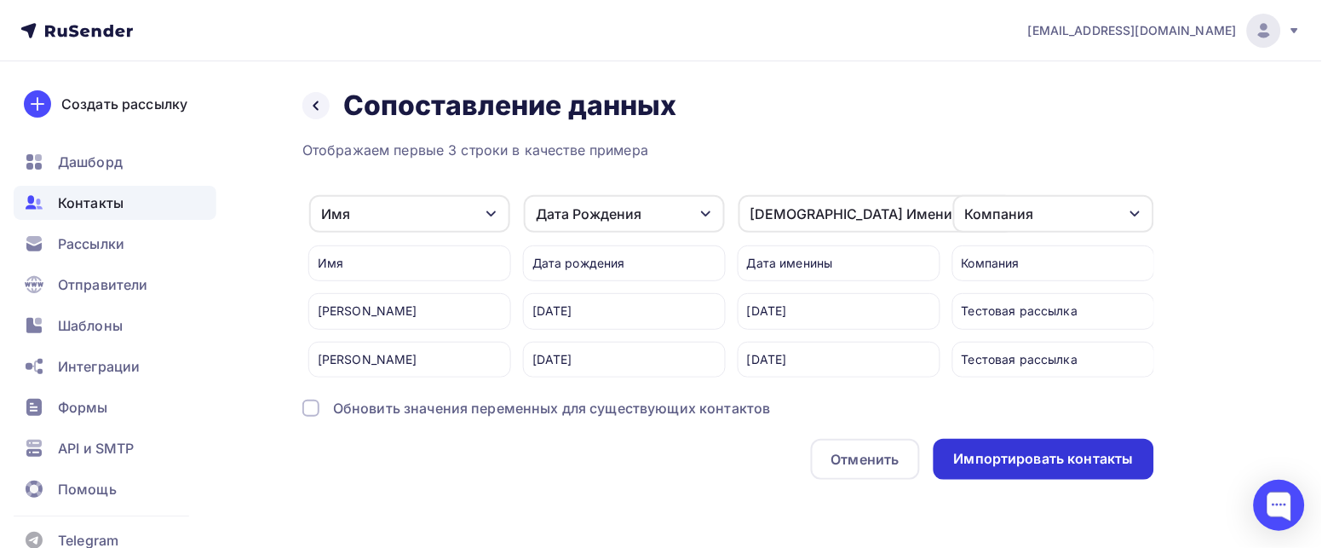
click at [1015, 458] on div "Импортировать контакты" at bounding box center [1044, 459] width 180 height 20
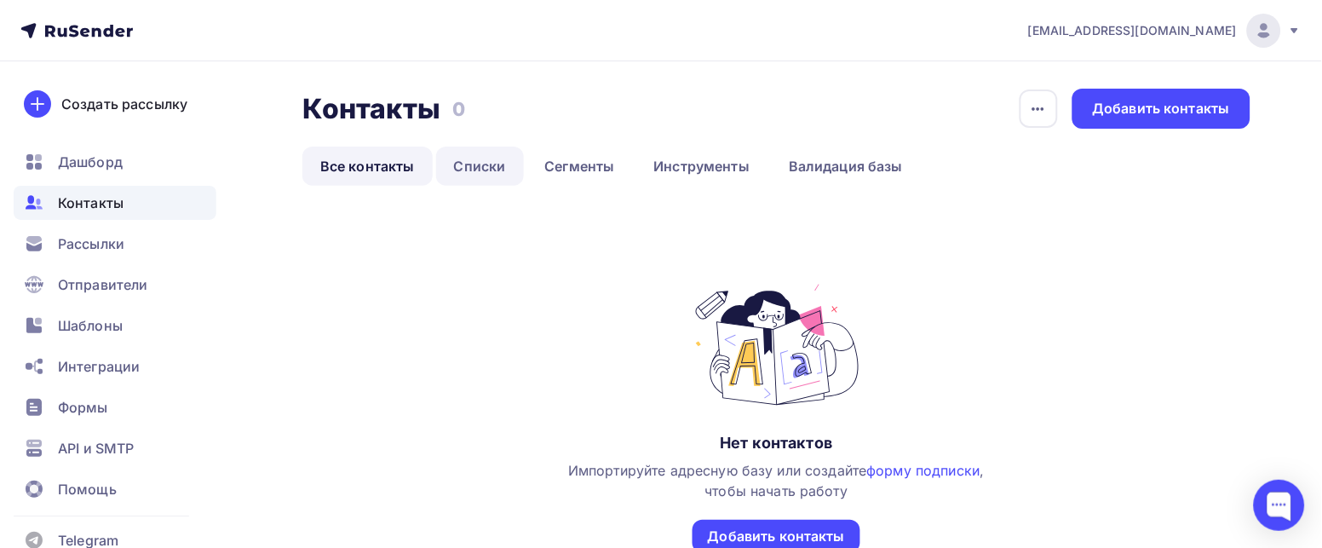
click at [474, 159] on link "Списки" at bounding box center [480, 166] width 88 height 39
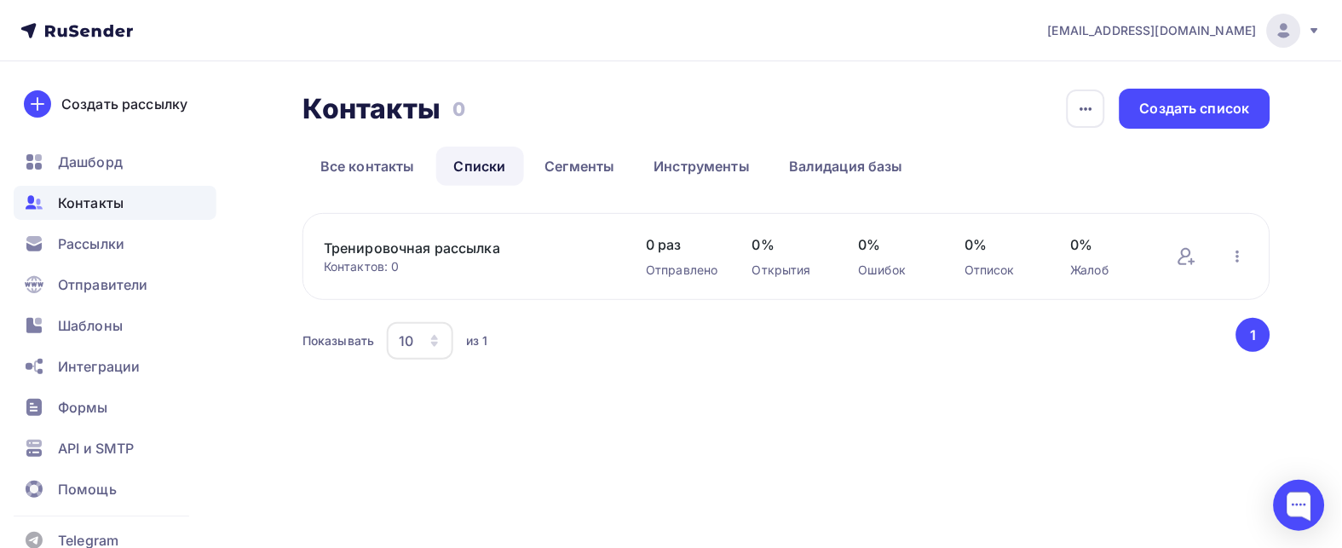
click at [428, 247] on link "Тренировочная рассылка" at bounding box center [468, 248] width 288 height 20
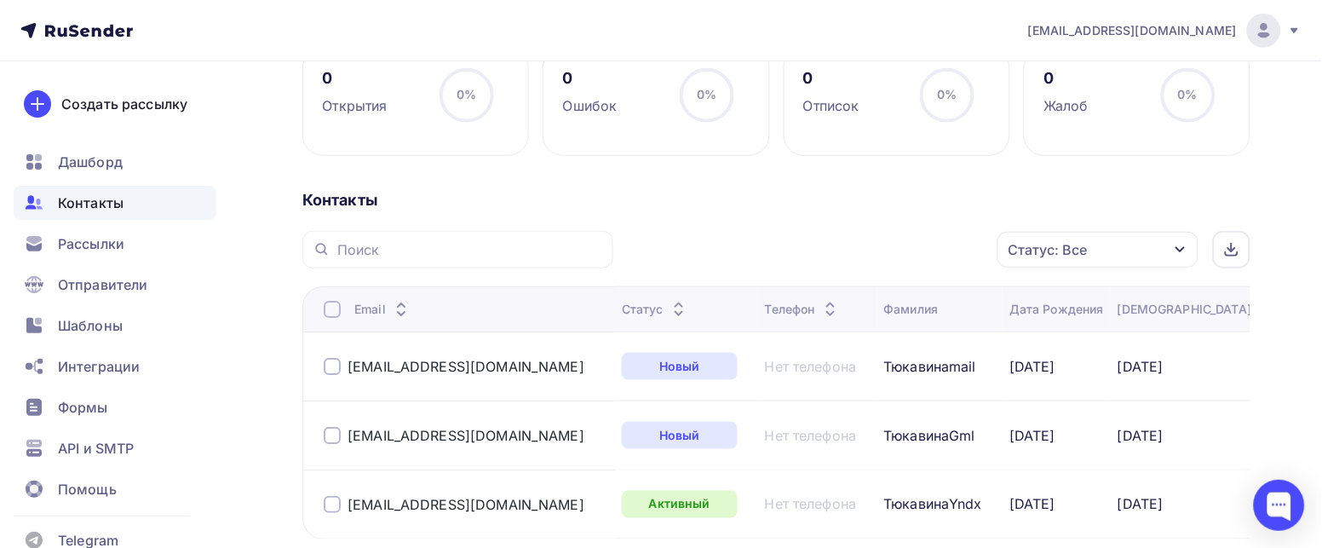
scroll to position [383, 0]
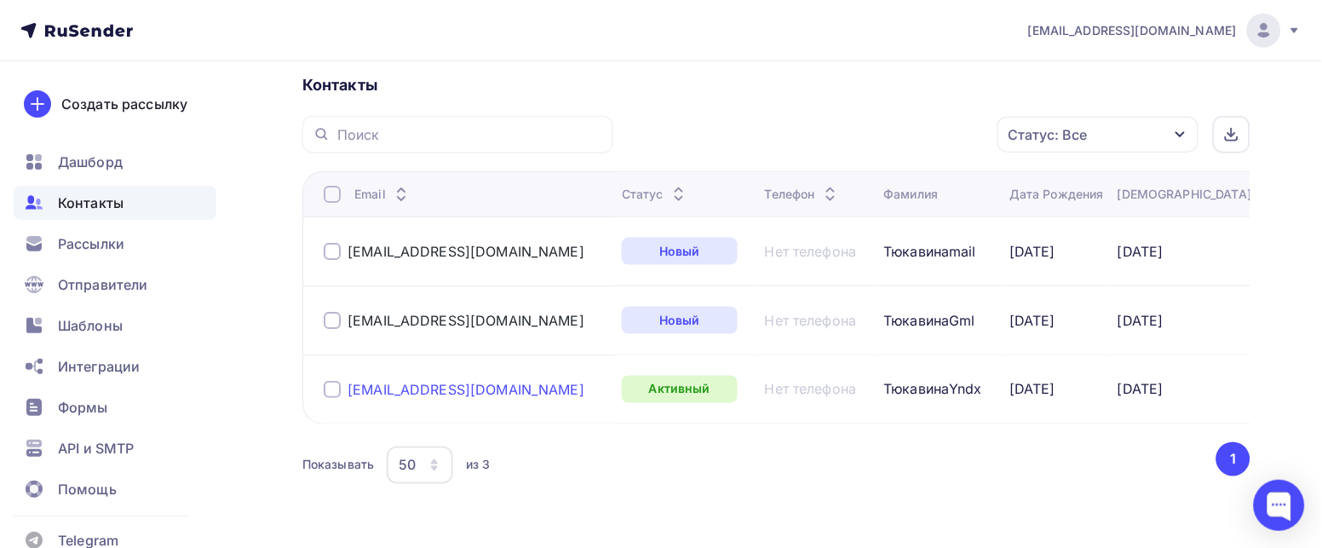
click at [410, 393] on link "nt134@yandex.ru" at bounding box center [466, 389] width 237 height 17
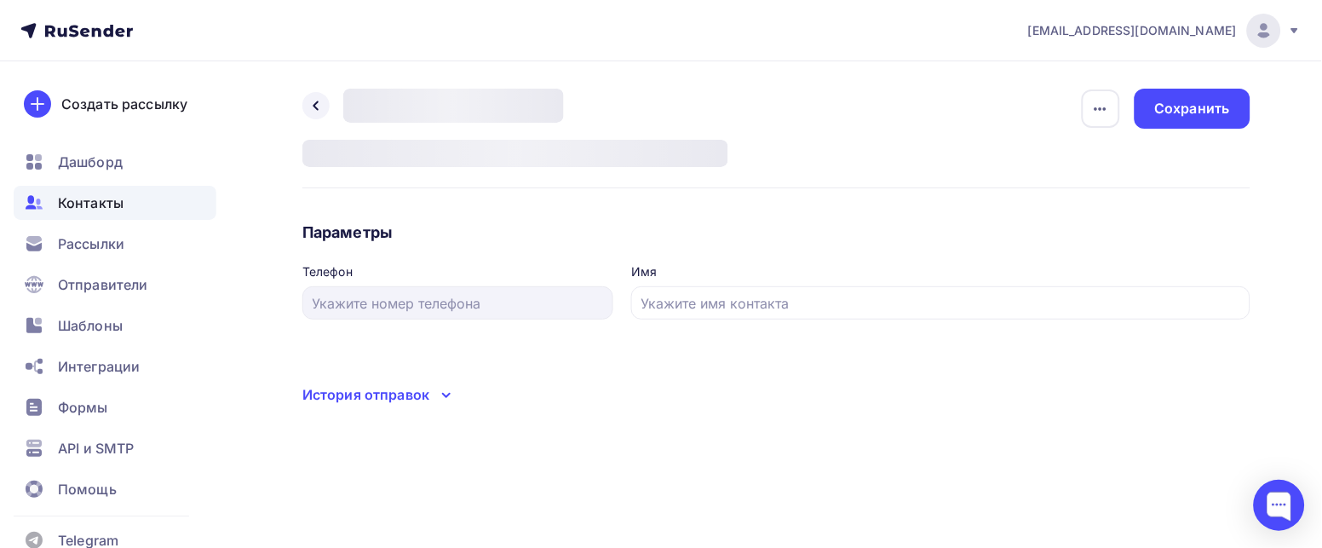
type input "Наталья Yandex"
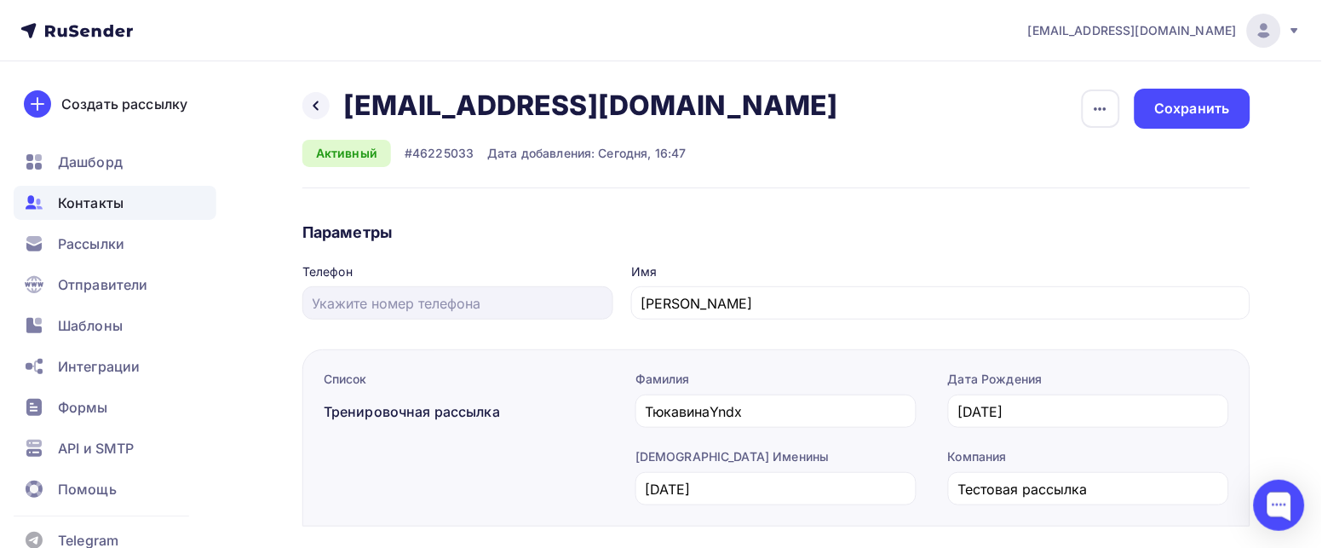
scroll to position [102, 0]
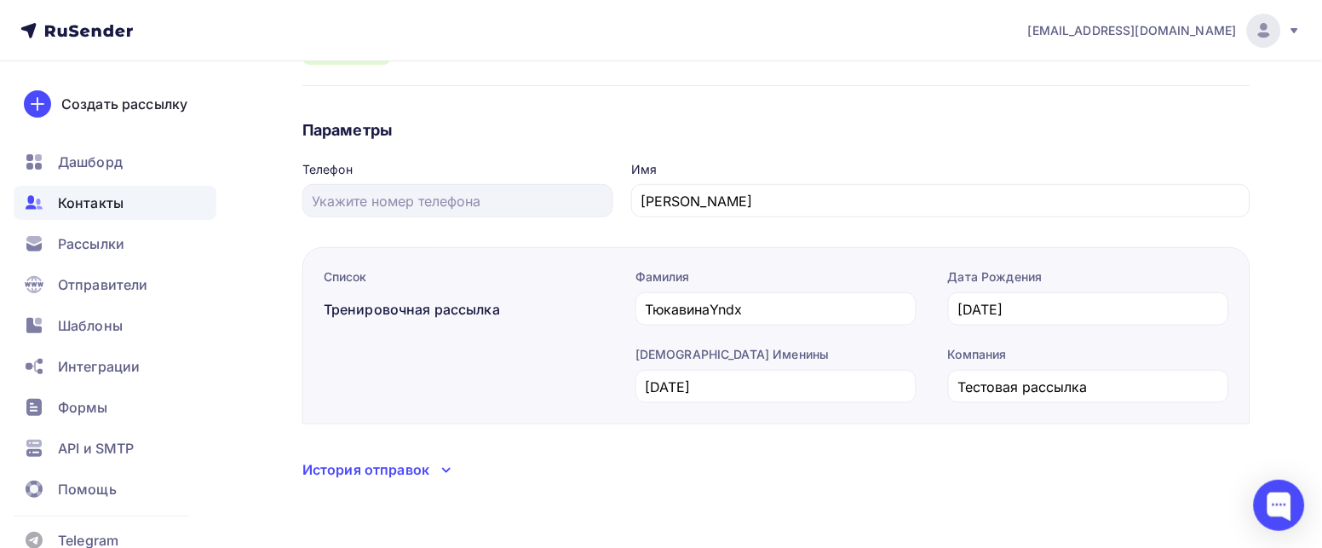
click at [423, 467] on div "История отправок" at bounding box center [365, 469] width 127 height 20
click at [409, 464] on div "История отправок" at bounding box center [365, 469] width 127 height 20
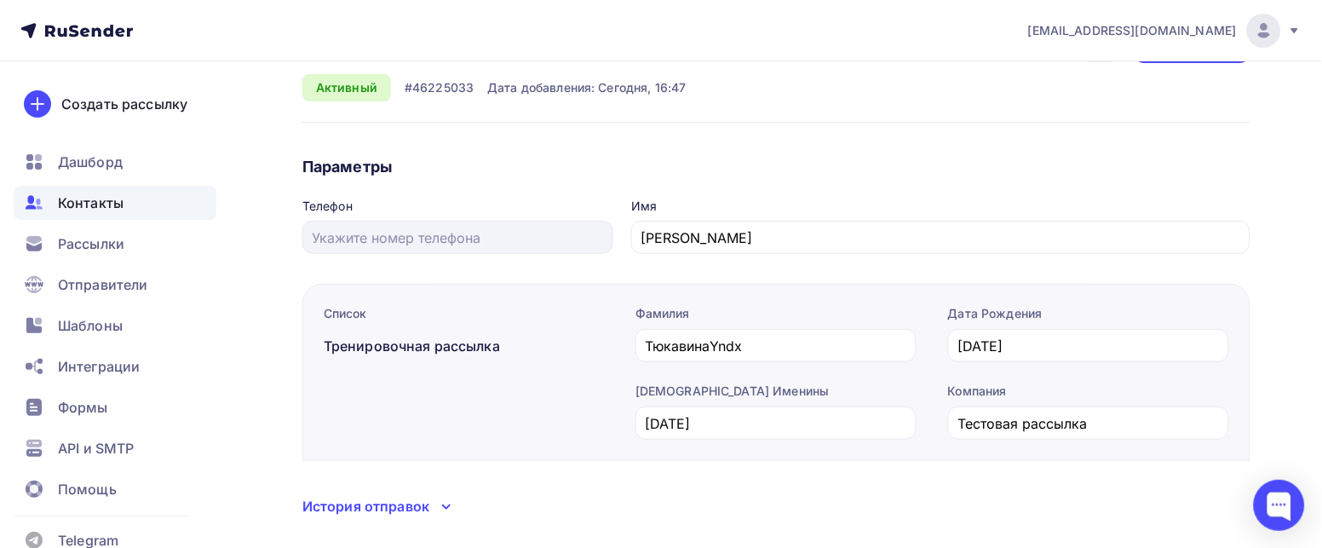
scroll to position [0, 0]
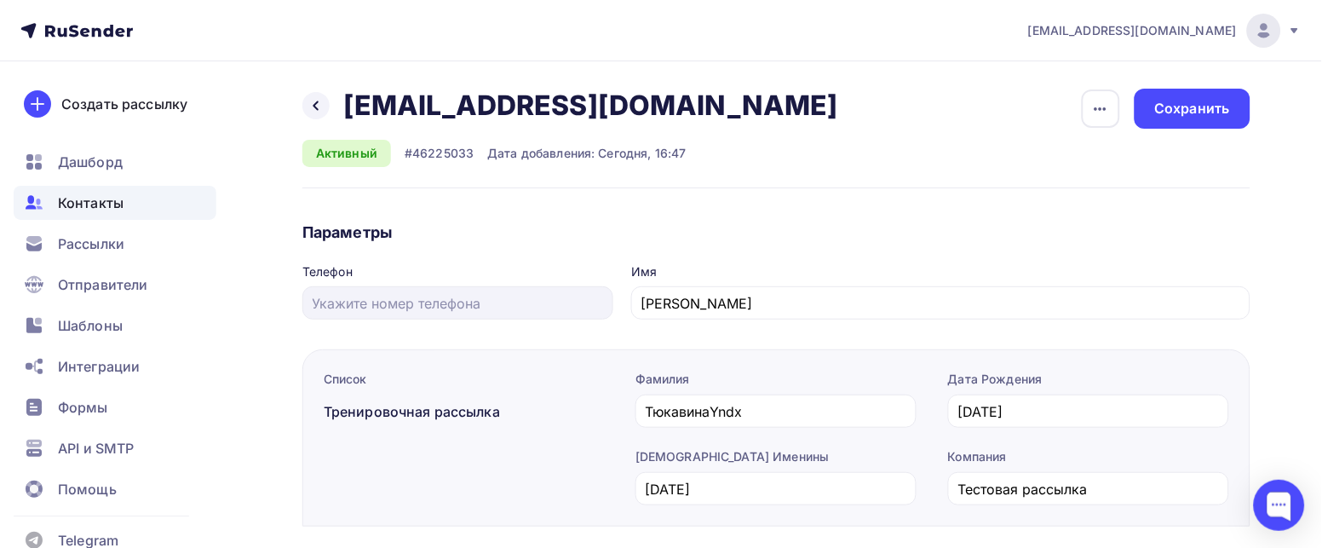
click at [94, 209] on span "Контакты" at bounding box center [91, 202] width 66 height 20
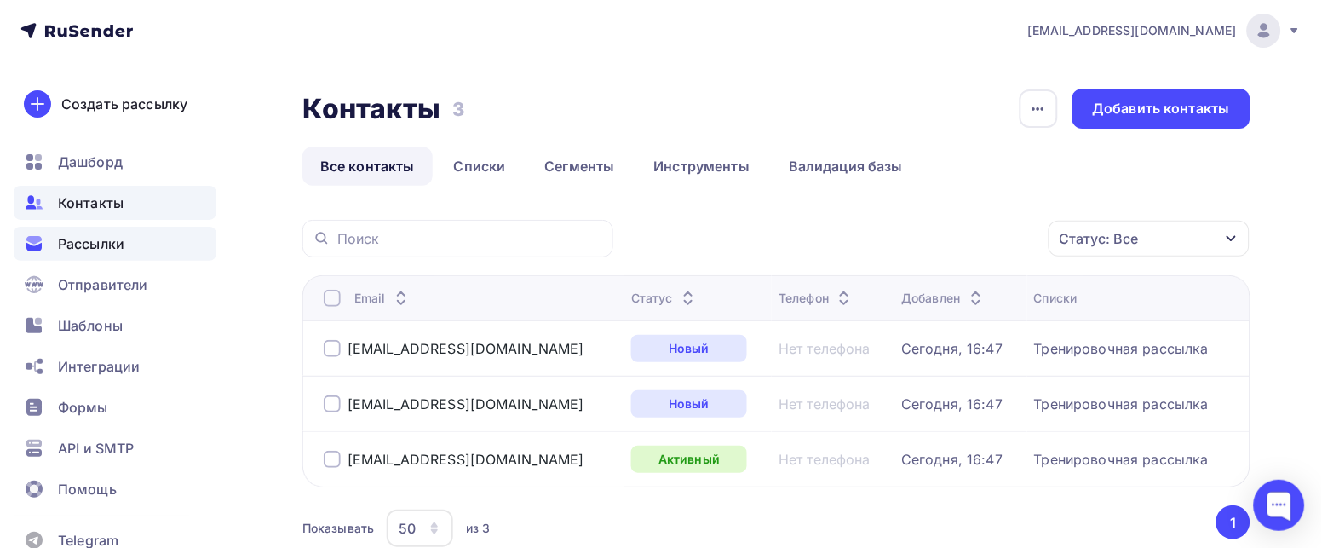
click at [95, 253] on span "Рассылки" at bounding box center [91, 243] width 66 height 20
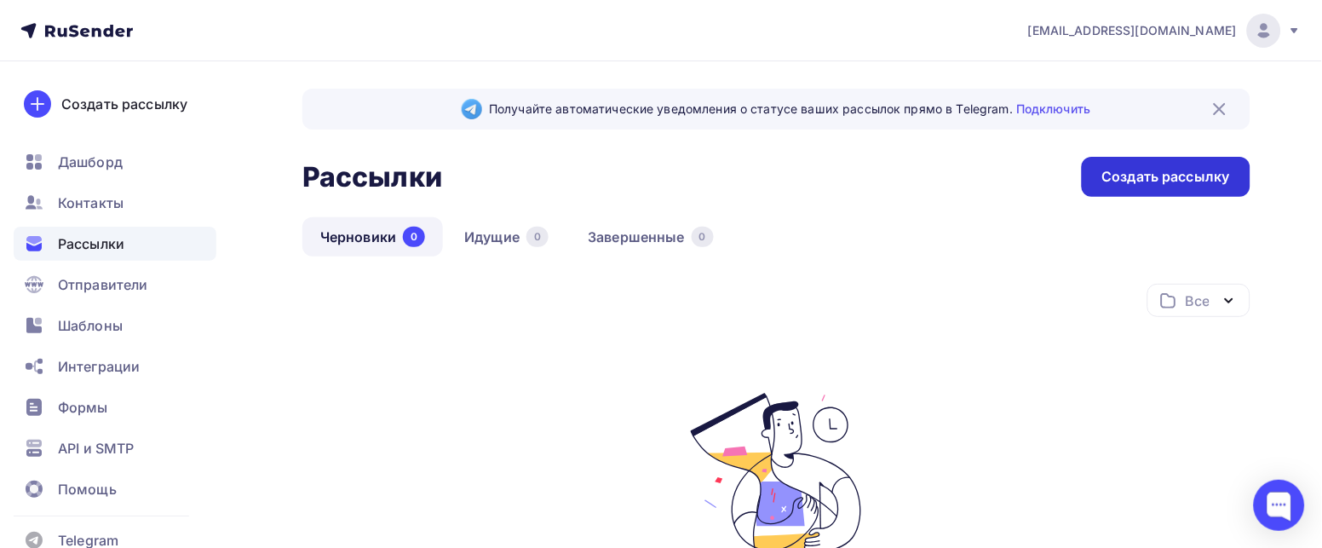
click at [1140, 173] on div "Создать рассылку" at bounding box center [1166, 177] width 128 height 20
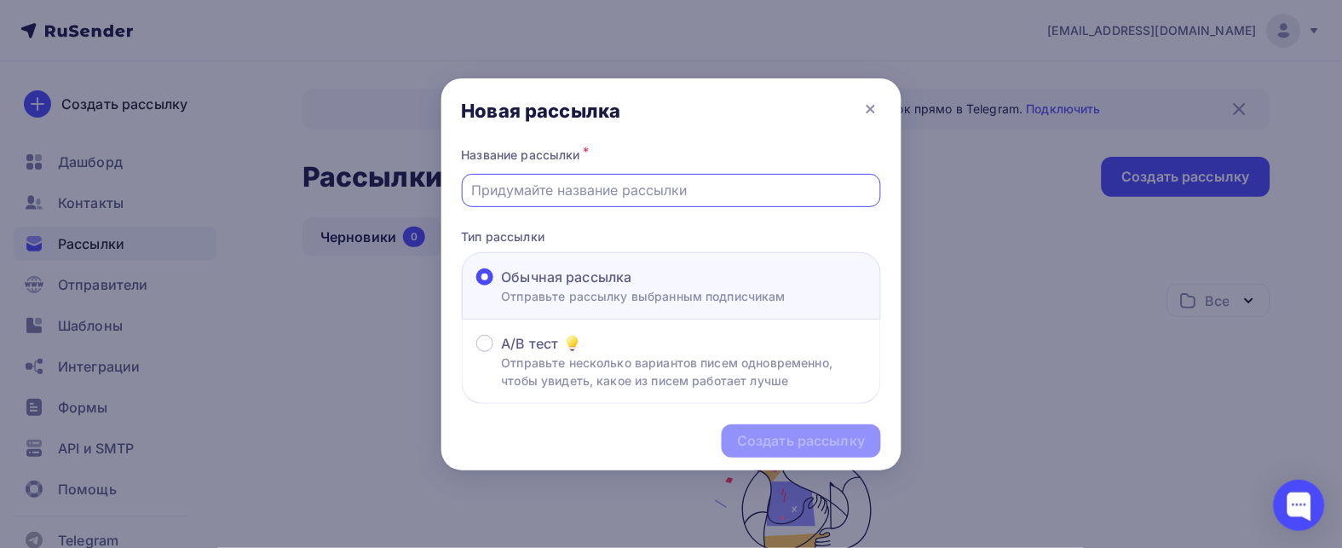
click at [560, 193] on input "text" at bounding box center [670, 190] width 399 height 20
type input "Тест"
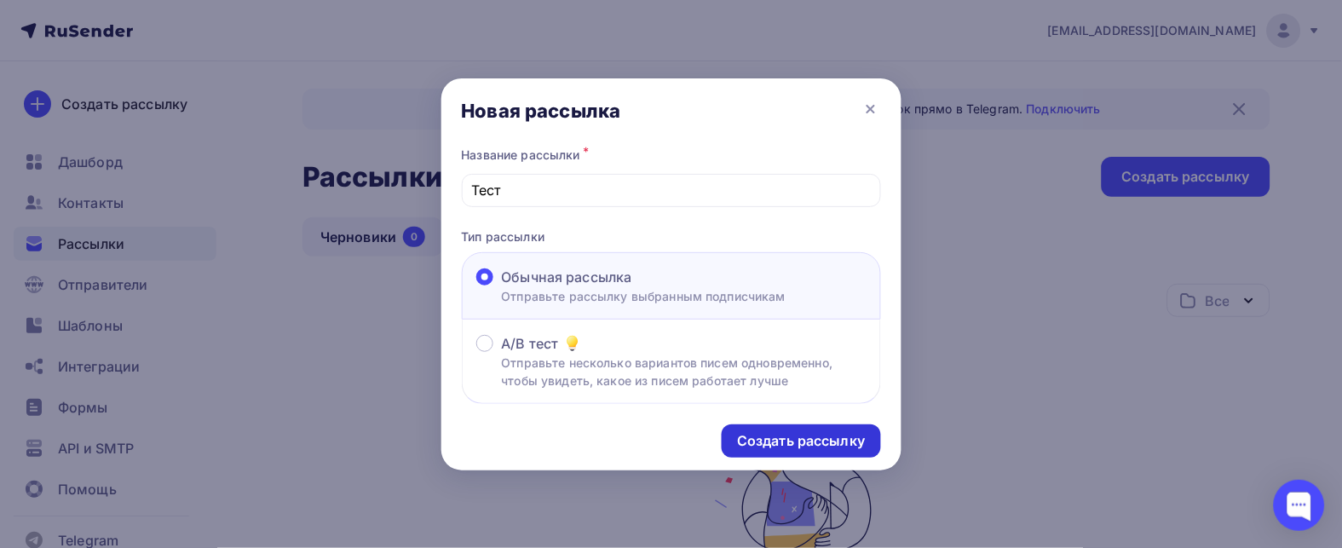
click at [762, 436] on div "Создать рассылку" at bounding box center [801, 441] width 128 height 20
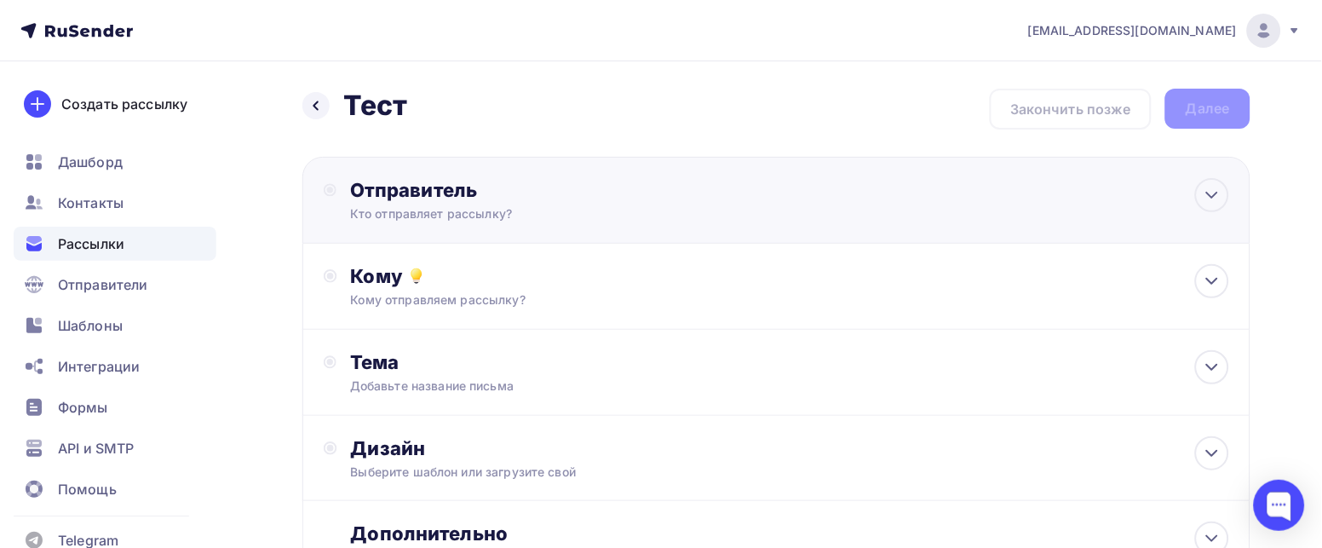
click at [480, 207] on div "Кто отправляет рассылку?" at bounding box center [516, 213] width 332 height 17
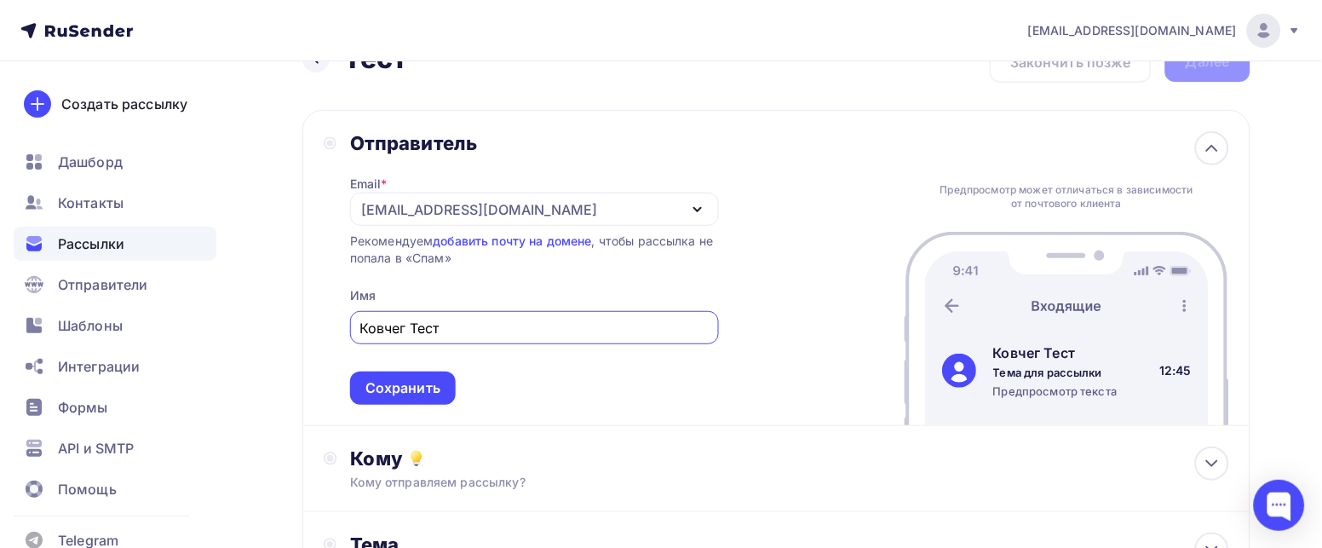
scroll to position [127, 0]
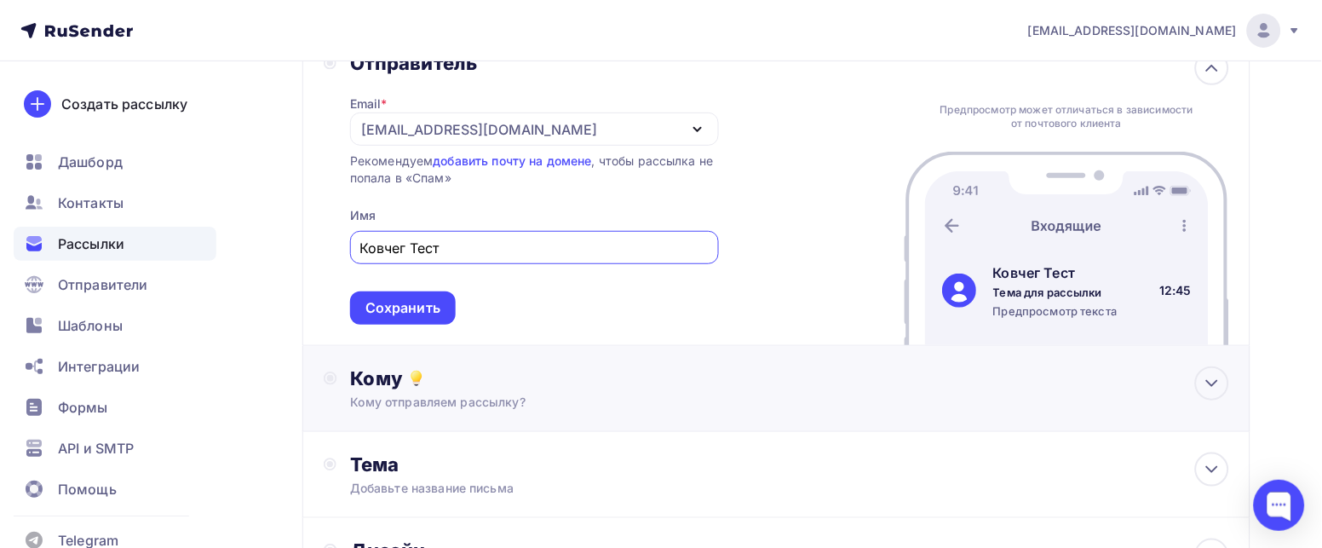
type input "Ковчег Тест"
click at [412, 400] on div "Кому отправляем рассылку?" at bounding box center [746, 402] width 790 height 17
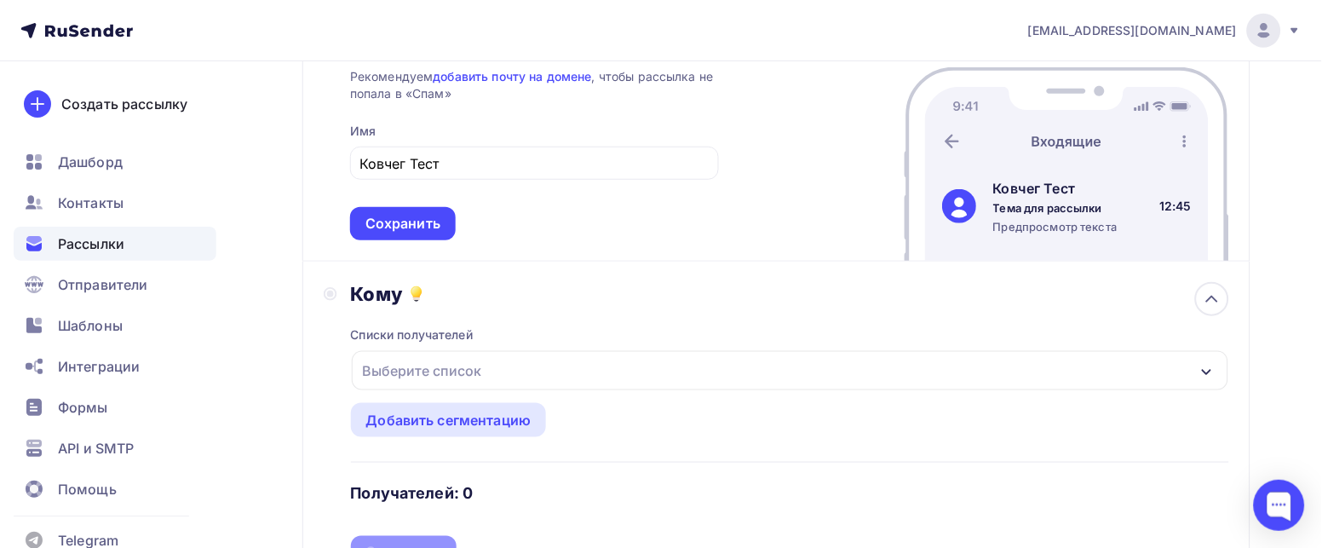
scroll to position [255, 0]
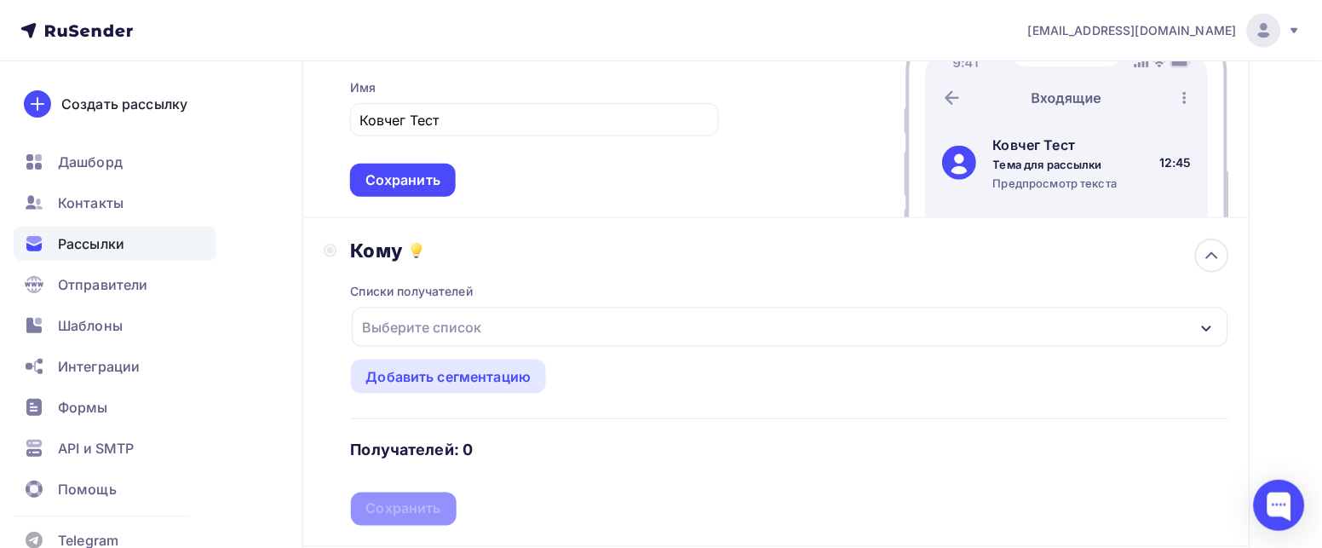
click at [1215, 327] on div "Выберите список" at bounding box center [790, 326] width 876 height 39
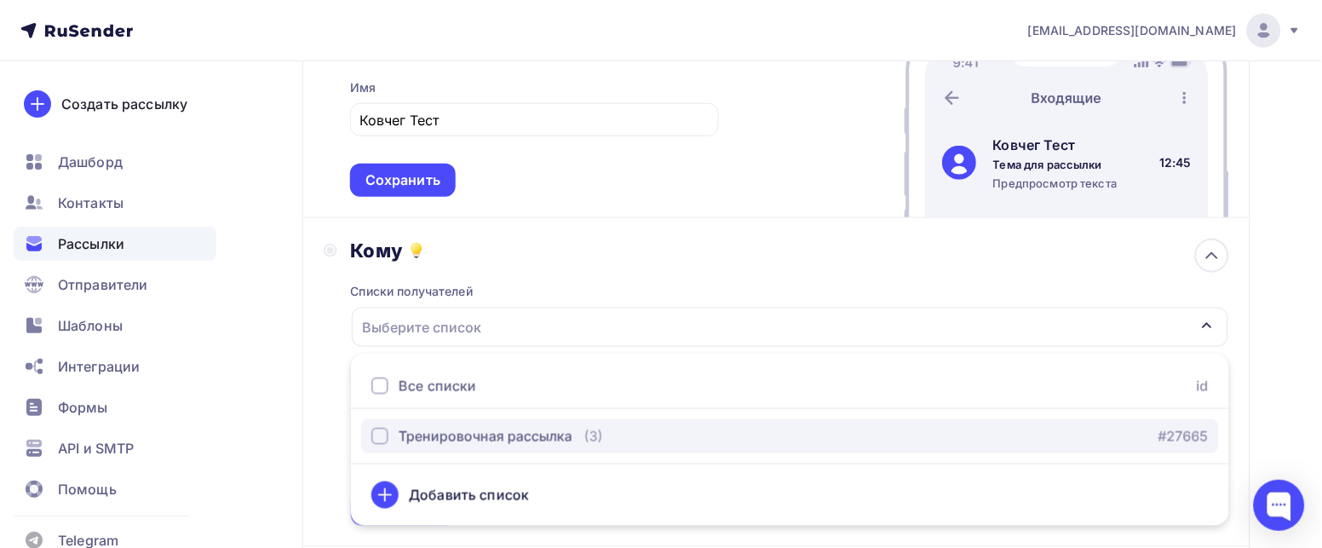
click at [380, 437] on div "button" at bounding box center [379, 436] width 17 height 17
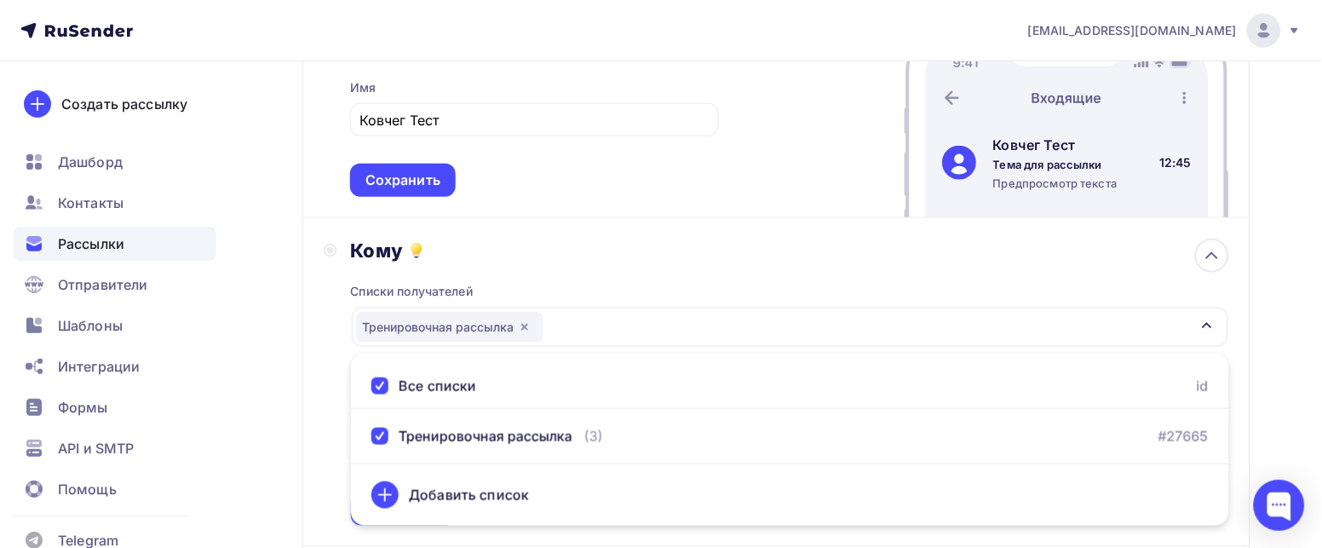
click at [296, 395] on div "Назад Тест Тест Закончить позже Далее Отправитель Email * info@duchonovo.ru inf…" at bounding box center [661, 360] width 1322 height 1107
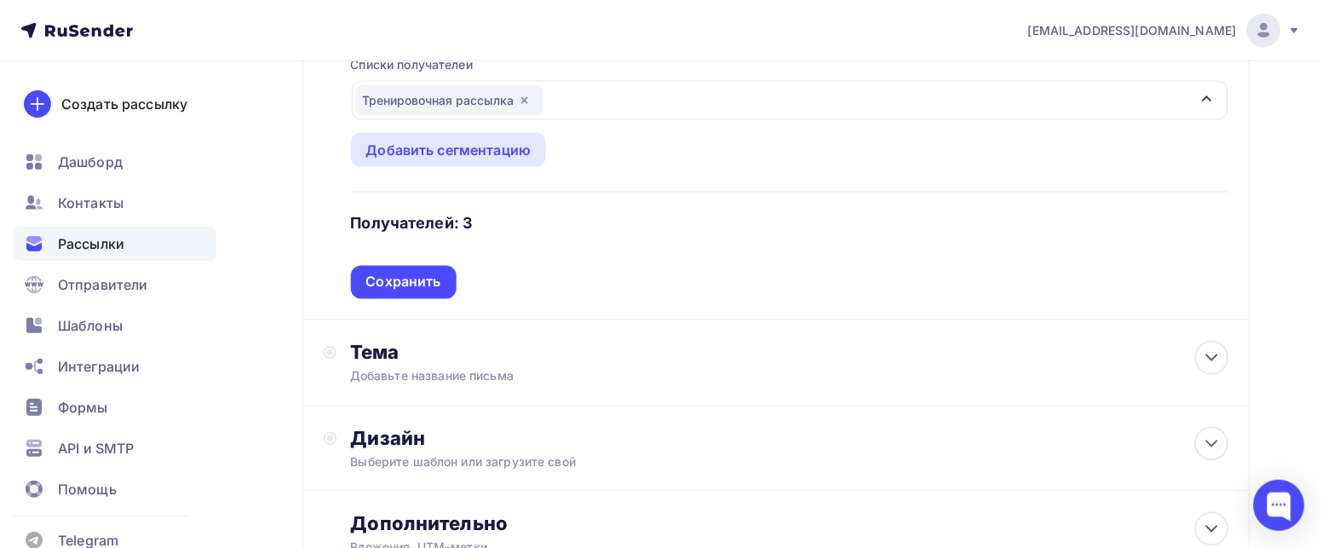
scroll to position [511, 0]
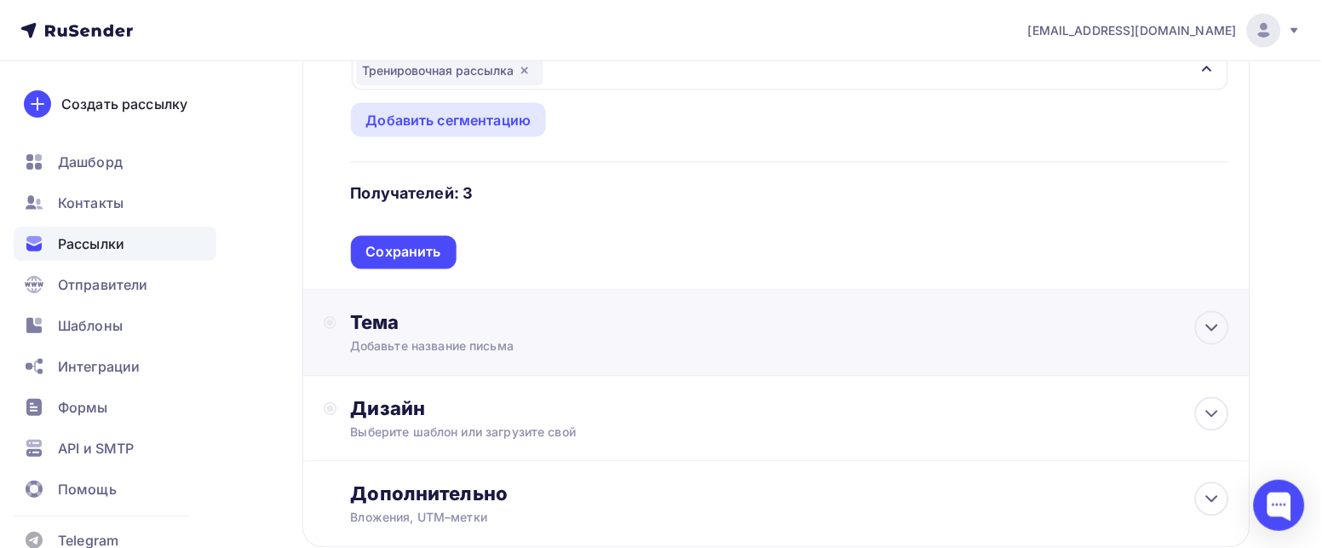
click at [401, 348] on div "Добавьте название письма" at bounding box center [501, 346] width 303 height 17
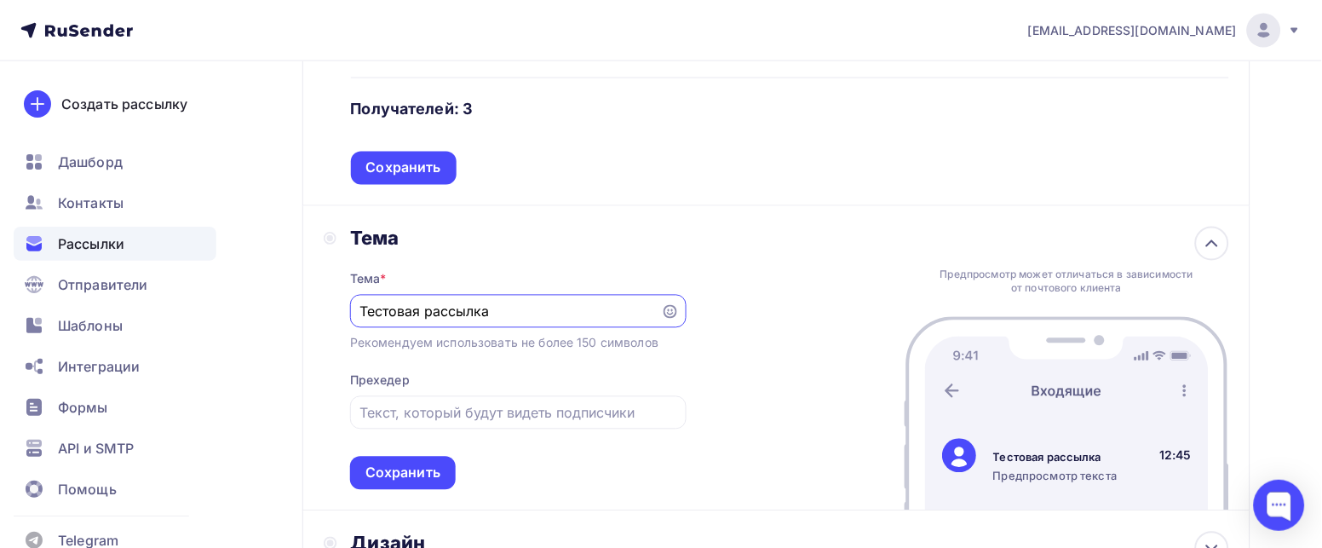
scroll to position [638, 0]
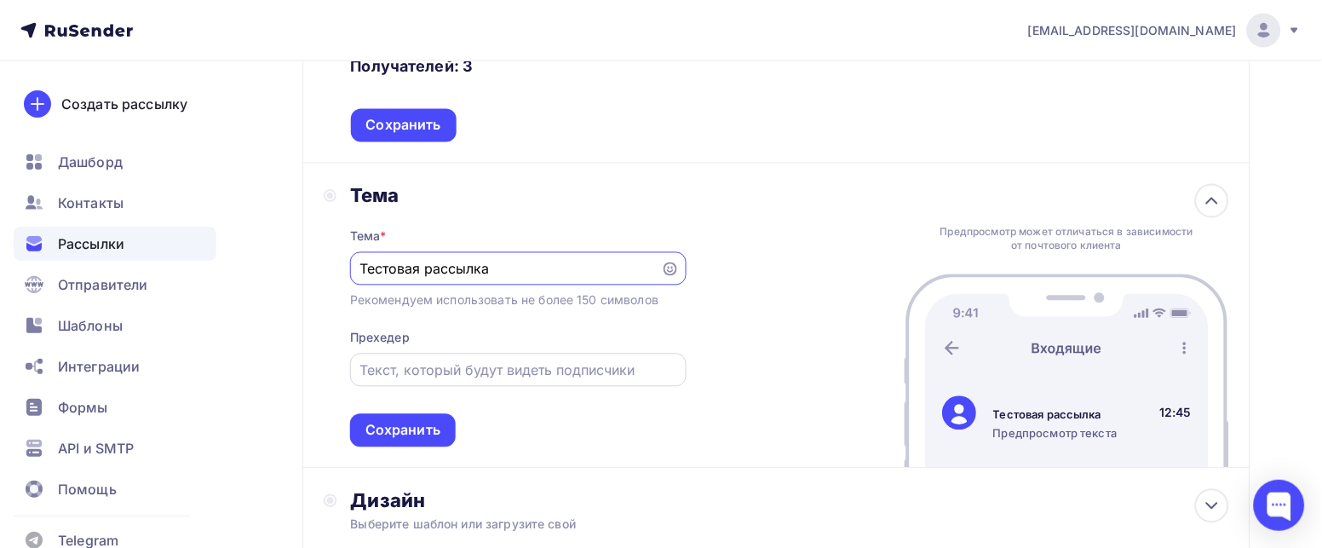
type input "Тестовая рассылка"
click at [418, 370] on input "text" at bounding box center [517, 370] width 317 height 20
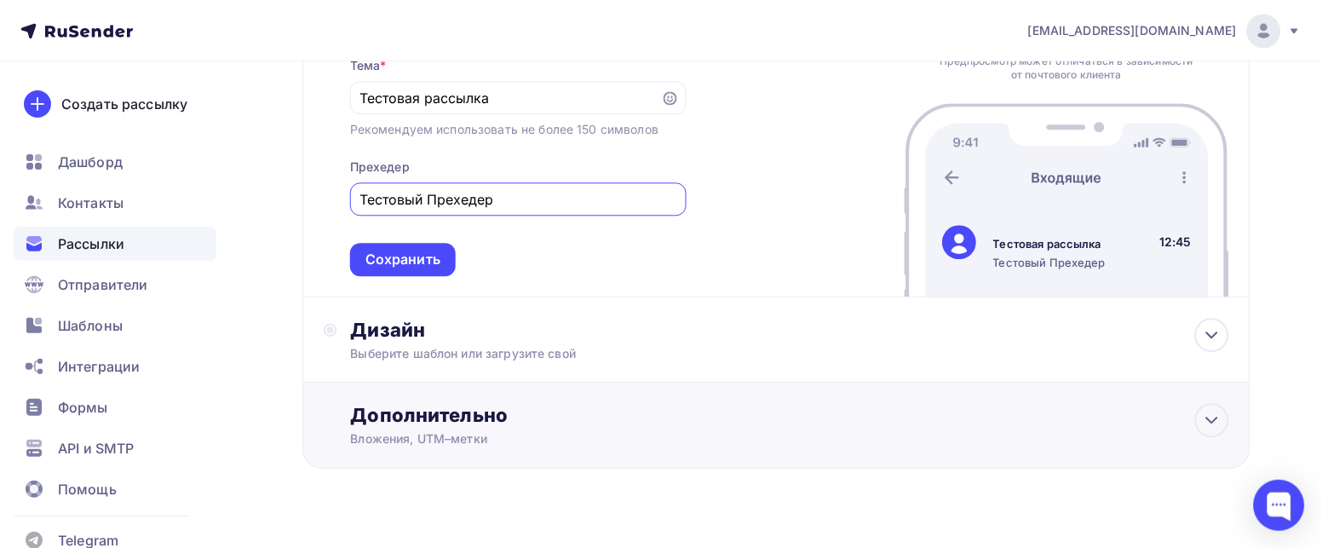
scroll to position [840, 0]
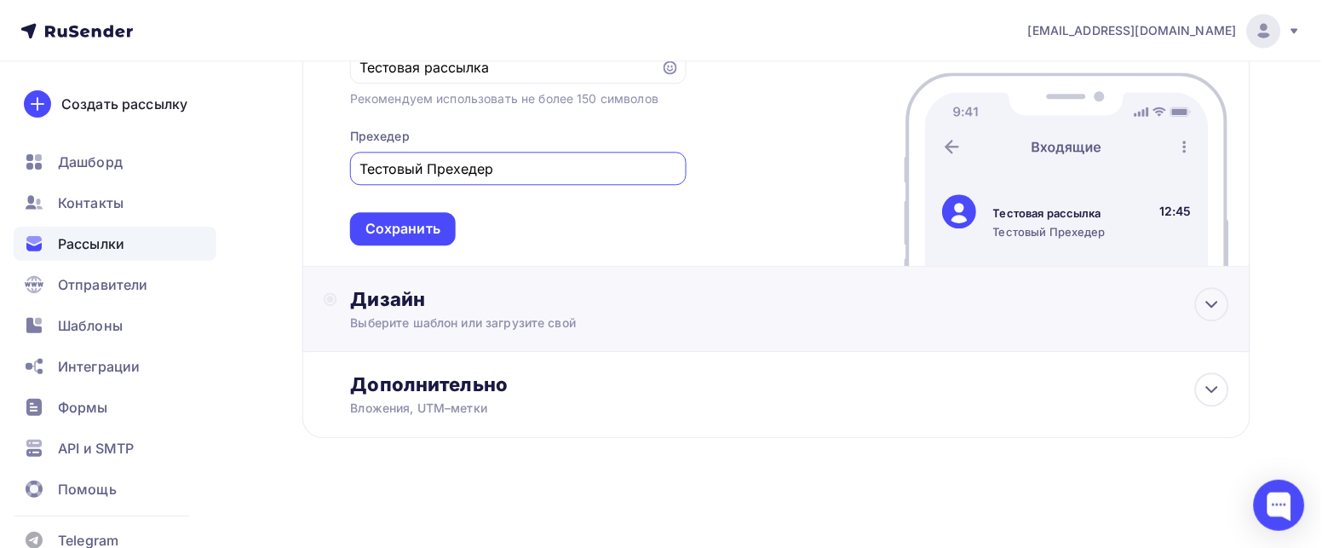
type input "Тестовый Прехедер"
click at [520, 329] on div "Выберите шаблон или загрузите свой" at bounding box center [746, 322] width 790 height 17
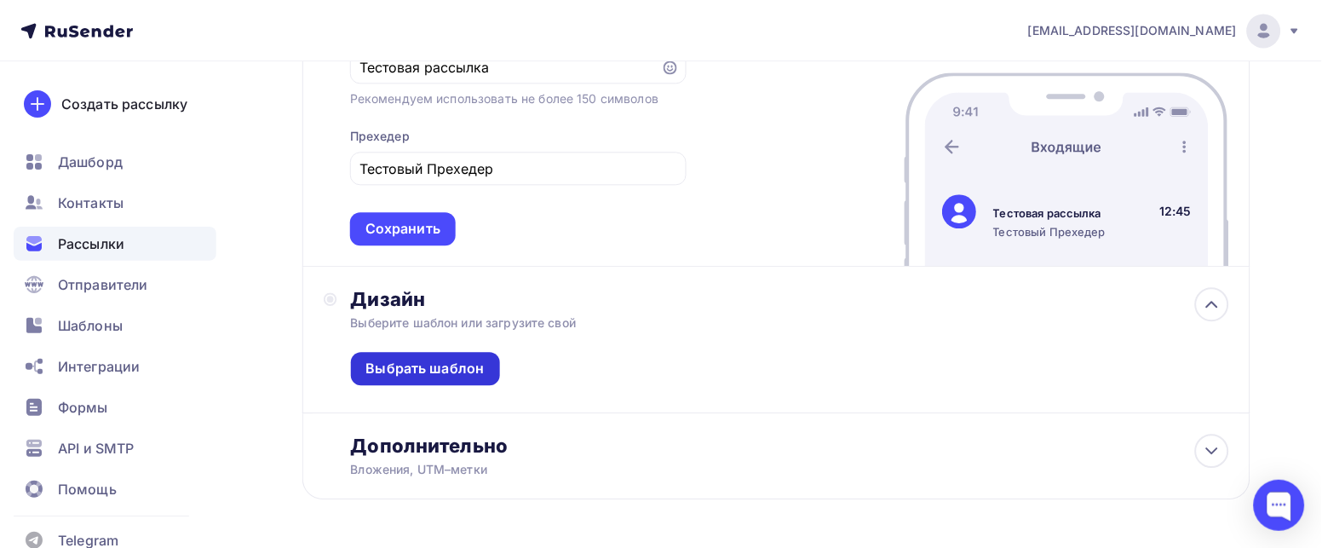
click at [436, 368] on div "Выбрать шаблон" at bounding box center [425, 369] width 118 height 20
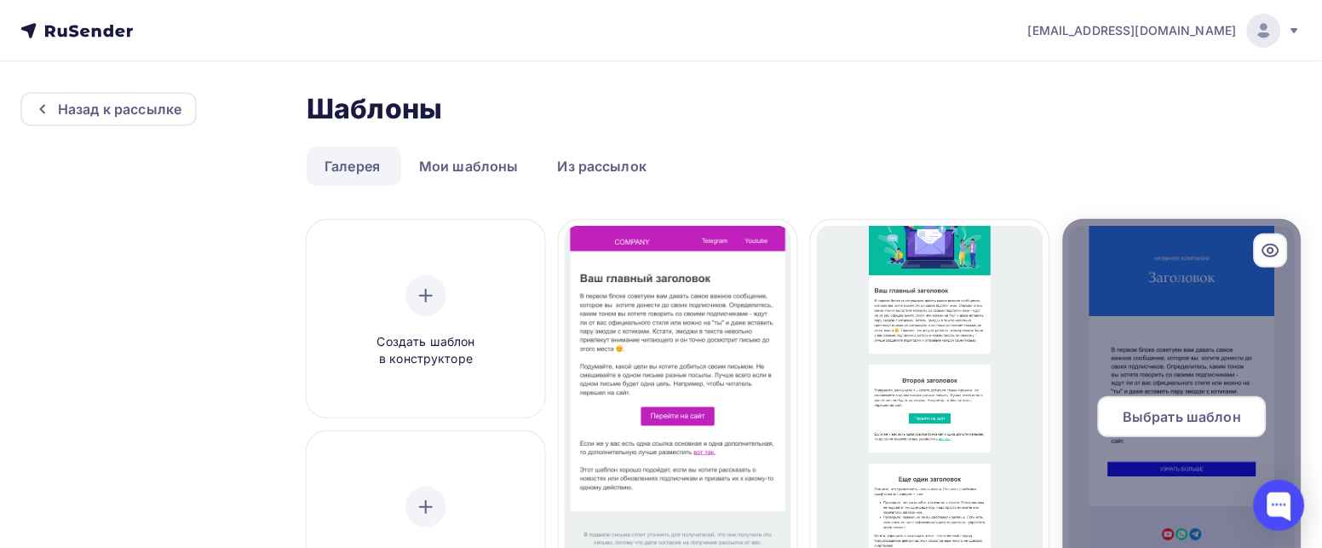
click at [1163, 347] on div at bounding box center [1182, 423] width 238 height 409
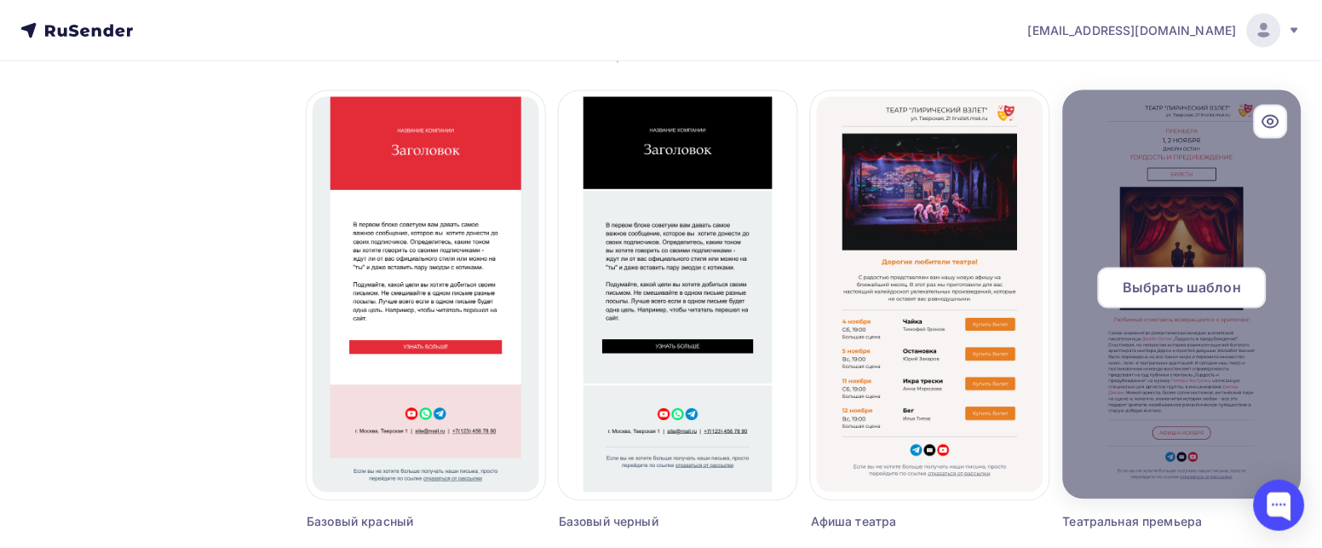
scroll to position [638, 0]
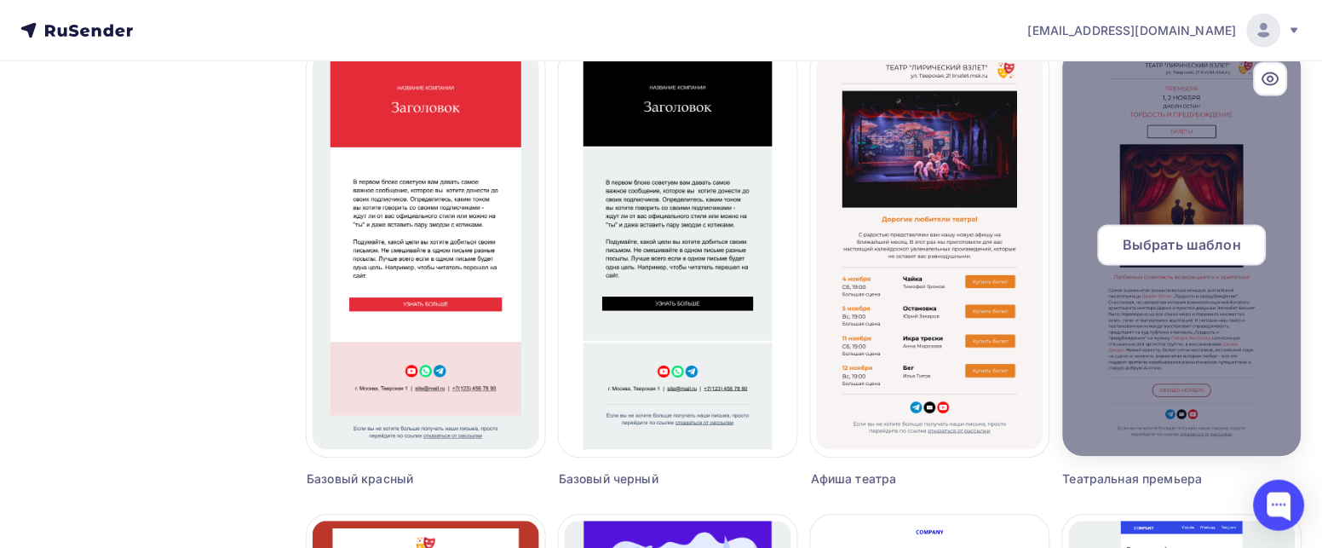
click at [1157, 330] on div at bounding box center [1182, 252] width 238 height 409
click at [1156, 327] on div at bounding box center [1182, 252] width 238 height 409
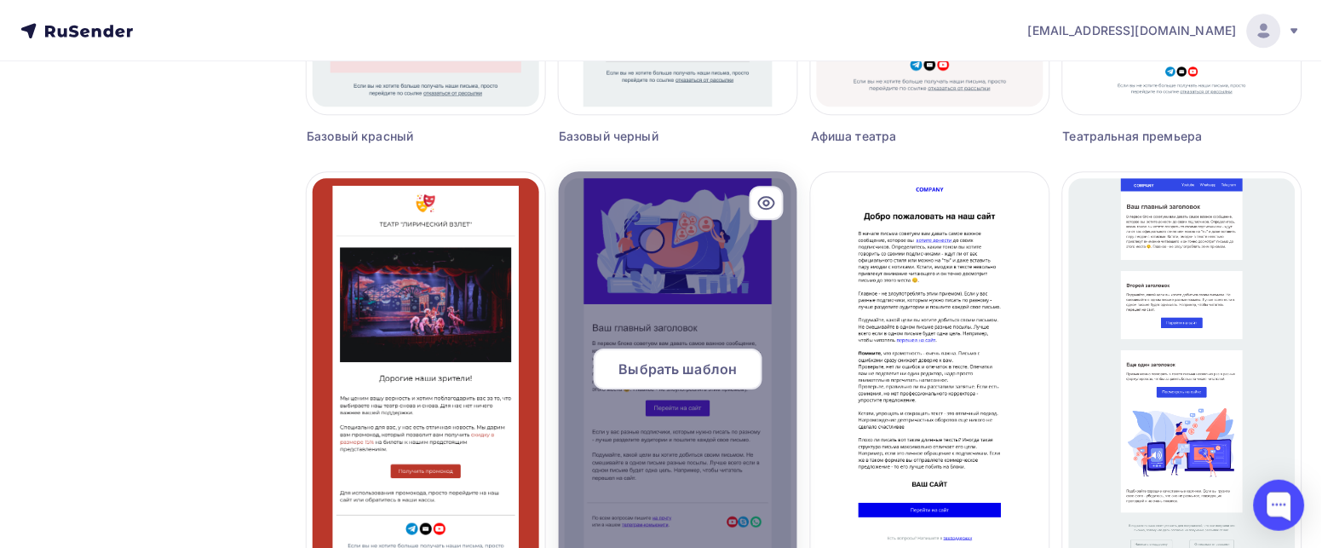
scroll to position [1022, 0]
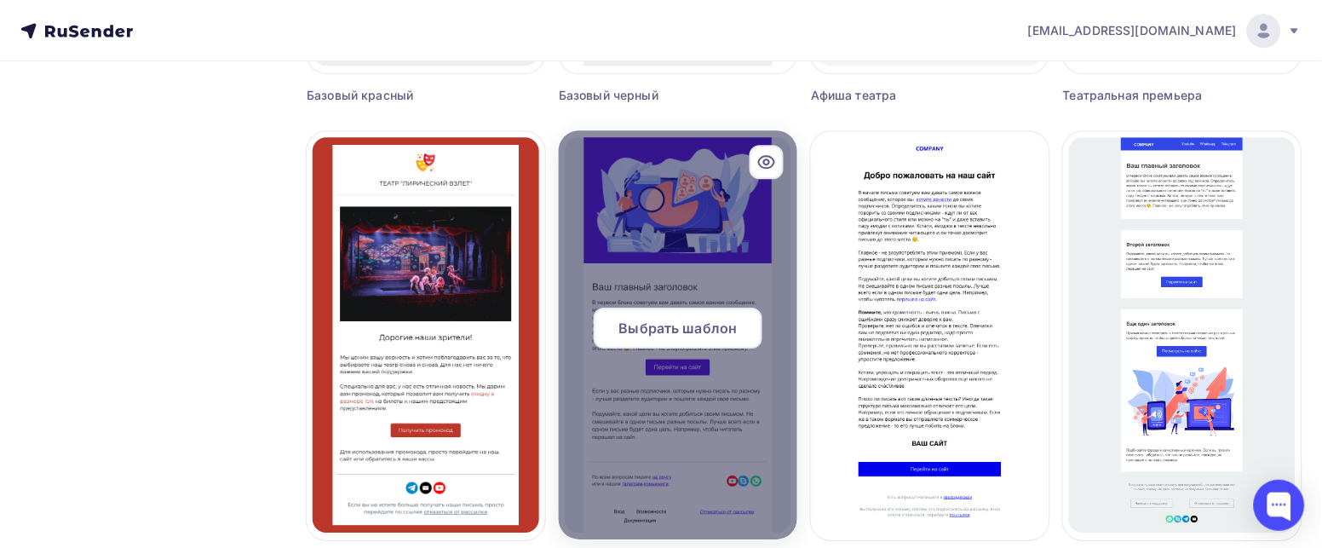
click at [681, 254] on div at bounding box center [678, 334] width 238 height 409
click at [667, 387] on div at bounding box center [678, 334] width 238 height 409
click at [674, 314] on div "Выбрать шаблон" at bounding box center [678, 327] width 169 height 41
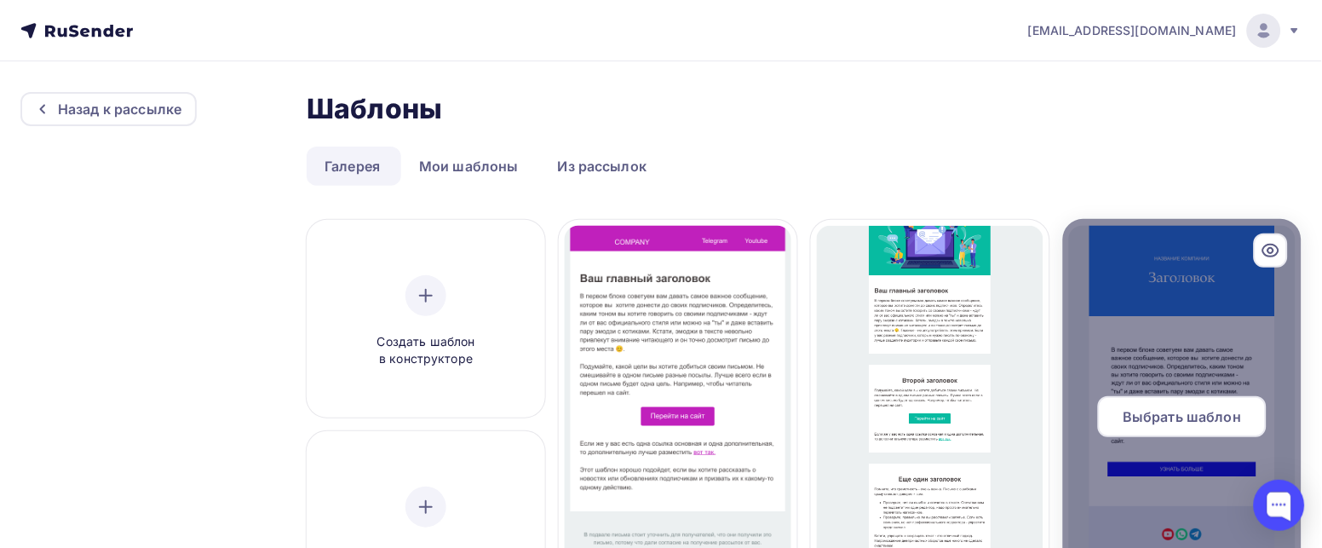
click at [1165, 341] on div at bounding box center [1182, 423] width 238 height 409
click at [1161, 340] on div at bounding box center [1182, 423] width 238 height 409
click at [1156, 361] on div at bounding box center [1182, 423] width 238 height 409
click at [1166, 416] on span "Выбрать шаблон" at bounding box center [1182, 416] width 118 height 20
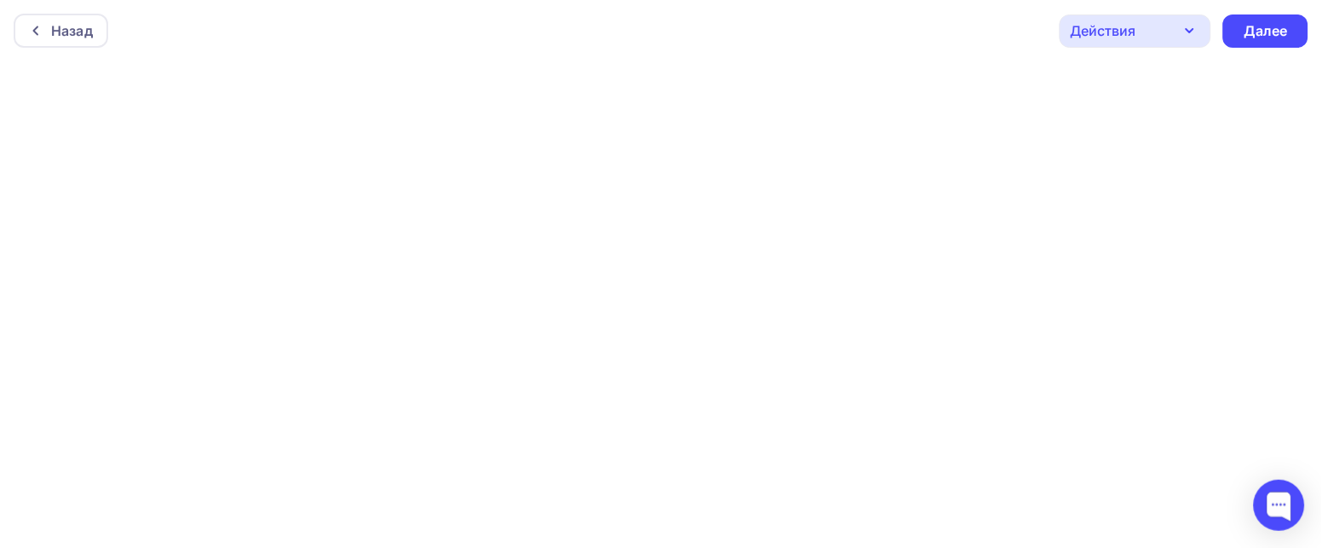
scroll to position [4, 0]
click at [1256, 17] on div "Далее" at bounding box center [1266, 27] width 44 height 20
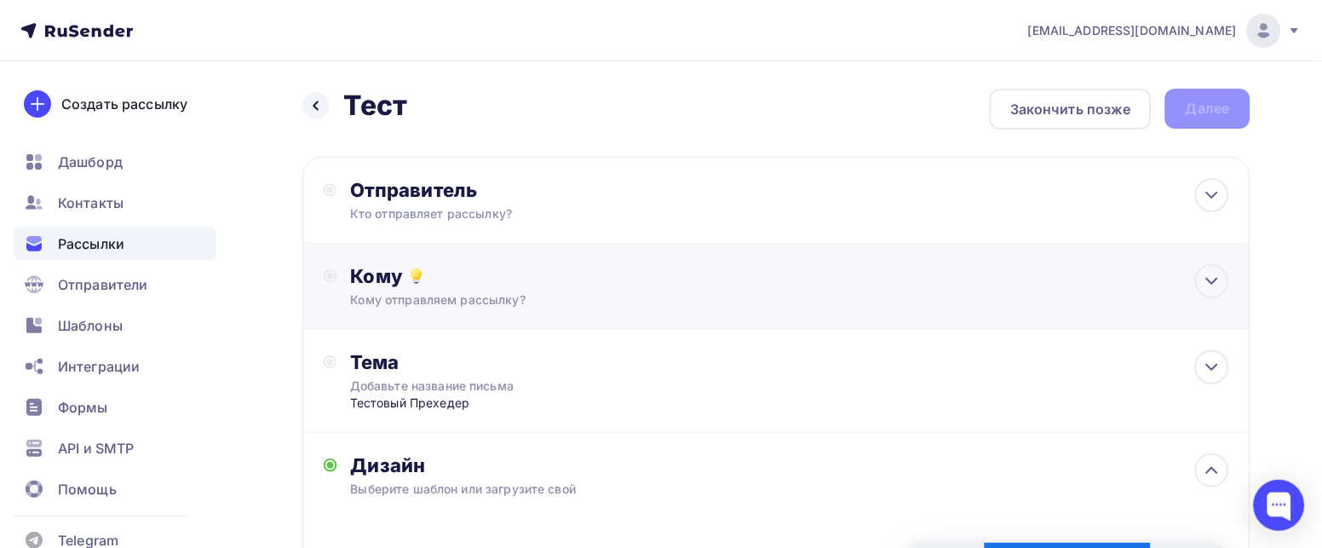
click at [655, 269] on div "Кому" at bounding box center [790, 276] width 878 height 24
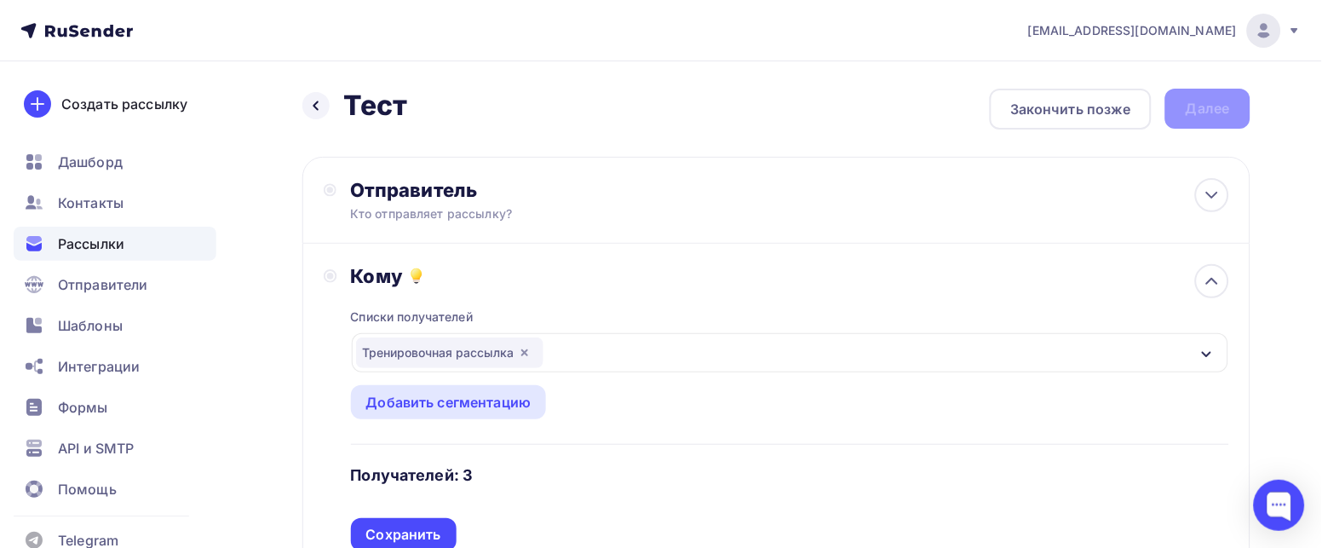
click at [1209, 112] on div "Назад Тест Тест Закончить позже Далее" at bounding box center [776, 109] width 948 height 41
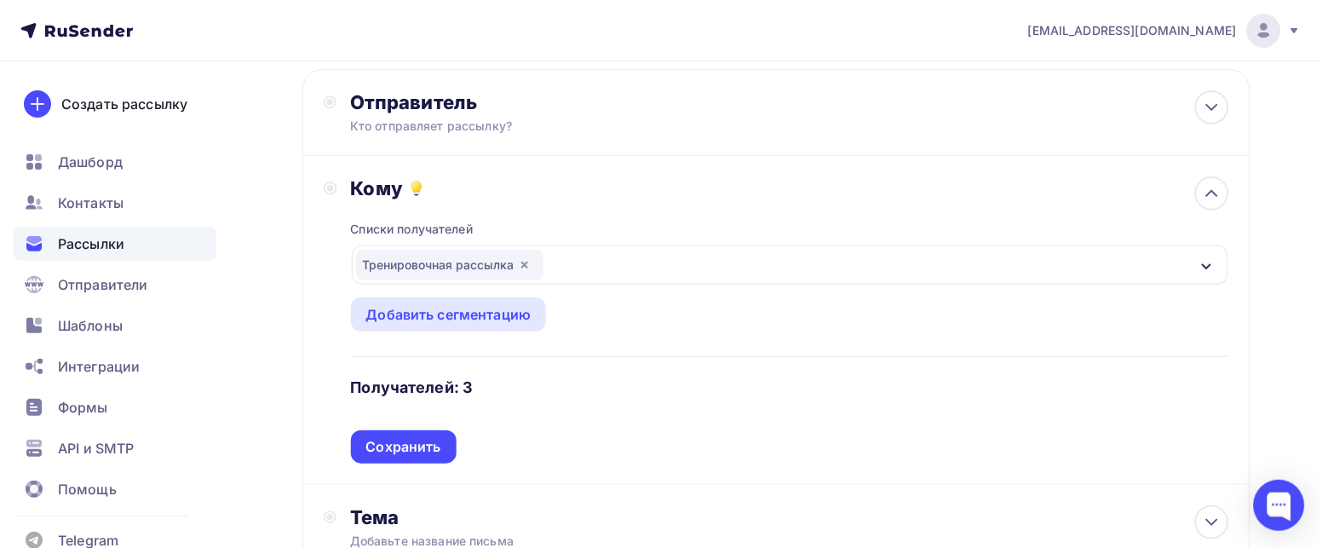
scroll to position [127, 0]
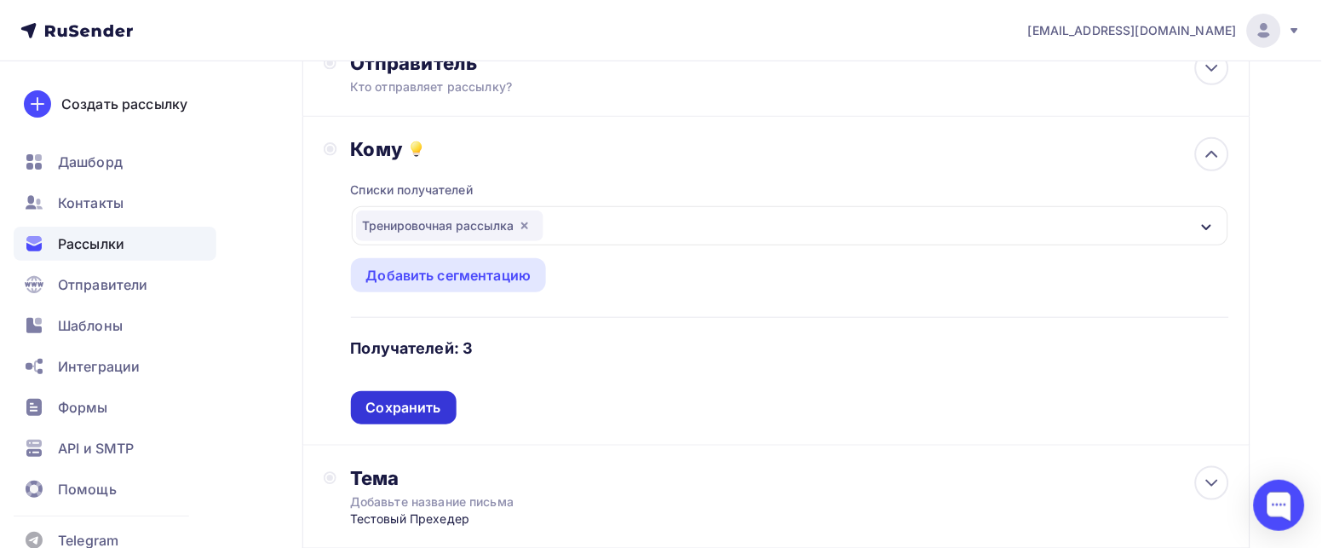
click at [398, 406] on div "Сохранить" at bounding box center [403, 408] width 75 height 20
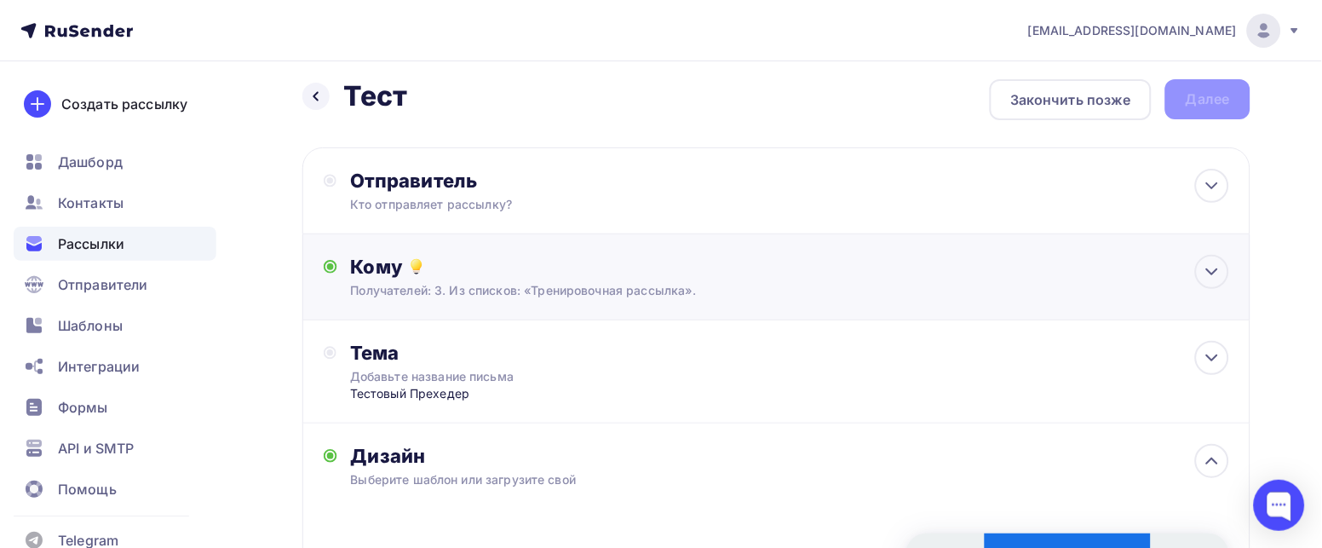
scroll to position [0, 0]
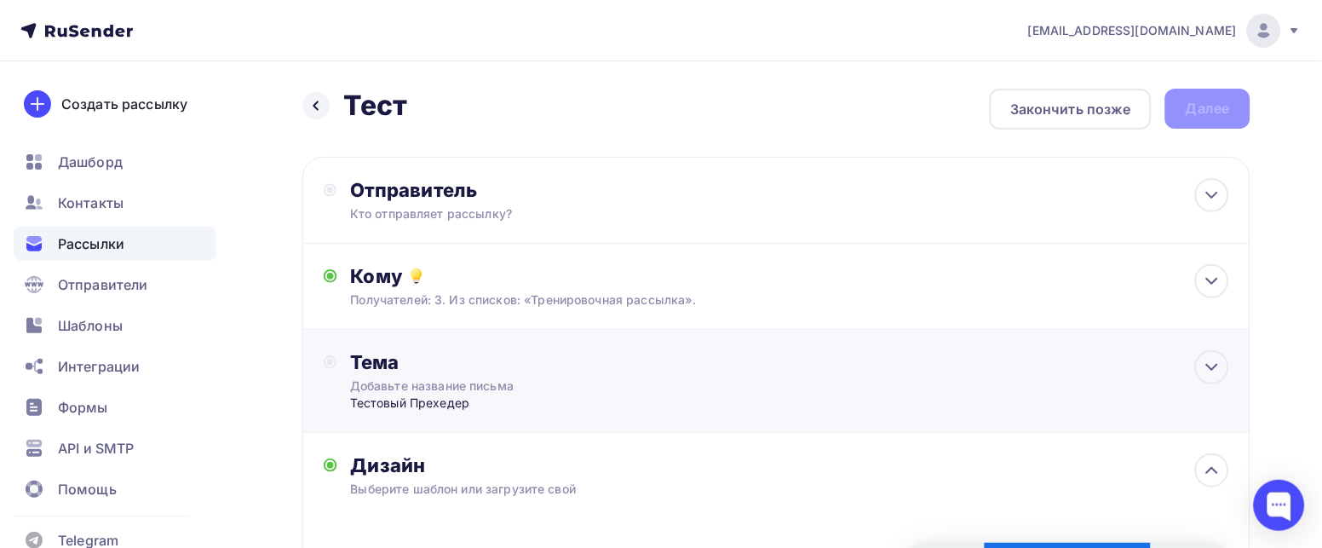
click at [402, 382] on div "Добавьте название письма" at bounding box center [501, 385] width 303 height 17
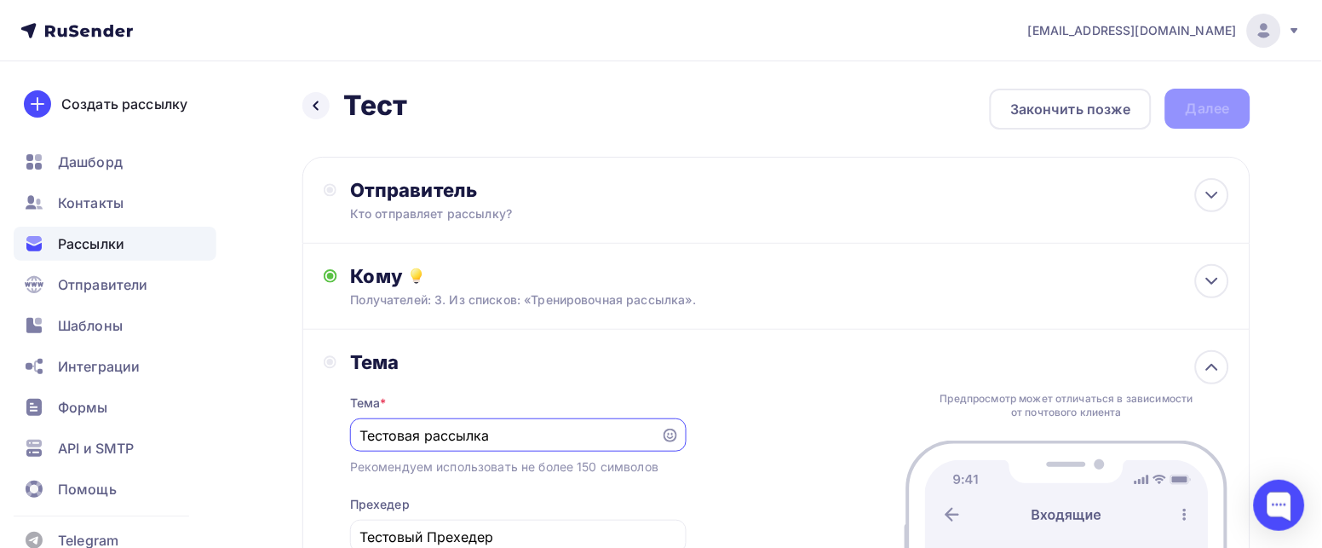
click at [488, 374] on div "Тема * Тестовая рассылка Рекомендуем использовать не более 150 символов Прехеде…" at bounding box center [518, 493] width 336 height 239
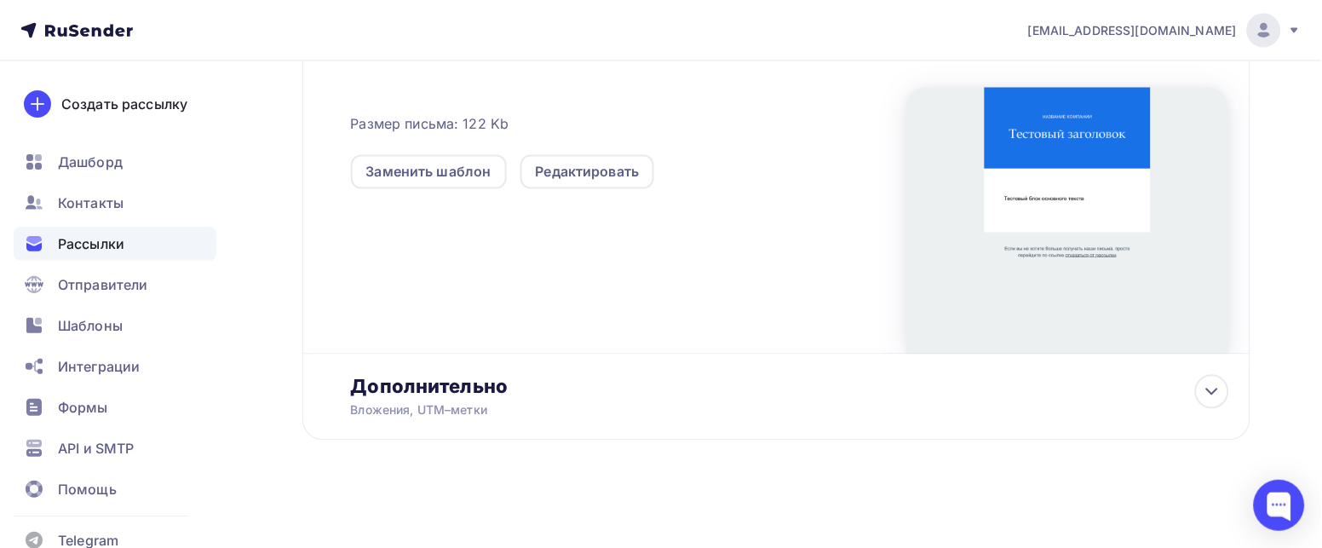
scroll to position [658, 0]
click at [521, 405] on div "Вложения, UTM–метки" at bounding box center [746, 409] width 790 height 17
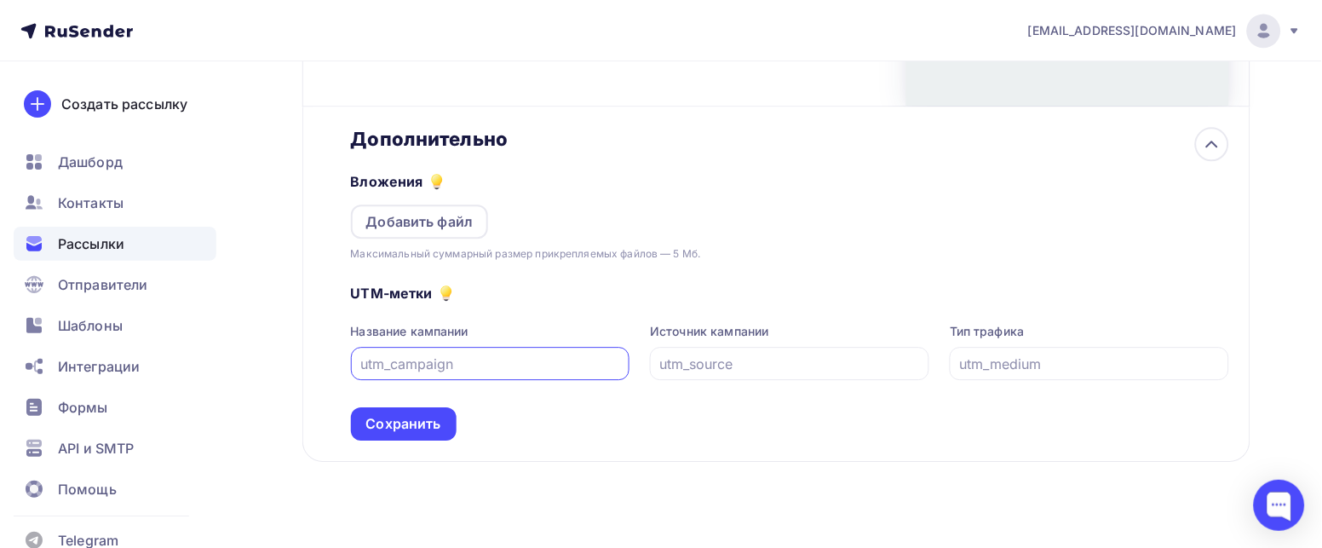
scroll to position [912, 0]
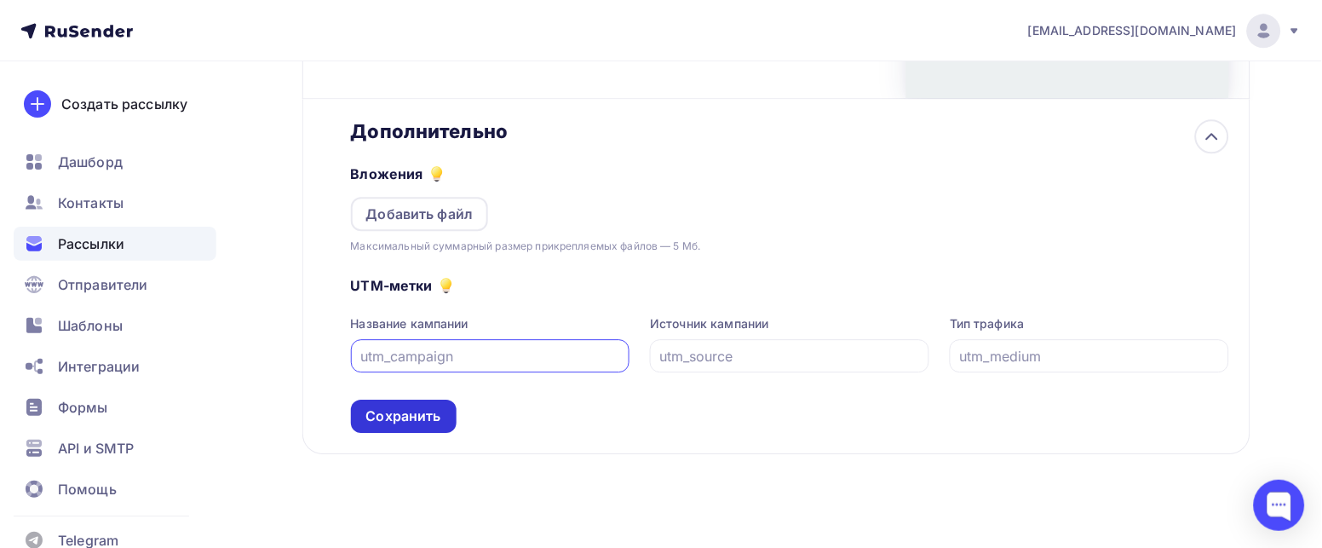
click at [422, 412] on div "Сохранить" at bounding box center [403, 416] width 75 height 20
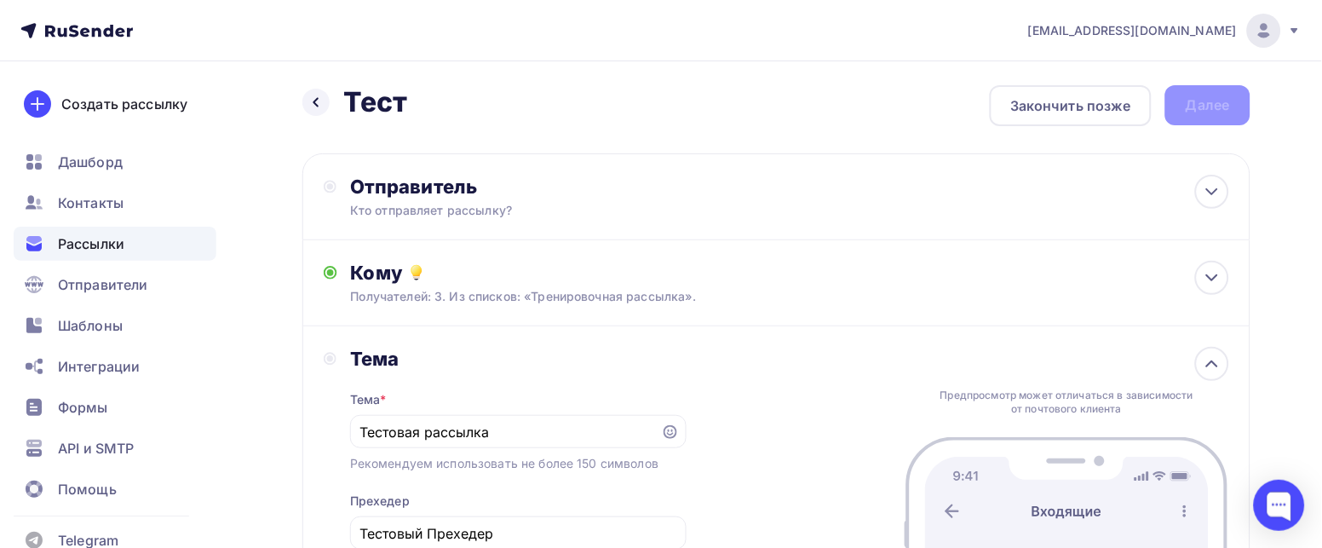
scroll to position [0, 0]
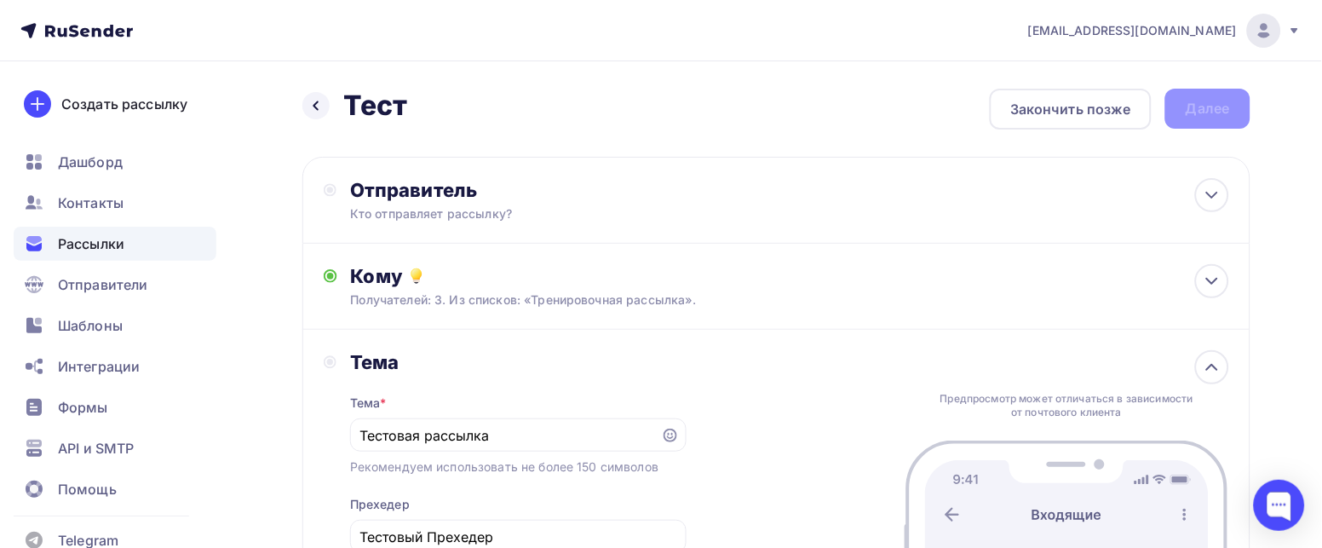
click at [1201, 101] on div "Назад Тест Тест Закончить позже Далее" at bounding box center [776, 109] width 948 height 41
click at [397, 218] on div "Кто отправляет рассылку?" at bounding box center [516, 213] width 332 height 17
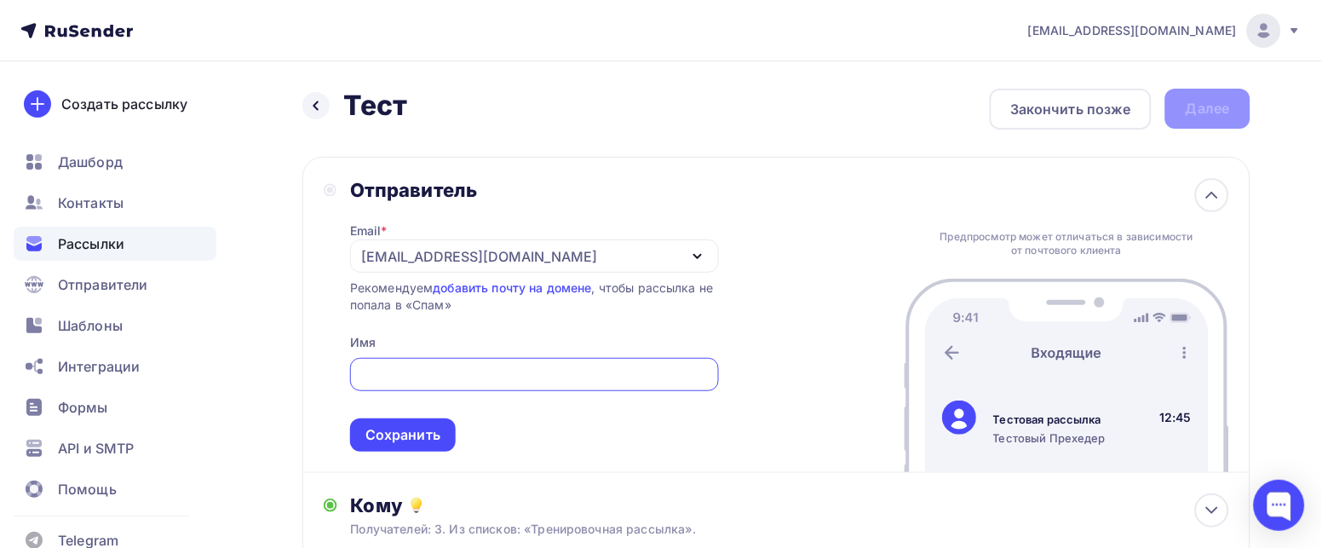
type input "Г"
type input "Ковчег тест"
click at [1201, 101] on div "Назад Тест Тест Закончить позже Далее" at bounding box center [776, 109] width 948 height 41
click at [1221, 107] on div "Назад Тест Тест Закончить позже Далее" at bounding box center [776, 109] width 948 height 41
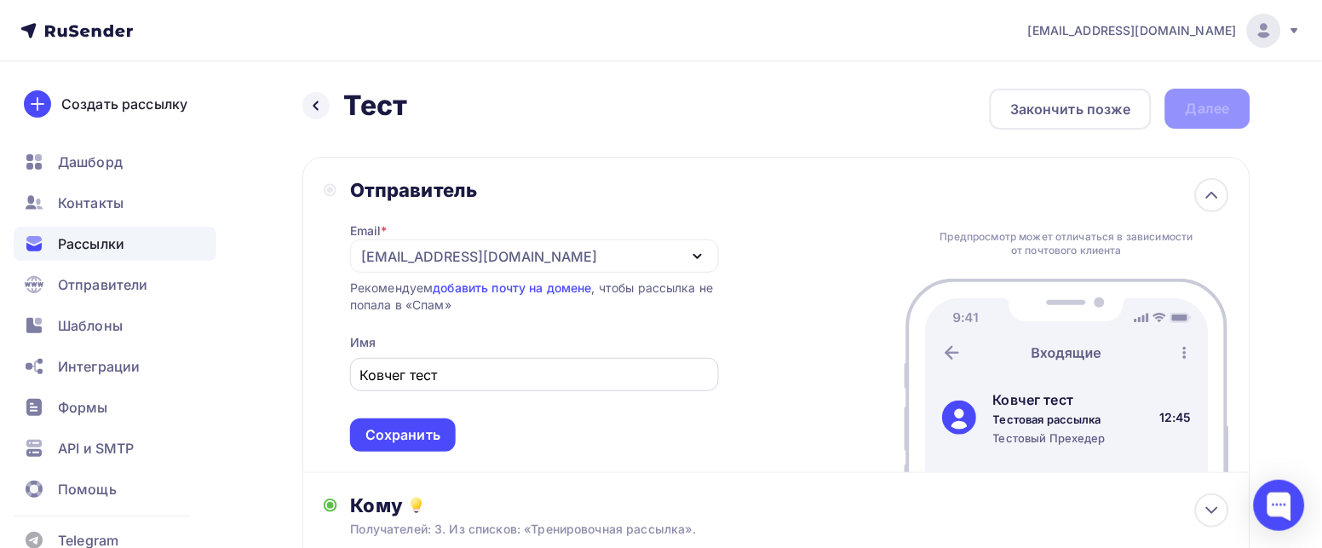
click at [483, 382] on input "Ковчег тест" at bounding box center [533, 375] width 349 height 20
click at [698, 257] on icon "button" at bounding box center [697, 256] width 7 height 3
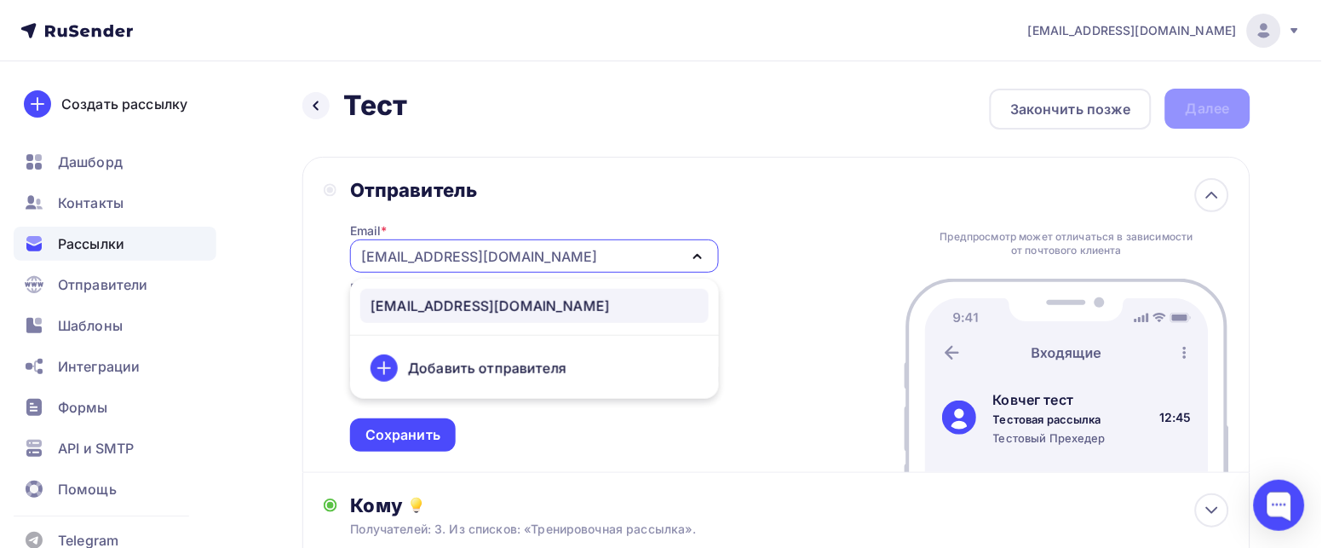
click at [698, 257] on icon "button" at bounding box center [697, 256] width 20 height 20
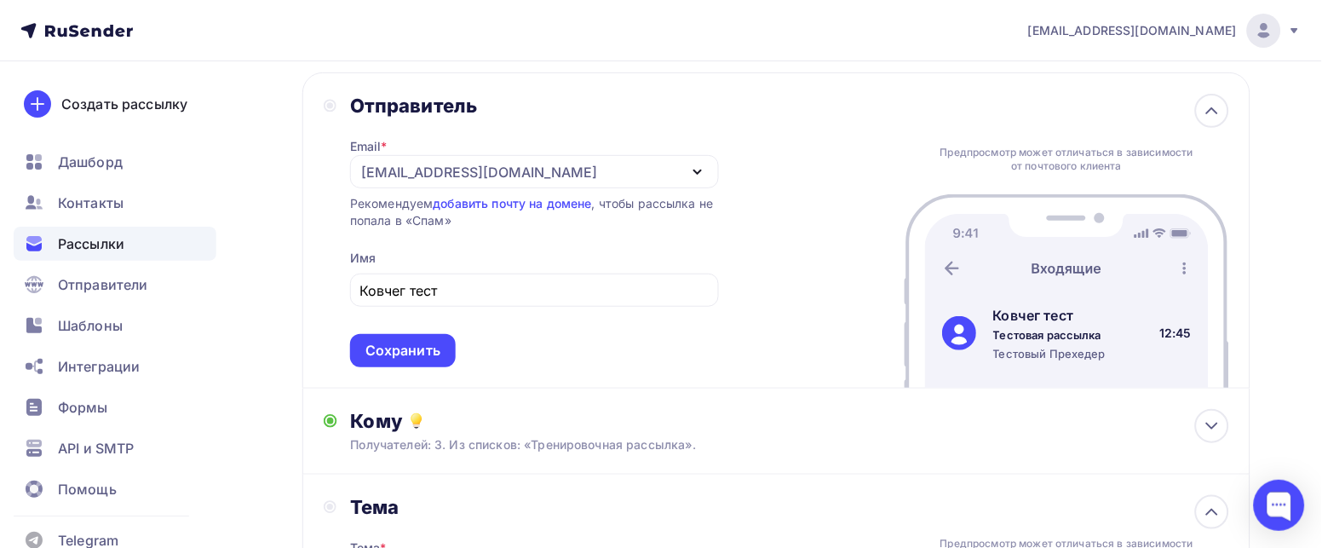
scroll to position [127, 0]
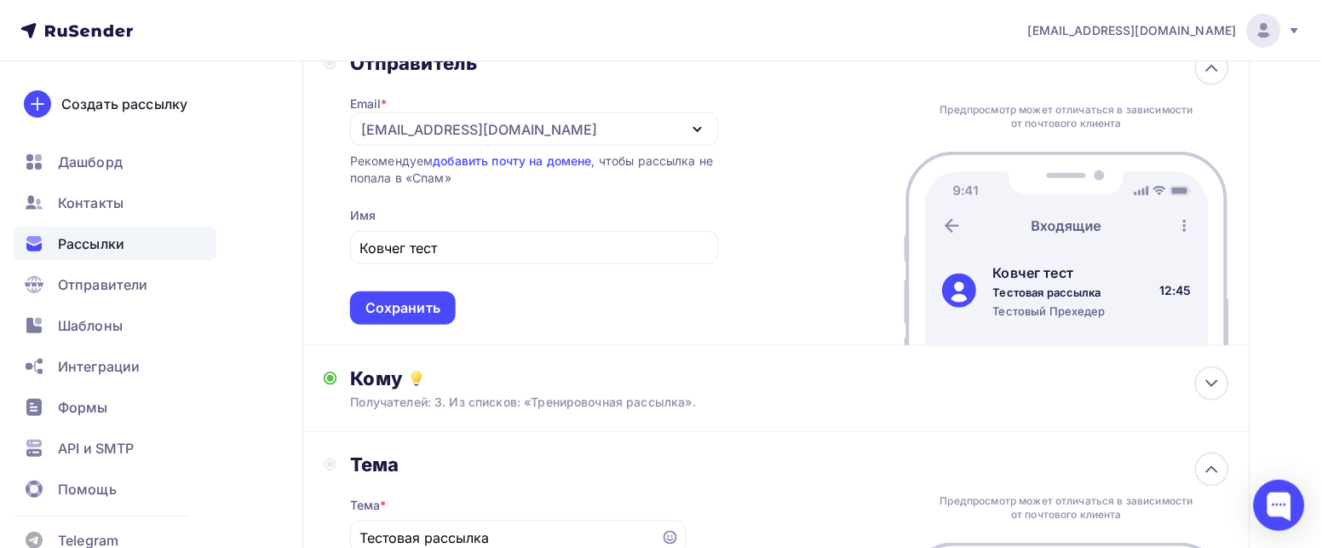
click at [504, 302] on span "Ковчег тест Сохранить" at bounding box center [534, 274] width 369 height 101
click at [422, 304] on div "Сохранить" at bounding box center [402, 308] width 75 height 20
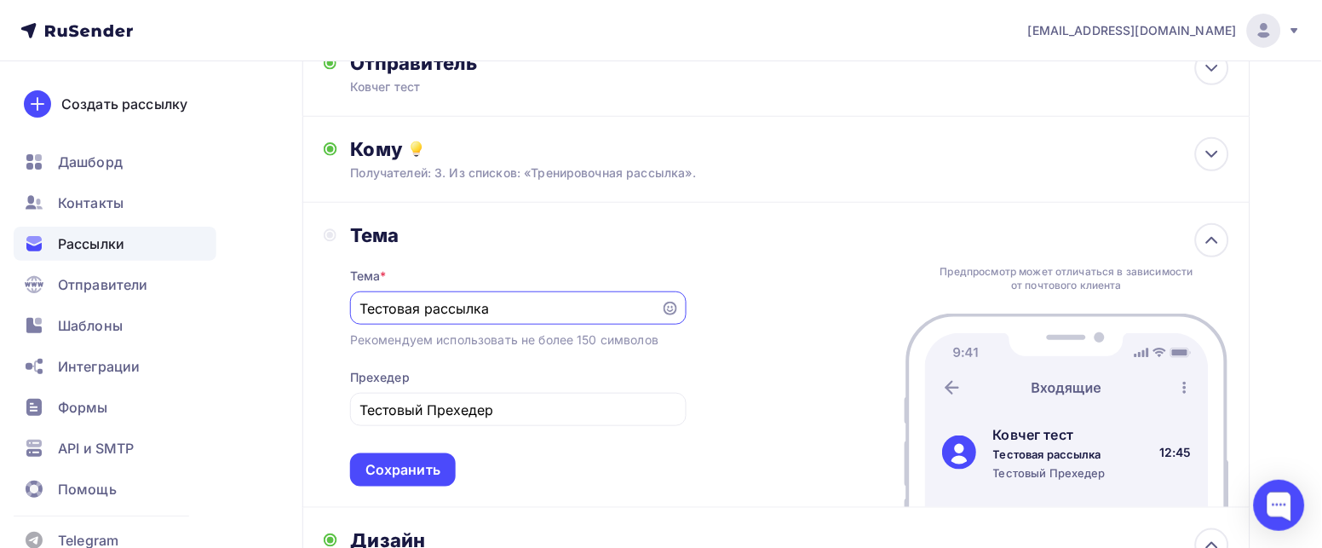
click at [526, 310] on input "Тестовая рассылка" at bounding box center [504, 308] width 291 height 20
click at [563, 307] on input "Тестовая рассылка" at bounding box center [504, 308] width 291 height 20
click at [461, 309] on input "Тестовая рассылка" at bounding box center [504, 308] width 291 height 20
click at [452, 394] on div "Тестовый Прехедер" at bounding box center [518, 409] width 336 height 33
click at [463, 411] on input "Тестовый Прехедер" at bounding box center [517, 409] width 317 height 20
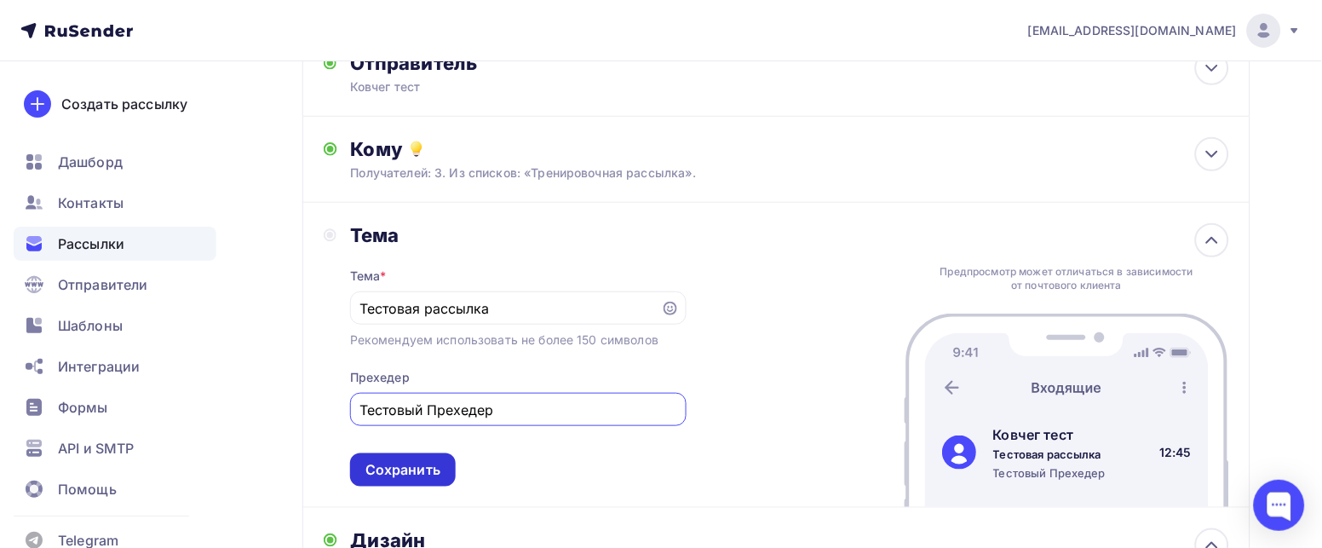
click at [405, 475] on div "Сохранить" at bounding box center [402, 470] width 75 height 20
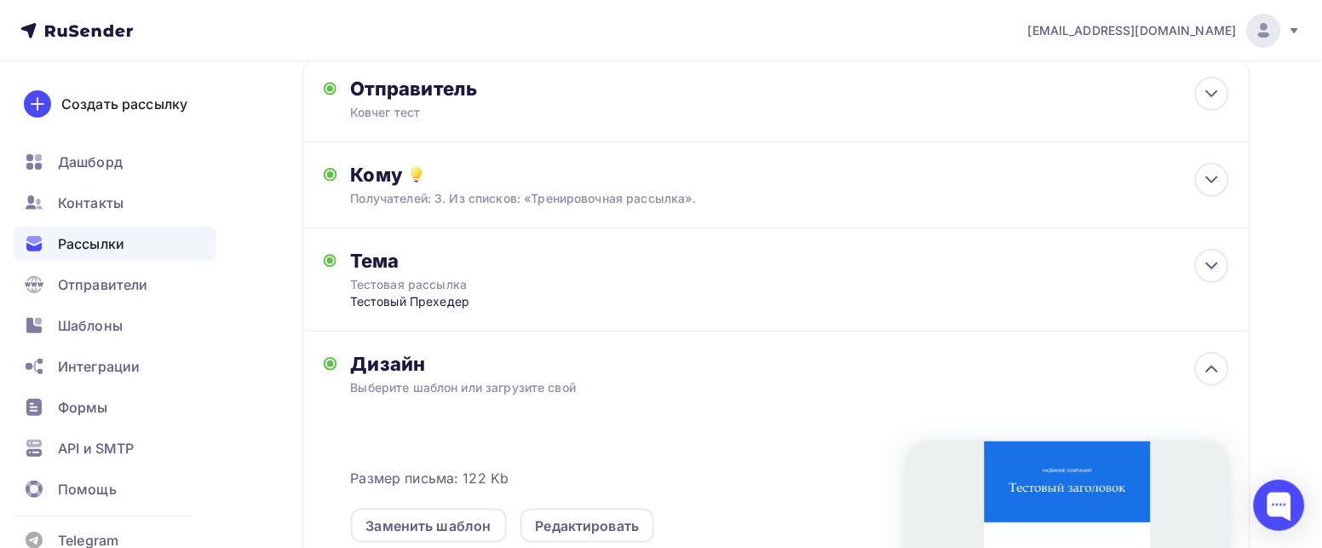
scroll to position [0, 0]
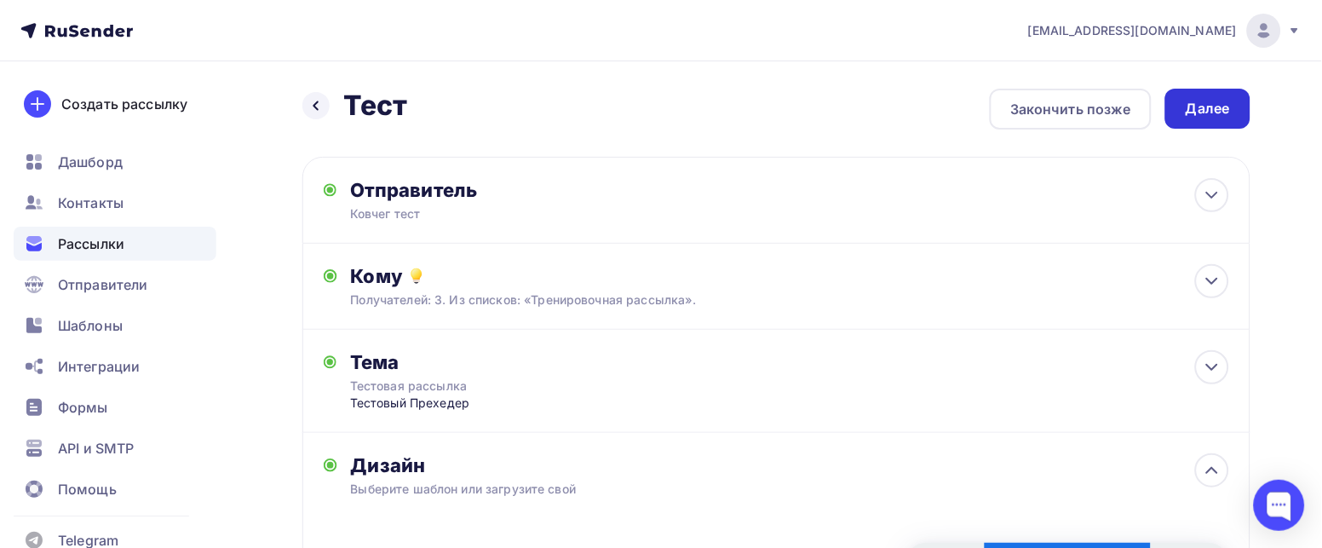
click at [1190, 104] on div "Далее" at bounding box center [1208, 109] width 44 height 20
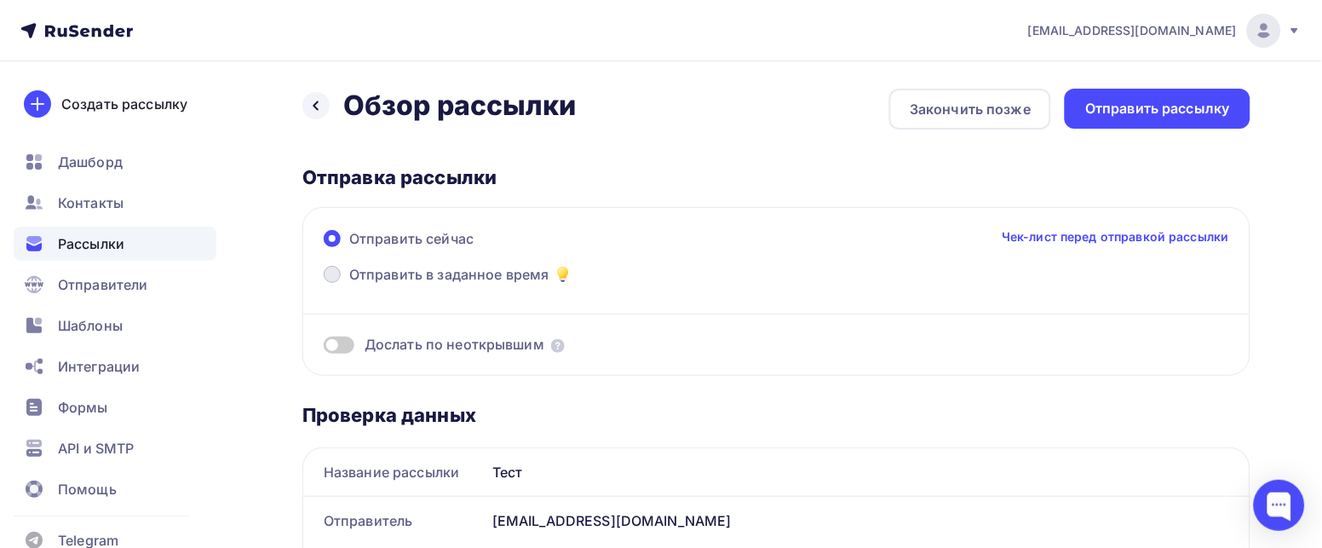
click at [330, 271] on span at bounding box center [332, 274] width 17 height 17
click at [349, 284] on input "Отправить в заданное время" at bounding box center [349, 284] width 0 height 0
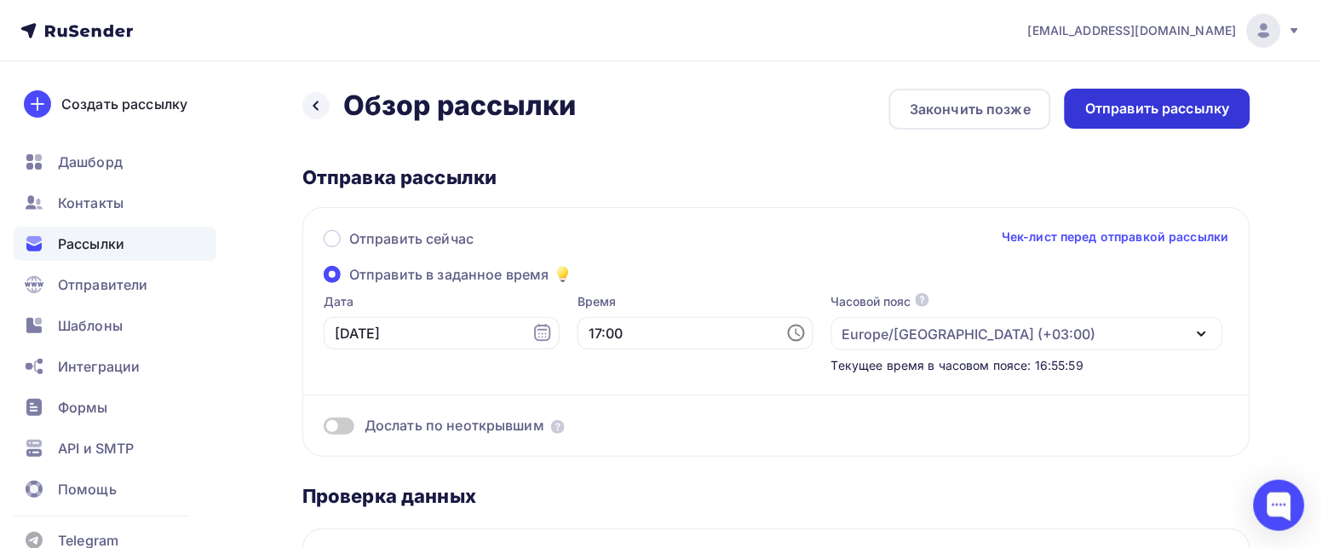
click at [1122, 99] on div "Отправить рассылку" at bounding box center [1157, 109] width 145 height 20
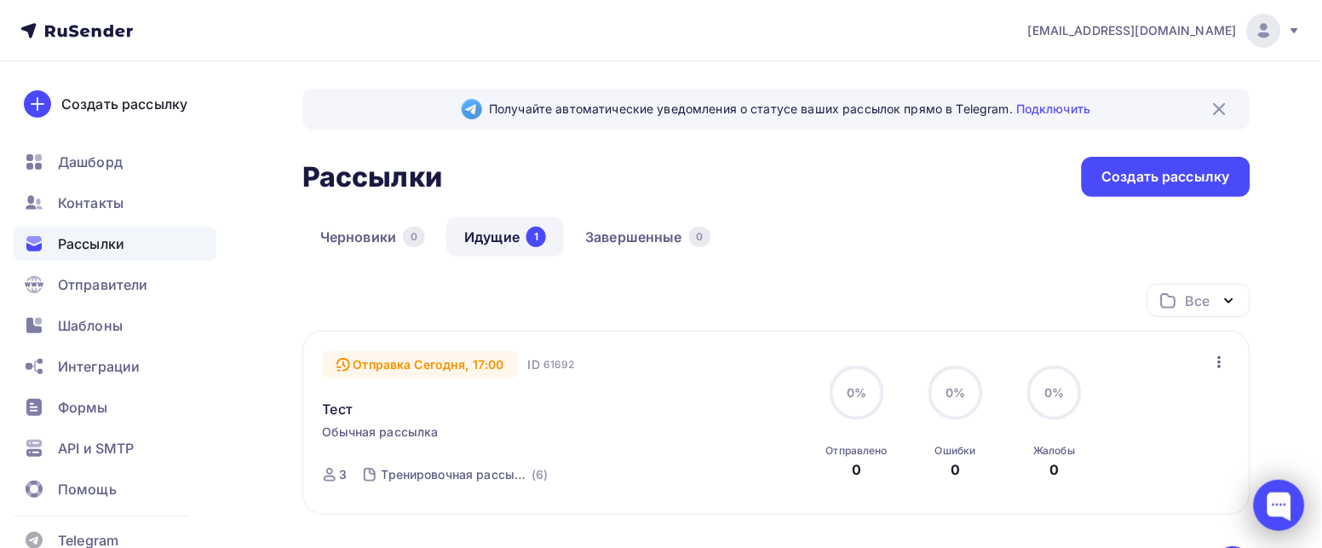
click at [1280, 497] on div at bounding box center [1279, 505] width 51 height 51
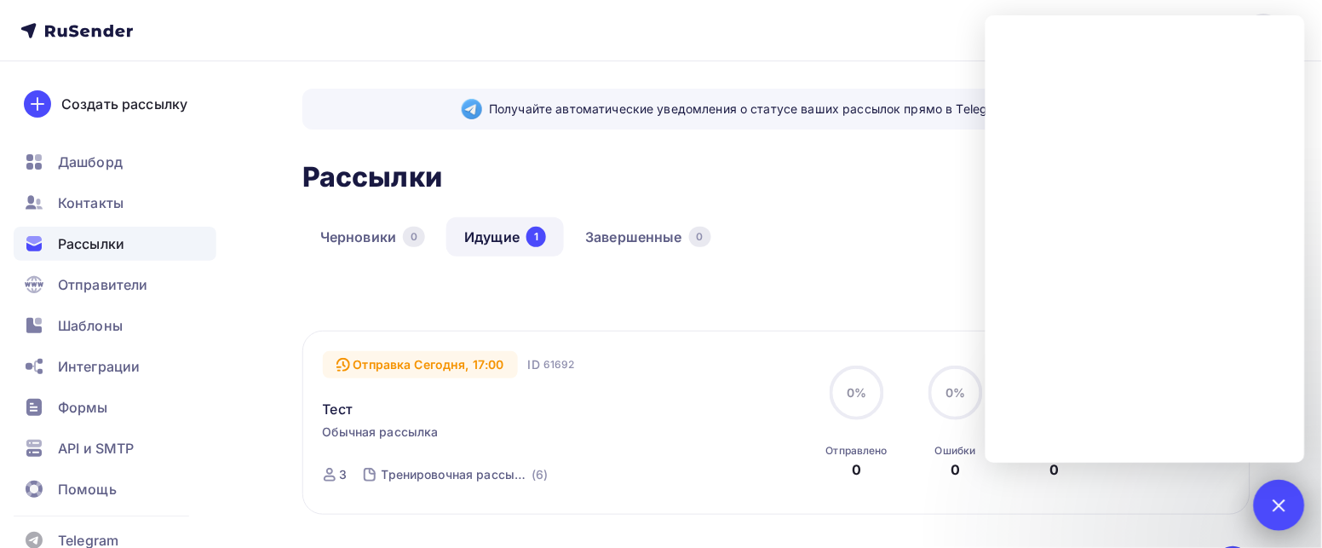
click at [1278, 502] on div at bounding box center [1278, 504] width 23 height 23
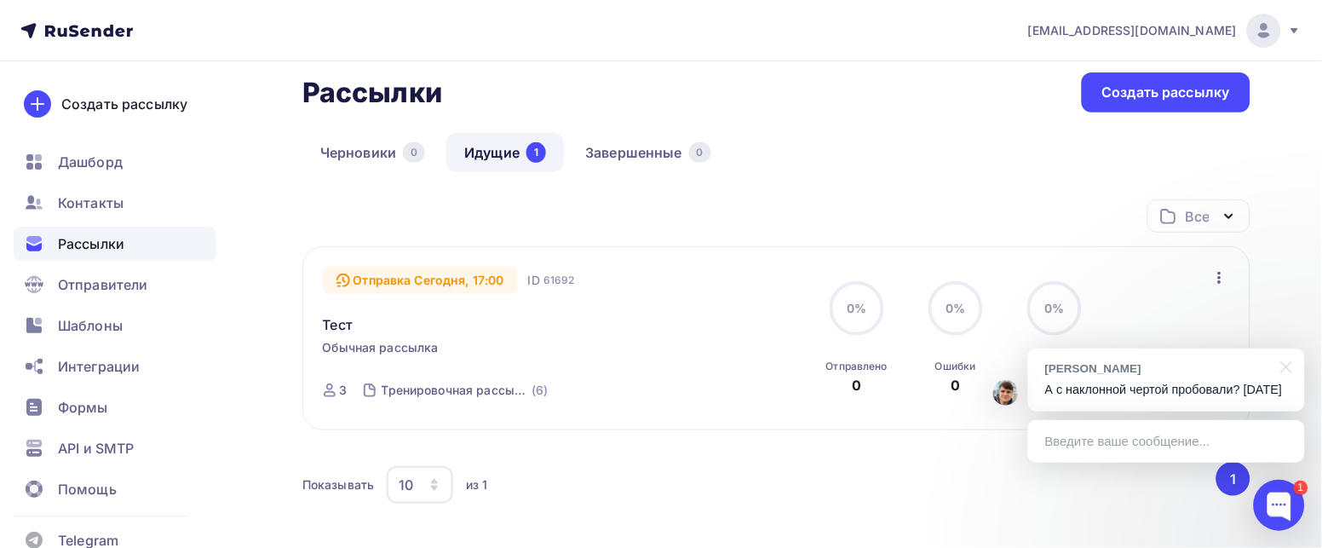
scroll to position [127, 0]
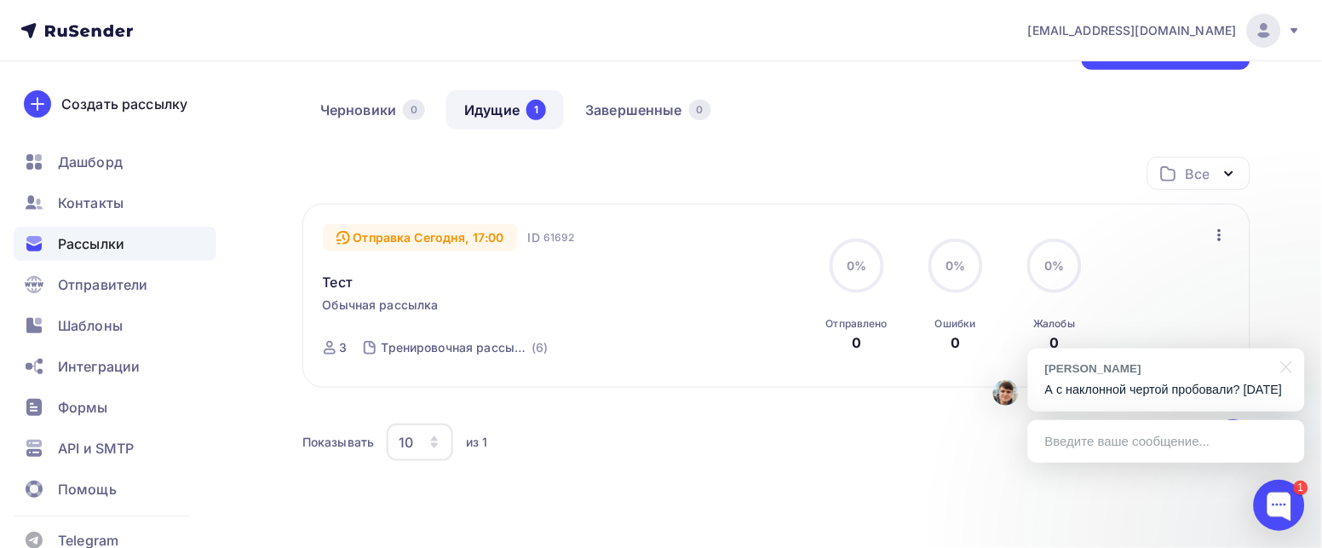
click at [1095, 434] on div "Введите ваше сообщение..." at bounding box center [1166, 441] width 277 height 43
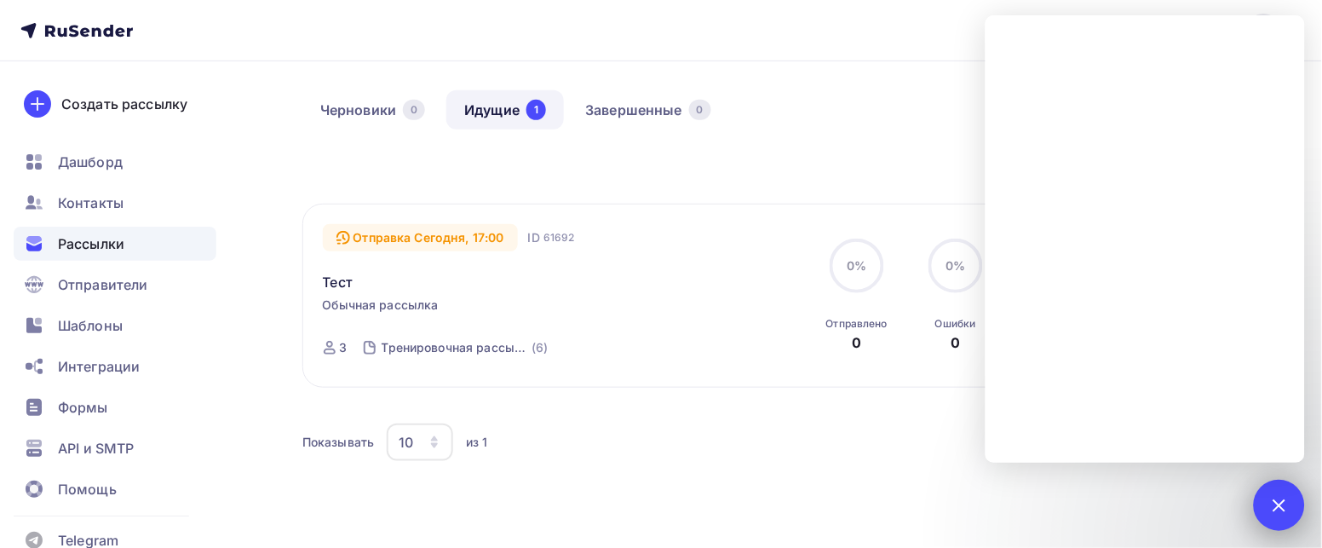
click at [1276, 514] on div at bounding box center [1278, 504] width 23 height 23
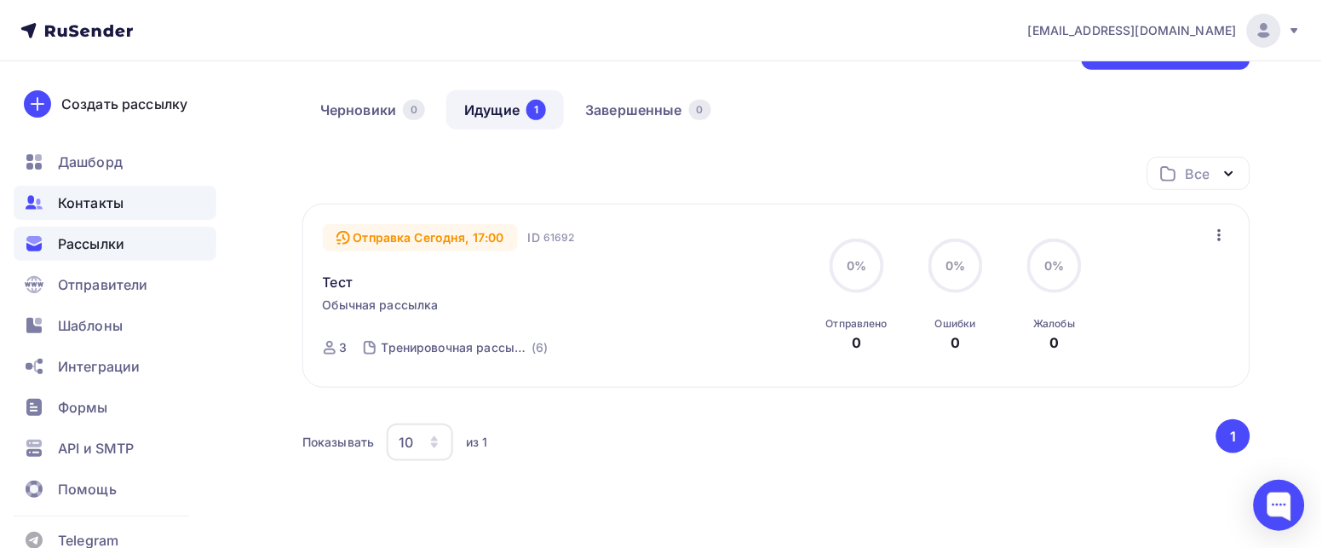
click at [70, 209] on span "Контакты" at bounding box center [91, 202] width 66 height 20
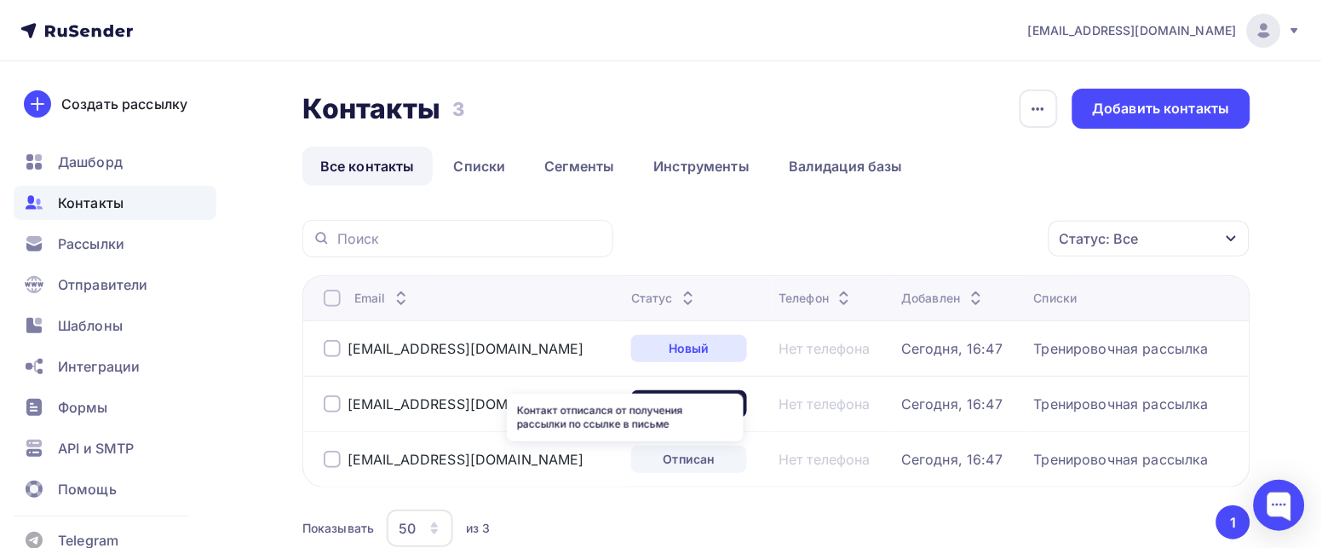
click at [631, 457] on div "Отписан" at bounding box center [689, 458] width 116 height 27
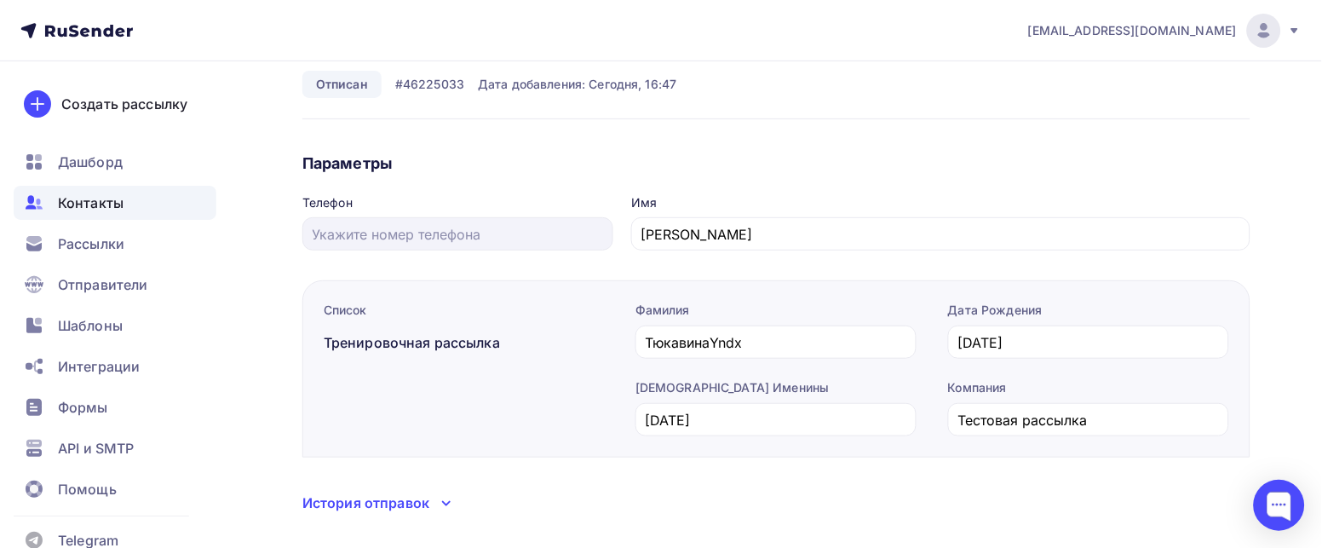
scroll to position [102, 0]
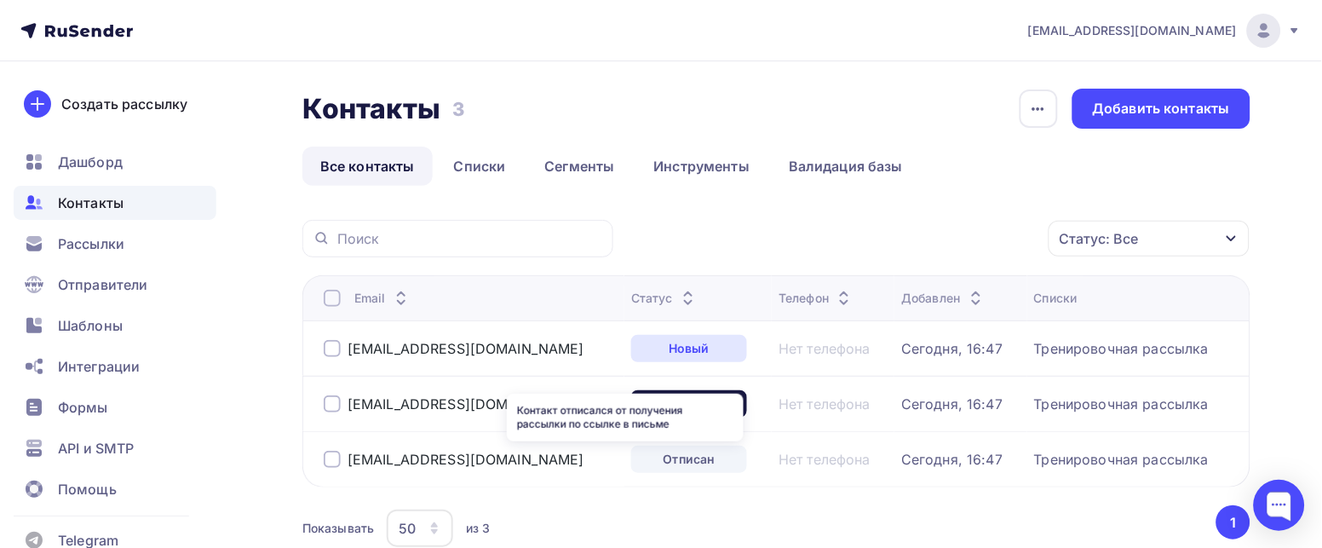
click at [631, 457] on div "Отписан" at bounding box center [689, 458] width 116 height 27
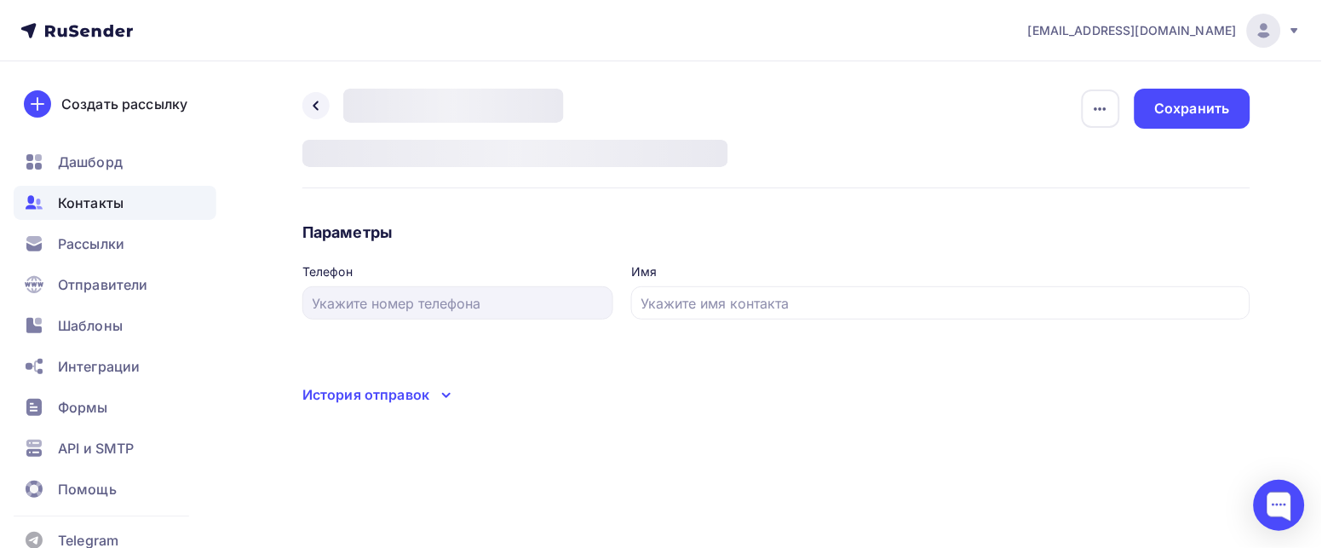
type input "Наталья Yandex"
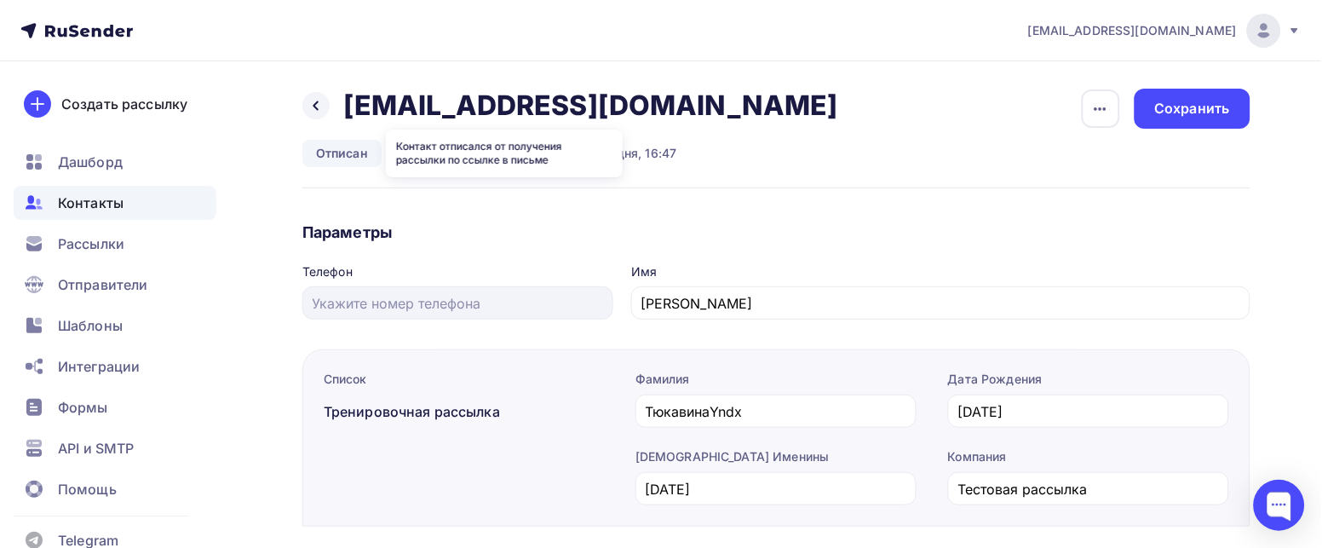
click at [353, 147] on div "Отписан" at bounding box center [341, 153] width 79 height 27
click at [1092, 101] on icon "button" at bounding box center [1100, 109] width 20 height 20
click at [698, 130] on div "Назад nt134@yandex.ru nt134@yandex.ru Удалить Отписан #46225033 Дата добавления…" at bounding box center [776, 139] width 948 height 100
click at [1100, 107] on icon "button" at bounding box center [1100, 109] width 20 height 20
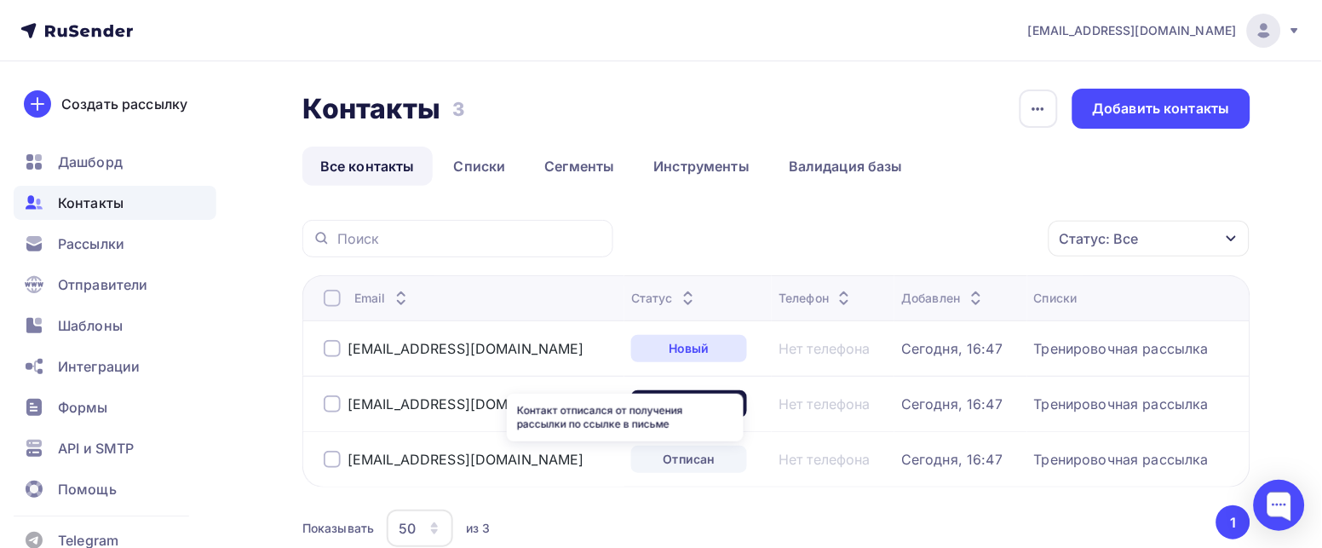
drag, startPoint x: 623, startPoint y: 451, endPoint x: 1008, endPoint y: 466, distance: 384.4
click at [1027, 466] on td "Тренировочная рассылка" at bounding box center [1138, 458] width 222 height 55
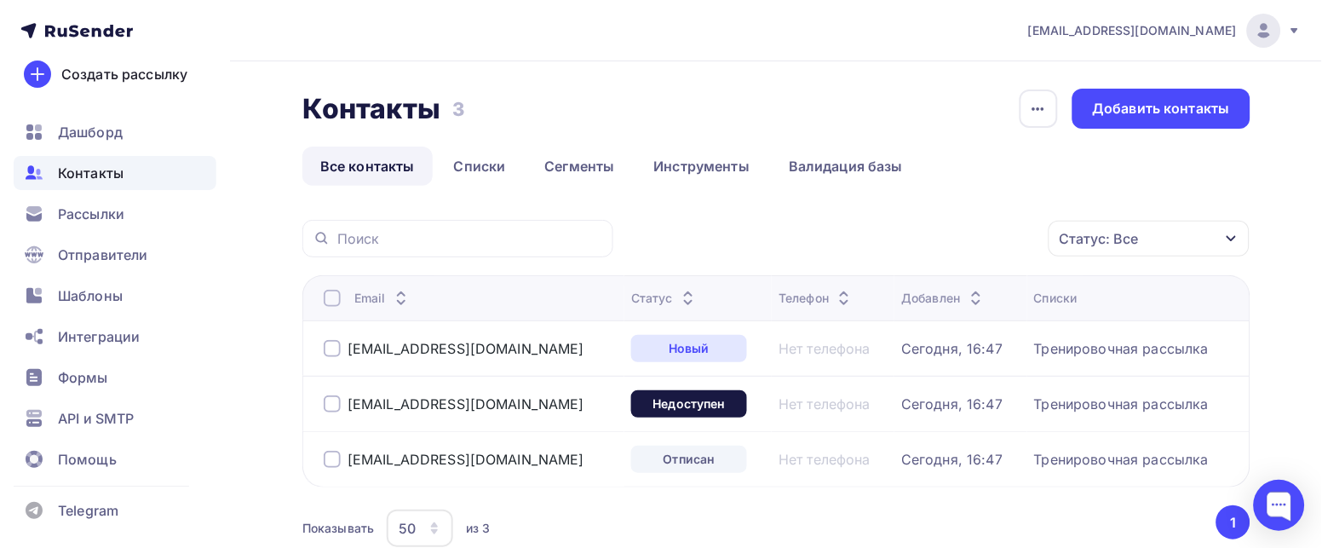
scroll to position [42, 0]
click at [66, 164] on span "Контакты" at bounding box center [91, 173] width 66 height 20
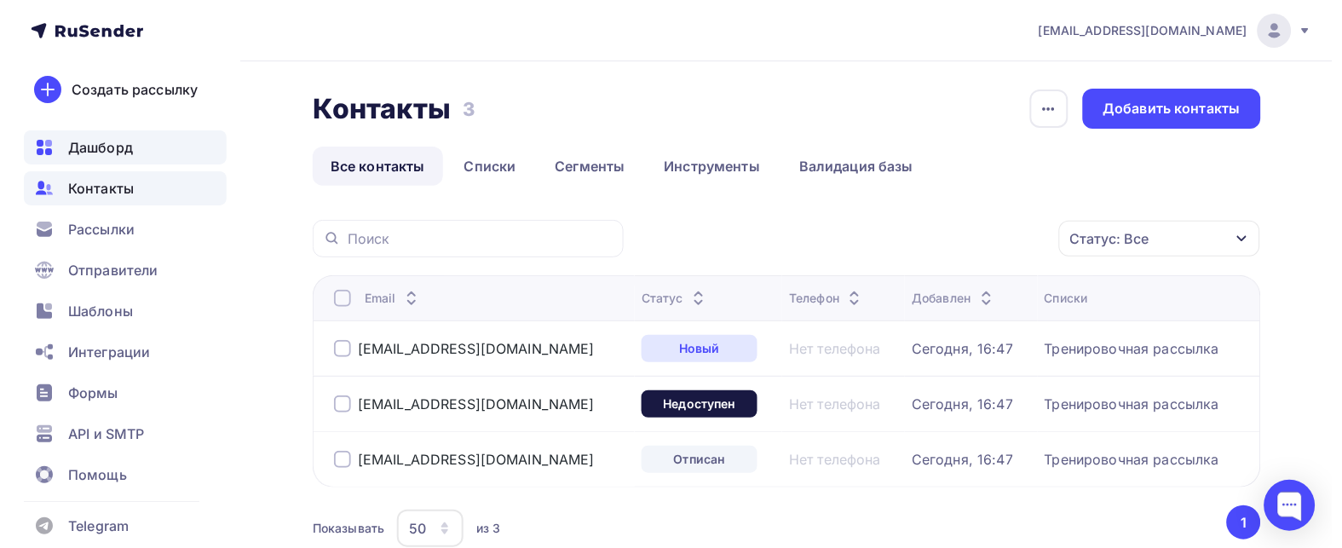
scroll to position [0, 0]
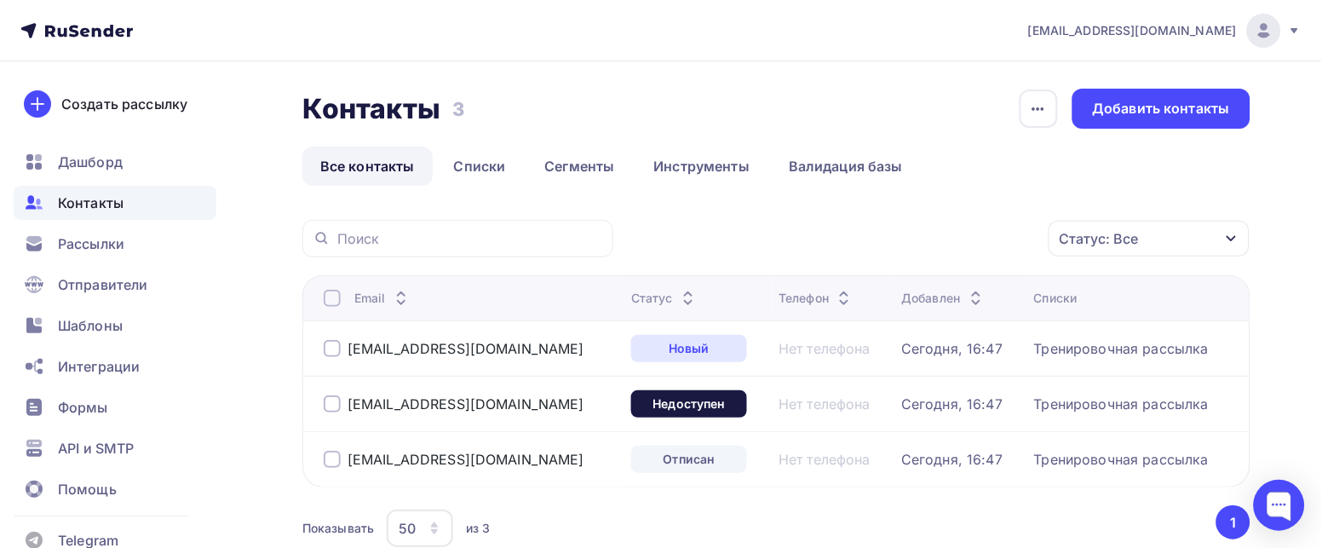
click at [99, 212] on span "Контакты" at bounding box center [91, 202] width 66 height 20
click at [107, 250] on span "Рассылки" at bounding box center [91, 243] width 66 height 20
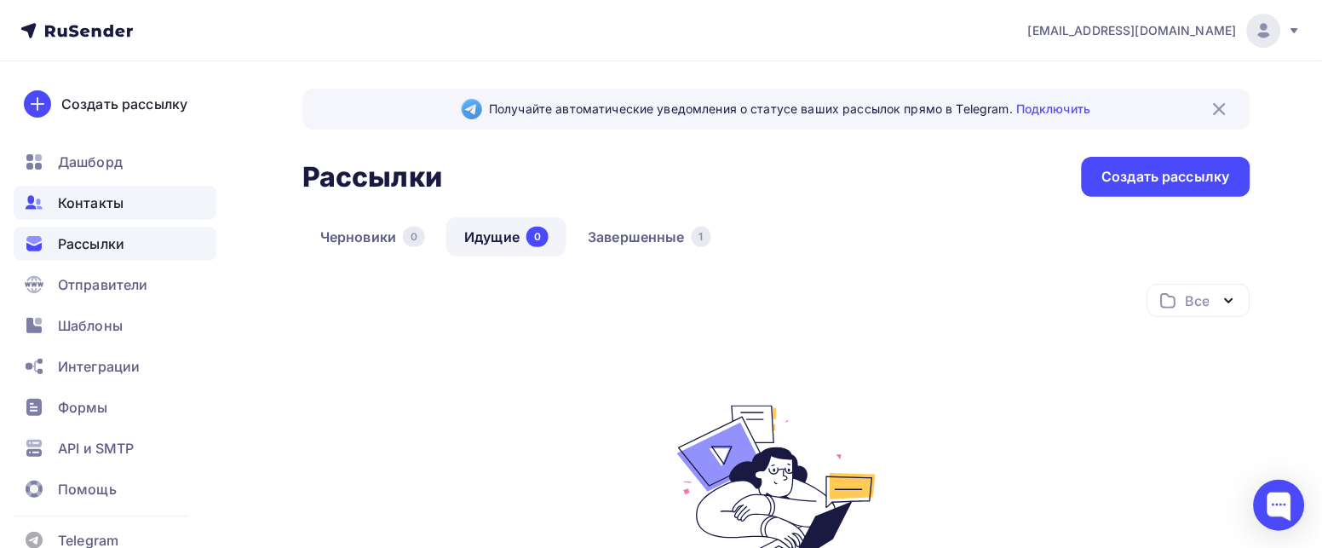
click at [102, 210] on span "Контакты" at bounding box center [91, 202] width 66 height 20
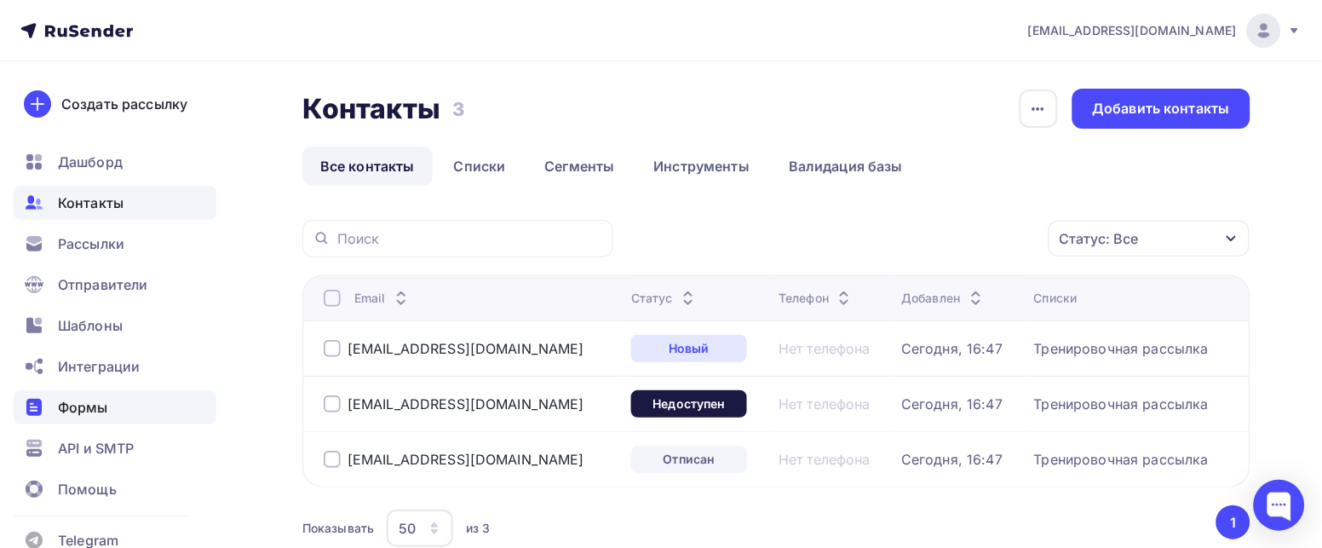
click at [78, 417] on span "Формы" at bounding box center [83, 407] width 50 height 20
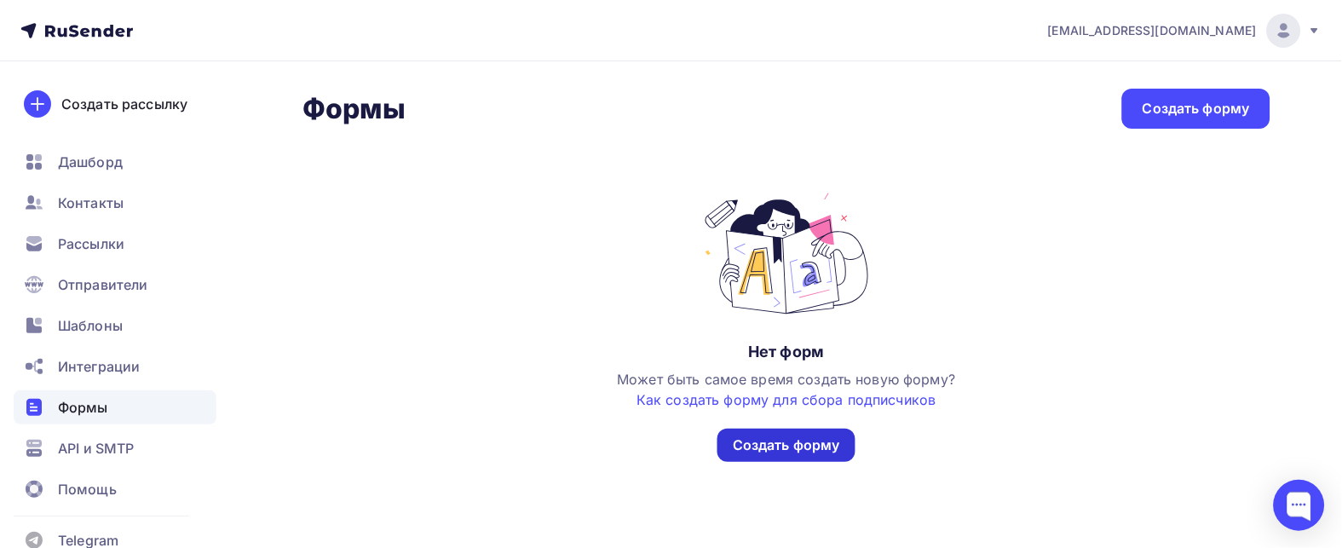
click at [772, 440] on div "Создать форму" at bounding box center [786, 445] width 107 height 20
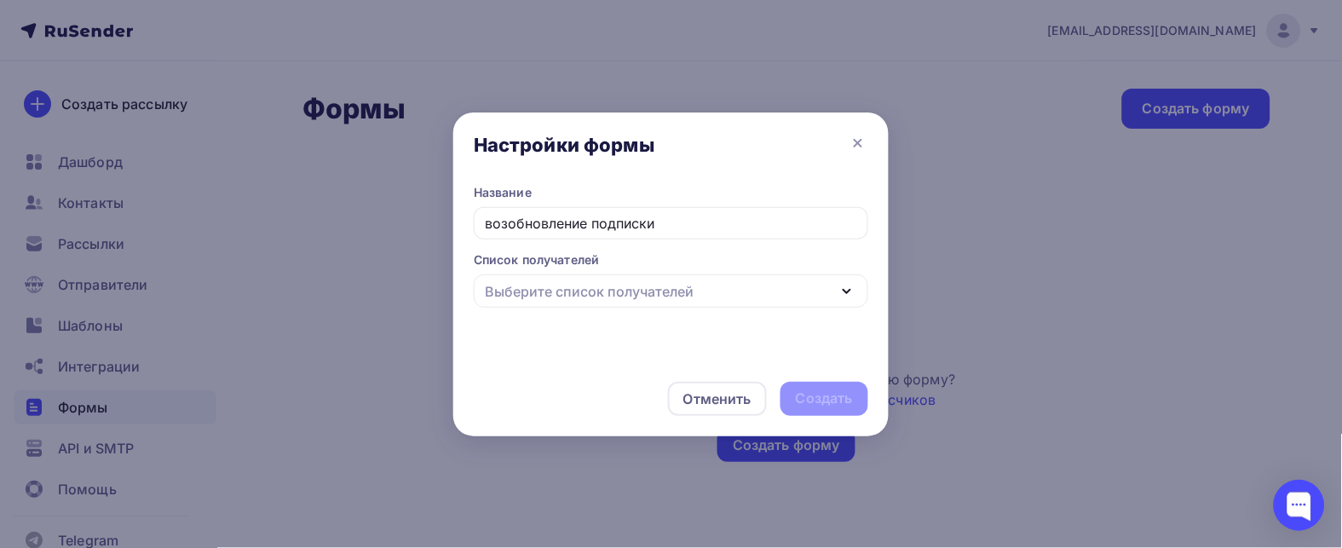
click at [842, 290] on icon "button" at bounding box center [846, 291] width 20 height 20
type input "возобновление подписки"
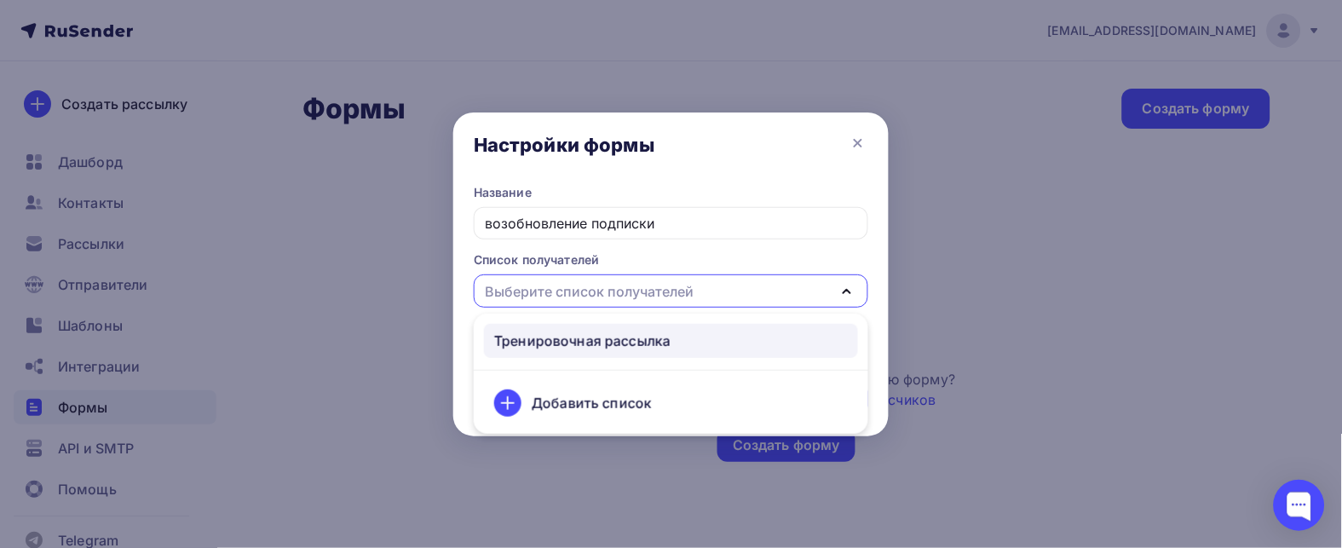
click at [559, 333] on div "Тренировочная рассылка" at bounding box center [582, 340] width 176 height 20
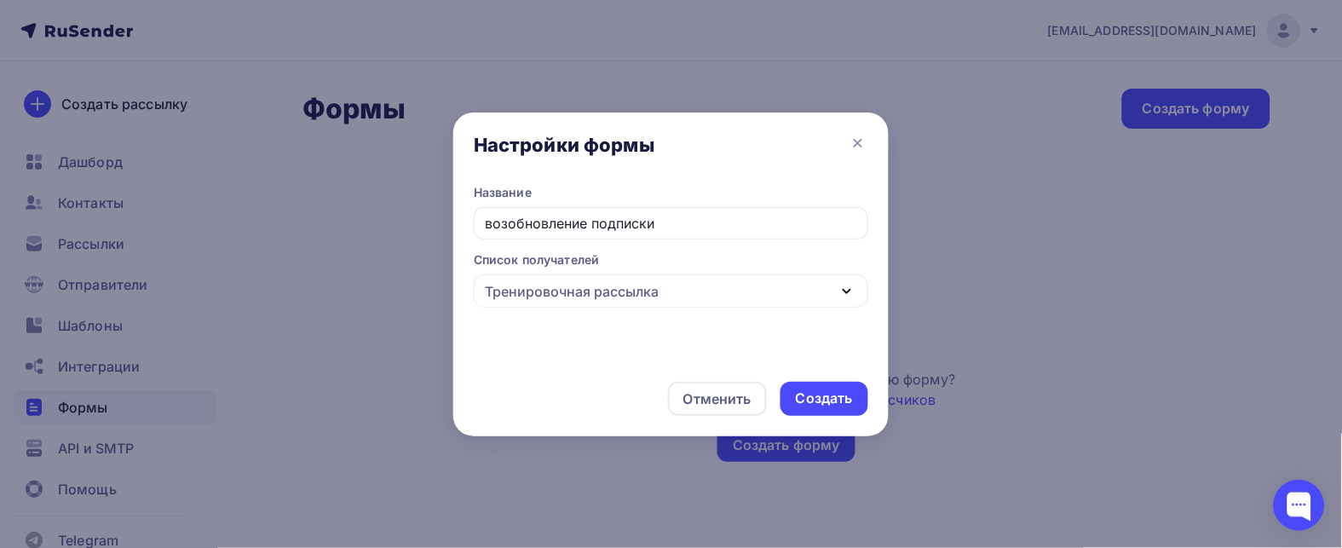
click at [854, 290] on icon "button" at bounding box center [846, 291] width 20 height 20
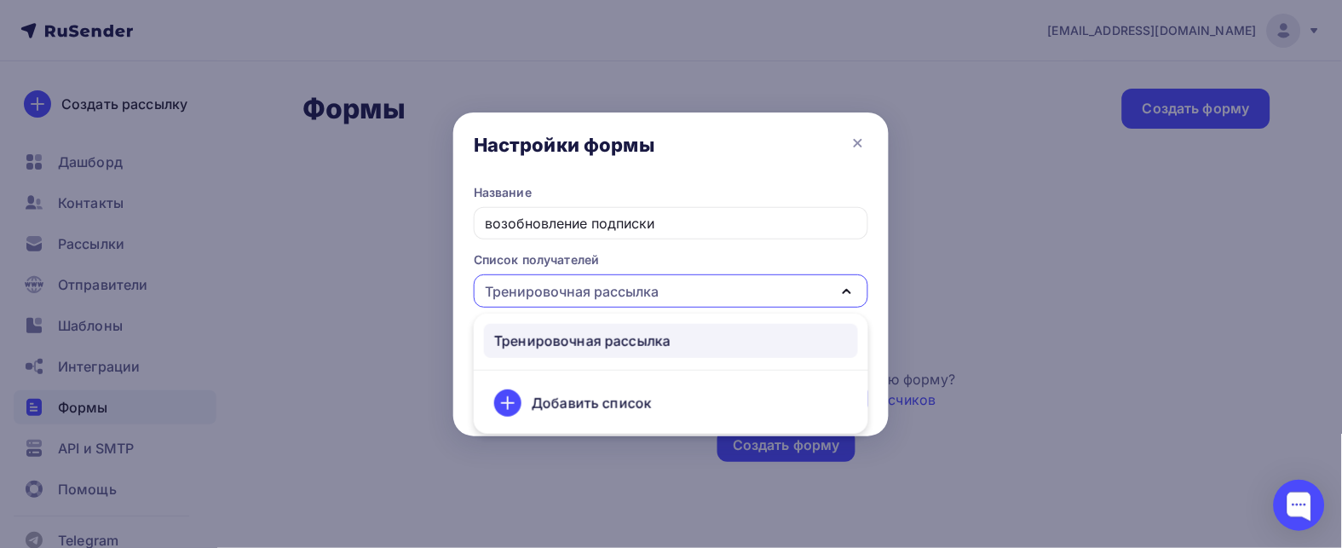
click at [608, 336] on div "Тренировочная рассылка" at bounding box center [582, 340] width 176 height 20
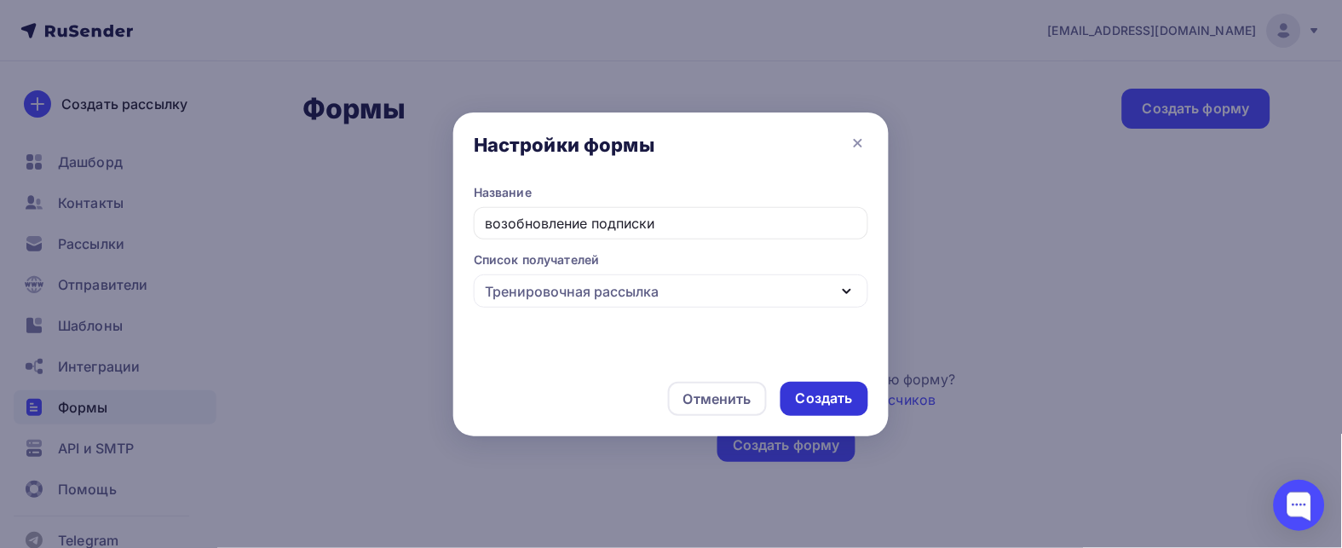
click at [835, 399] on div "Создать" at bounding box center [824, 398] width 57 height 20
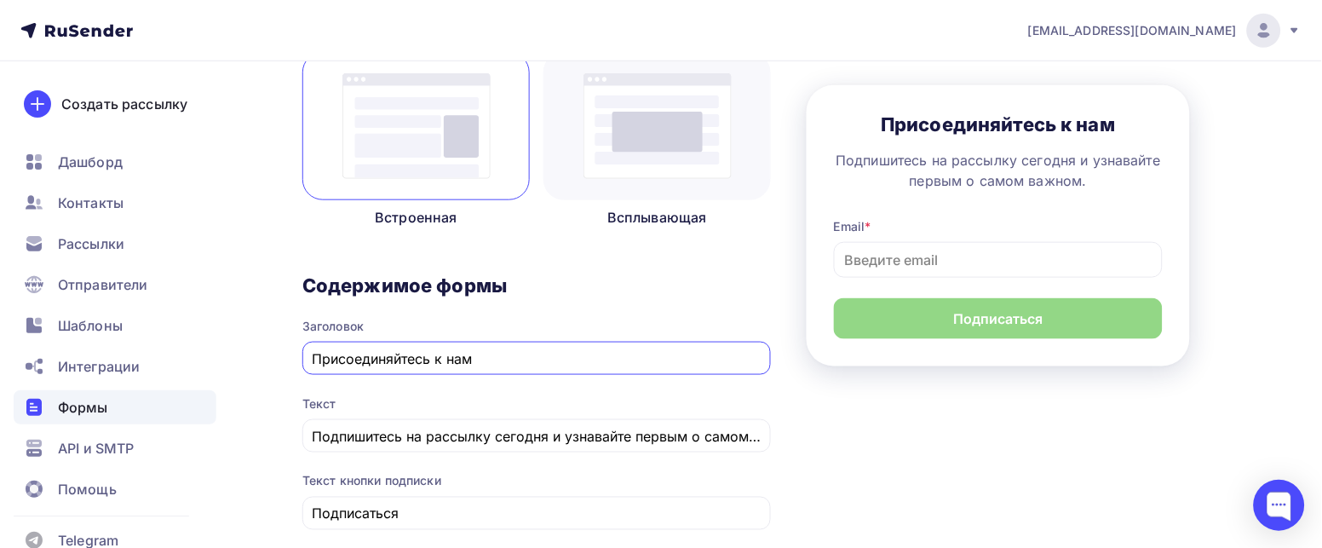
scroll to position [248, 0]
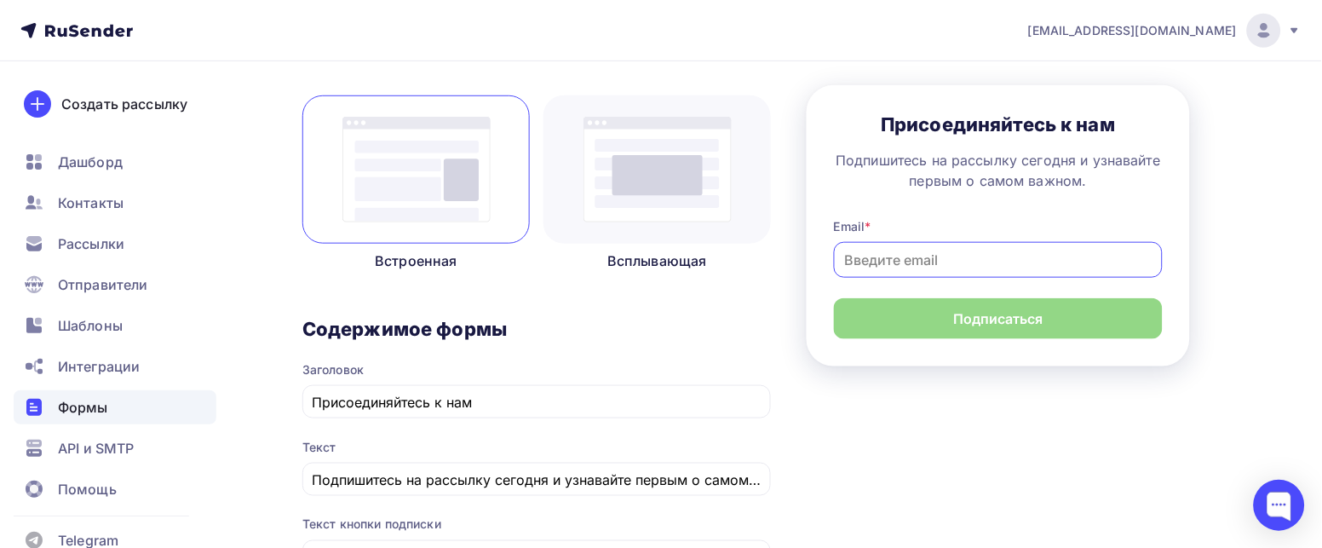
click at [899, 264] on input at bounding box center [998, 260] width 329 height 36
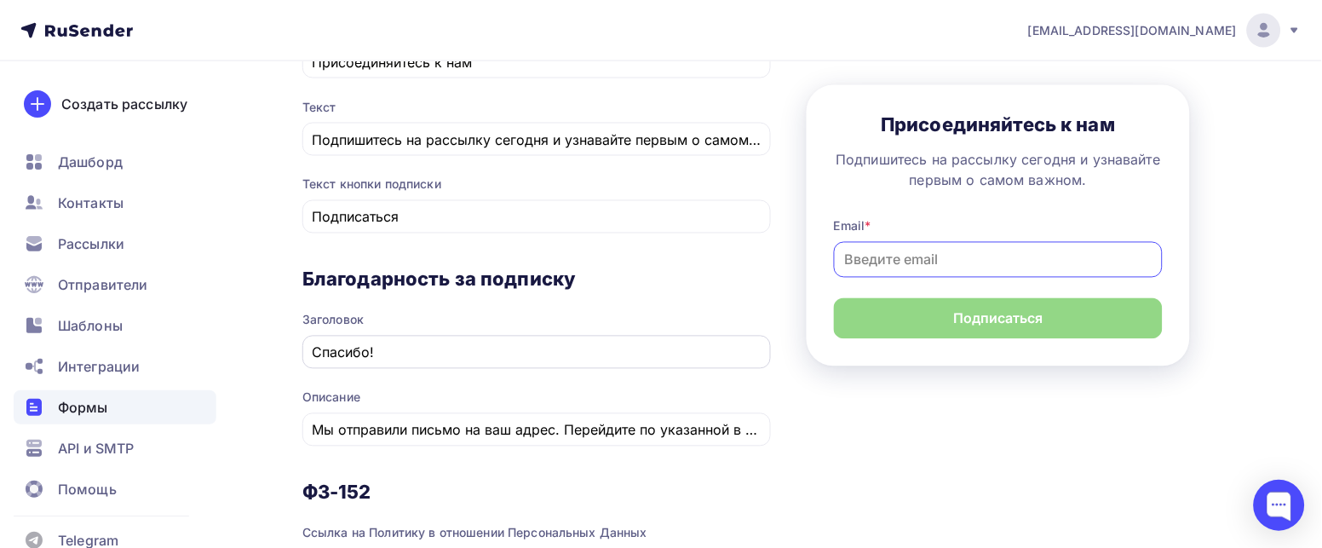
scroll to position [630, 0]
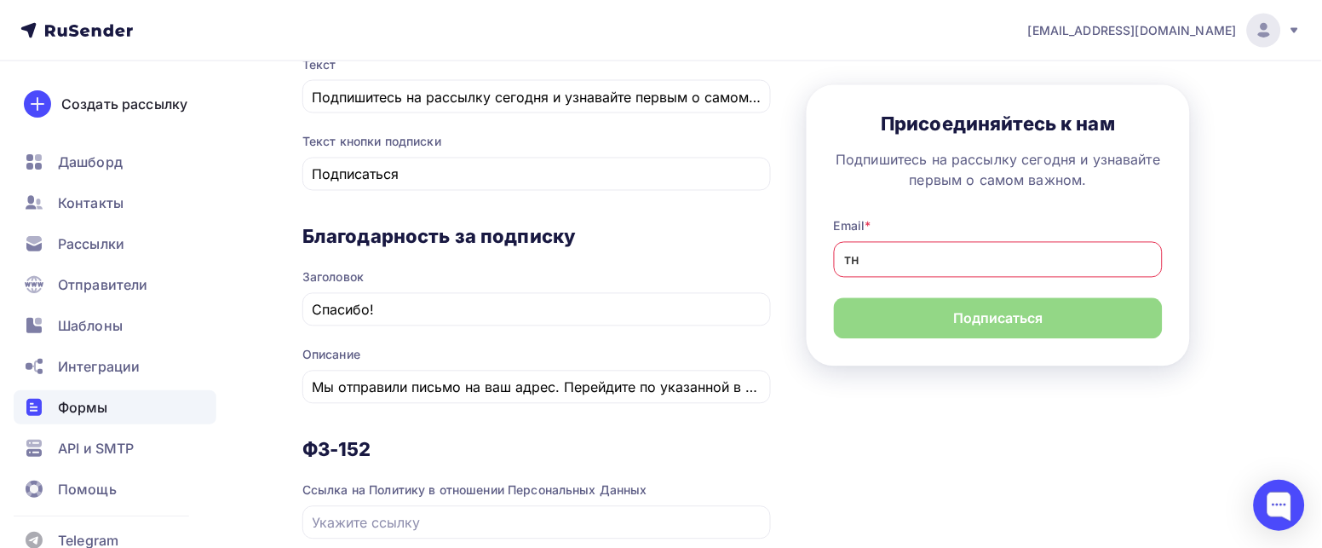
type input "т"
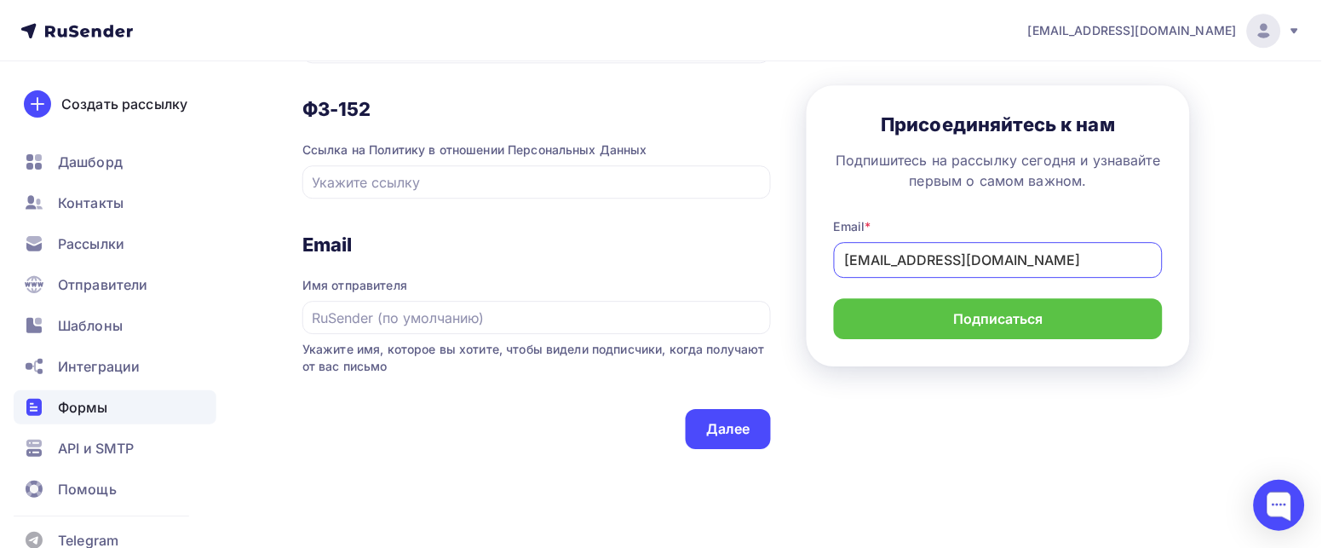
scroll to position [1014, 0]
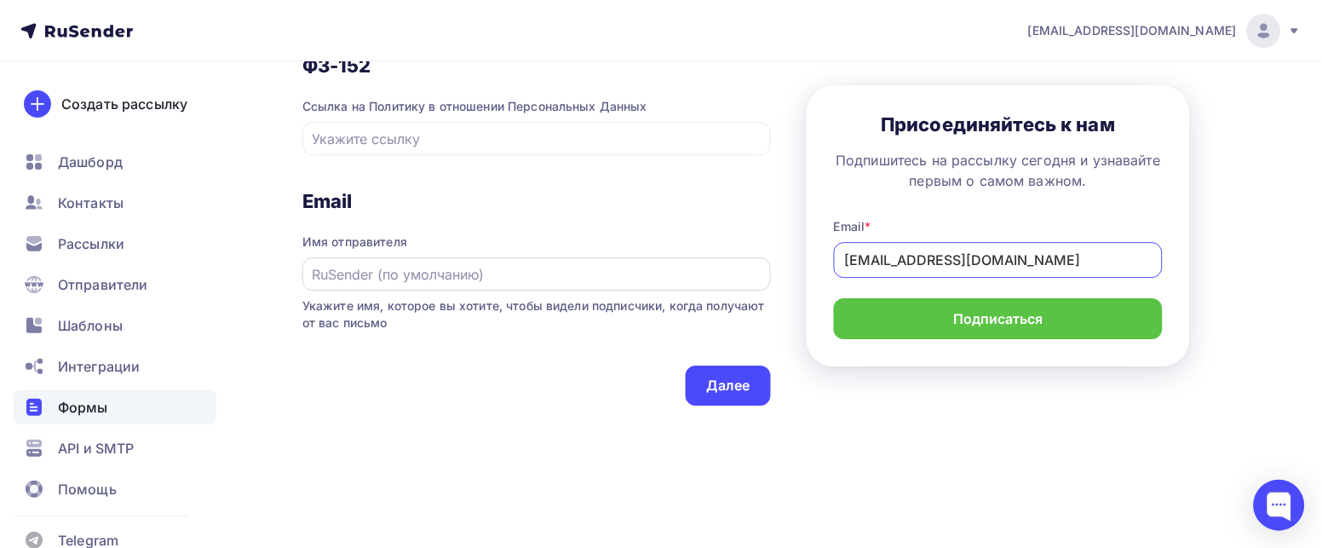
type input "nt134@yandex.ru"
click at [467, 273] on input "text" at bounding box center [537, 274] width 449 height 20
type input "R"
type input "Ковчег Тест"
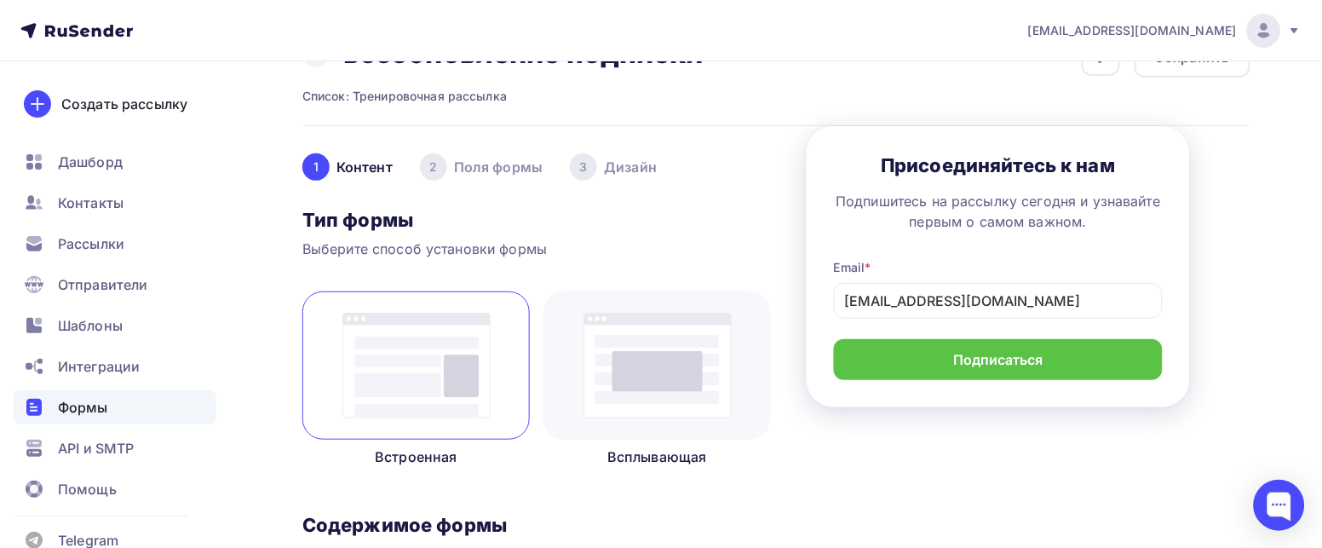
scroll to position [14, 0]
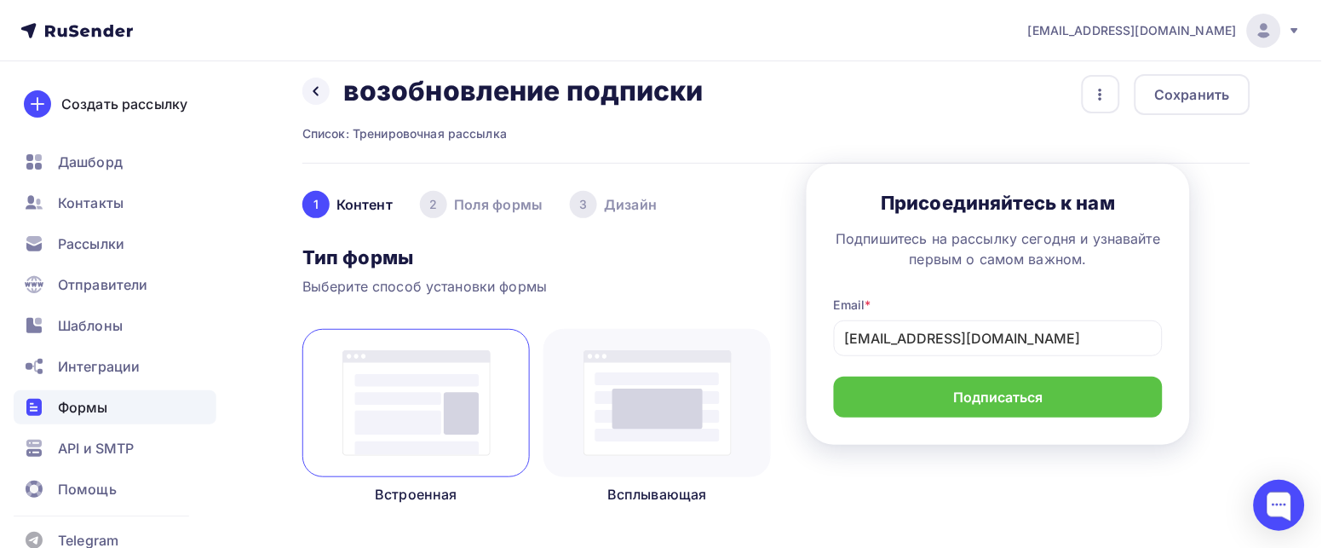
click at [434, 203] on div "2" at bounding box center [433, 204] width 27 height 27
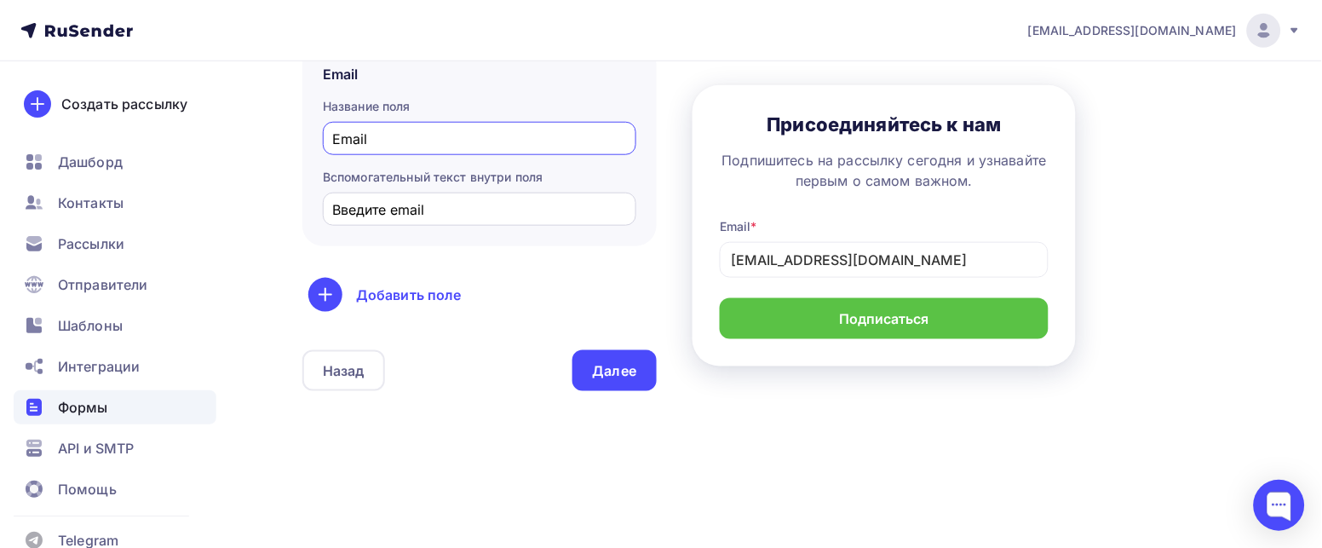
scroll to position [293, 0]
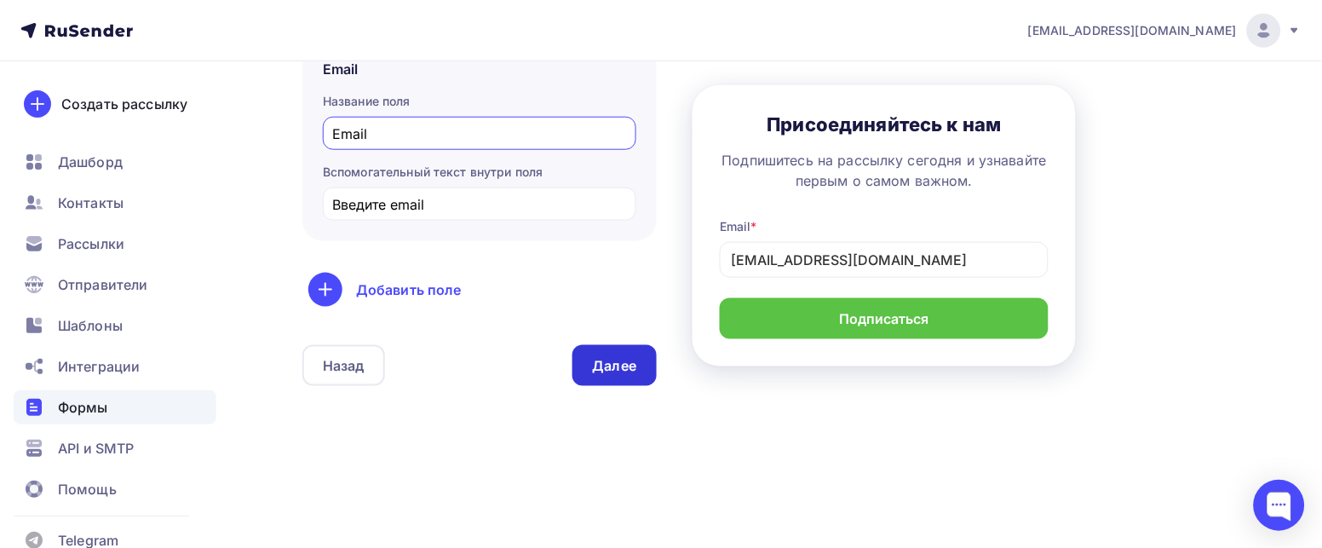
click at [605, 369] on div "Далее" at bounding box center [615, 366] width 44 height 20
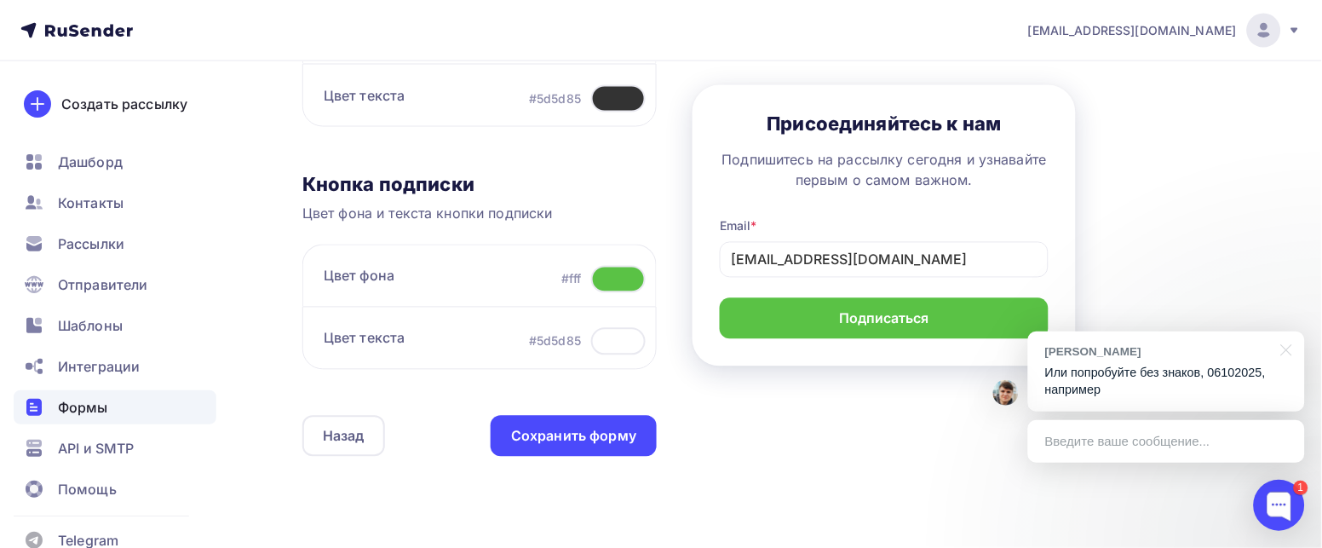
scroll to position [638, 0]
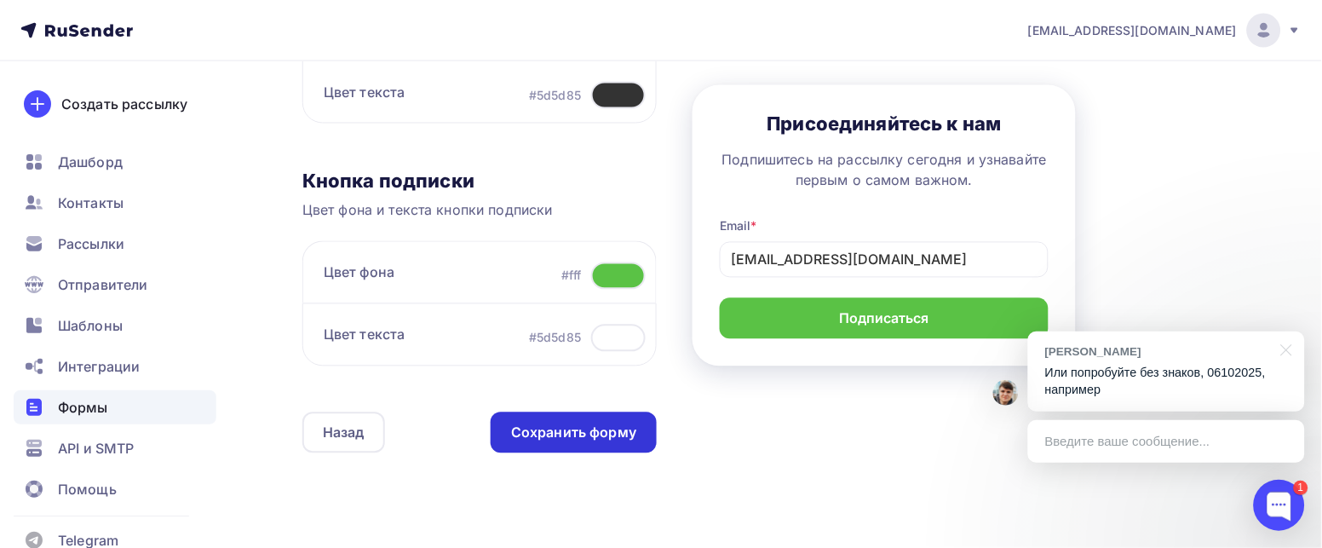
click at [599, 436] on div "Сохранить форму" at bounding box center [573, 433] width 125 height 20
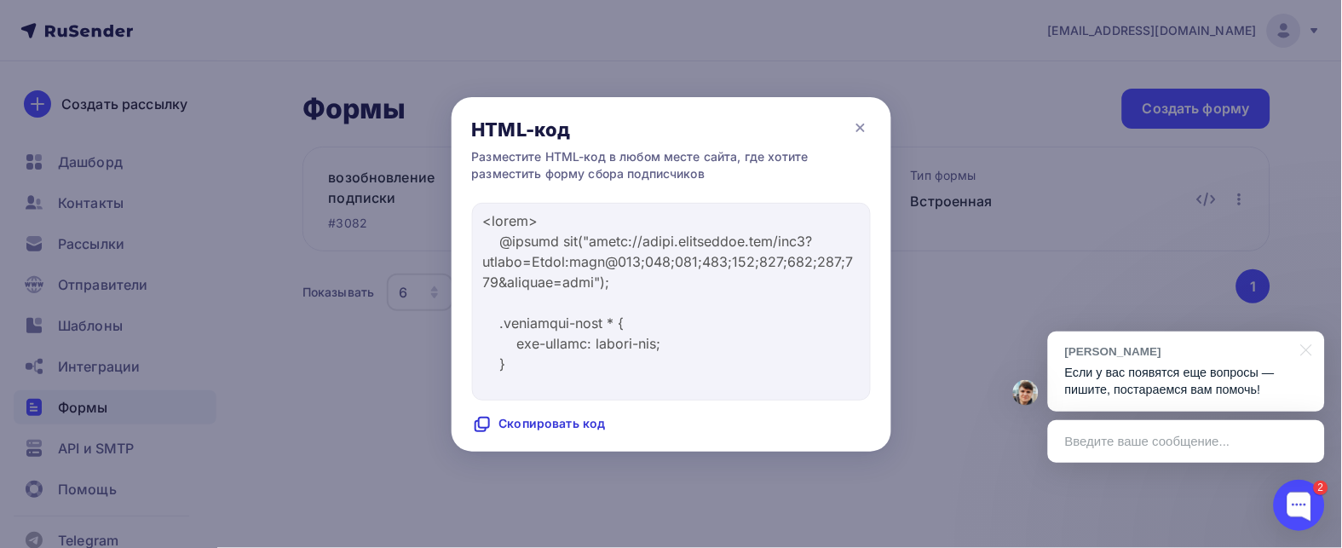
drag, startPoint x: 1089, startPoint y: 448, endPoint x: 1063, endPoint y: 434, distance: 29.7
click at [1089, 445] on div "Введите ваше сообщение..." at bounding box center [1186, 441] width 277 height 43
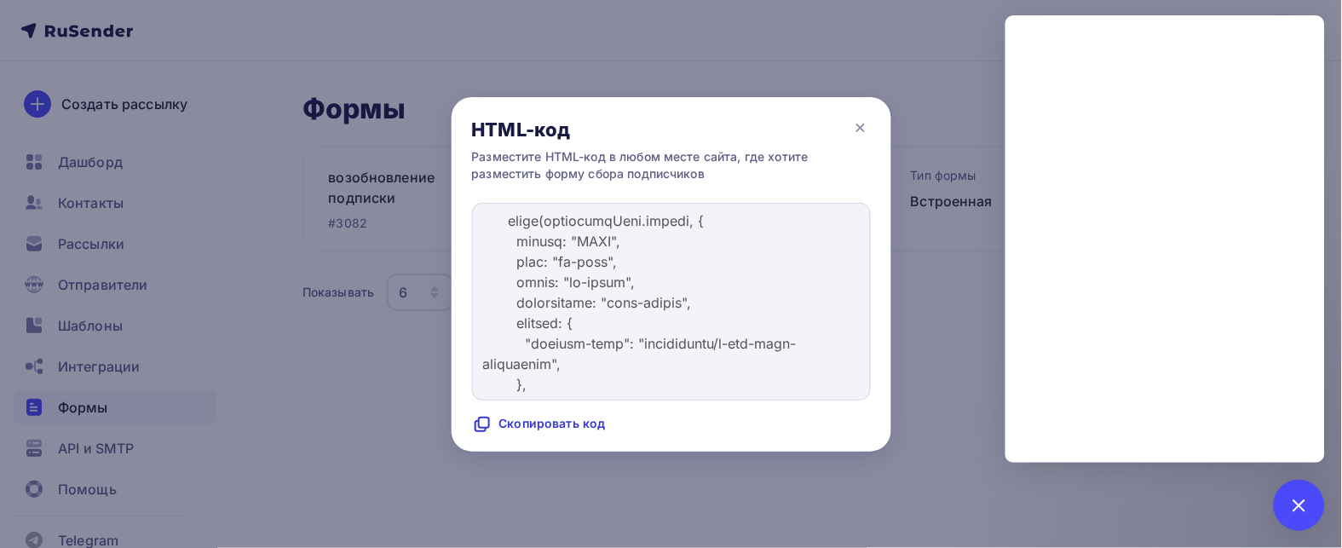
scroll to position [4471, 0]
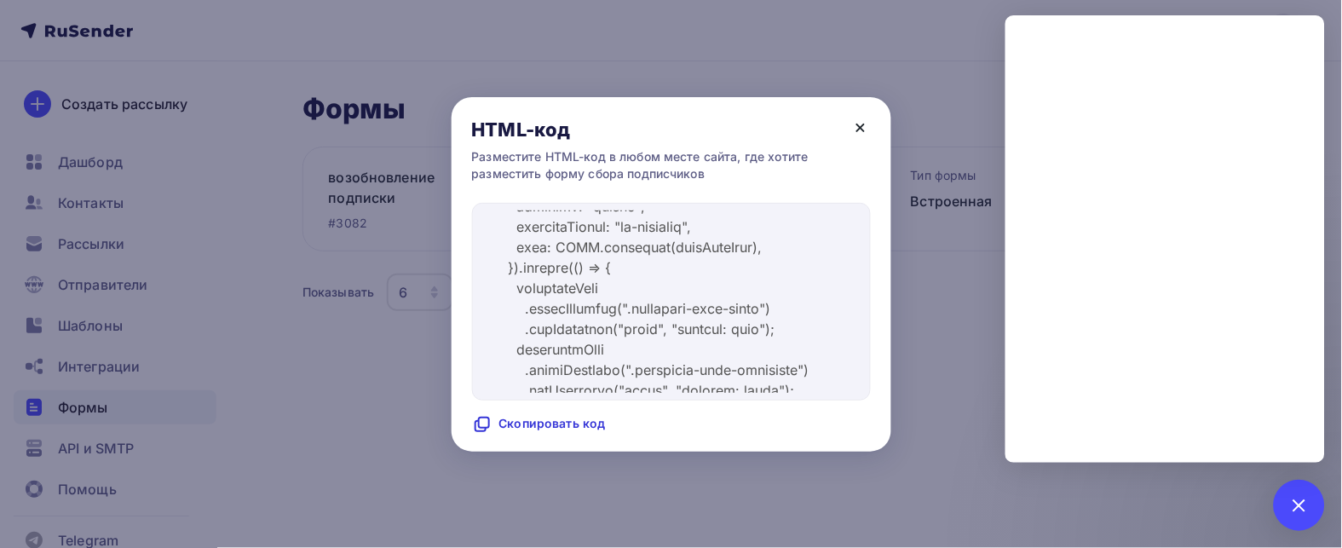
click at [857, 125] on icon at bounding box center [860, 127] width 7 height 7
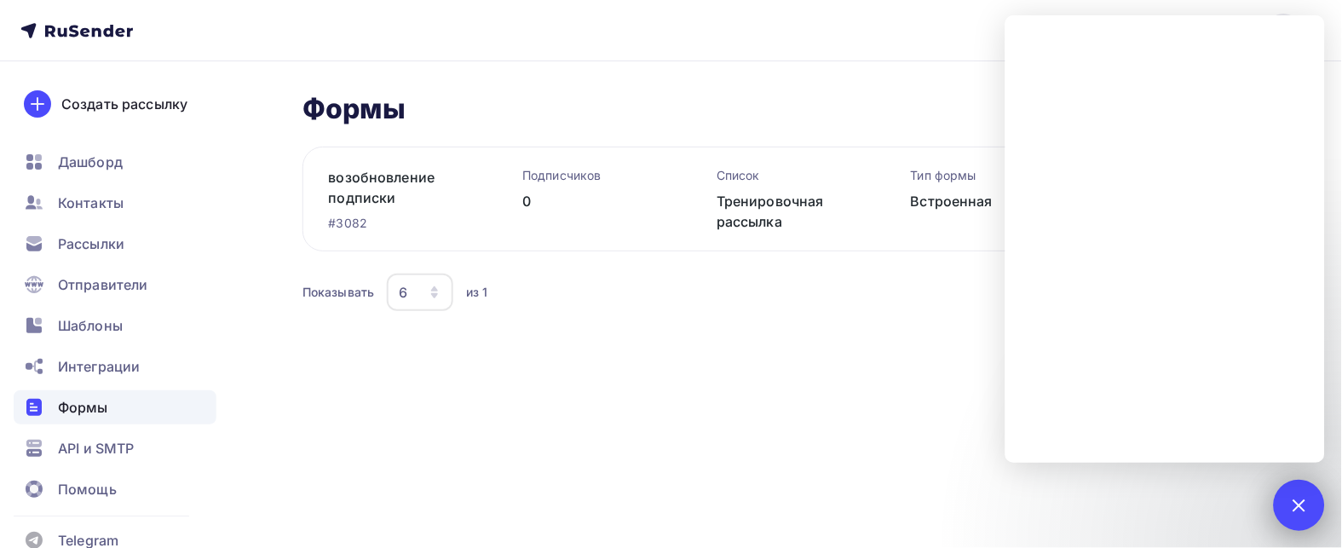
click at [1293, 509] on div at bounding box center [1298, 504] width 23 height 23
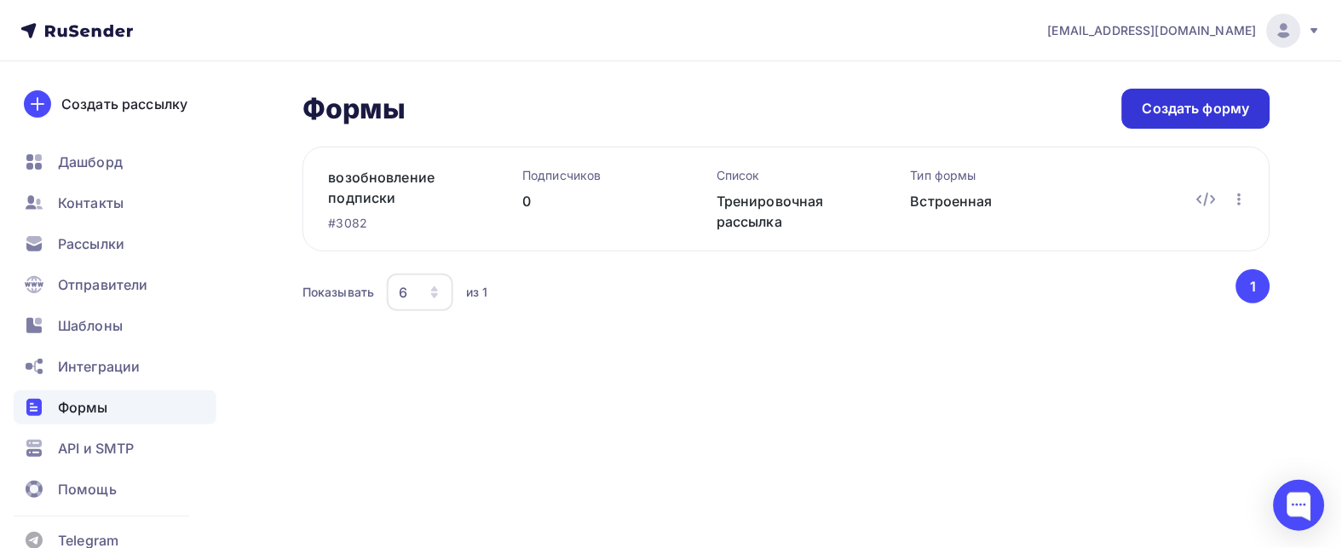
click at [1167, 102] on div "Создать форму" at bounding box center [1195, 109] width 107 height 20
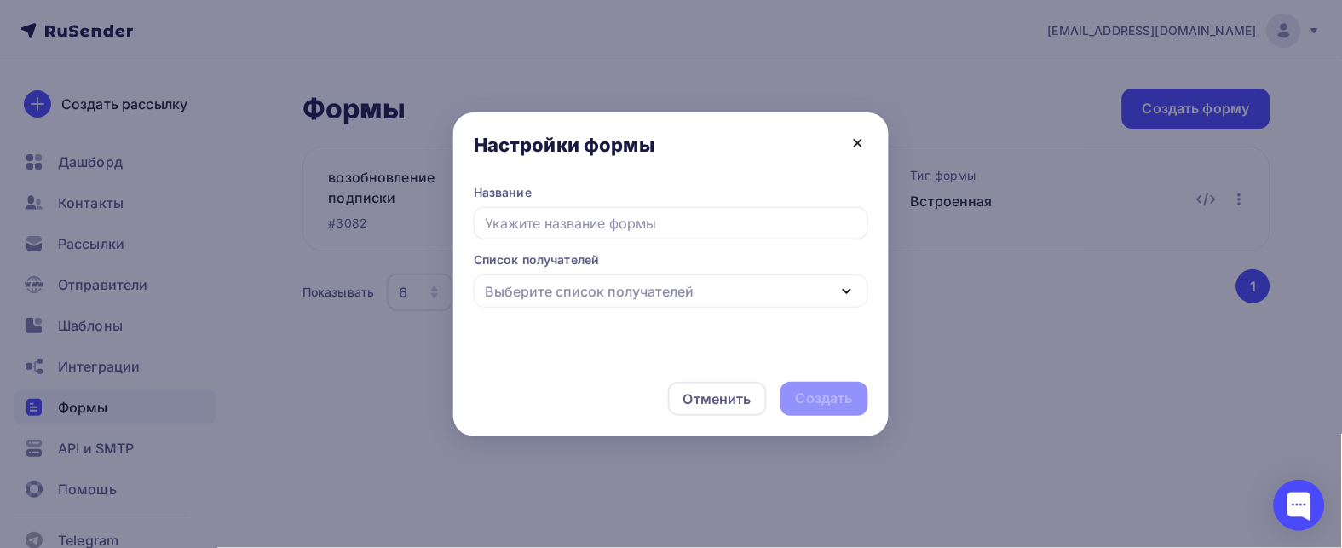
click at [851, 141] on icon at bounding box center [857, 143] width 20 height 20
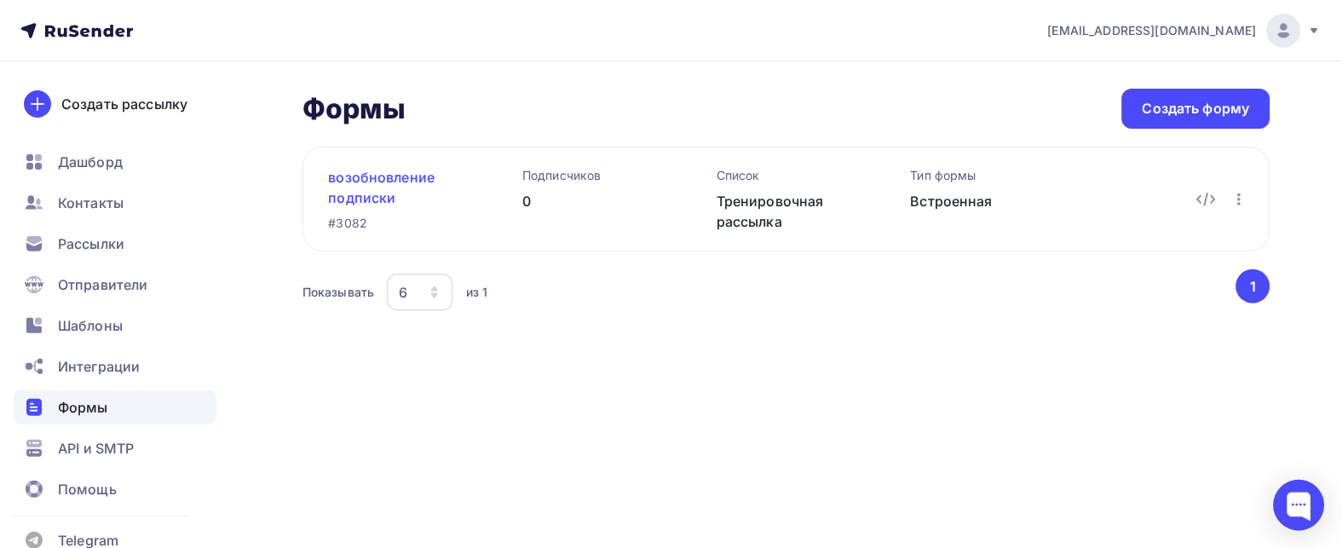
click at [360, 182] on link "возобновление подписки" at bounding box center [399, 187] width 140 height 41
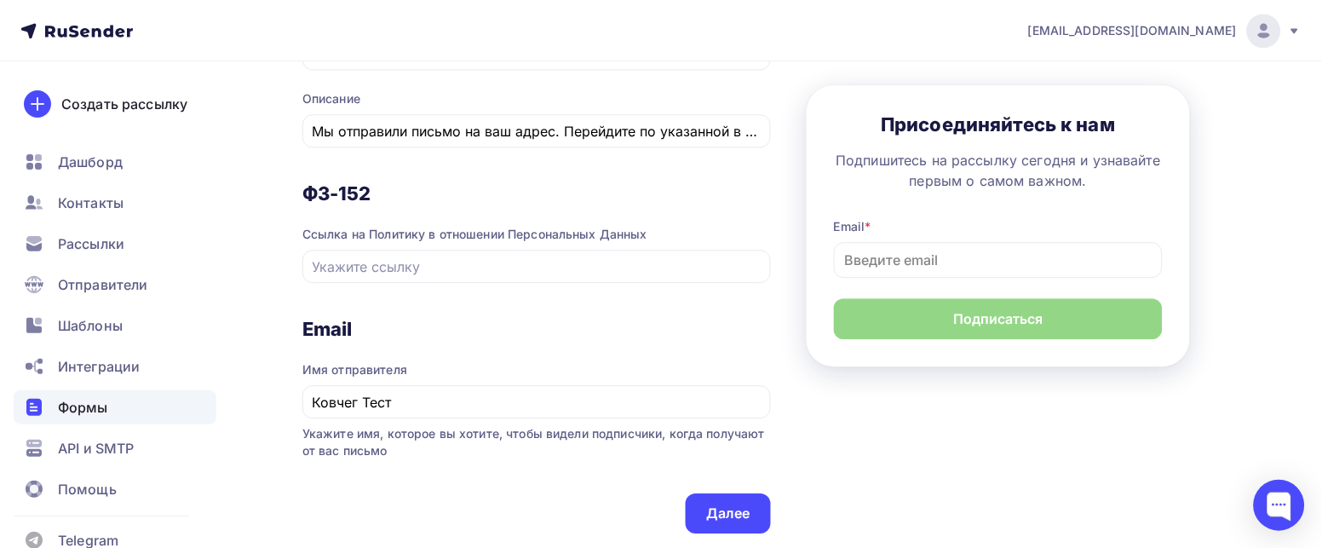
scroll to position [1037, 0]
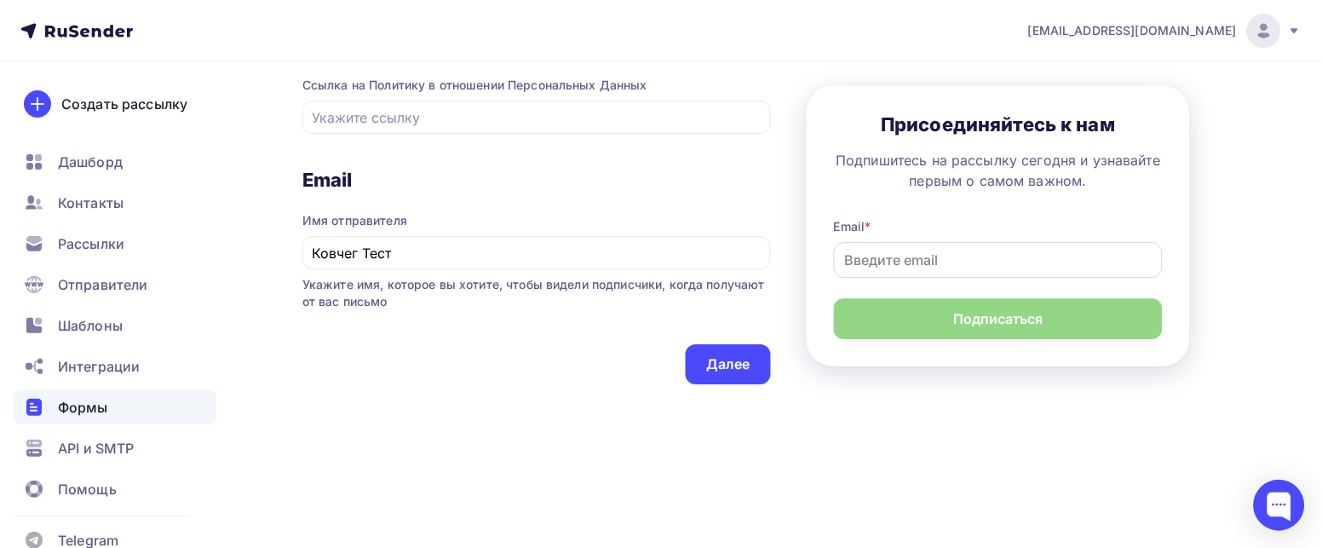
click at [724, 367] on div "Далее" at bounding box center [728, 364] width 44 height 20
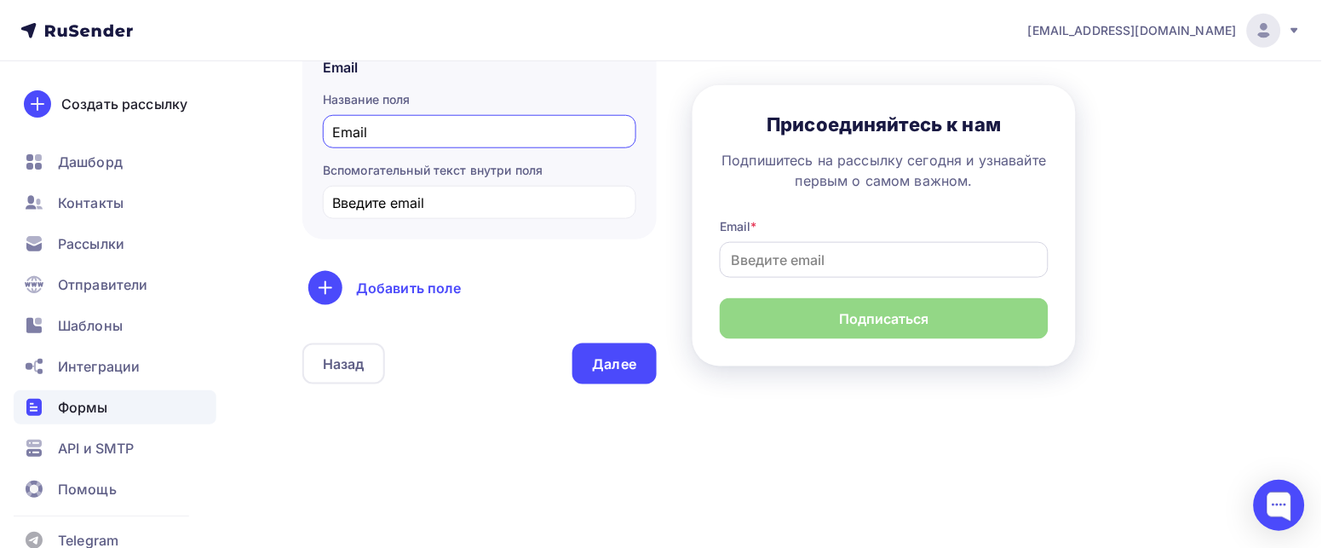
scroll to position [0, 0]
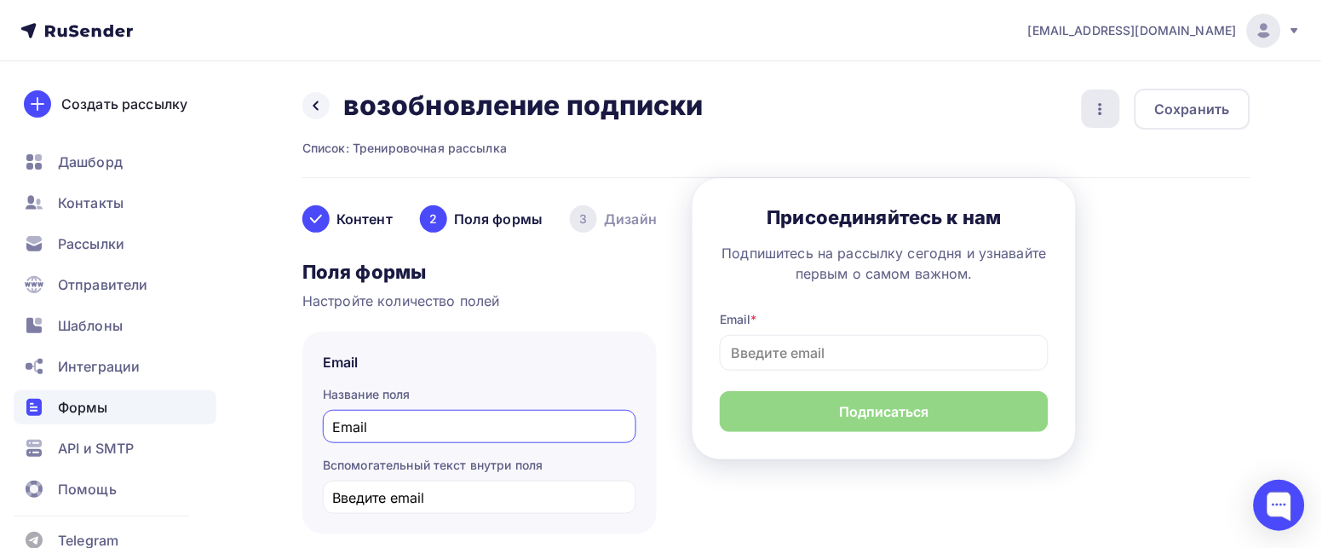
click at [1105, 104] on icon "button" at bounding box center [1100, 109] width 20 height 20
click at [1105, 103] on icon "button" at bounding box center [1100, 109] width 20 height 20
click at [1219, 103] on div "Сохранить" at bounding box center [1192, 109] width 75 height 20
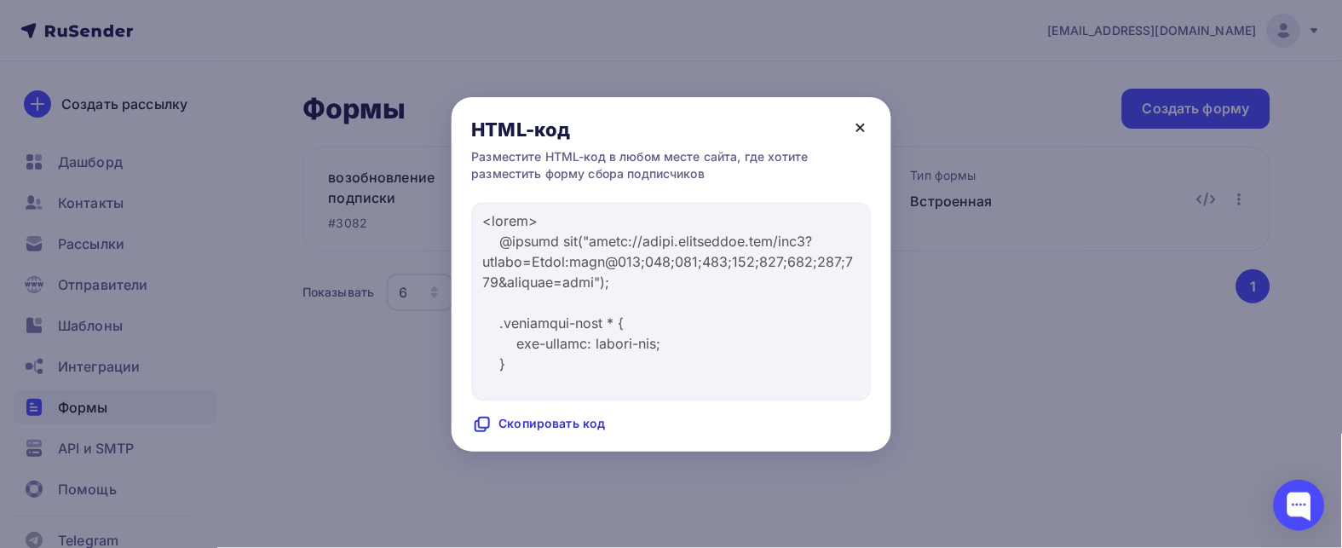
click at [868, 125] on icon at bounding box center [860, 128] width 20 height 20
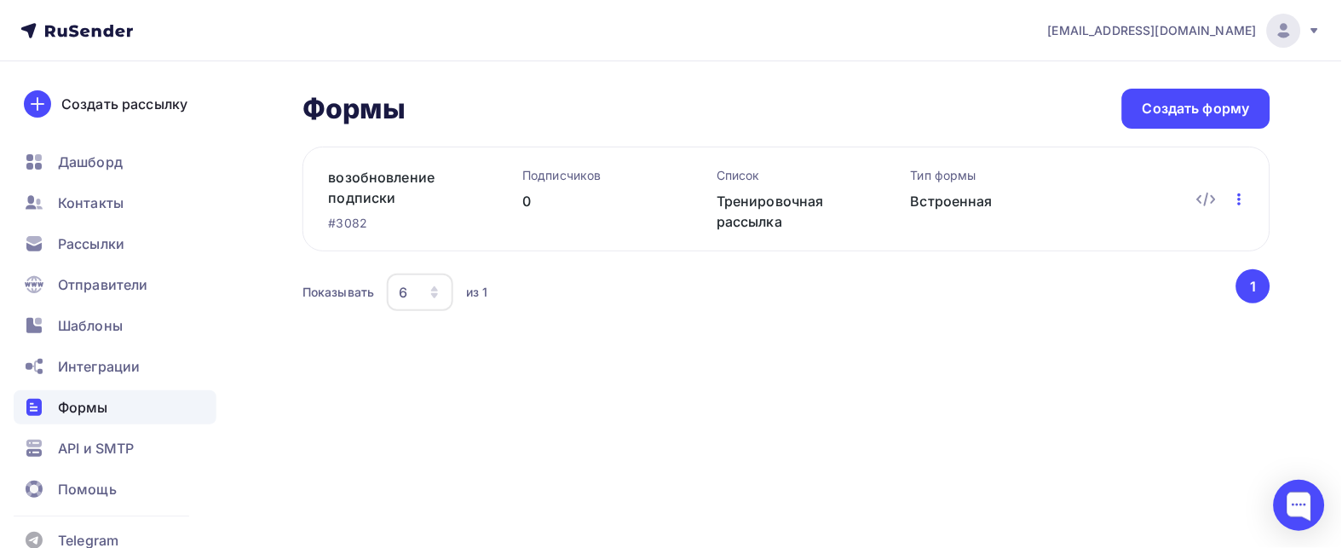
click at [1234, 193] on icon "button" at bounding box center [1239, 199] width 20 height 20
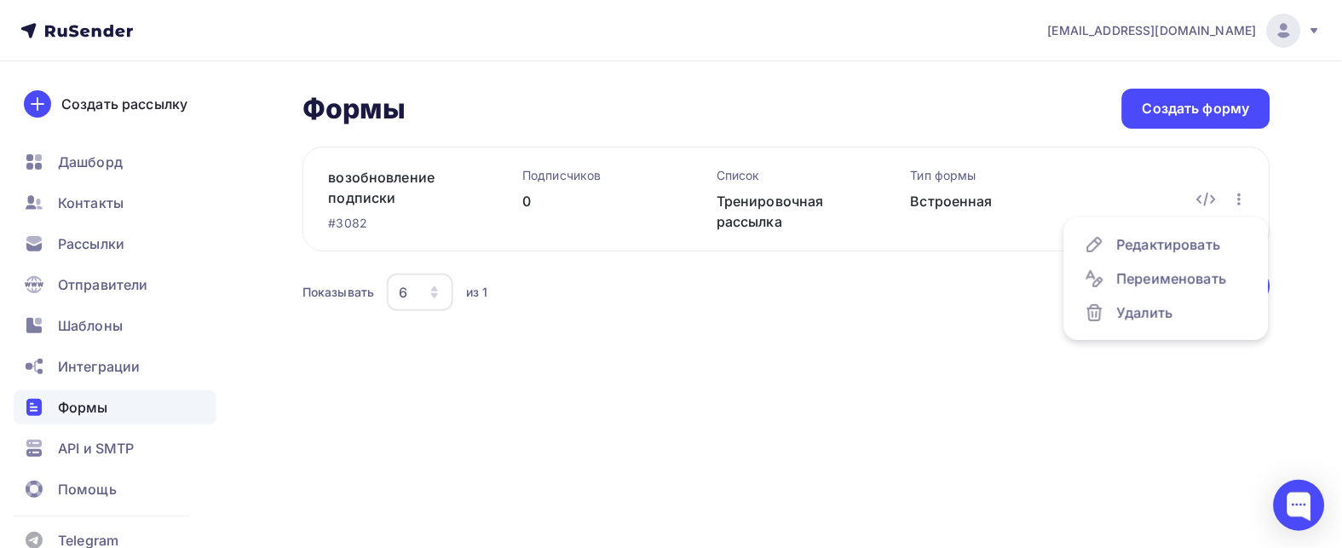
click at [900, 217] on div "возобновление подписки #3082 Подписчиков 0 Список Тренировочная рассылка Тип фо…" at bounding box center [786, 199] width 968 height 105
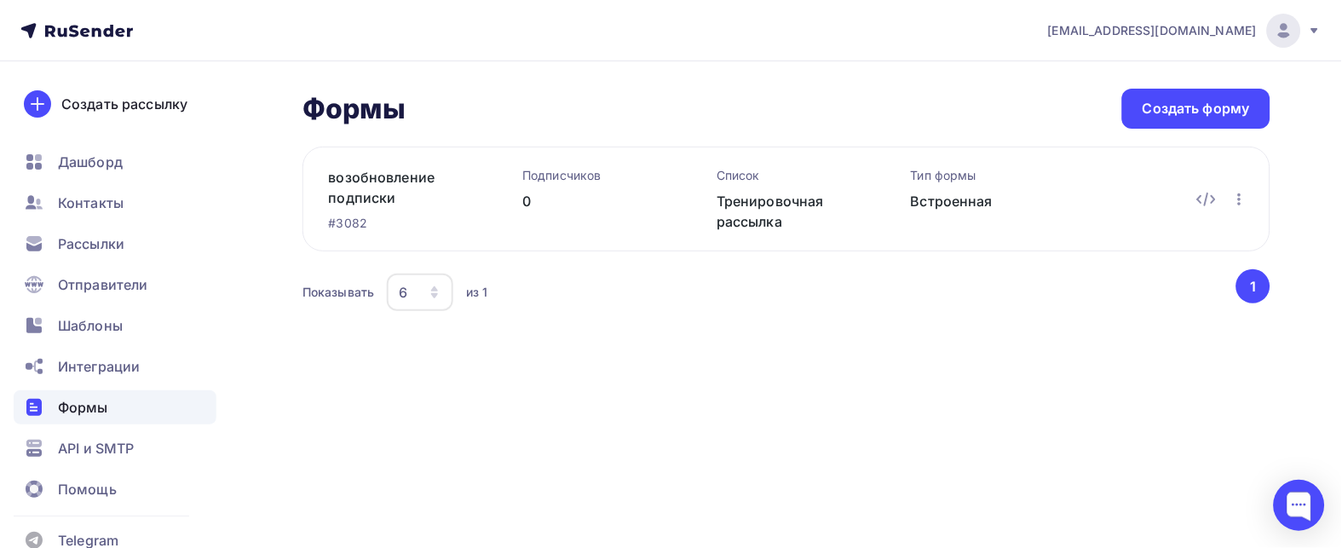
click at [946, 198] on div "Встроенная" at bounding box center [981, 201] width 140 height 20
click at [435, 288] on icon "button" at bounding box center [434, 288] width 7 height 5
click at [81, 213] on span "Контакты" at bounding box center [91, 202] width 66 height 20
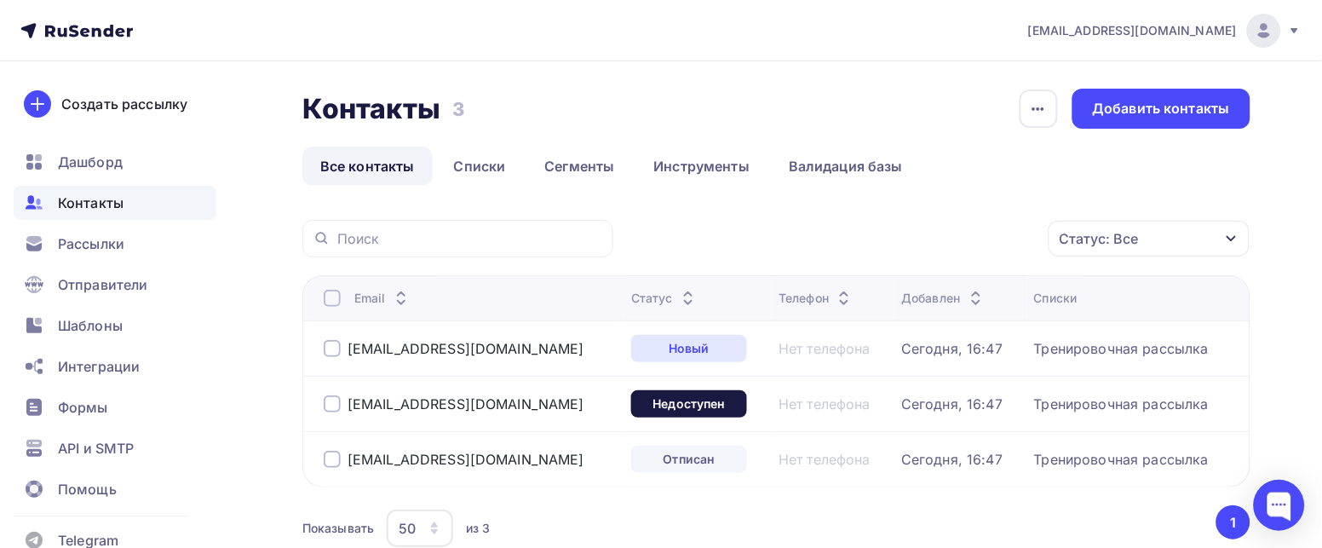
scroll to position [113, 0]
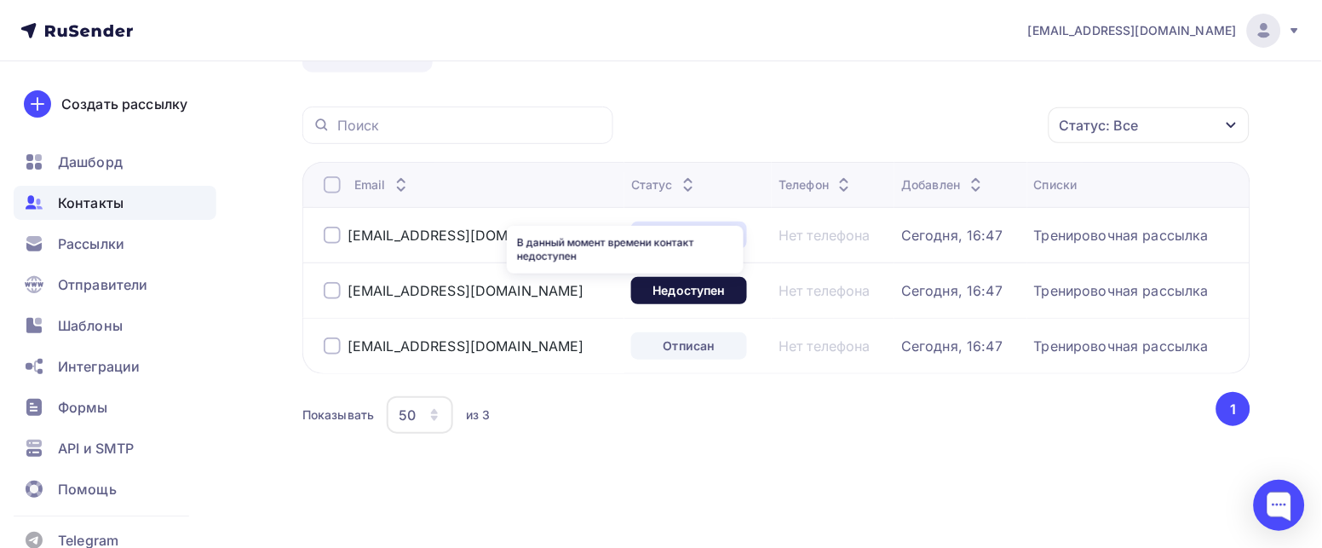
click at [631, 297] on div "Недоступен" at bounding box center [689, 290] width 116 height 27
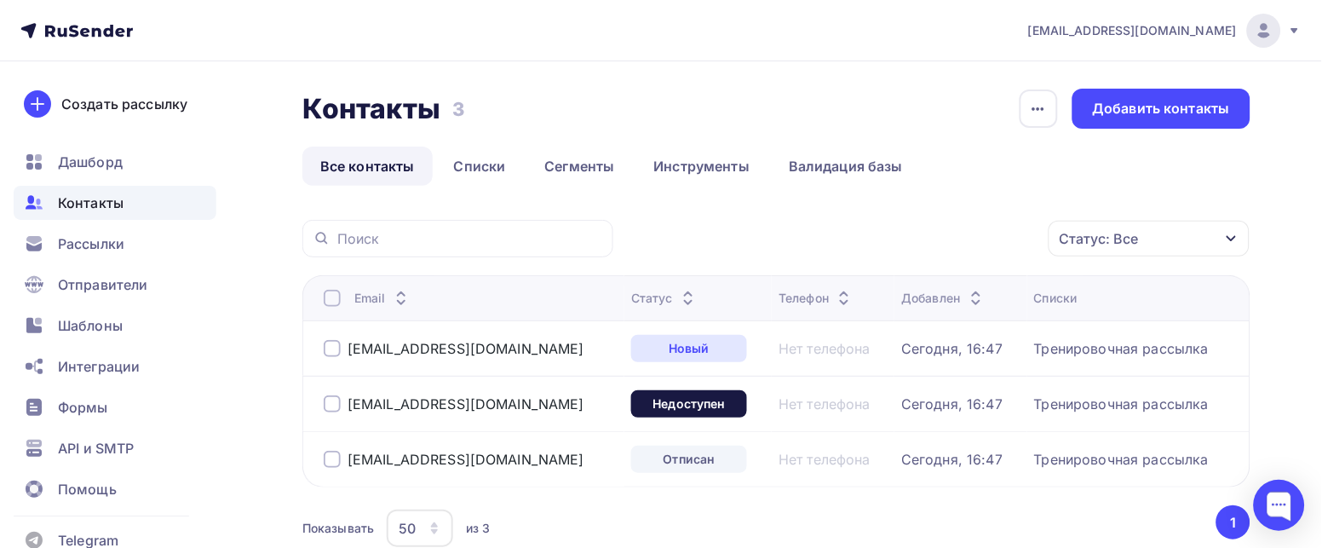
scroll to position [113, 0]
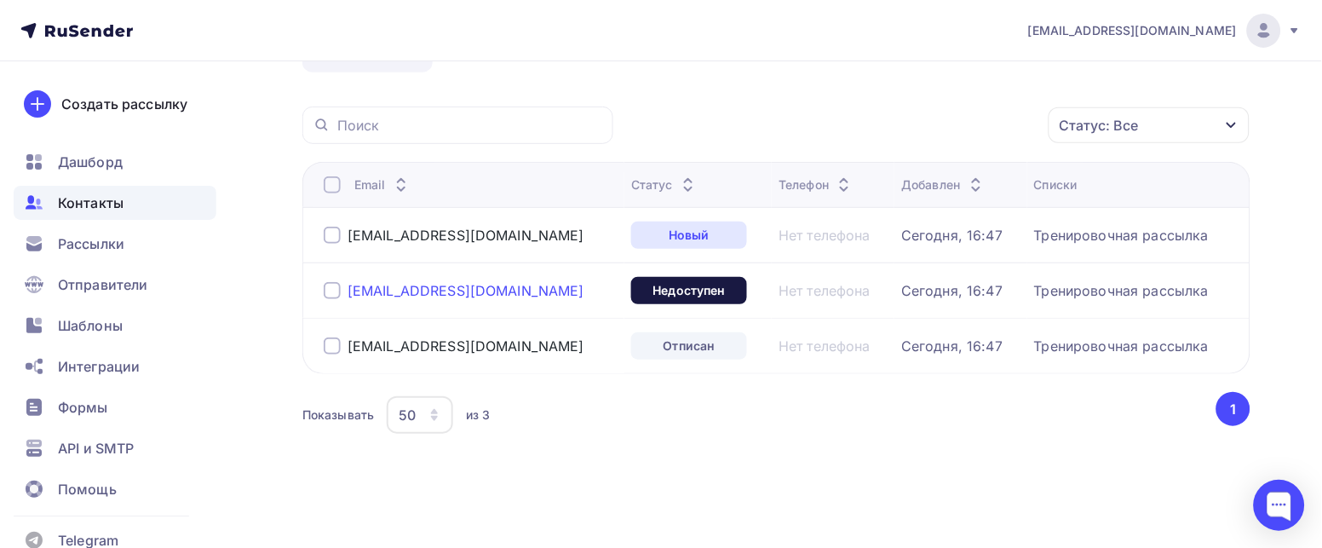
click at [414, 290] on div "chandranima@gmail.ru" at bounding box center [466, 290] width 237 height 17
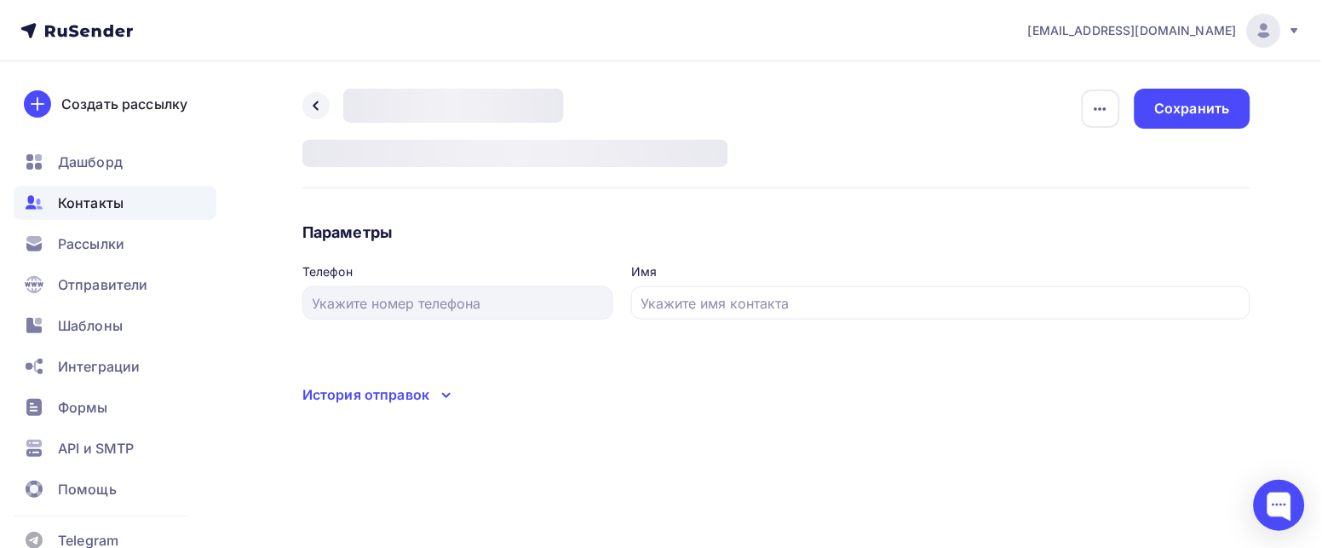
type input "Наталья Gmail"
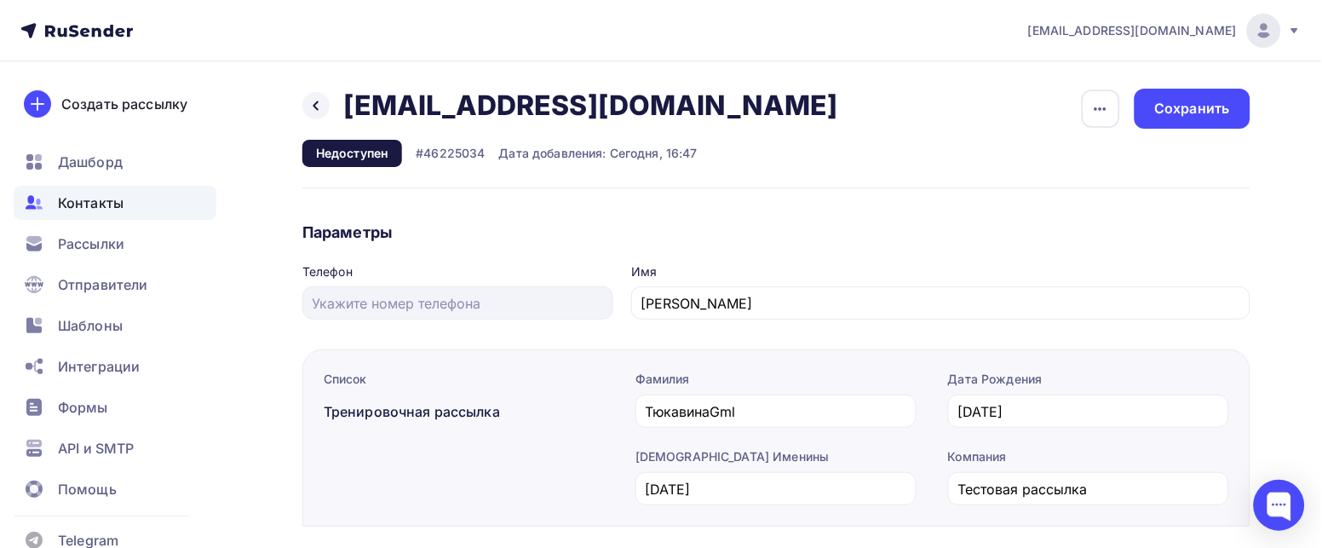
click at [569, 112] on h2 "chandranima@gmail.ru" at bounding box center [590, 106] width 495 height 34
click at [1082, 105] on div "button" at bounding box center [1101, 108] width 38 height 38
click at [1095, 103] on icon "button" at bounding box center [1100, 109] width 20 height 20
click at [309, 99] on icon at bounding box center [316, 106] width 14 height 14
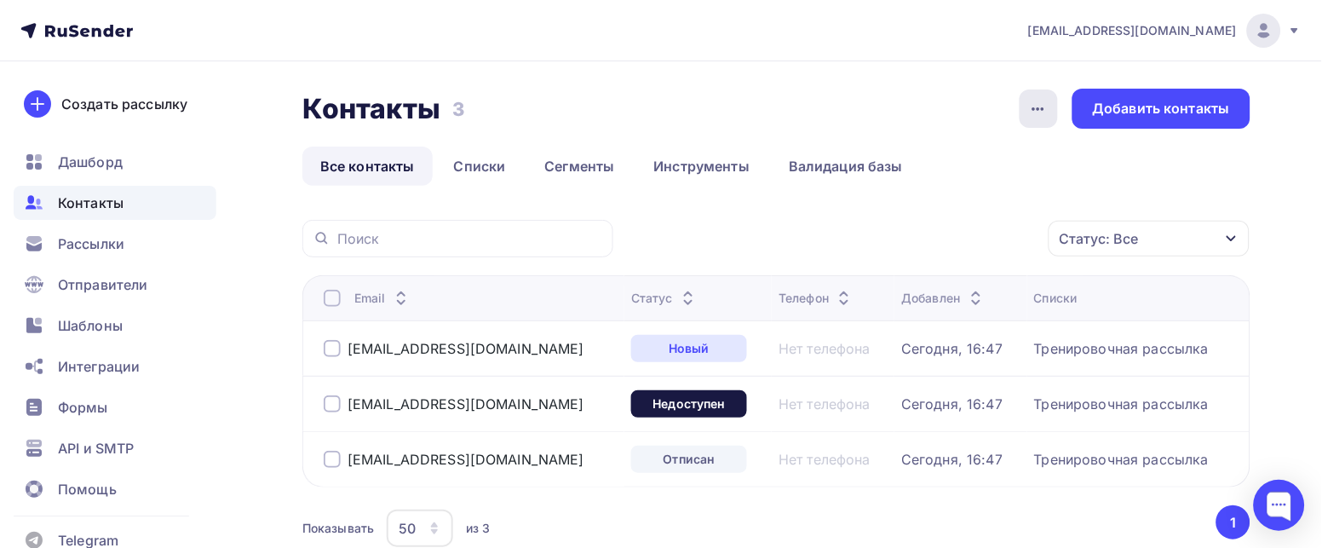
click at [1042, 101] on icon "button" at bounding box center [1038, 109] width 20 height 20
click at [326, 394] on div "chandranima@gmail.ru" at bounding box center [471, 403] width 294 height 27
click at [332, 401] on div at bounding box center [332, 403] width 17 height 17
click at [1014, 241] on icon "button" at bounding box center [1013, 238] width 20 height 20
click at [673, 167] on link "Инструменты" at bounding box center [702, 166] width 132 height 39
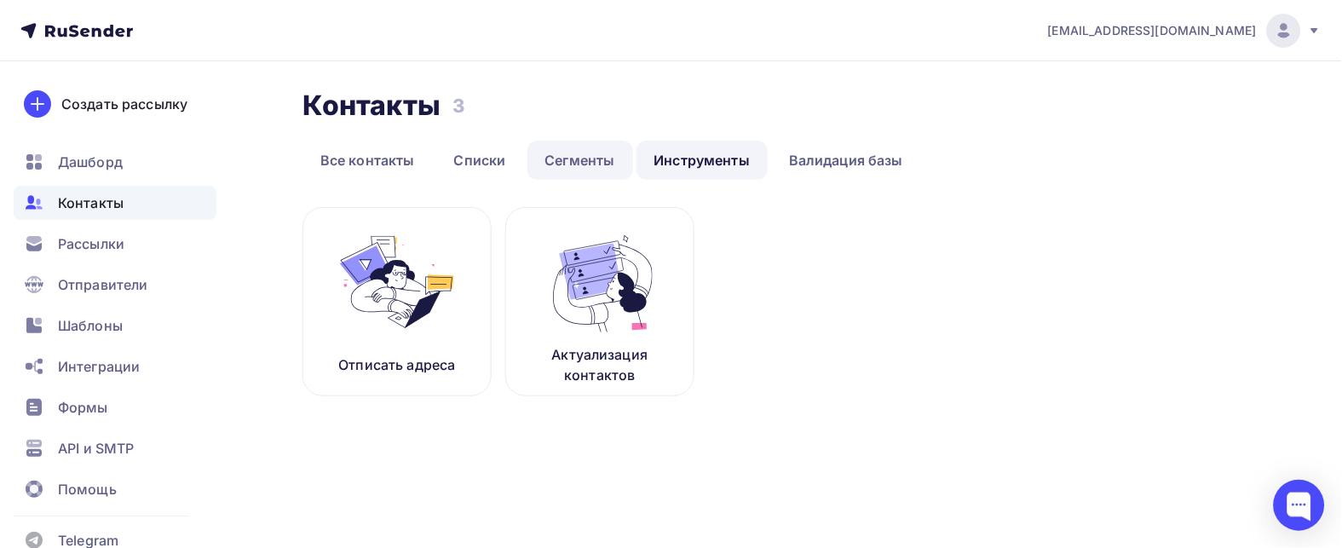
click at [580, 157] on link "Сегменты" at bounding box center [580, 160] width 106 height 39
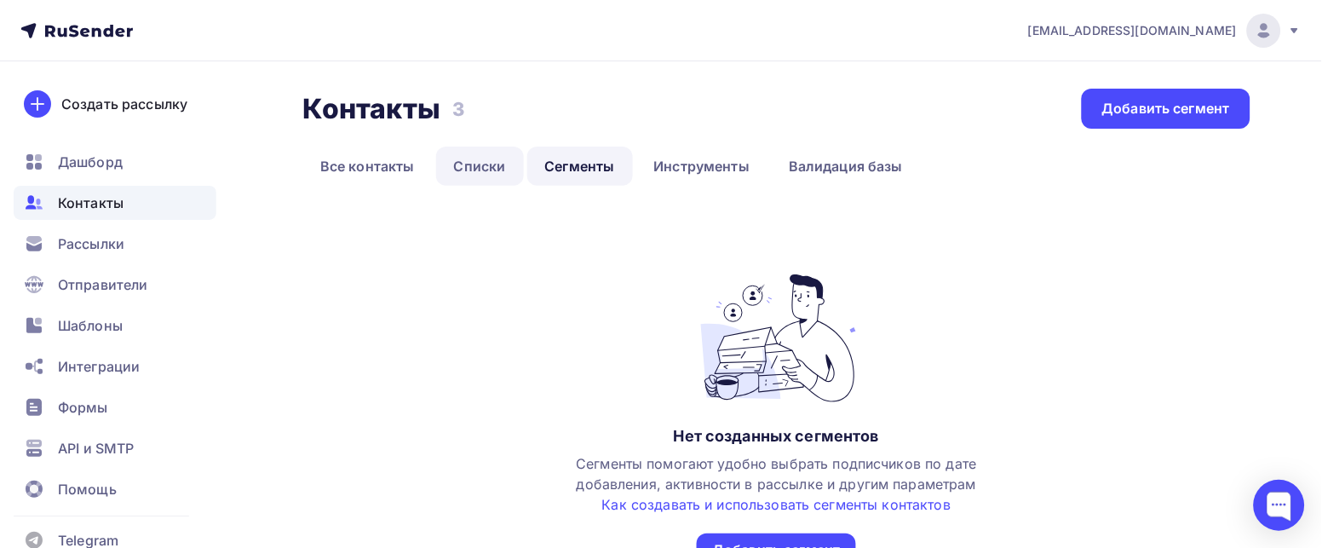
click at [455, 169] on link "Списки" at bounding box center [480, 166] width 88 height 39
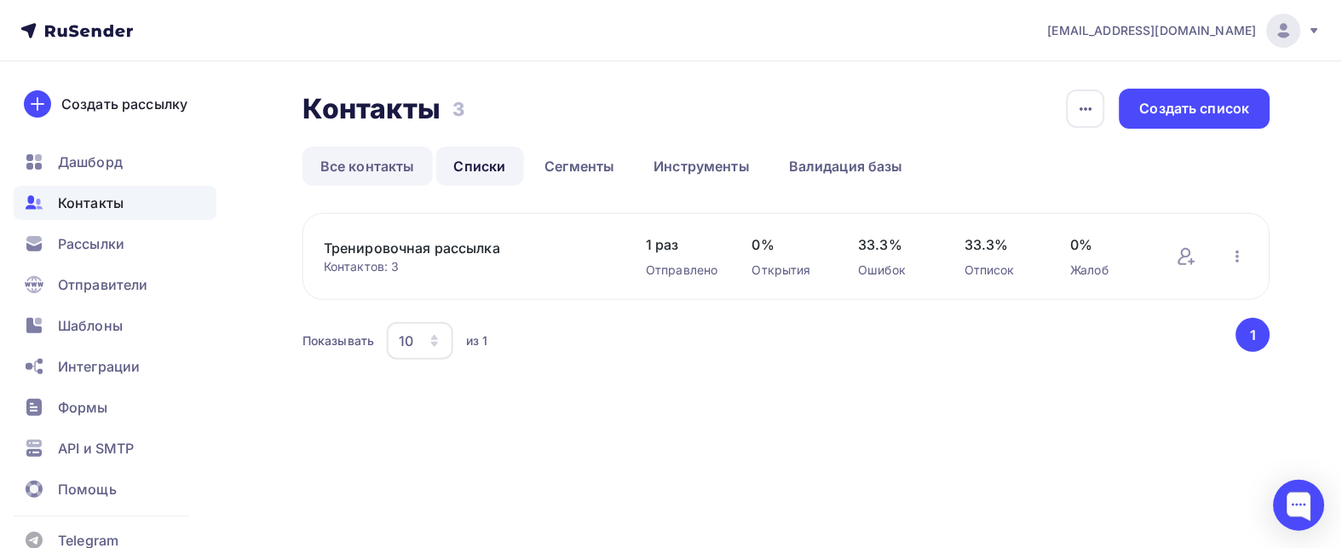
click at [376, 161] on link "Все контакты" at bounding box center [367, 166] width 130 height 39
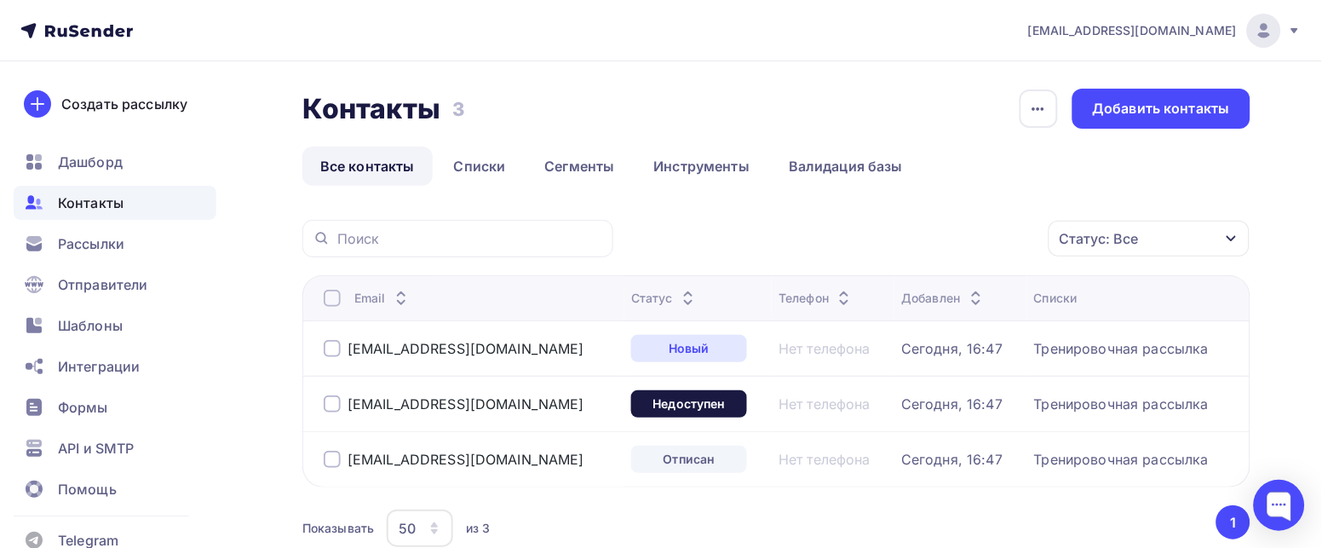
click at [420, 395] on div "chandranima@gmail.ru" at bounding box center [454, 403] width 261 height 17
click at [420, 405] on div "chandranima@gmail.ru" at bounding box center [466, 403] width 237 height 17
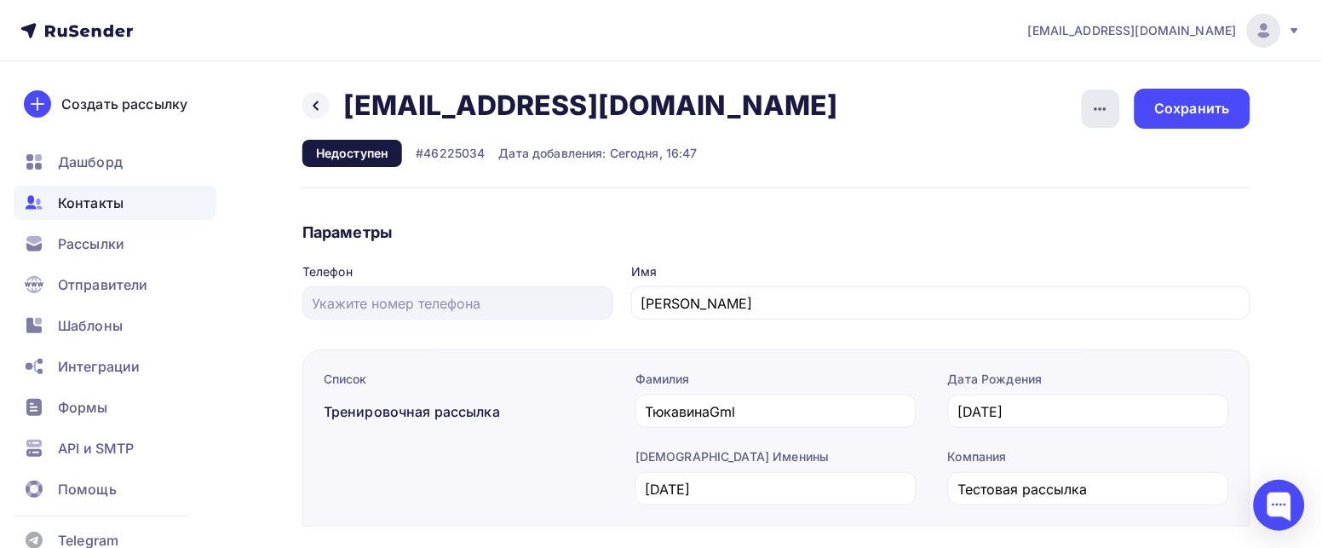
click at [1094, 114] on icon "button" at bounding box center [1100, 109] width 20 height 20
click at [540, 159] on div "Дата добавления: Сегодня, 16:47" at bounding box center [598, 153] width 198 height 17
click at [685, 297] on input "Наталья Gmail" at bounding box center [941, 303] width 600 height 20
click at [780, 405] on input "ТюкавинаGml" at bounding box center [776, 411] width 261 height 20
click at [595, 92] on h2 "chandranima@gmail.ru" at bounding box center [590, 106] width 495 height 34
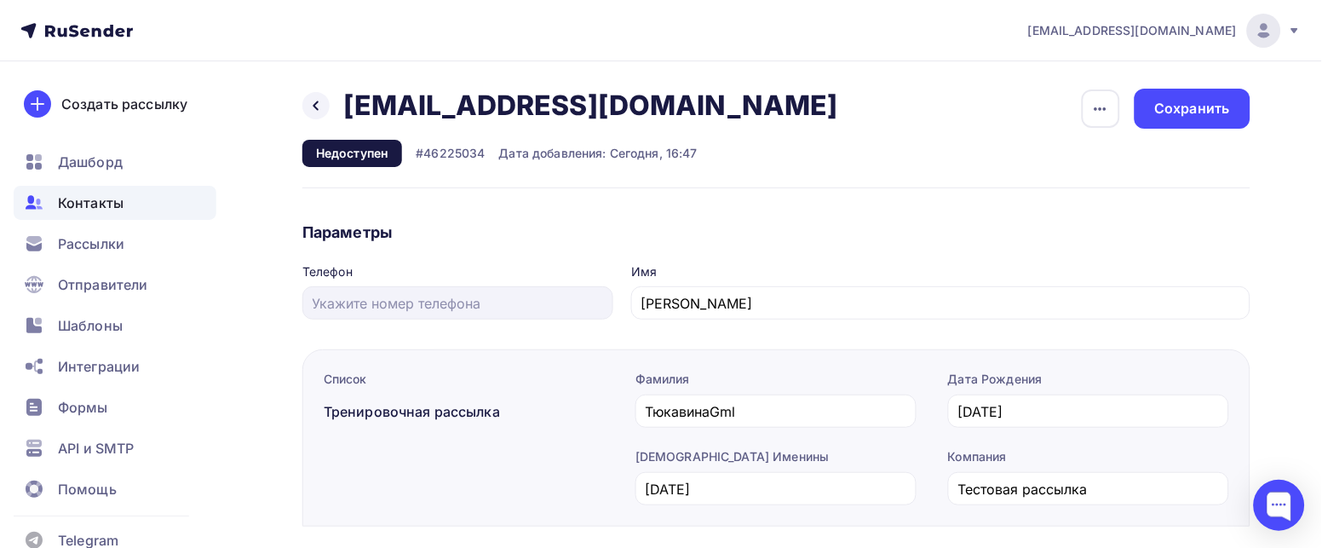
click at [598, 111] on h2 "chandranima@gmail.ru" at bounding box center [590, 106] width 495 height 34
click at [633, 114] on h2 "chandranima@gmail.ru" at bounding box center [590, 106] width 495 height 34
click at [635, 110] on h2 "chandranima@gmail.ru" at bounding box center [590, 106] width 495 height 34
click at [1105, 110] on icon "button" at bounding box center [1100, 109] width 20 height 20
click at [974, 175] on link "Удалить" at bounding box center [1037, 163] width 184 height 34
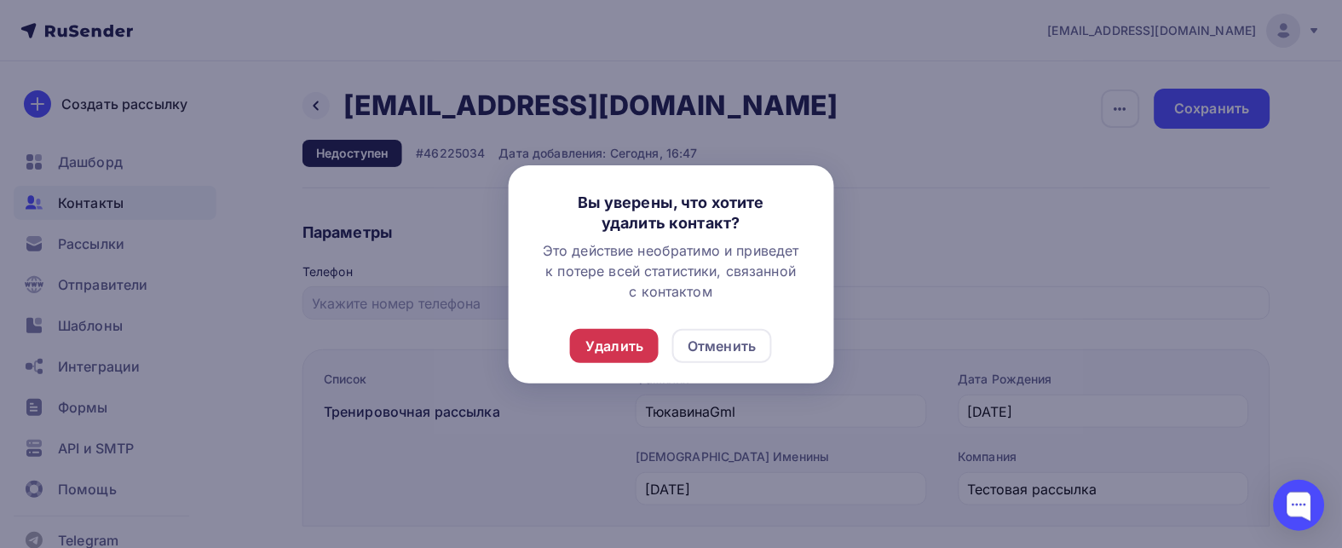
click at [601, 336] on div "Удалить" at bounding box center [614, 346] width 58 height 20
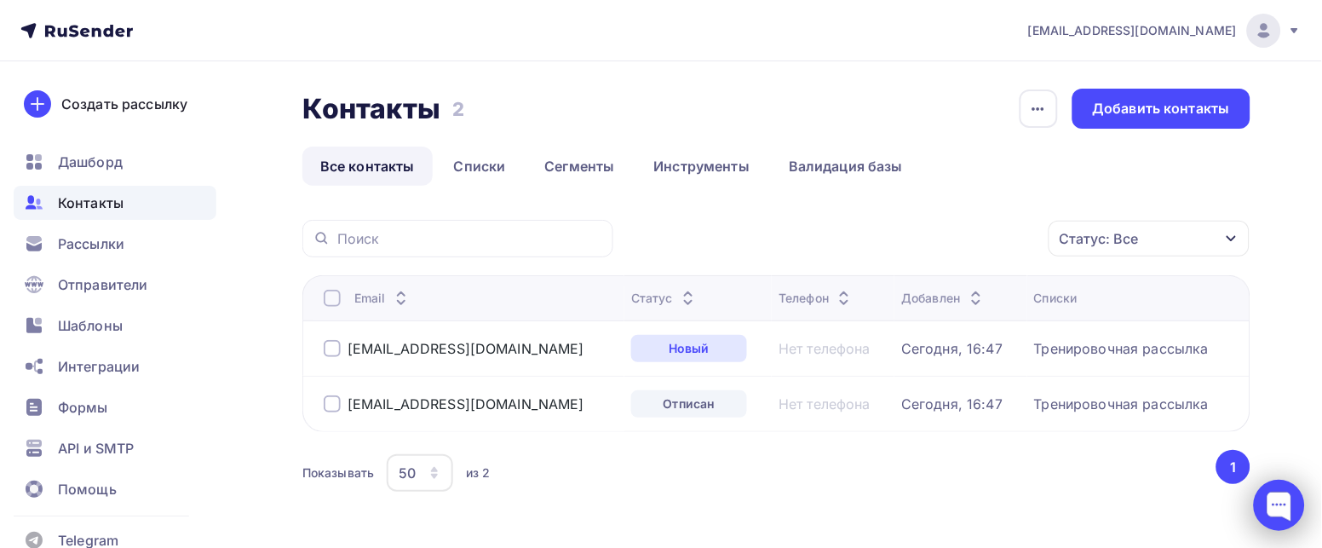
click at [1269, 499] on div at bounding box center [1279, 505] width 51 height 51
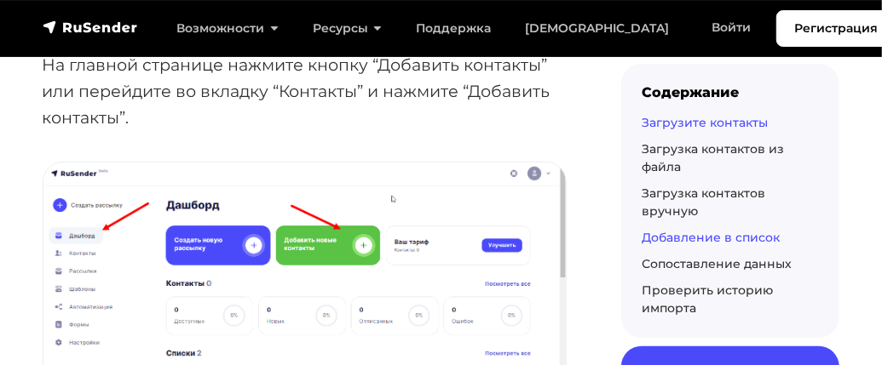
scroll to position [681, 0]
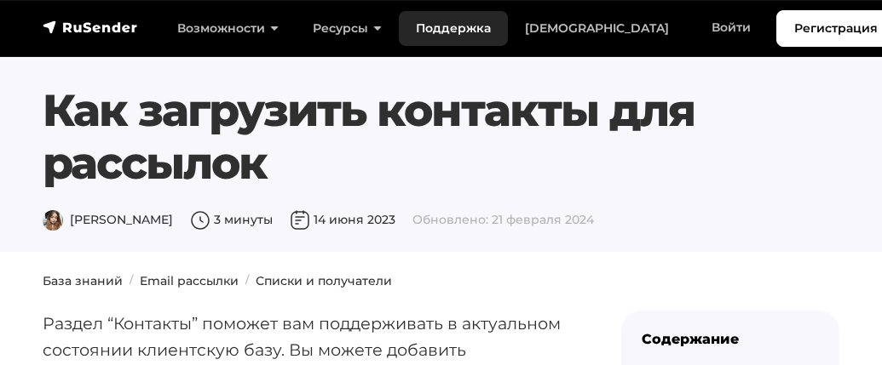
scroll to position [681, 0]
